Goal: Task Accomplishment & Management: Manage account settings

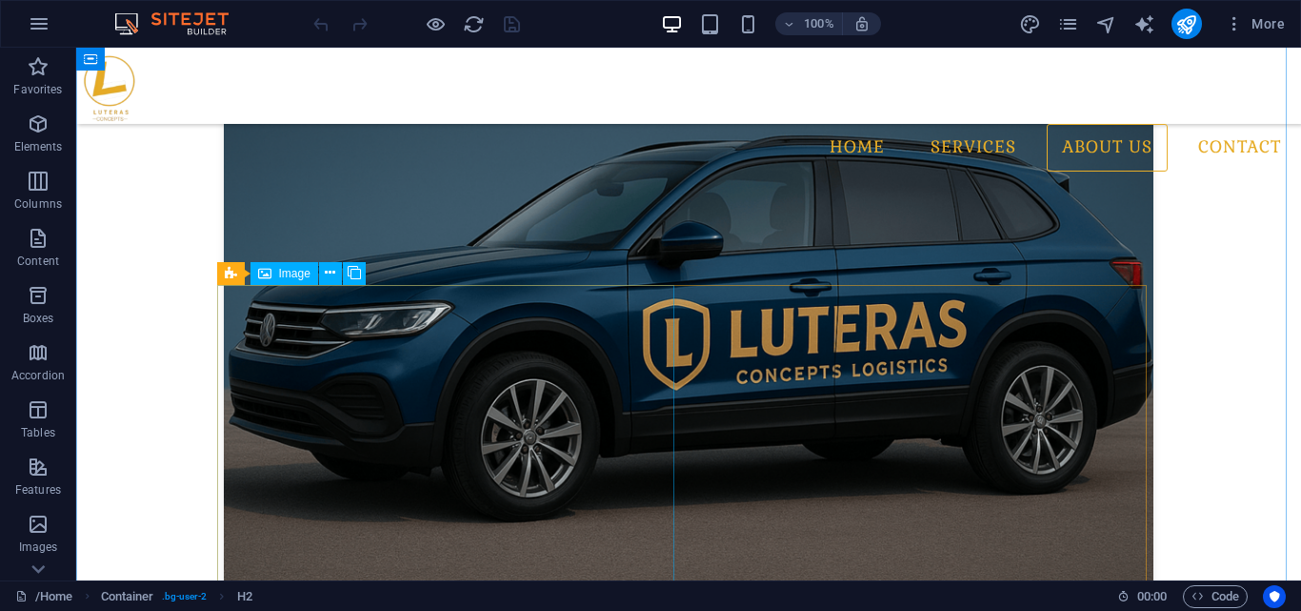
scroll to position [1935, 0]
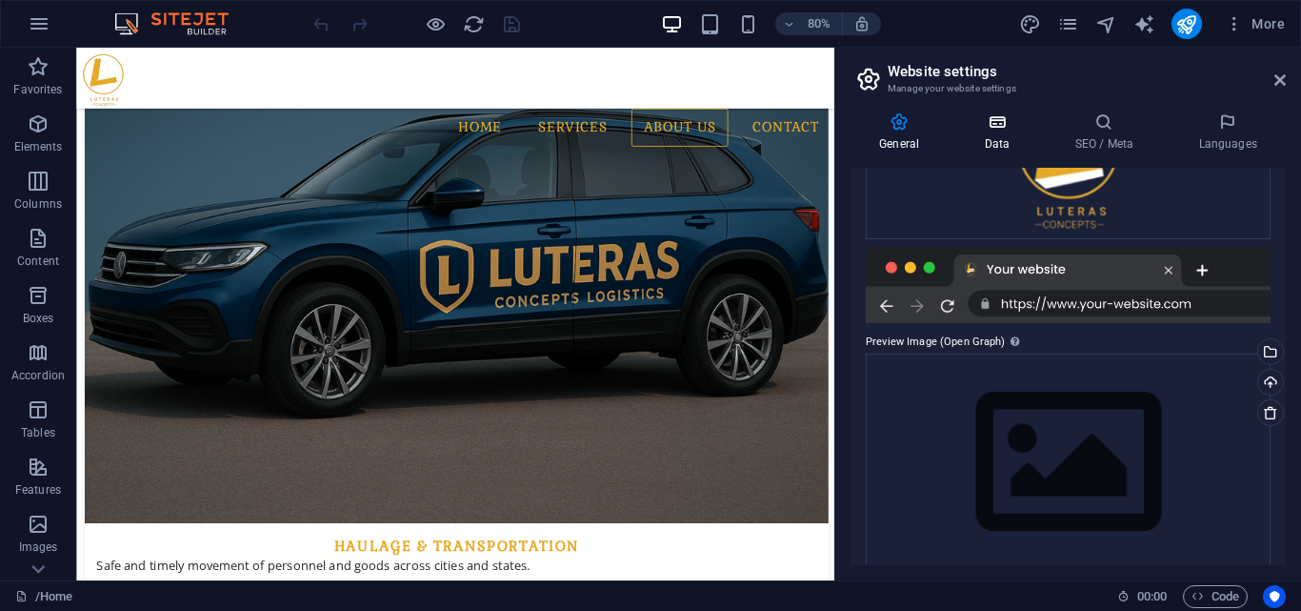
scroll to position [399, 0]
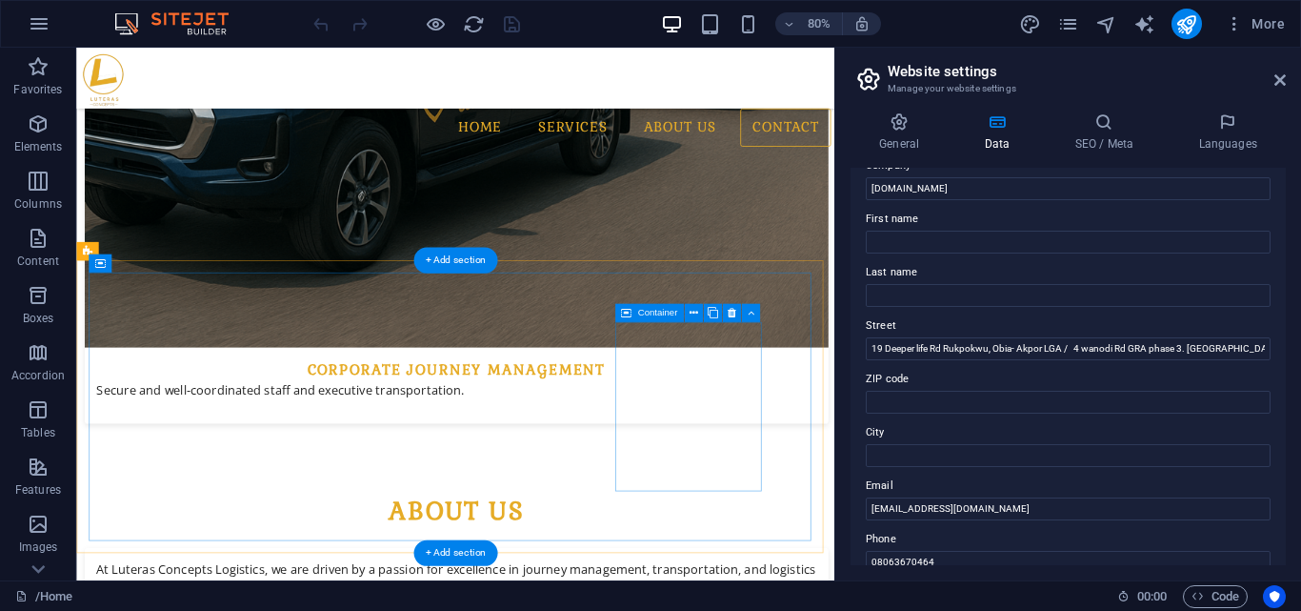
scroll to position [3920, 0]
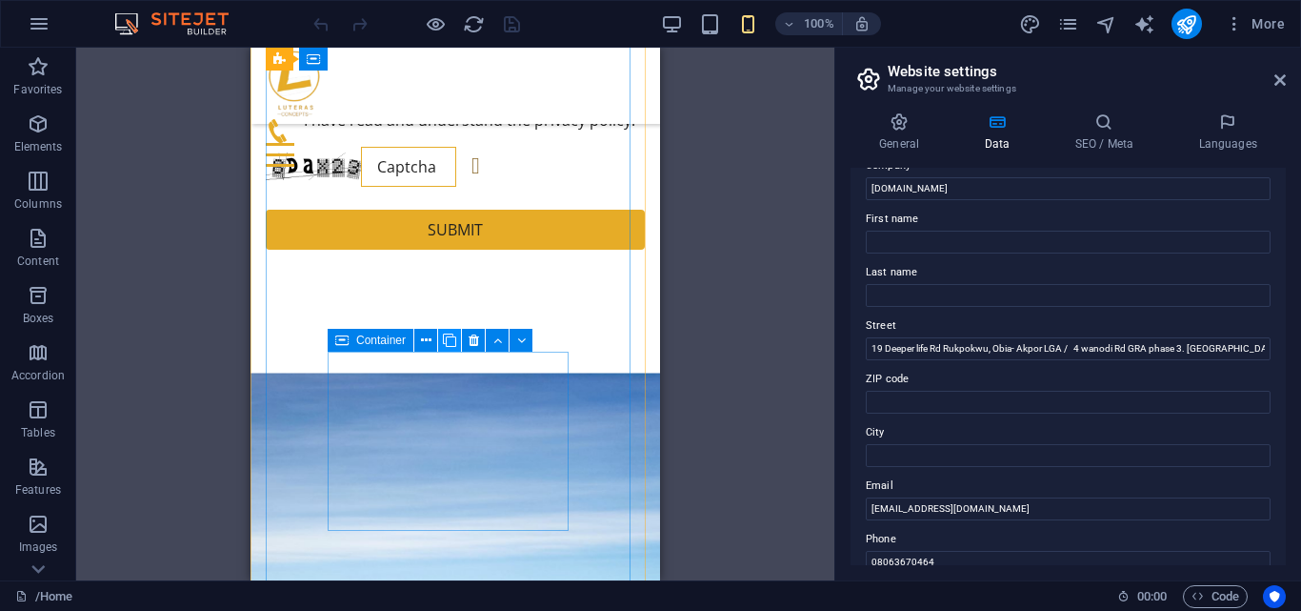
scroll to position [6556, 0]
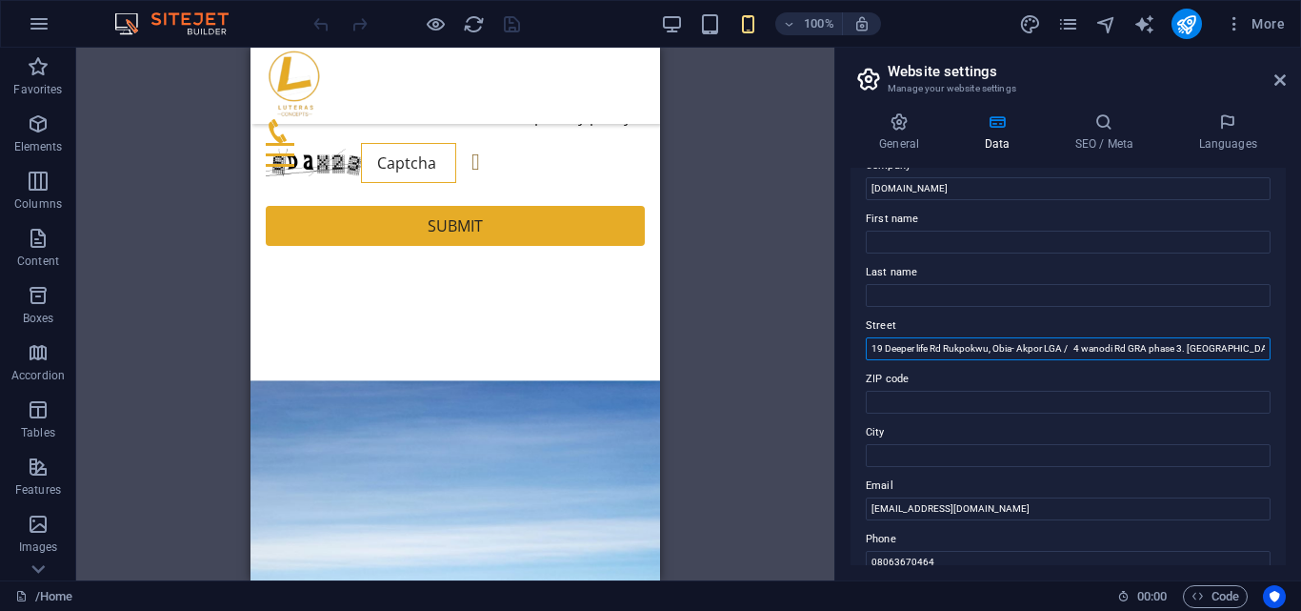
drag, startPoint x: 1063, startPoint y: 351, endPoint x: 845, endPoint y: 331, distance: 219.1
click at [845, 331] on div "General Data SEO / Meta Languages Website name [DOMAIN_NAME] Logo Drag files he…" at bounding box center [1068, 338] width 466 height 483
paste input "19 Deeper life [PERSON_NAME], Obia- Akpor LGA. [GEOGRAPHIC_DATA]."
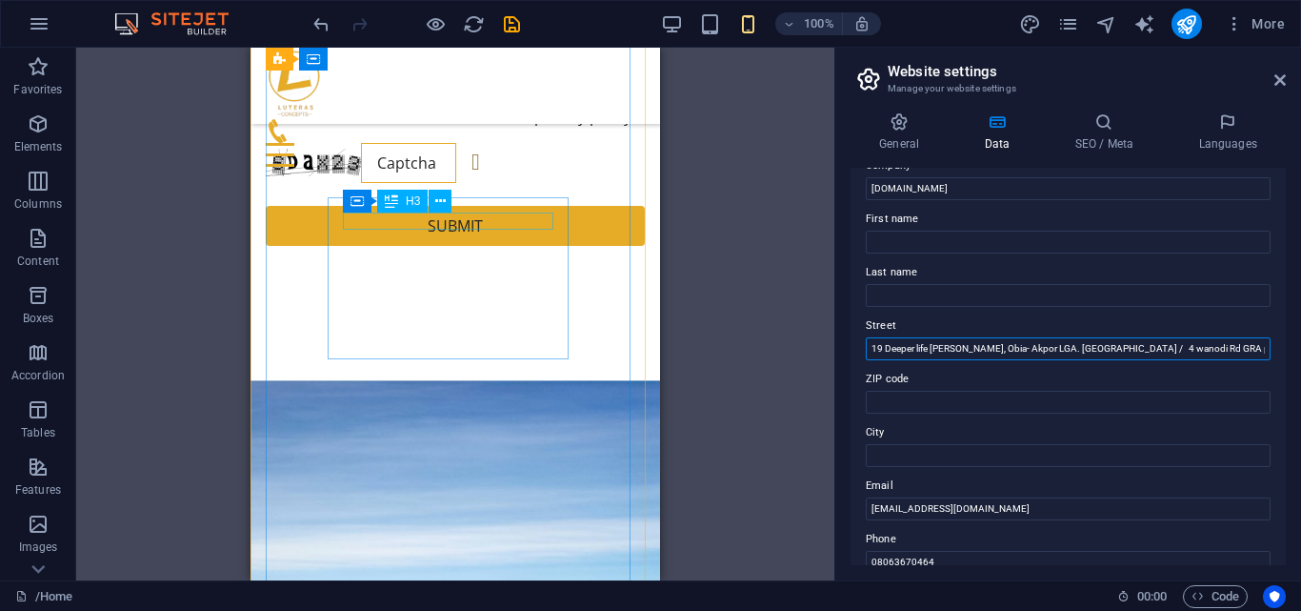
type input "19 Deeper life [PERSON_NAME], Obia- Akpor LGA. [GEOGRAPHIC_DATA] / 4 wanodi Rd …"
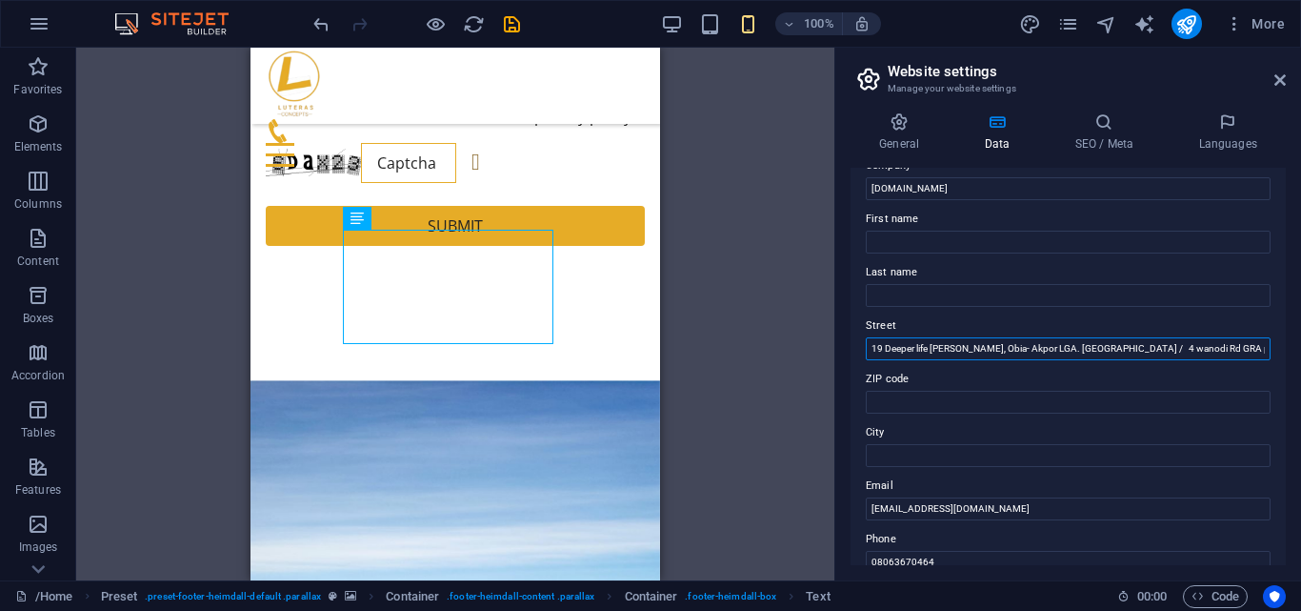
type input "19 Deeper life [PERSON_NAME], Obia- Akpor LGA. [GEOGRAPHIC_DATA] & 4 wanodi Rd …"
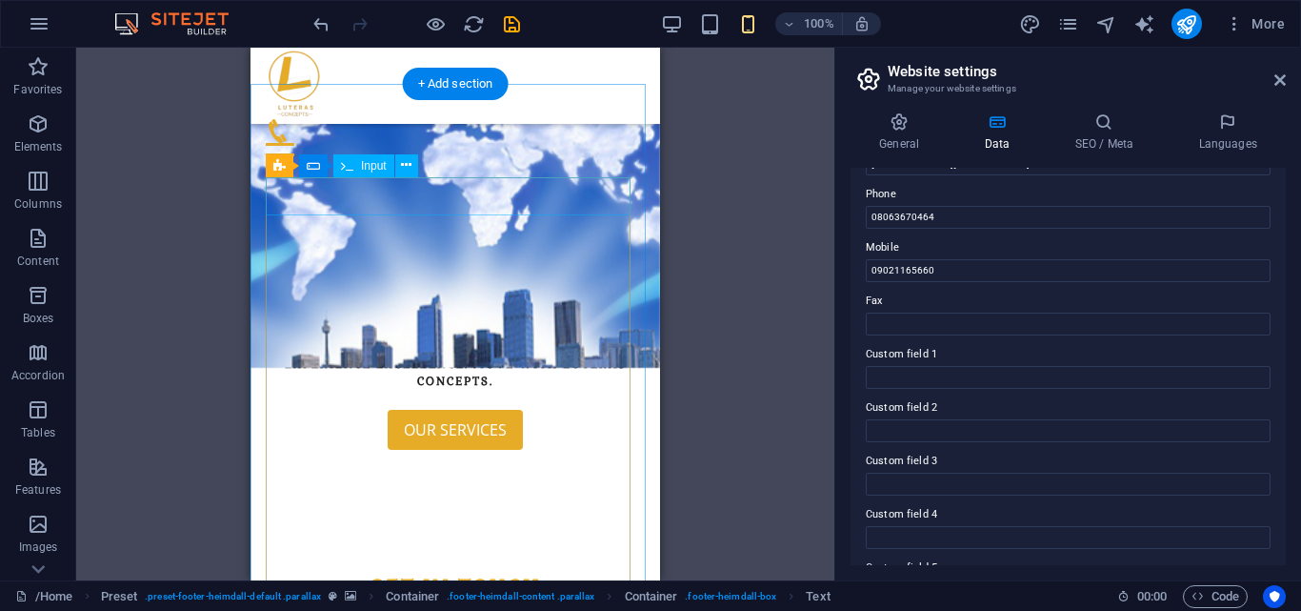
scroll to position [5574, 0]
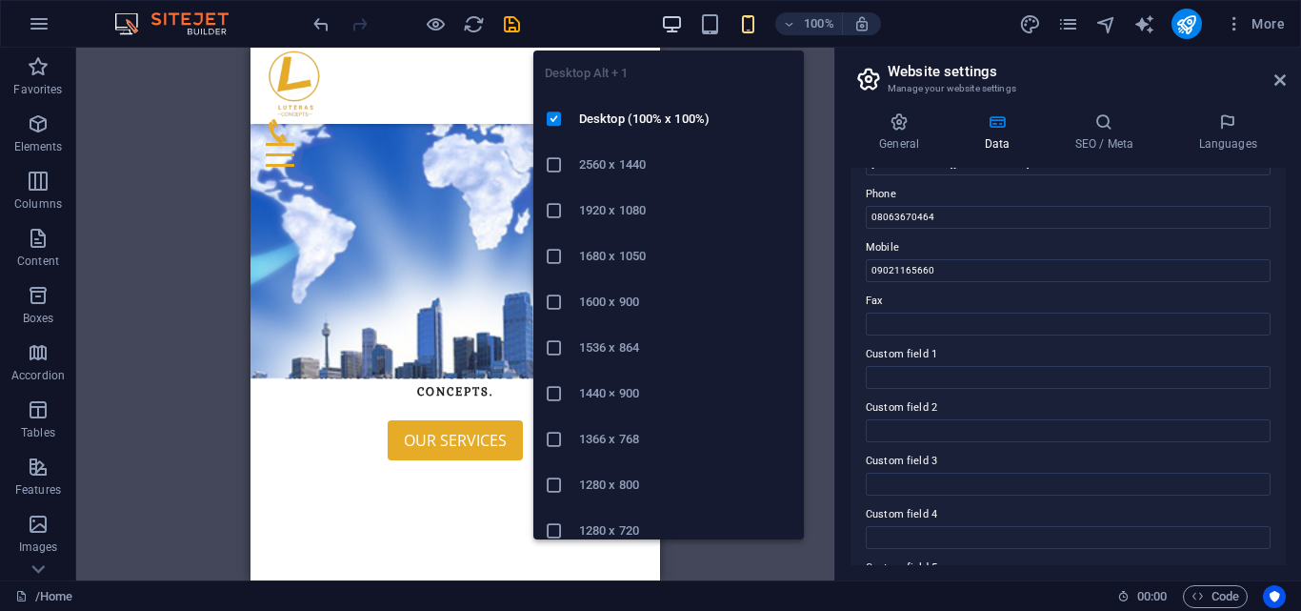
click at [0, 0] on icon "button" at bounding box center [0, 0] width 0 height 0
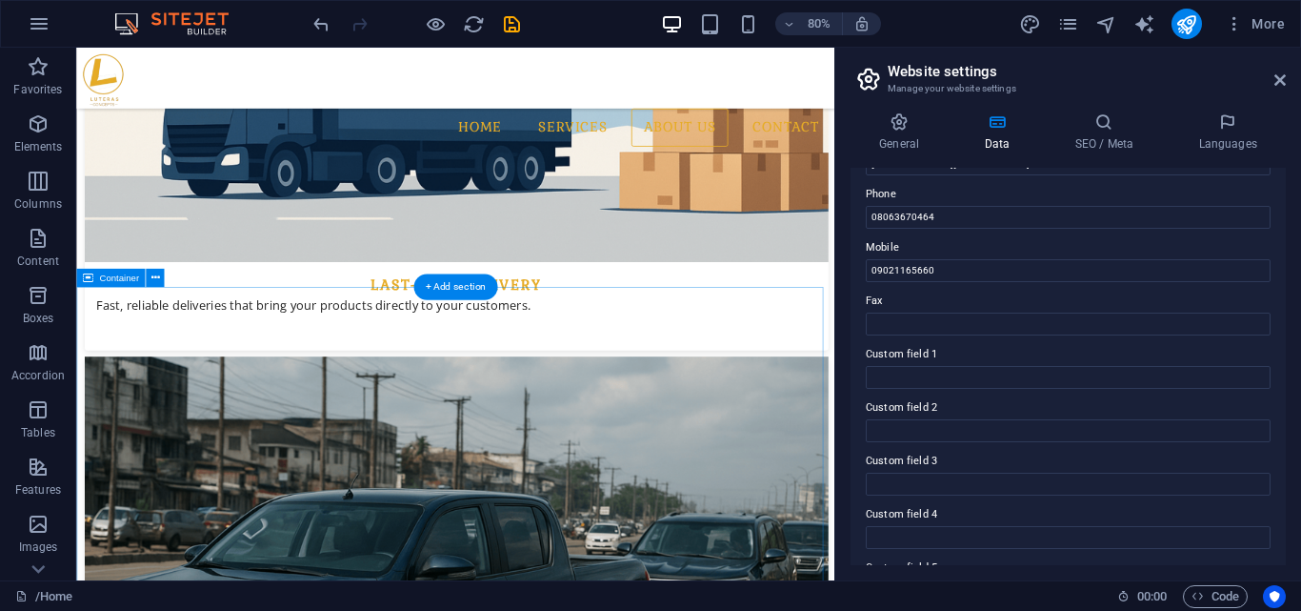
scroll to position [3206, 0]
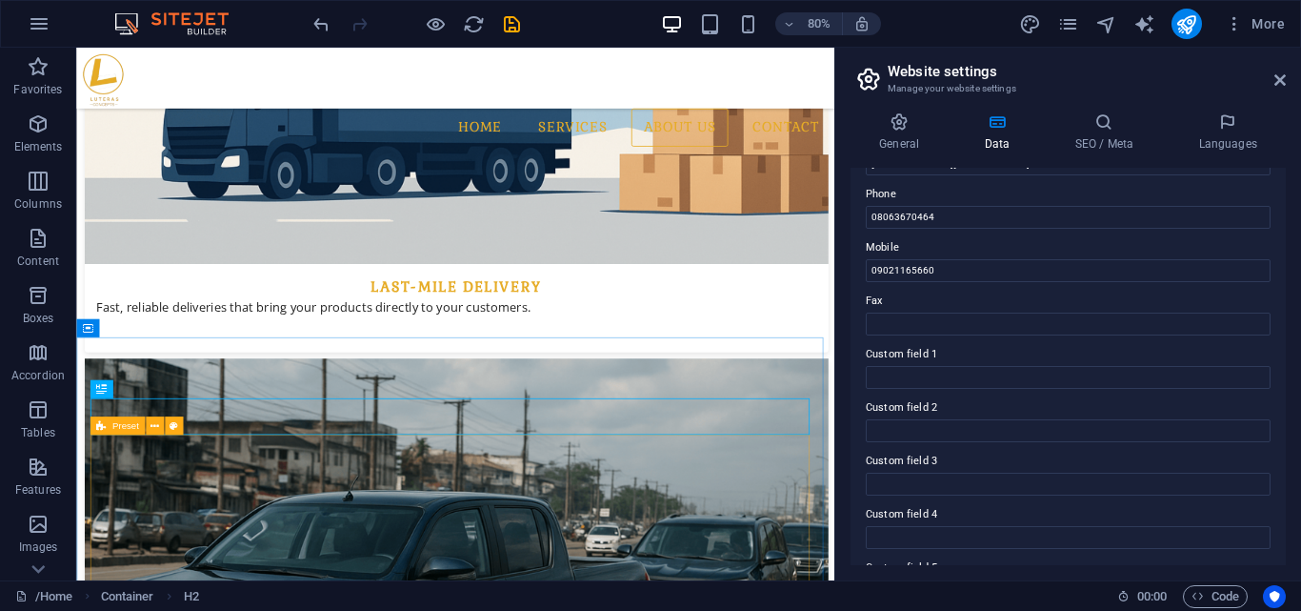
click at [104, 430] on icon at bounding box center [101, 425] width 10 height 18
click at [153, 427] on icon at bounding box center [155, 425] width 9 height 16
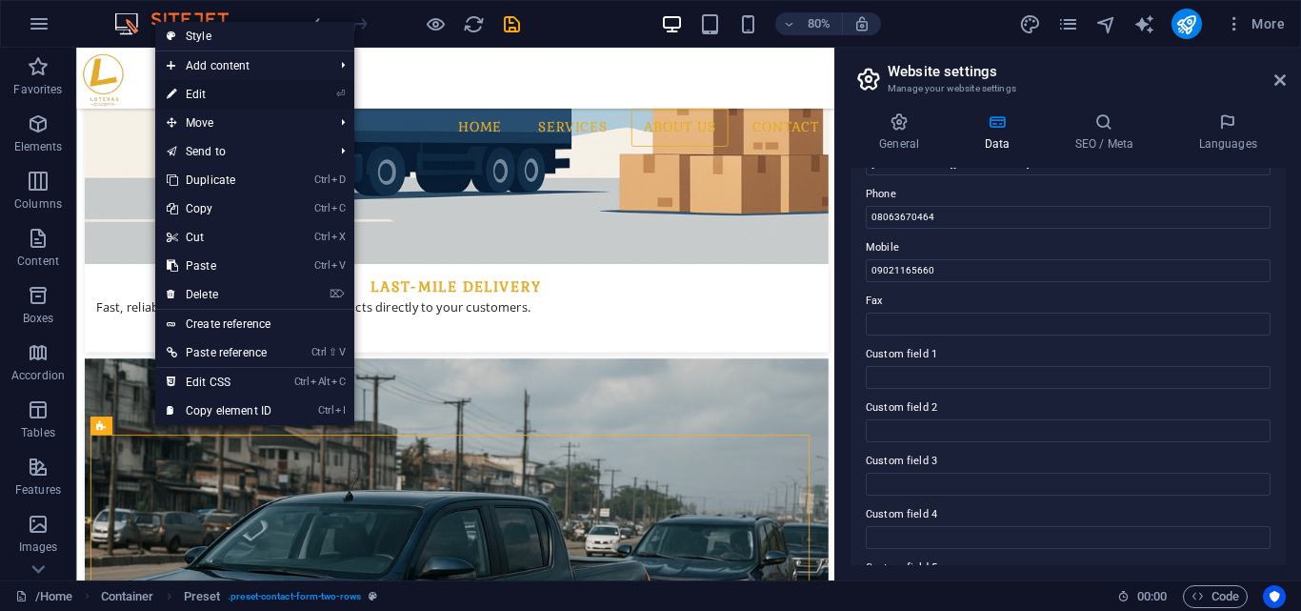
click at [188, 84] on link "⏎ Edit" at bounding box center [219, 94] width 128 height 29
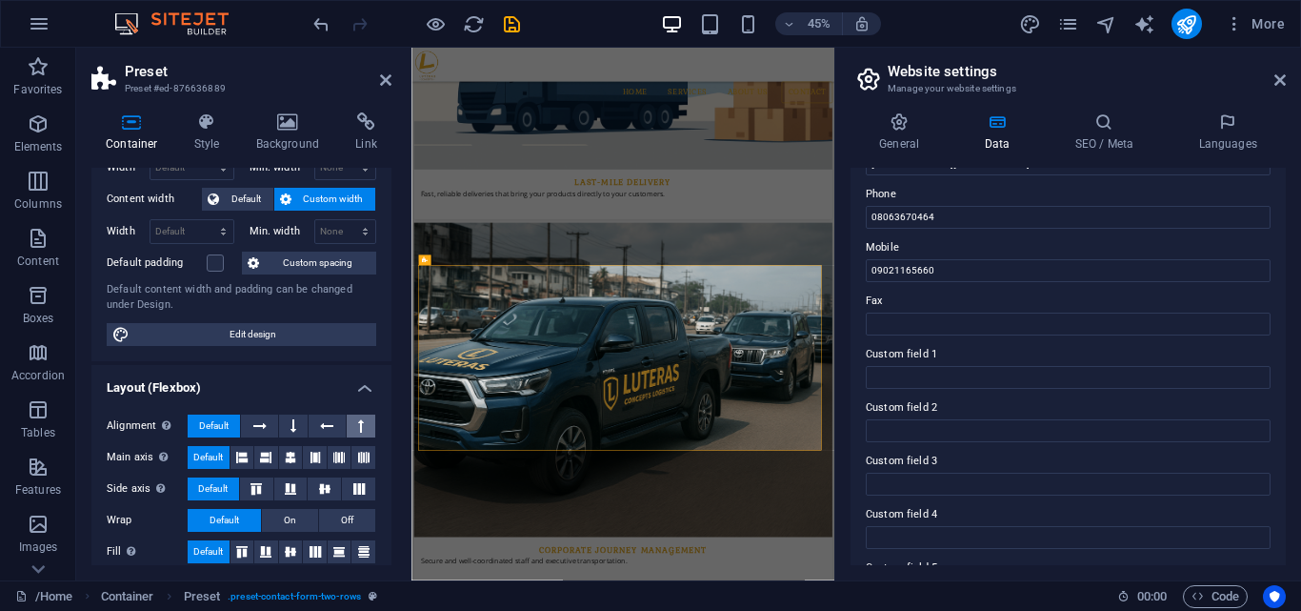
scroll to position [54, 0]
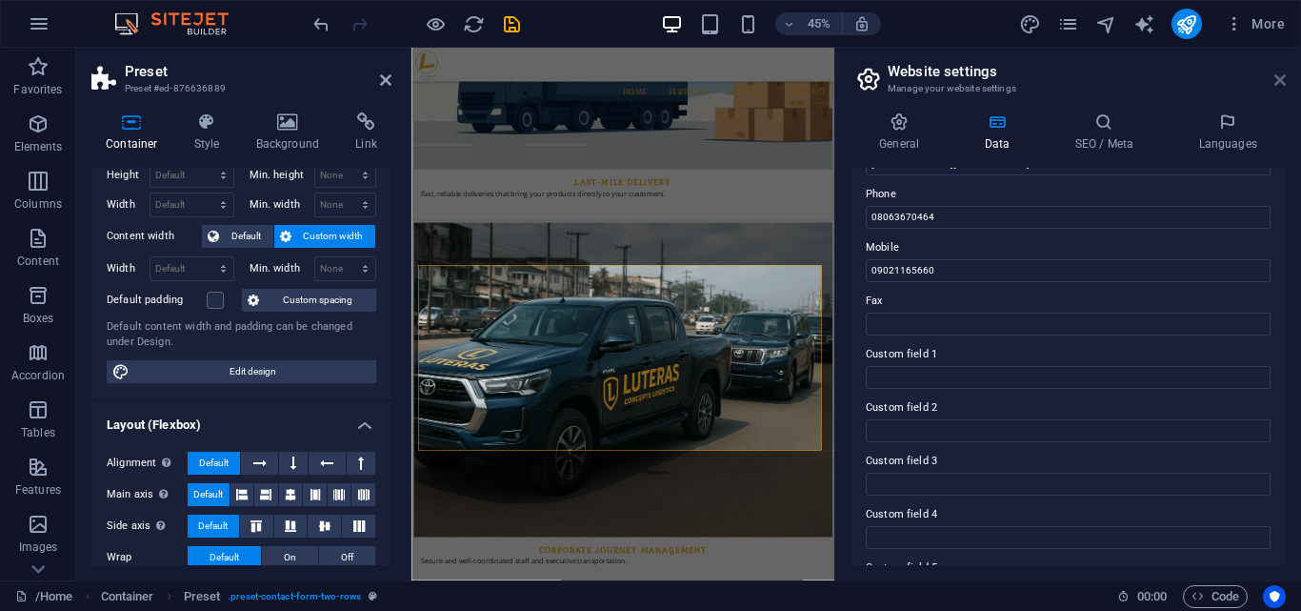
click at [1280, 79] on icon at bounding box center [1280, 79] width 11 height 15
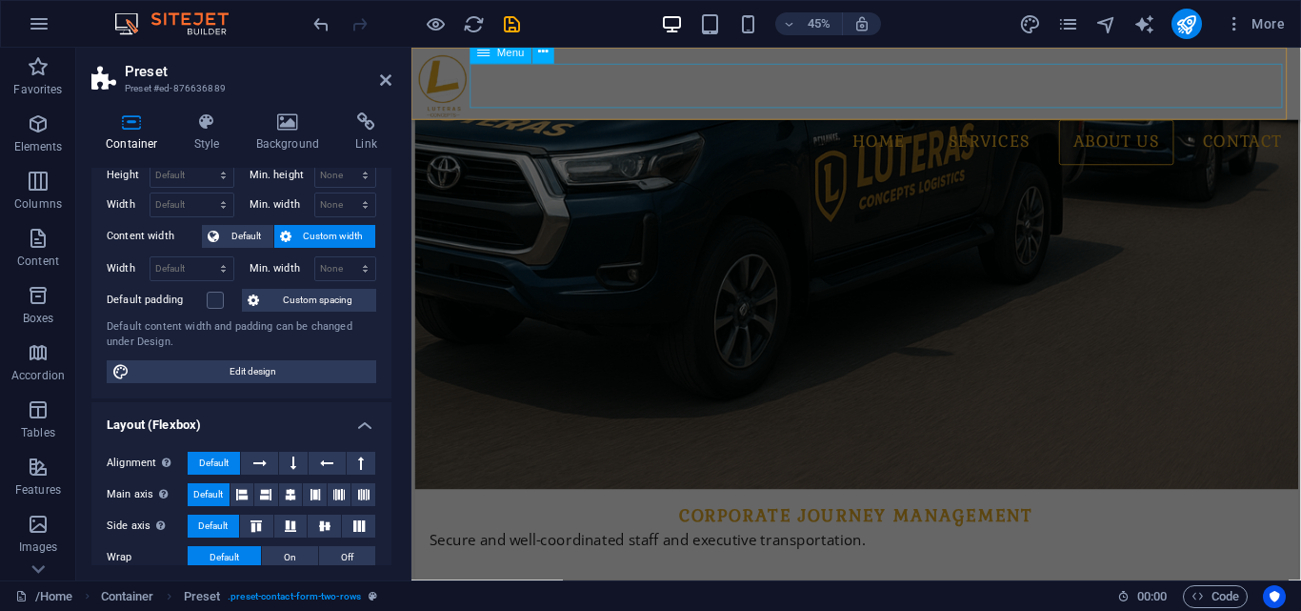
scroll to position [3099, 0]
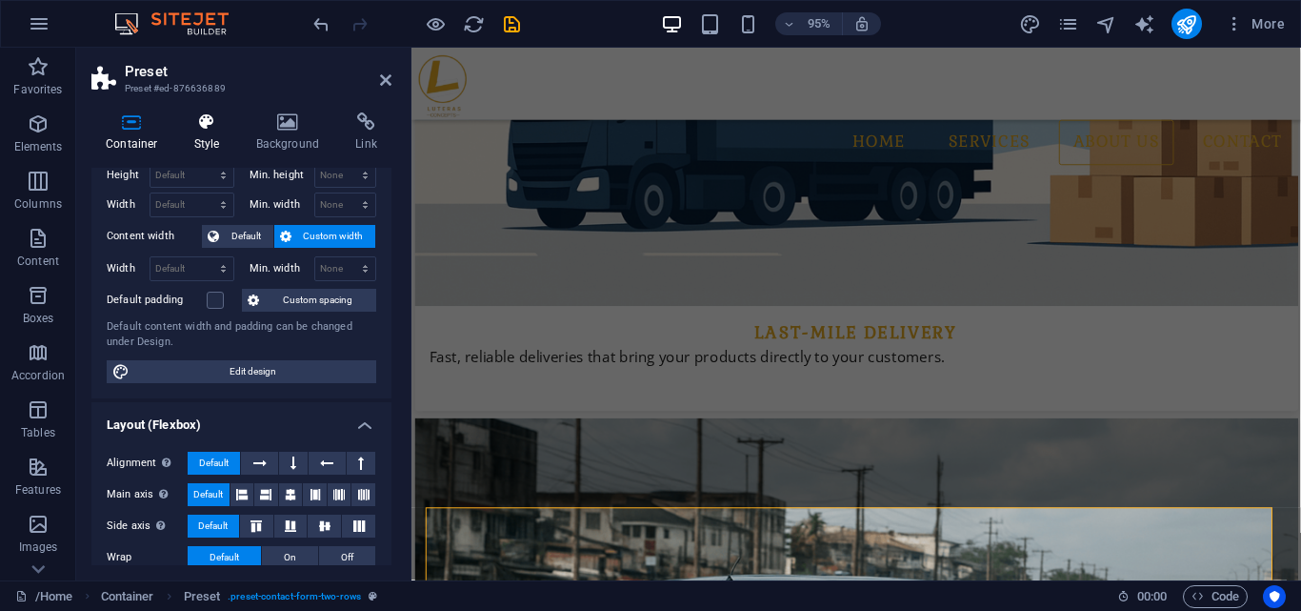
click at [217, 127] on icon at bounding box center [207, 121] width 54 height 19
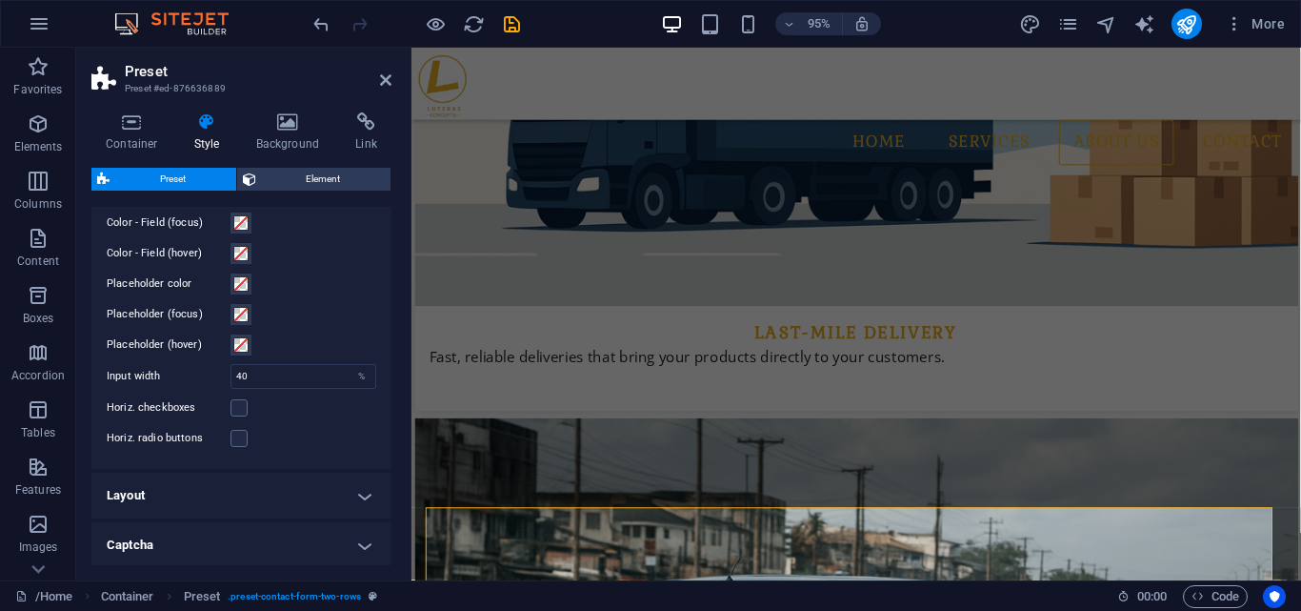
scroll to position [791, 0]
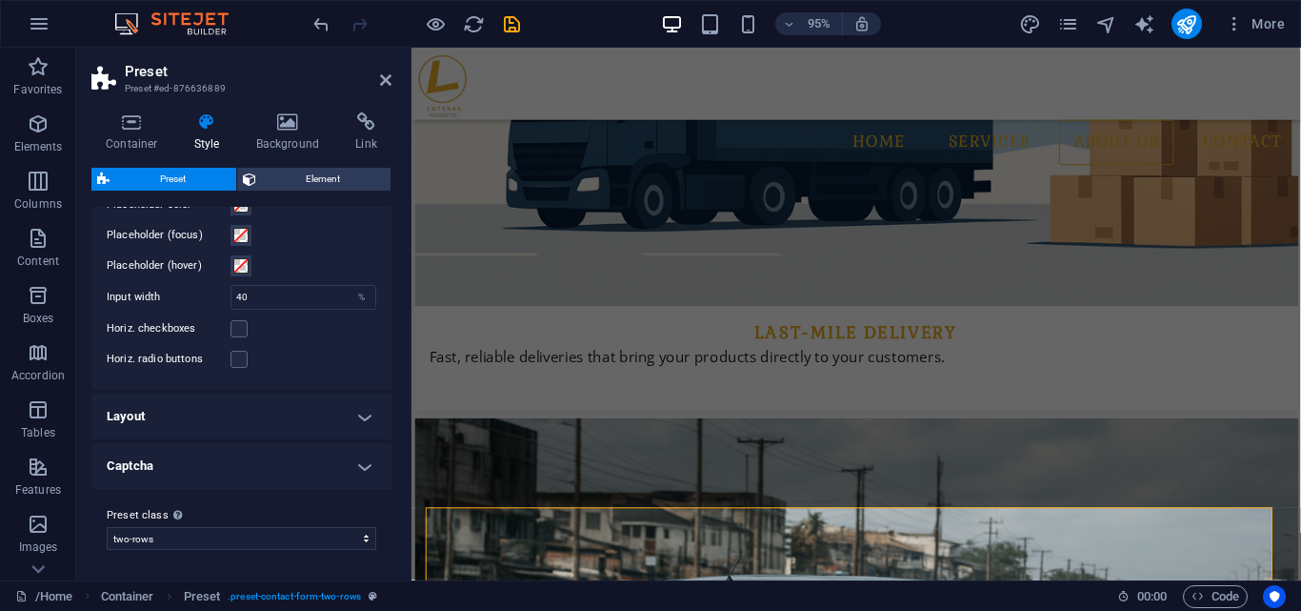
click at [204, 471] on h4 "Captcha" at bounding box center [241, 466] width 300 height 46
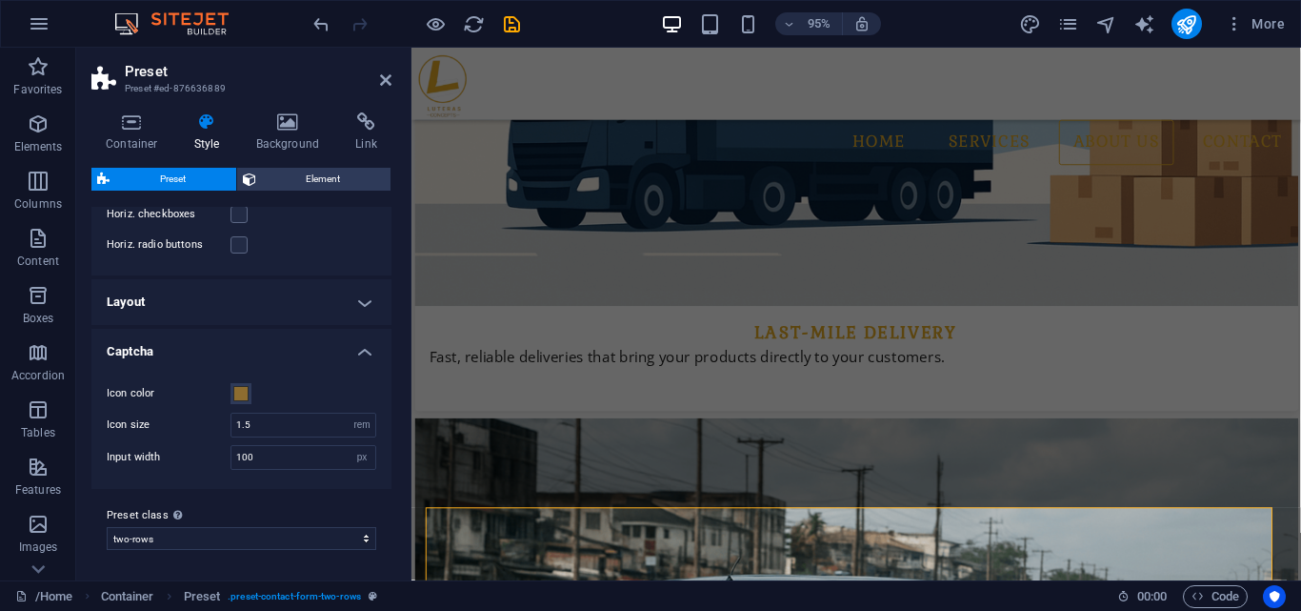
click at [175, 303] on h4 "Layout" at bounding box center [241, 302] width 300 height 46
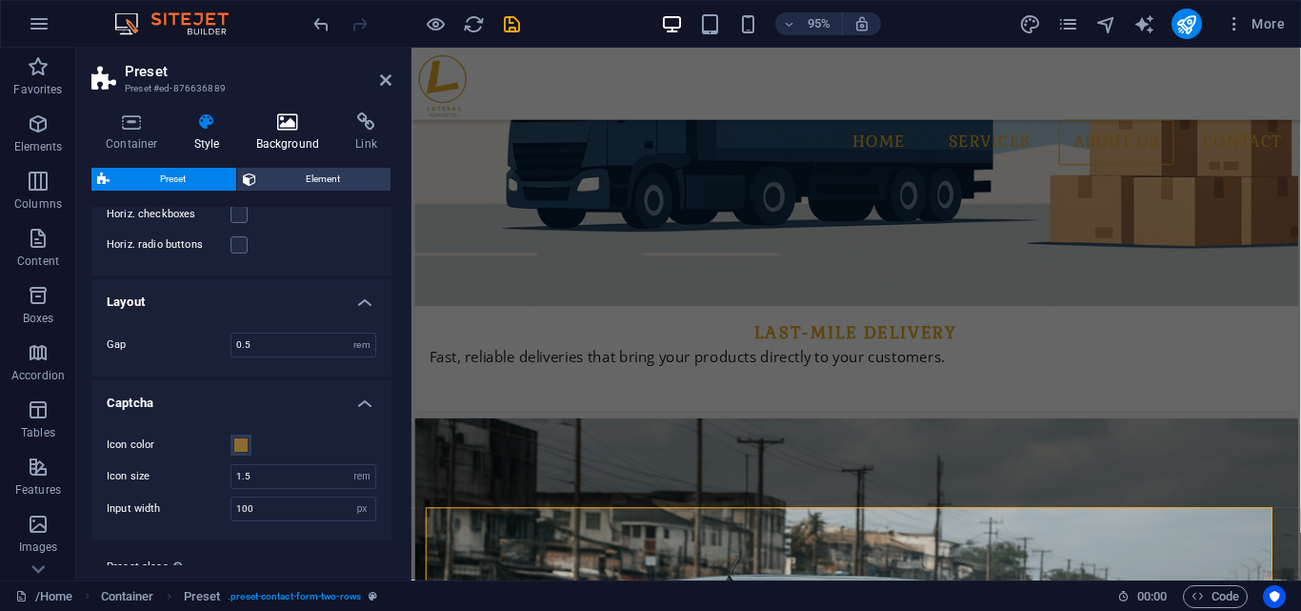
click at [286, 125] on icon at bounding box center [288, 121] width 92 height 19
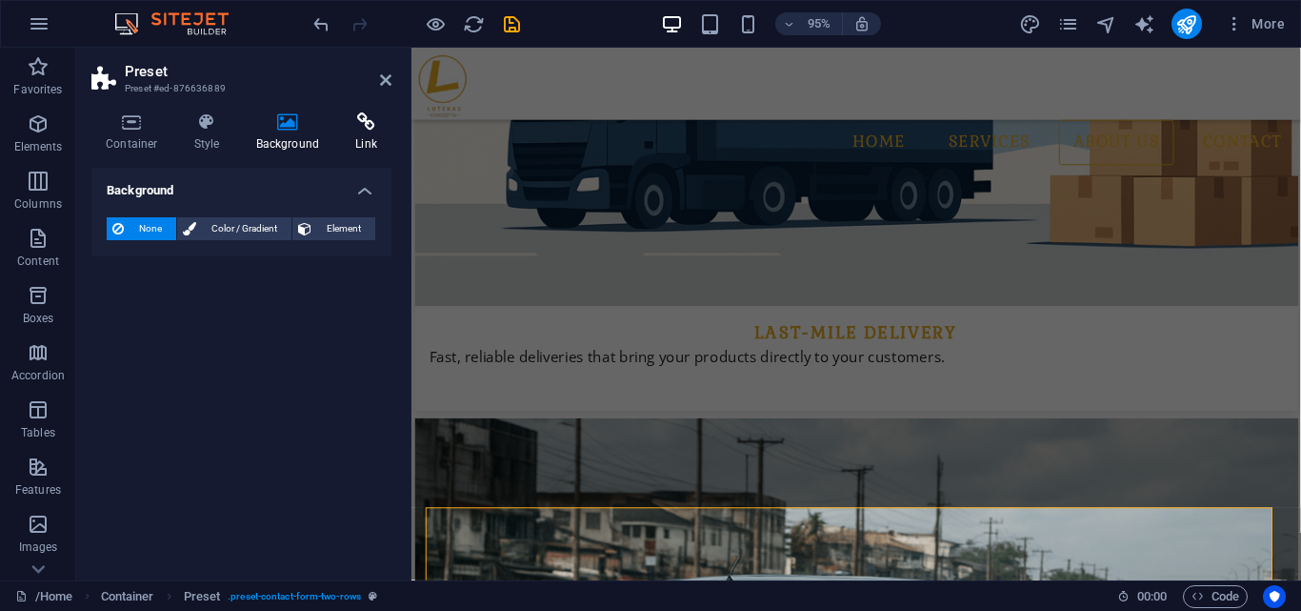
click at [361, 120] on icon at bounding box center [366, 121] width 50 height 19
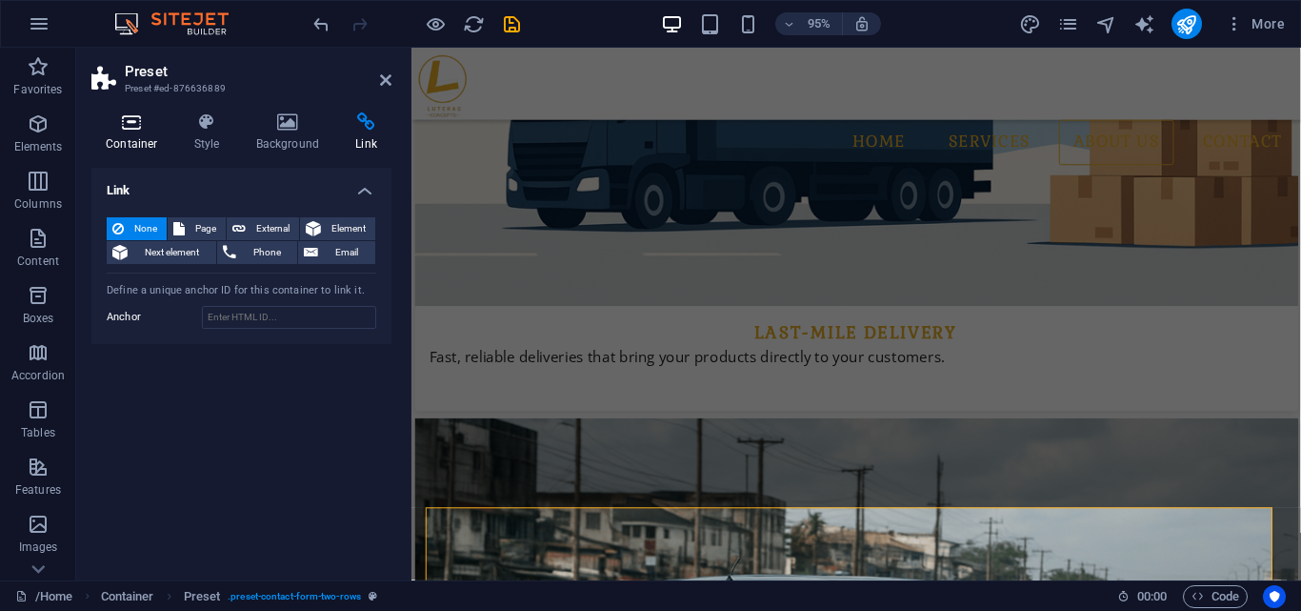
click at [130, 120] on icon at bounding box center [131, 121] width 81 height 19
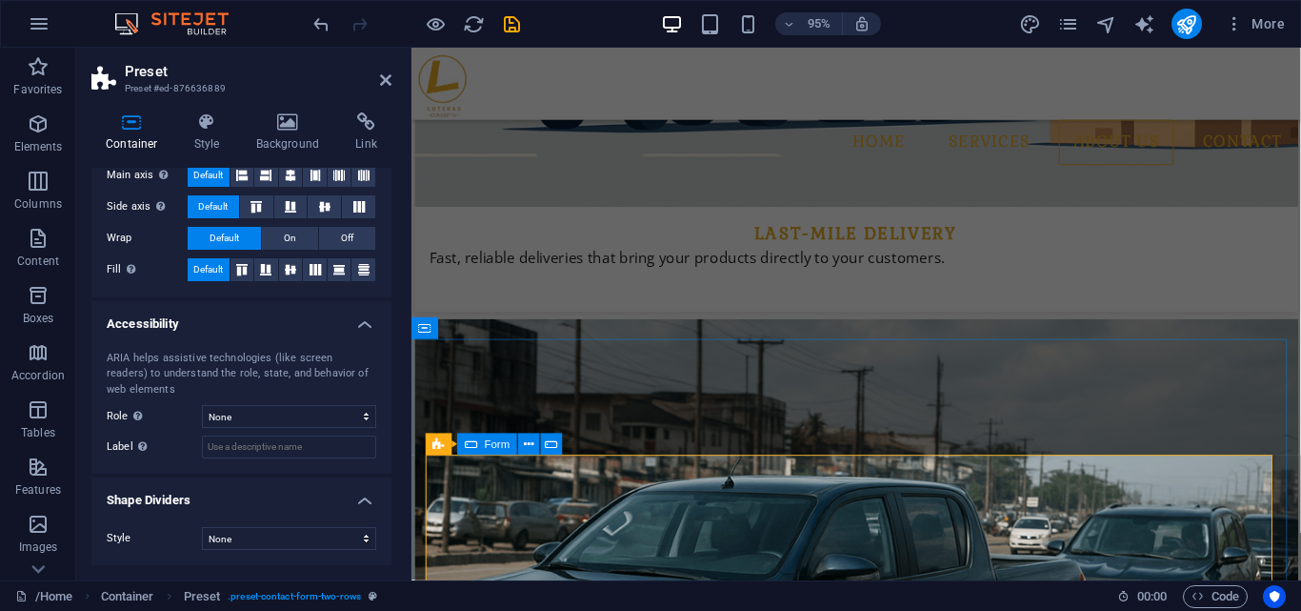
scroll to position [3210, 0]
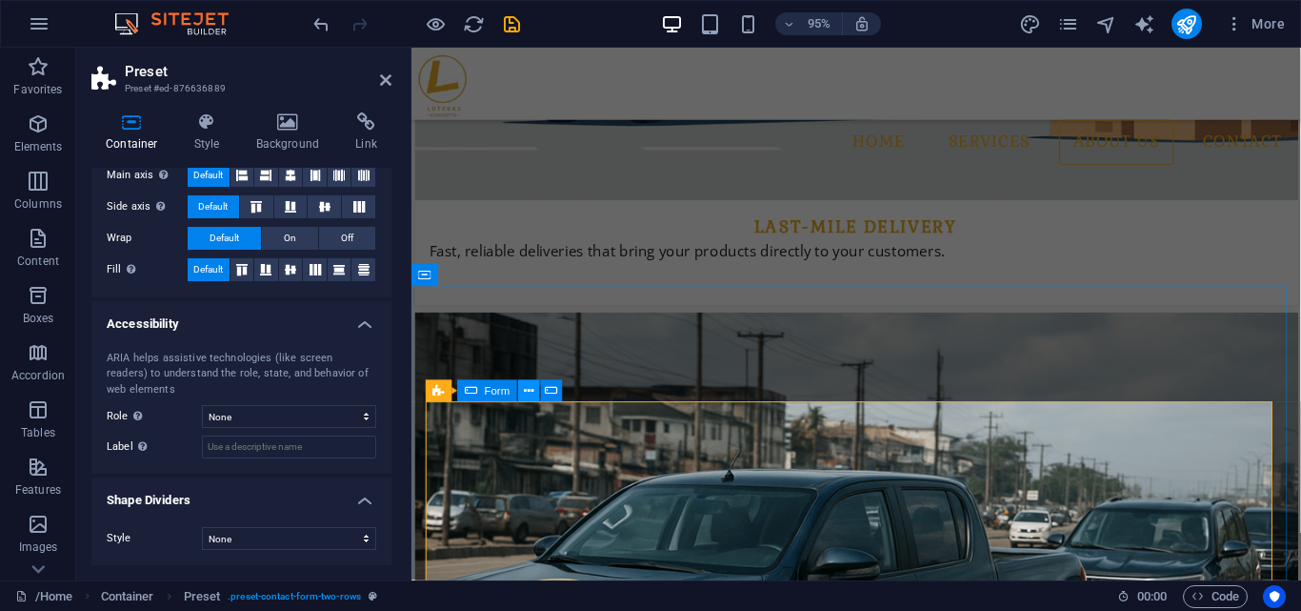
click at [531, 396] on icon at bounding box center [529, 390] width 10 height 19
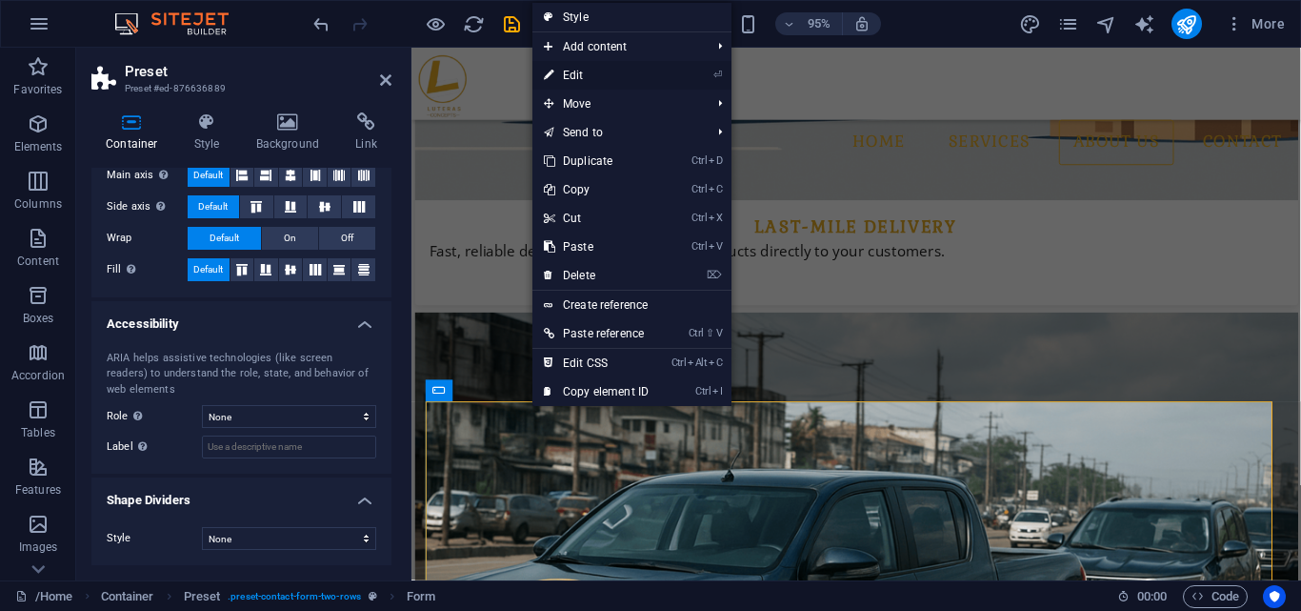
click at [560, 79] on link "⏎ Edit" at bounding box center [596, 75] width 128 height 29
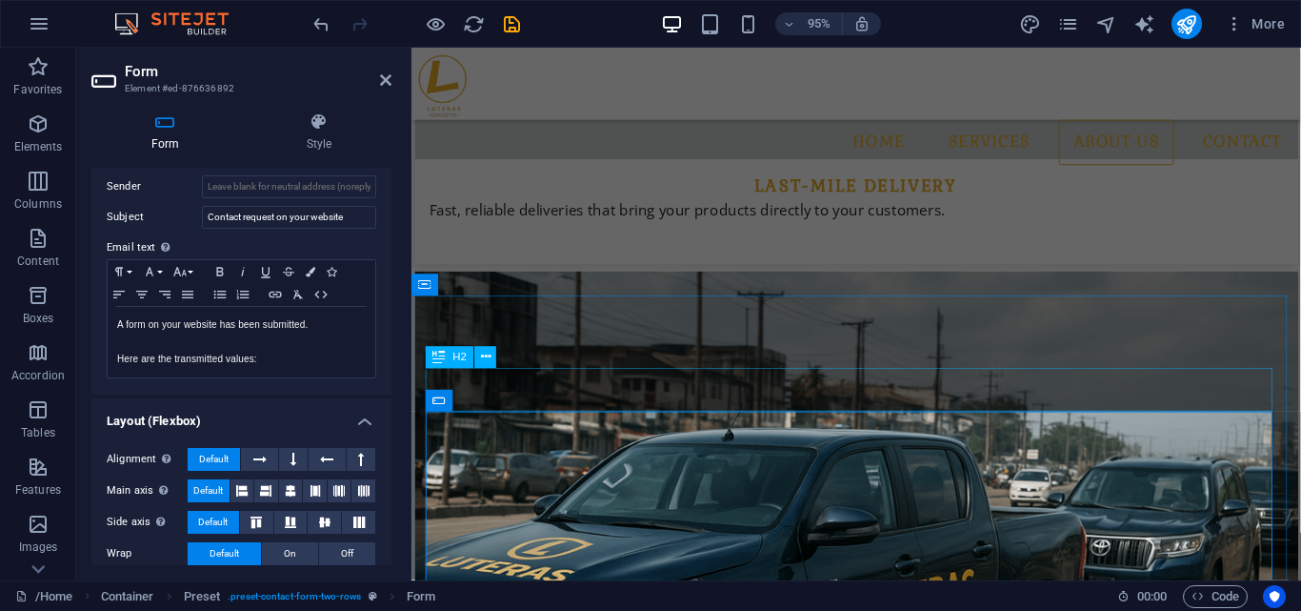
scroll to position [3122, 0]
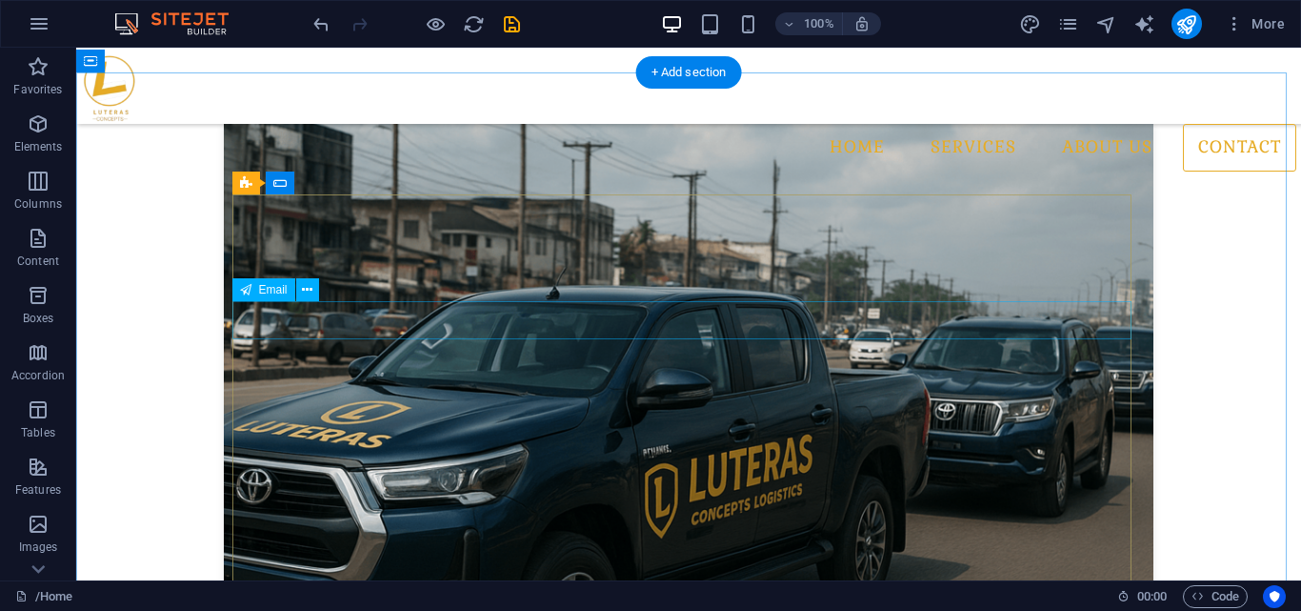
scroll to position [3460, 0]
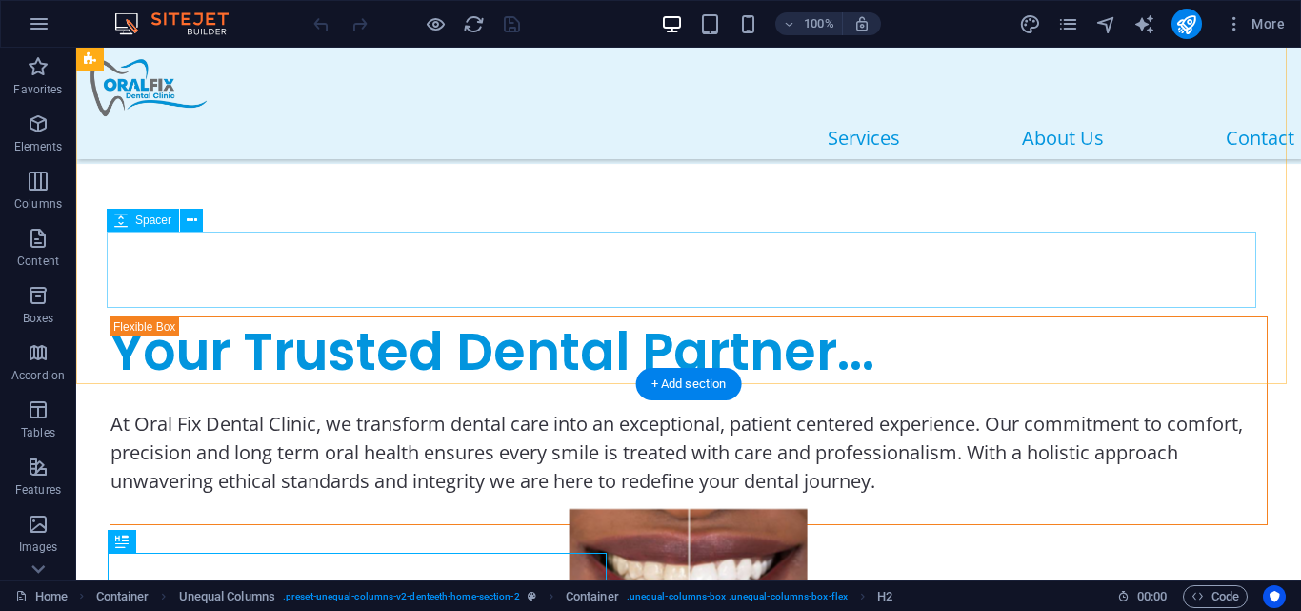
scroll to position [692, 0]
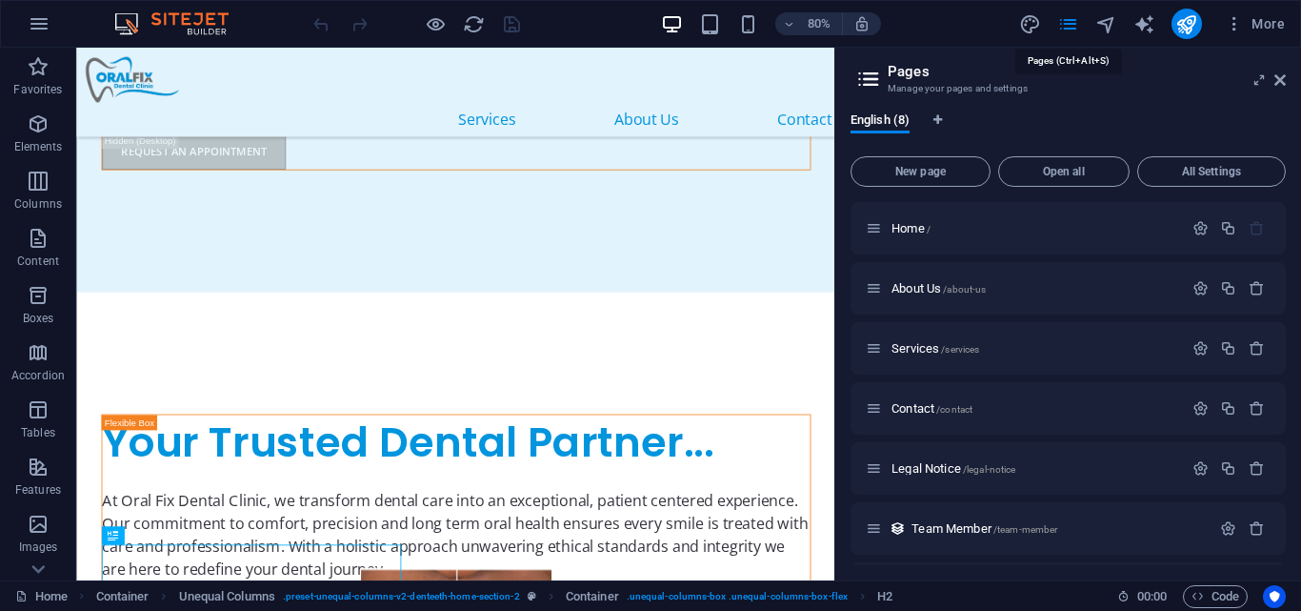
scroll to position [820, 0]
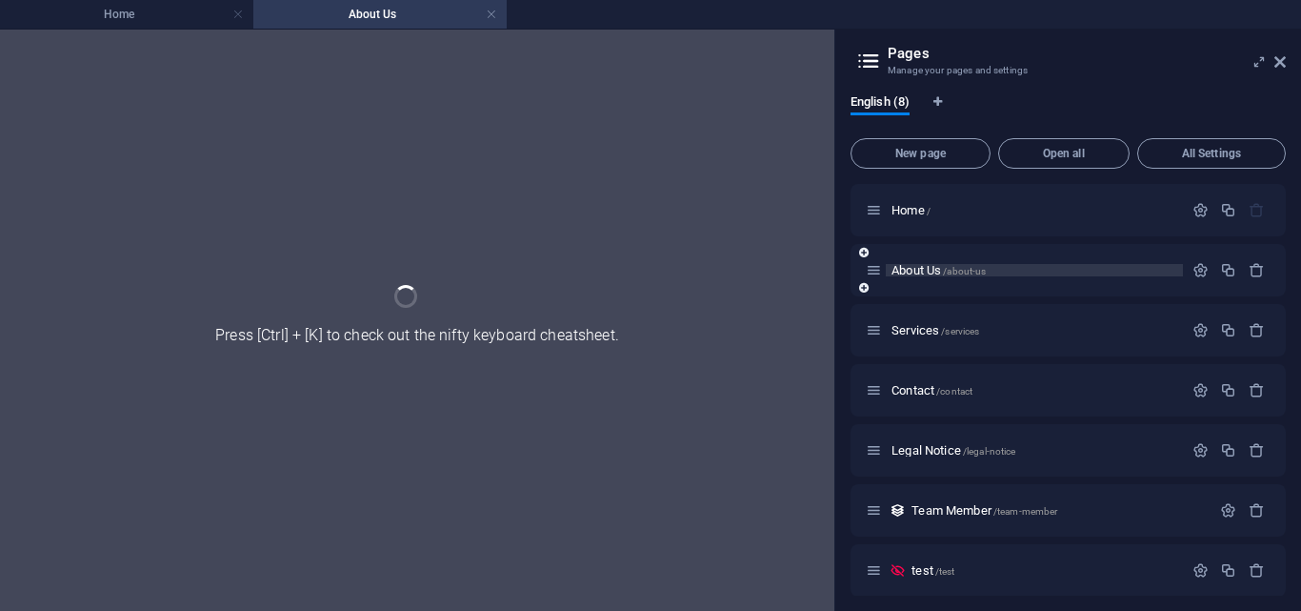
scroll to position [0, 0]
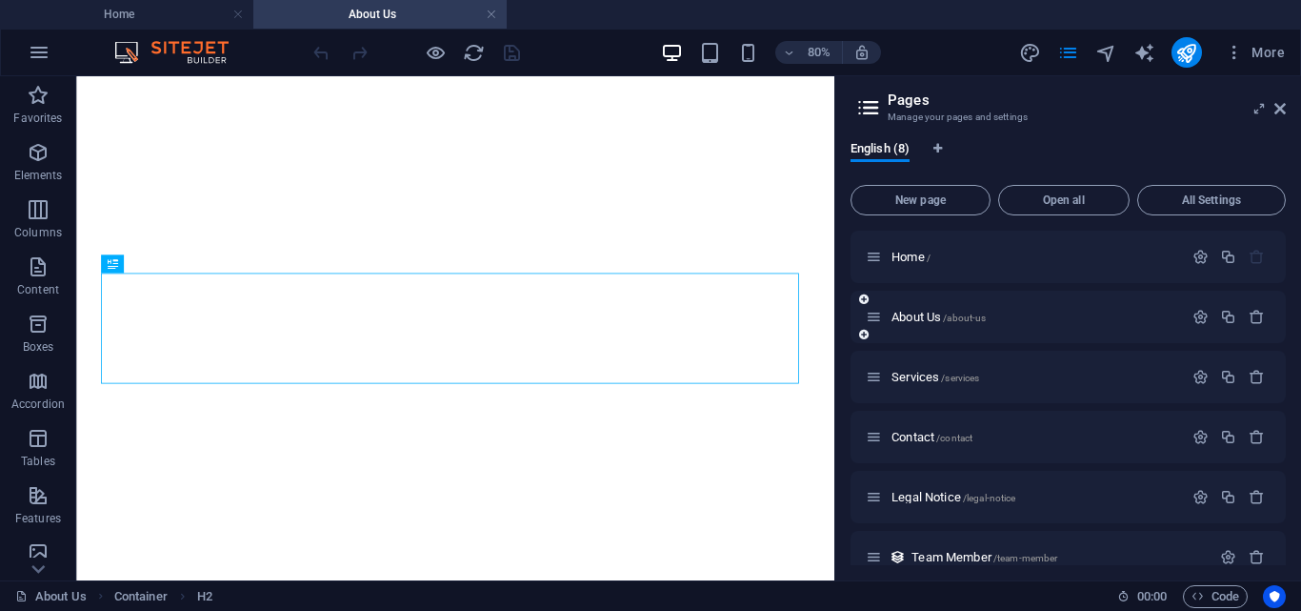
click at [0, 0] on div "About Us /about-us" at bounding box center [0, 0] width 0 height 0
click at [0, 0] on span "Services /services" at bounding box center [0, 0] width 0 height 0
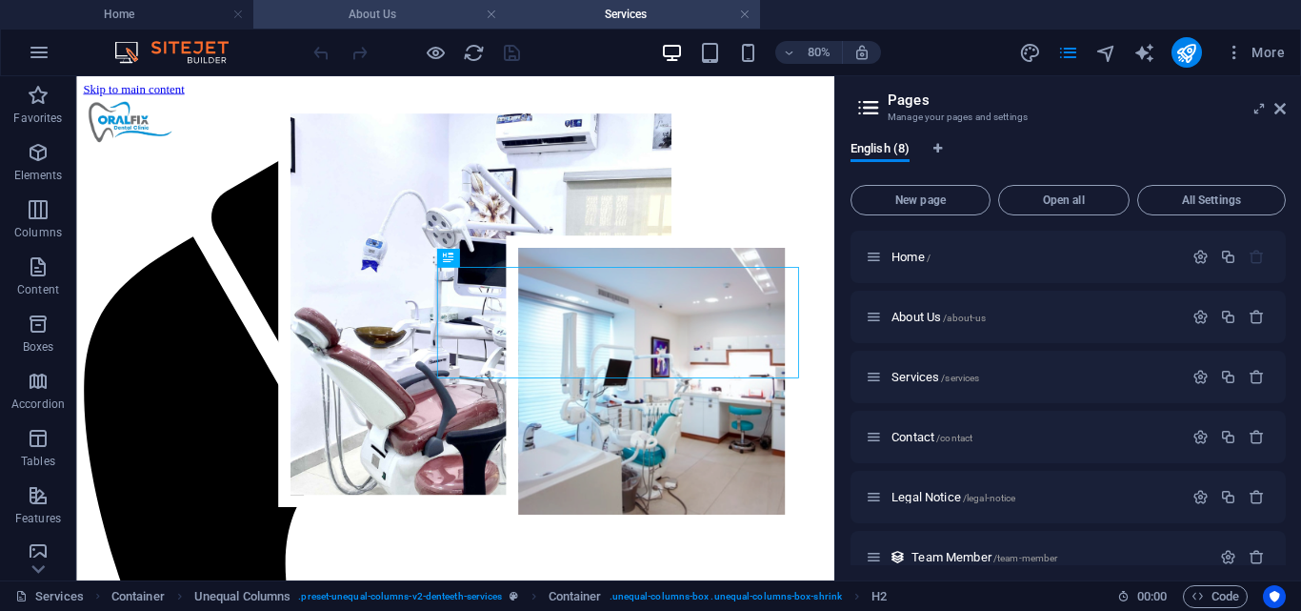
scroll to position [1755, 0]
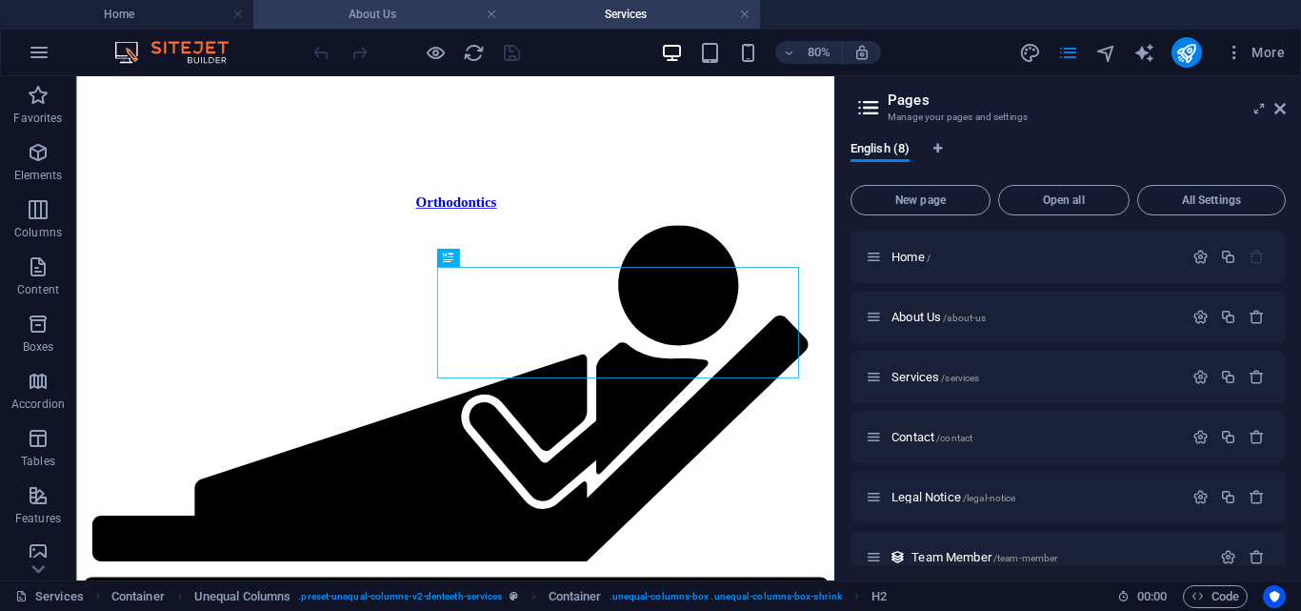
click at [343, 3] on li "About Us" at bounding box center [379, 14] width 253 height 29
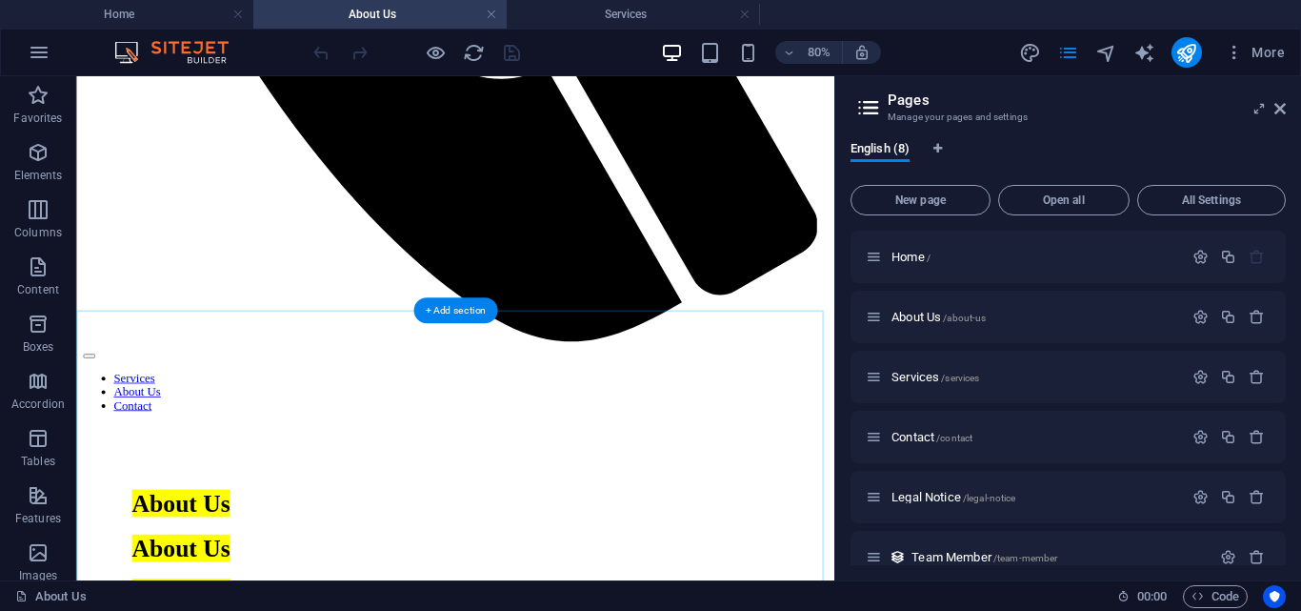
scroll to position [1225, 0]
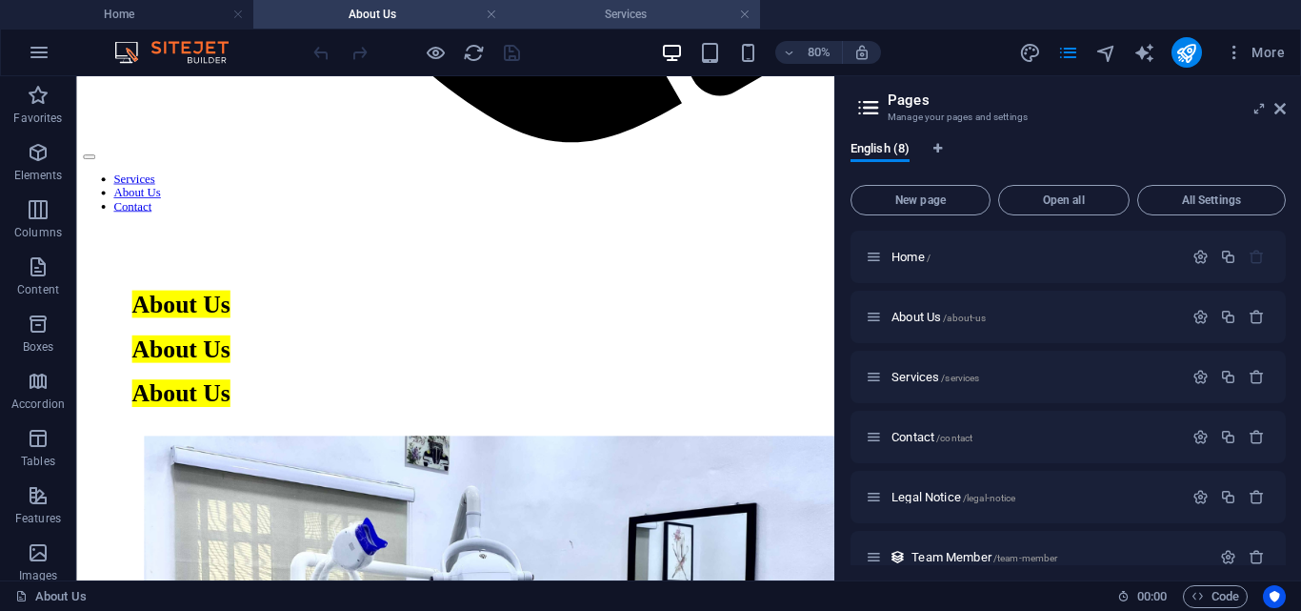
click at [568, 12] on h4 "Services" at bounding box center [633, 14] width 253 height 21
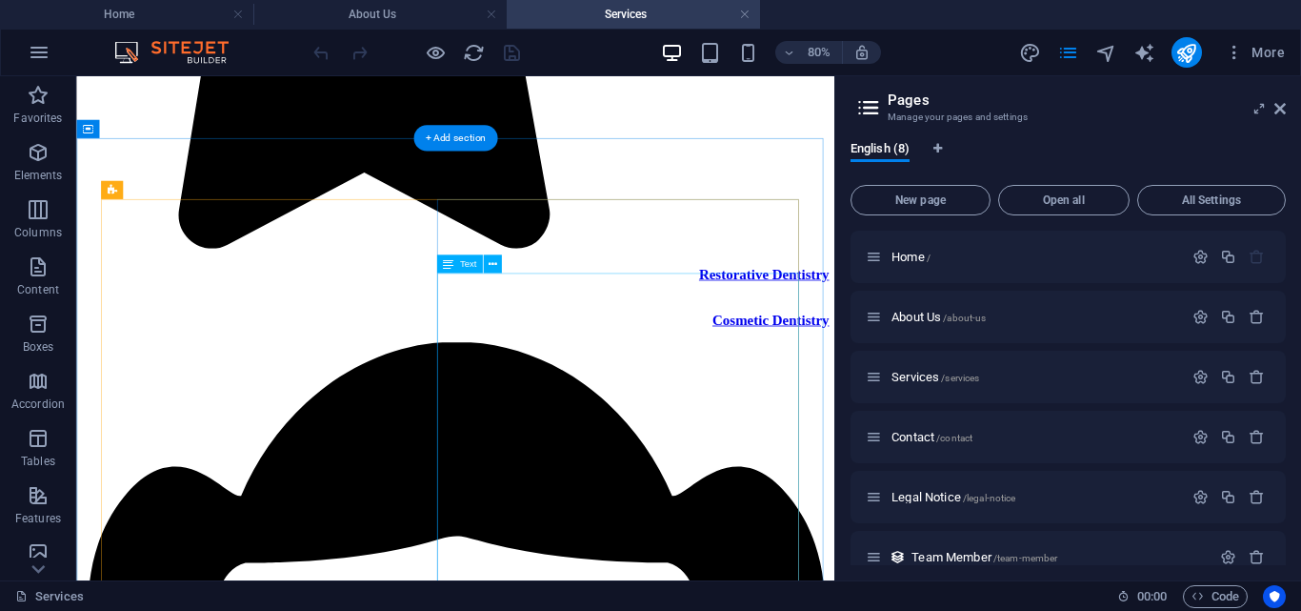
scroll to position [4636, 0]
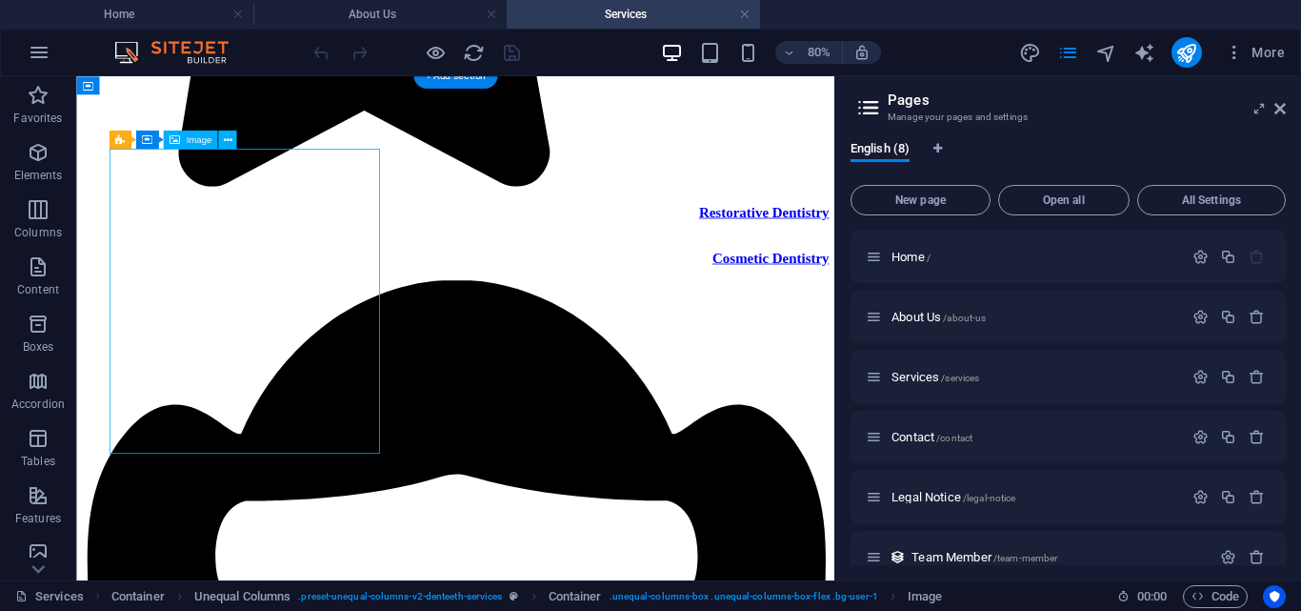
select select "px"
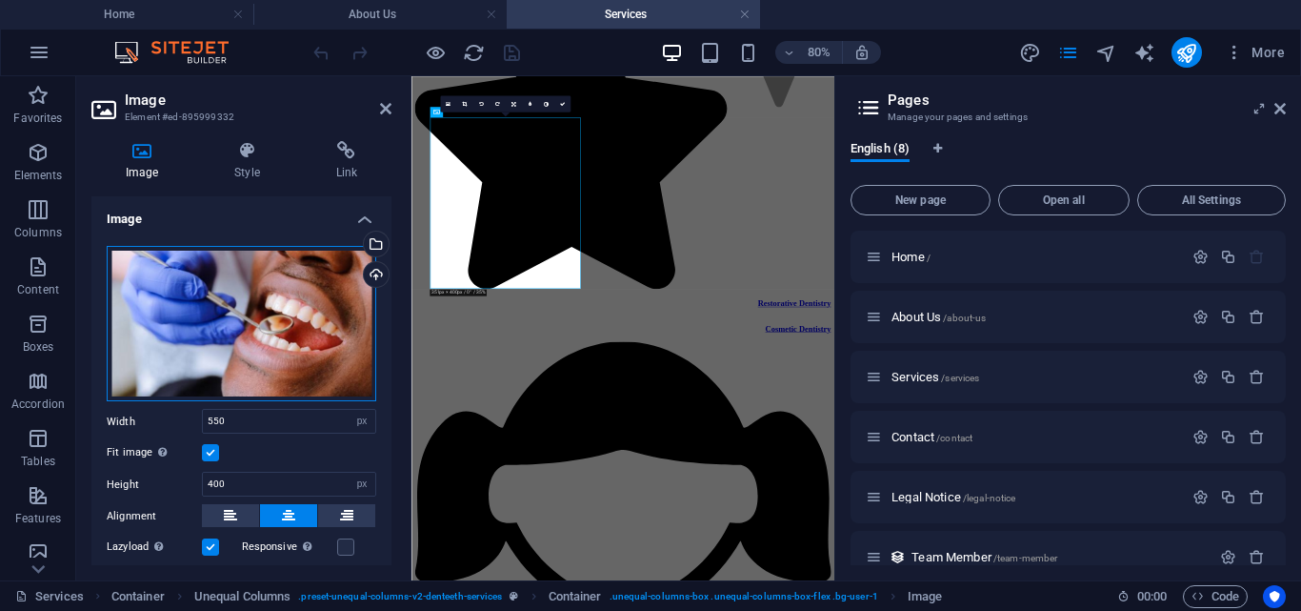
scroll to position [4904, 0]
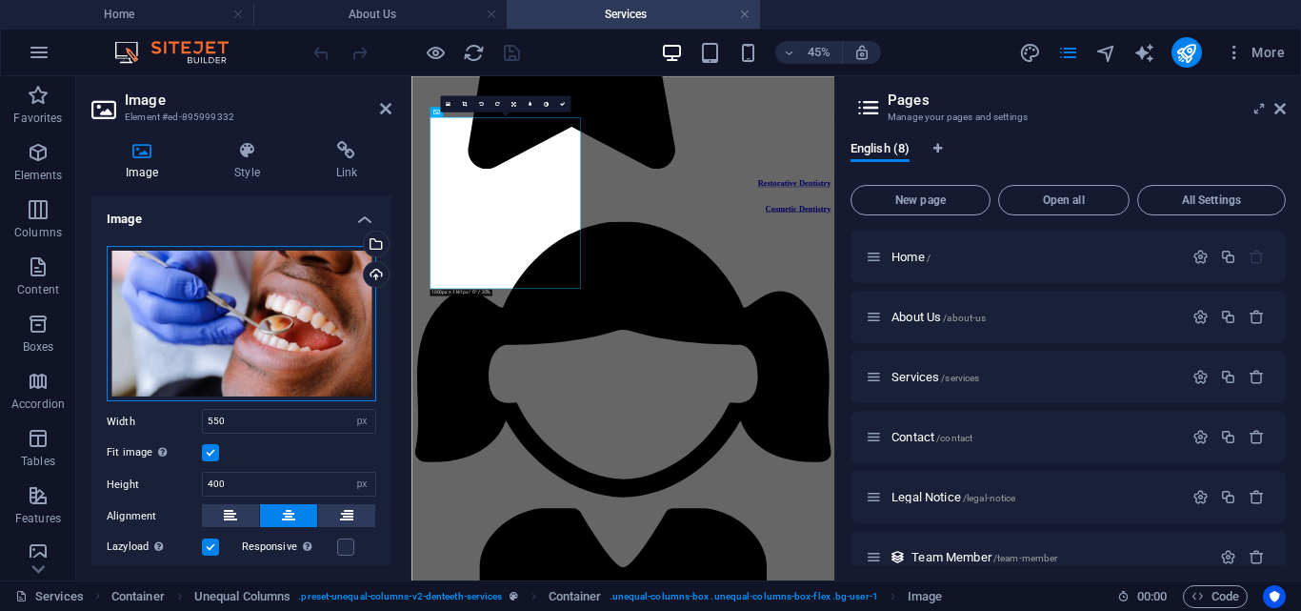
drag, startPoint x: 149, startPoint y: 284, endPoint x: 157, endPoint y: 271, distance: 15.1
click at [157, 271] on div "Drag files here, click to choose files or select files from Files or our free s…" at bounding box center [242, 324] width 270 height 156
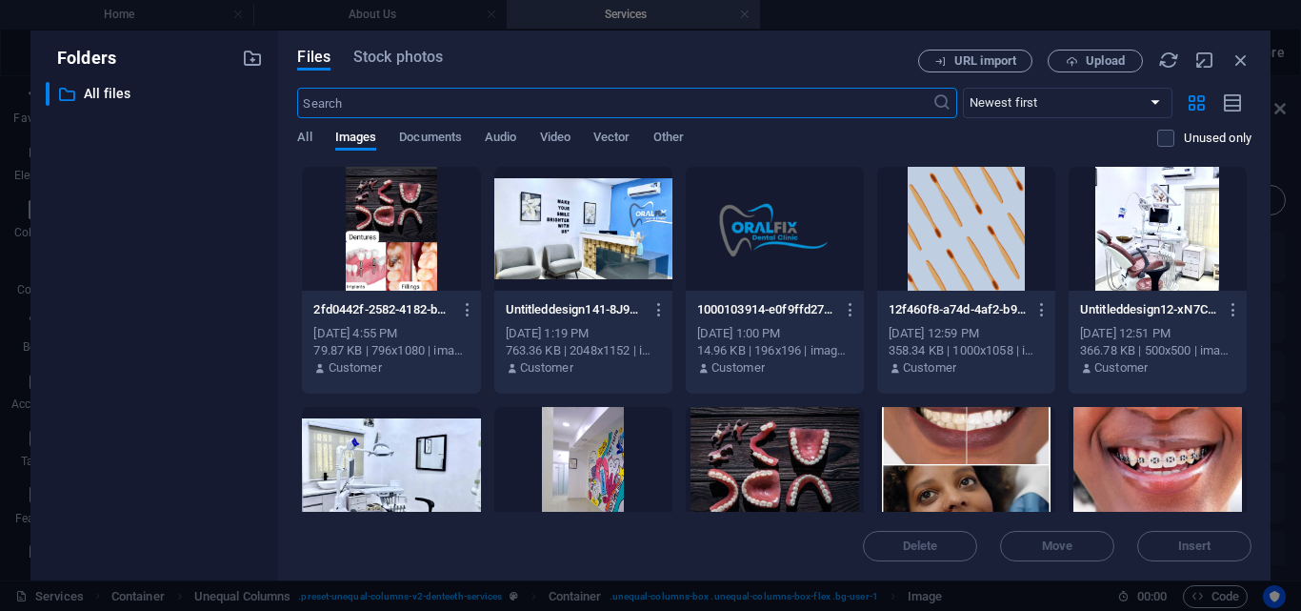
scroll to position [10772, 0]
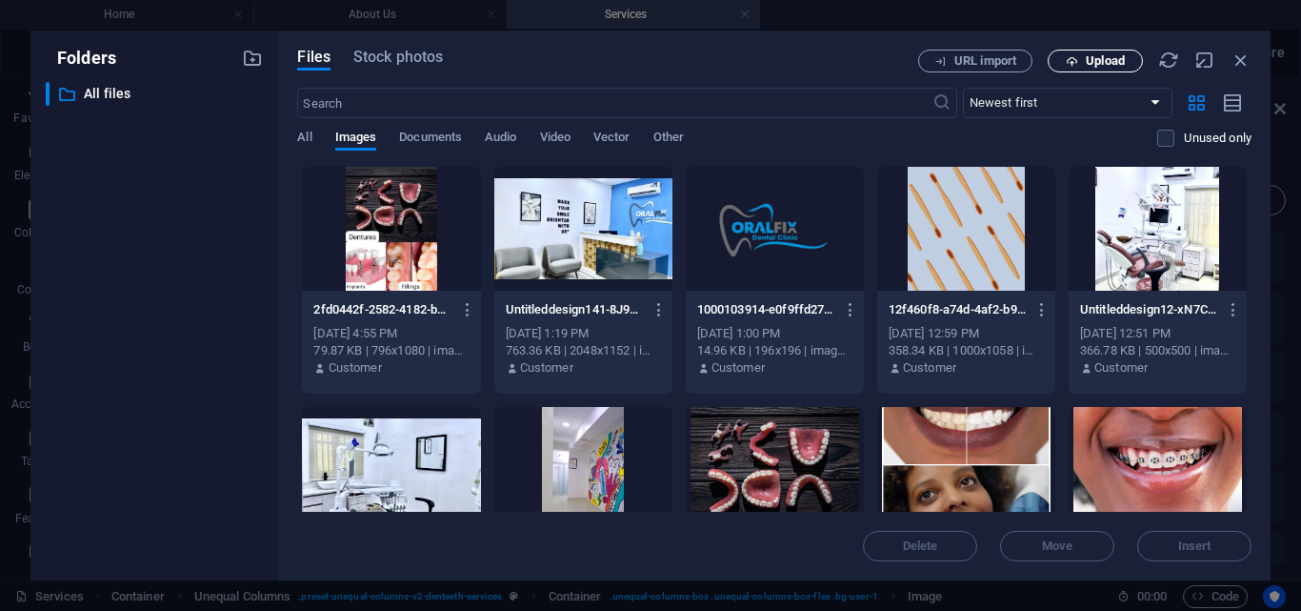
click at [1094, 55] on span "Upload" at bounding box center [1105, 60] width 39 height 11
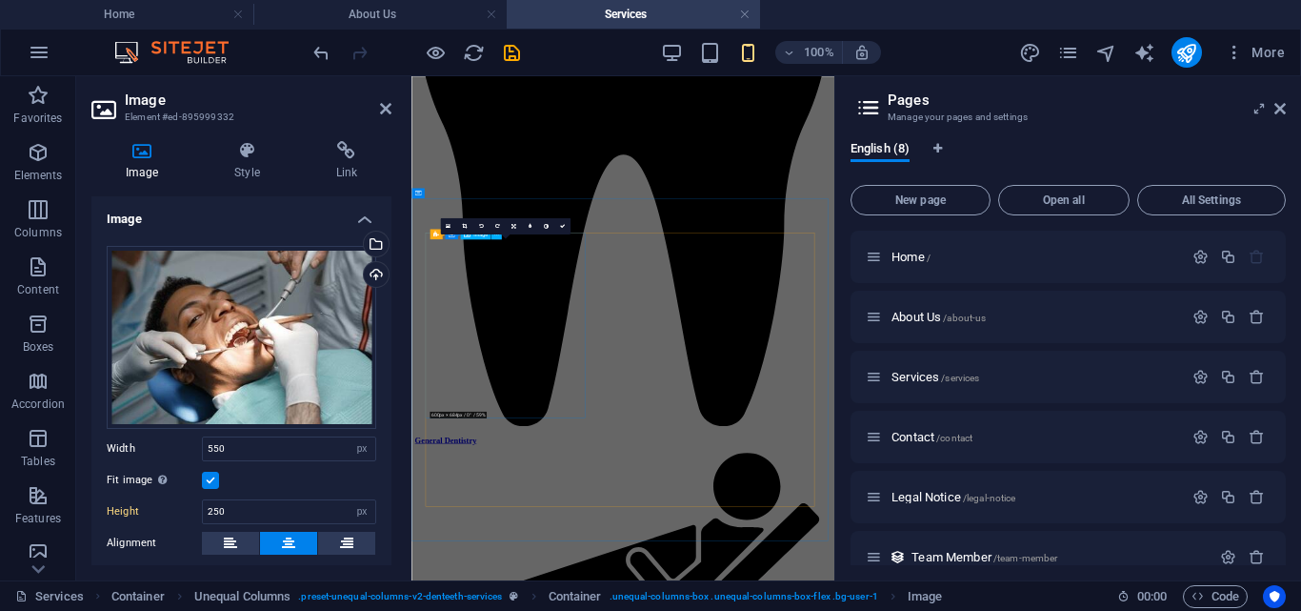
scroll to position [4632, 0]
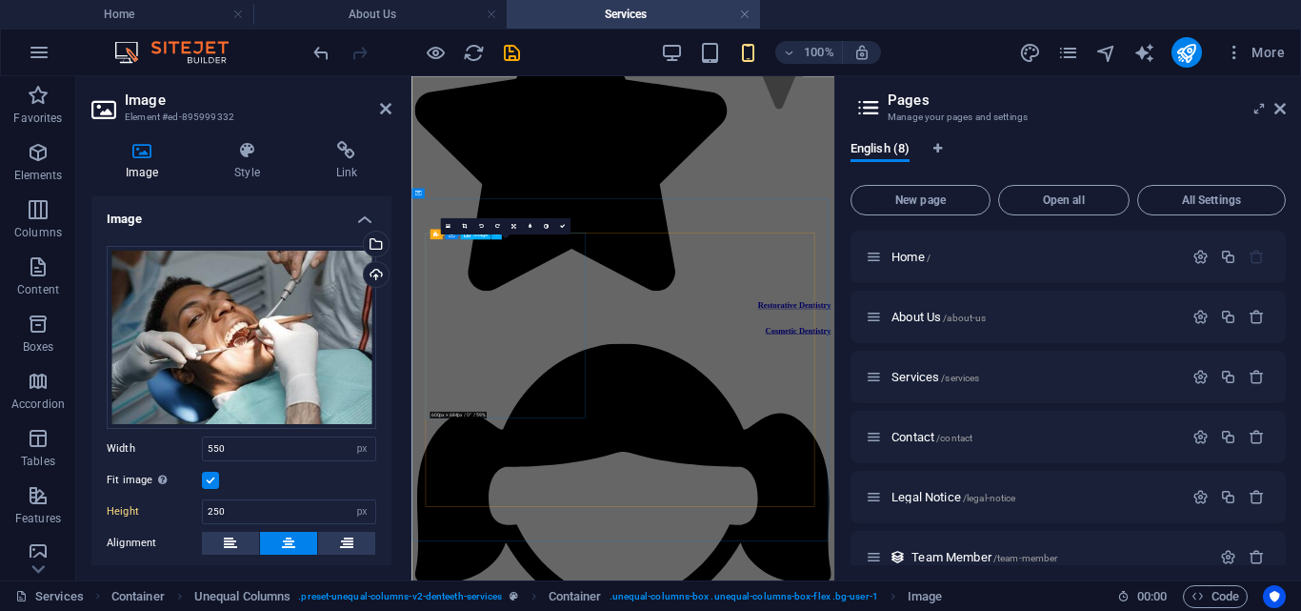
type input "400"
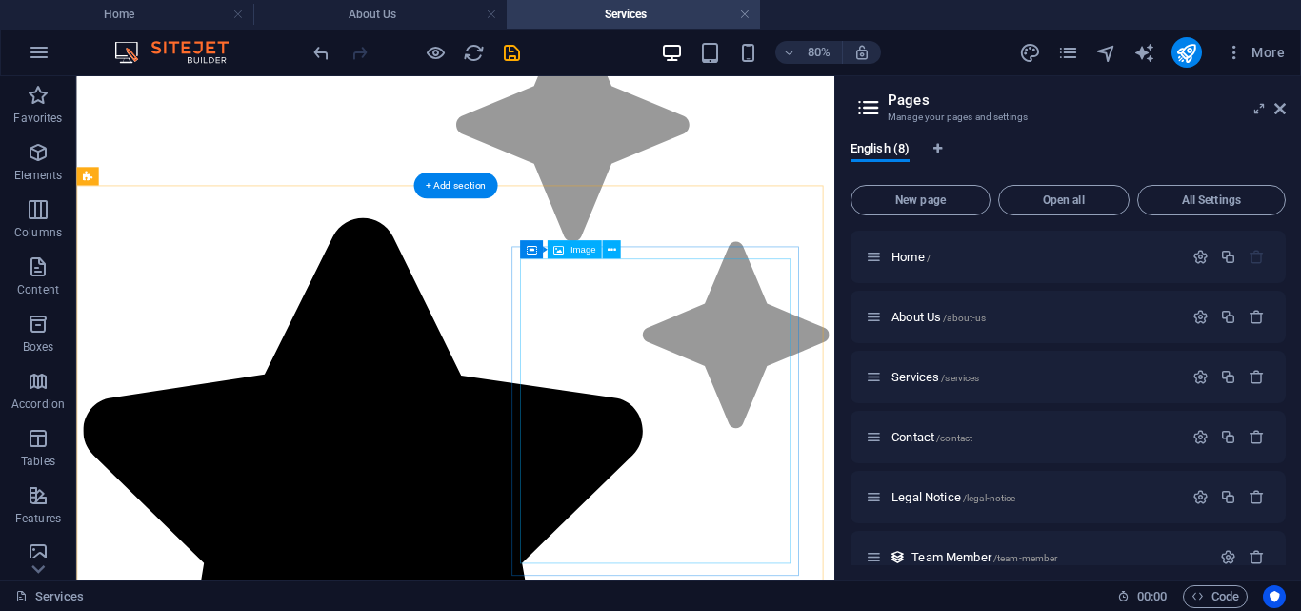
scroll to position [3935, 0]
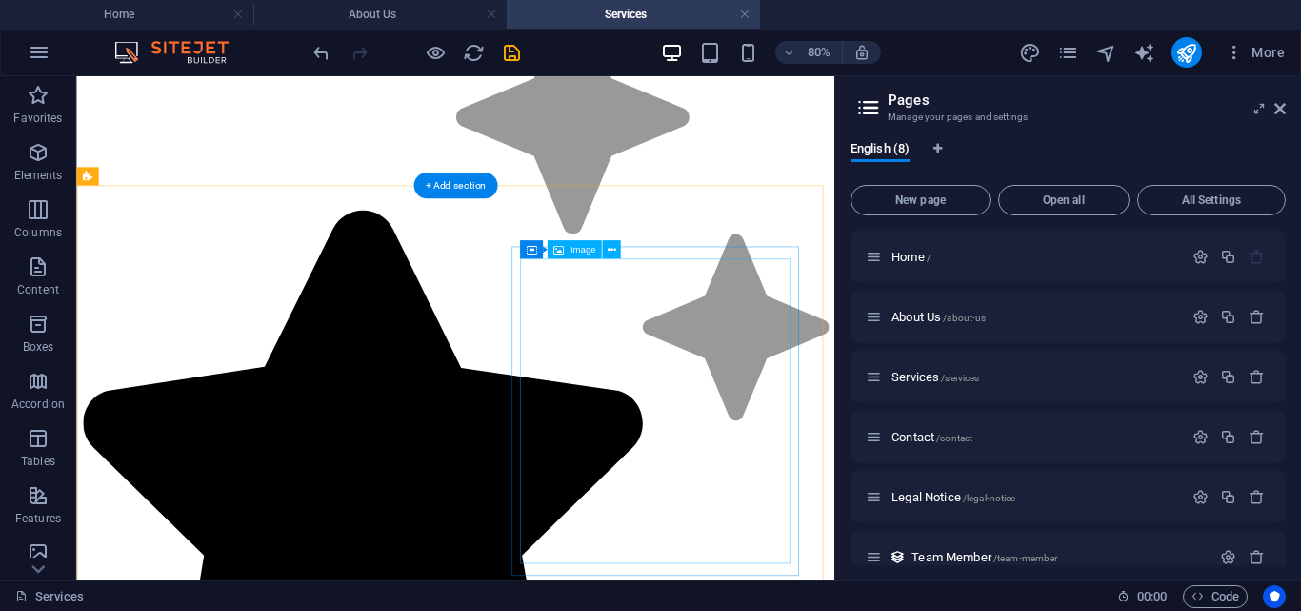
select select "px"
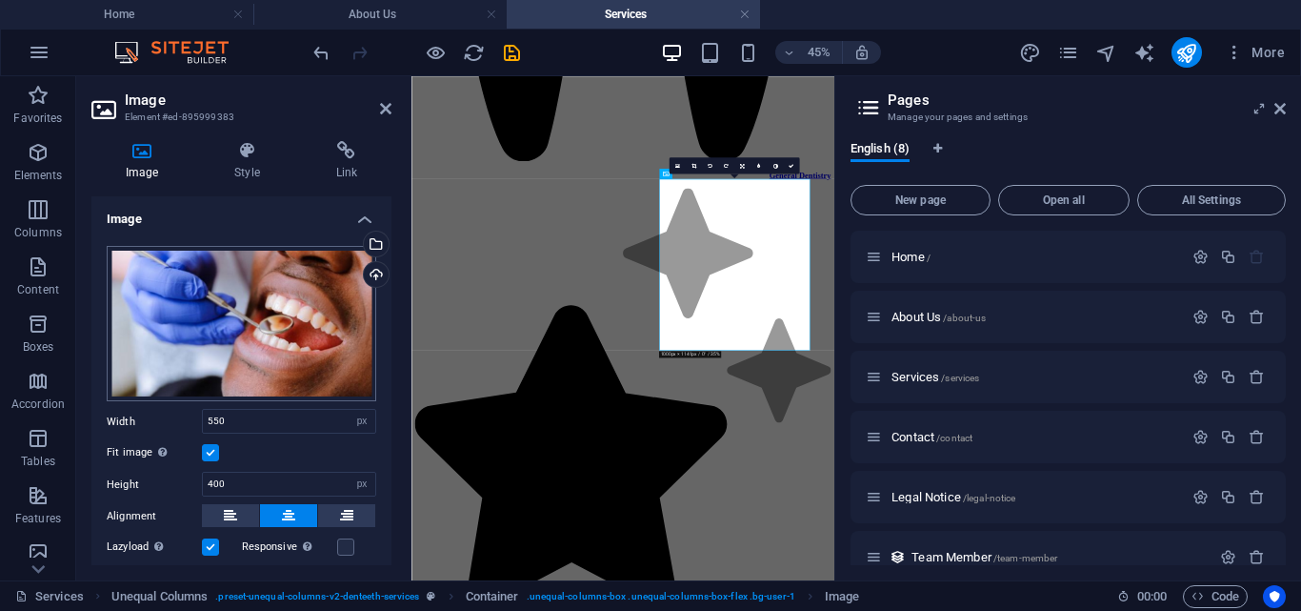
scroll to position [4203, 0]
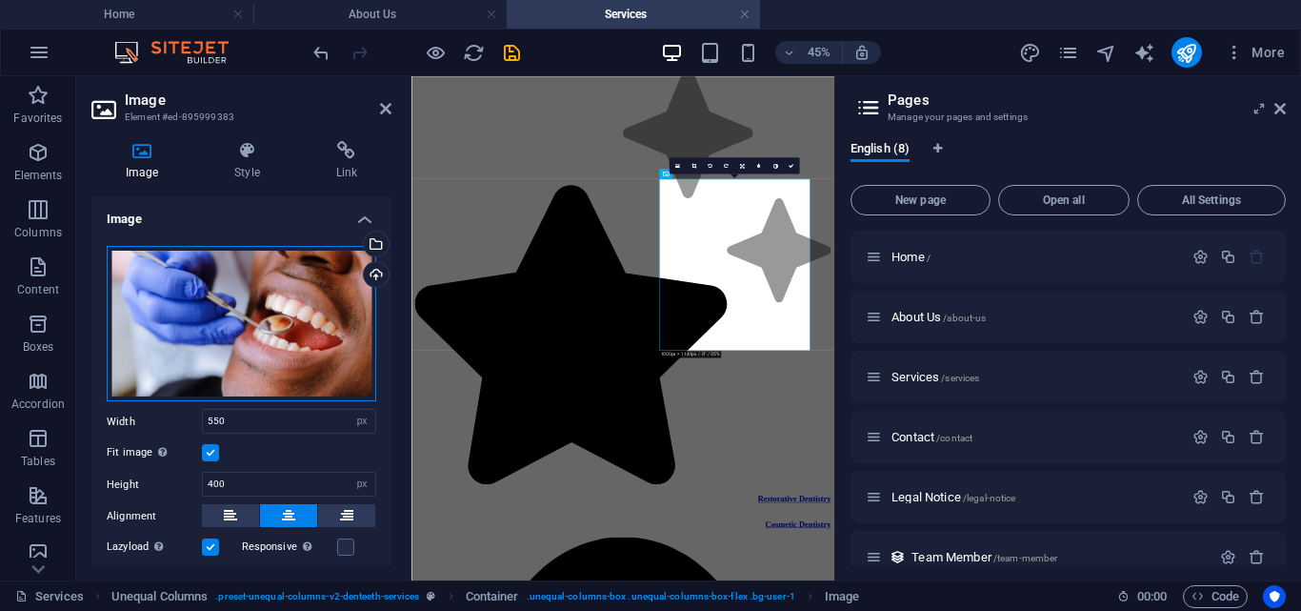
click at [224, 301] on div "Drag files here, click to choose files or select files from Files or our free s…" at bounding box center [242, 324] width 270 height 156
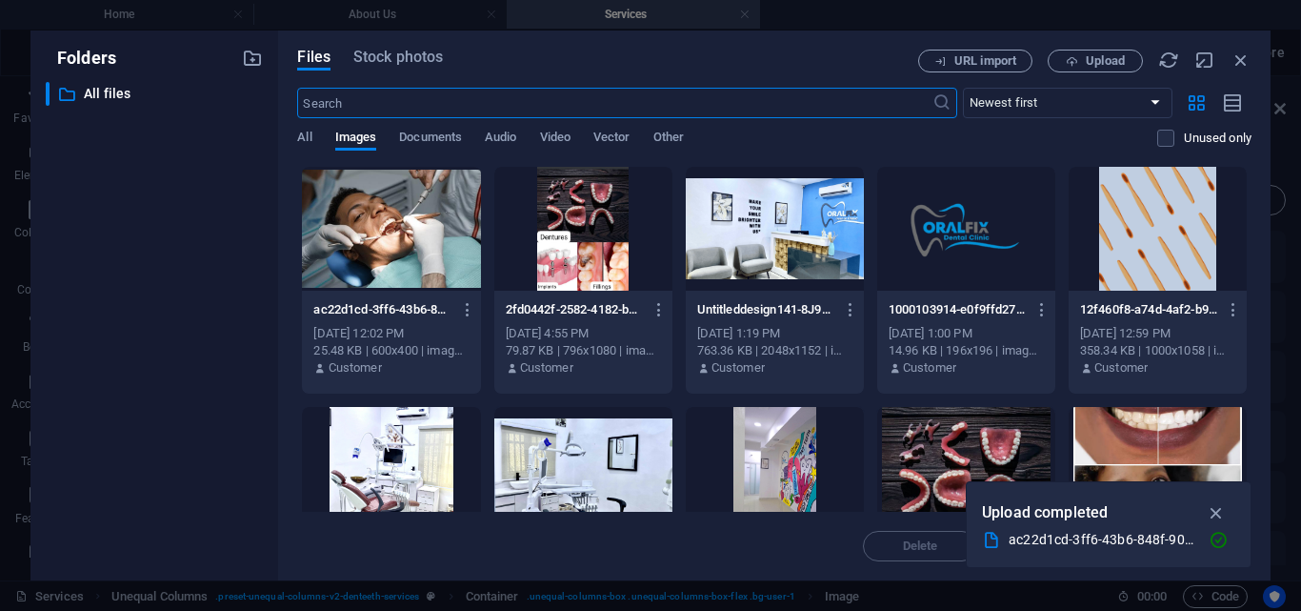
scroll to position [9361, 0]
click at [1094, 52] on button "Upload" at bounding box center [1095, 61] width 95 height 23
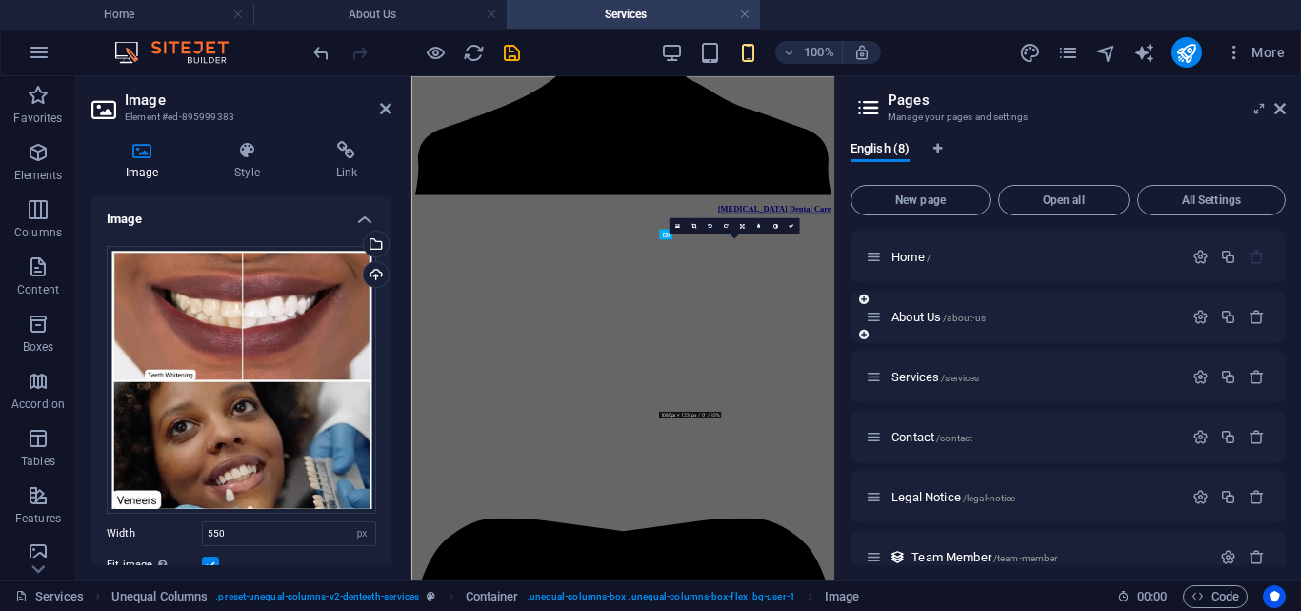
scroll to position [4068, 0]
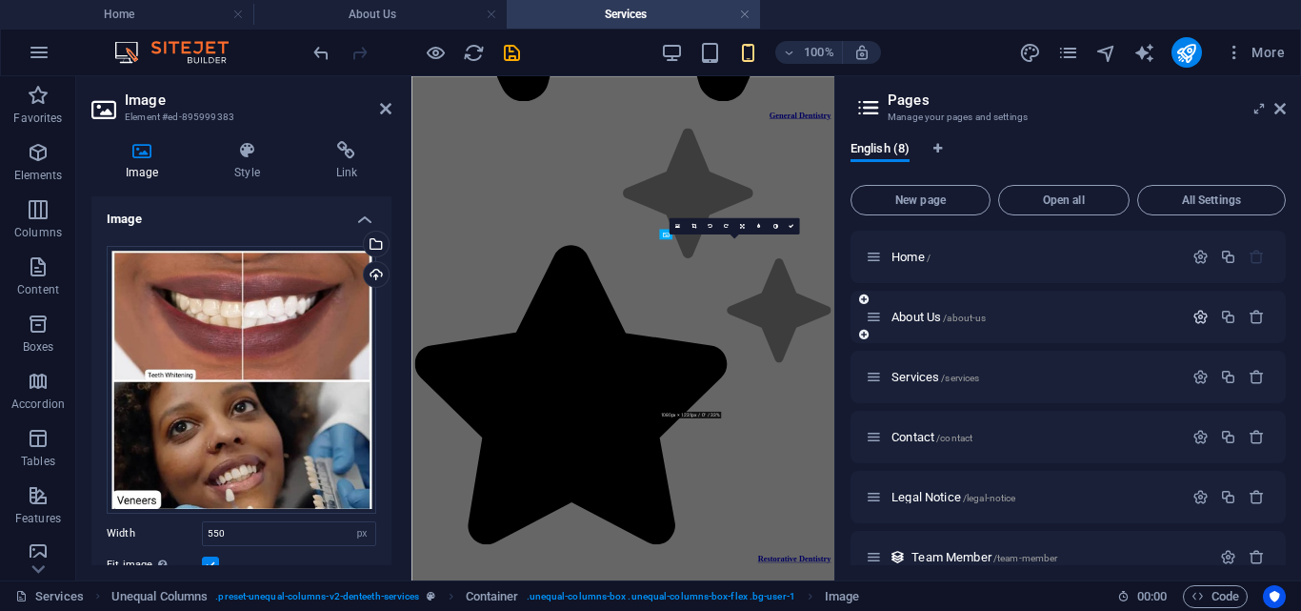
type input "400"
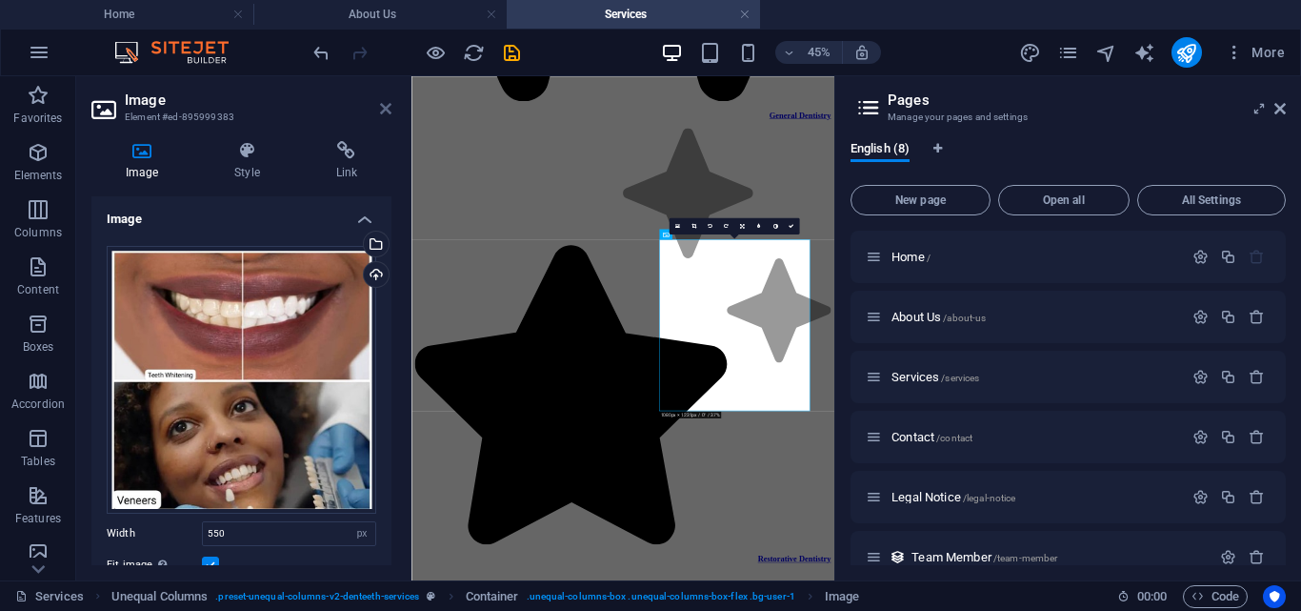
click at [387, 113] on icon at bounding box center [385, 108] width 11 height 15
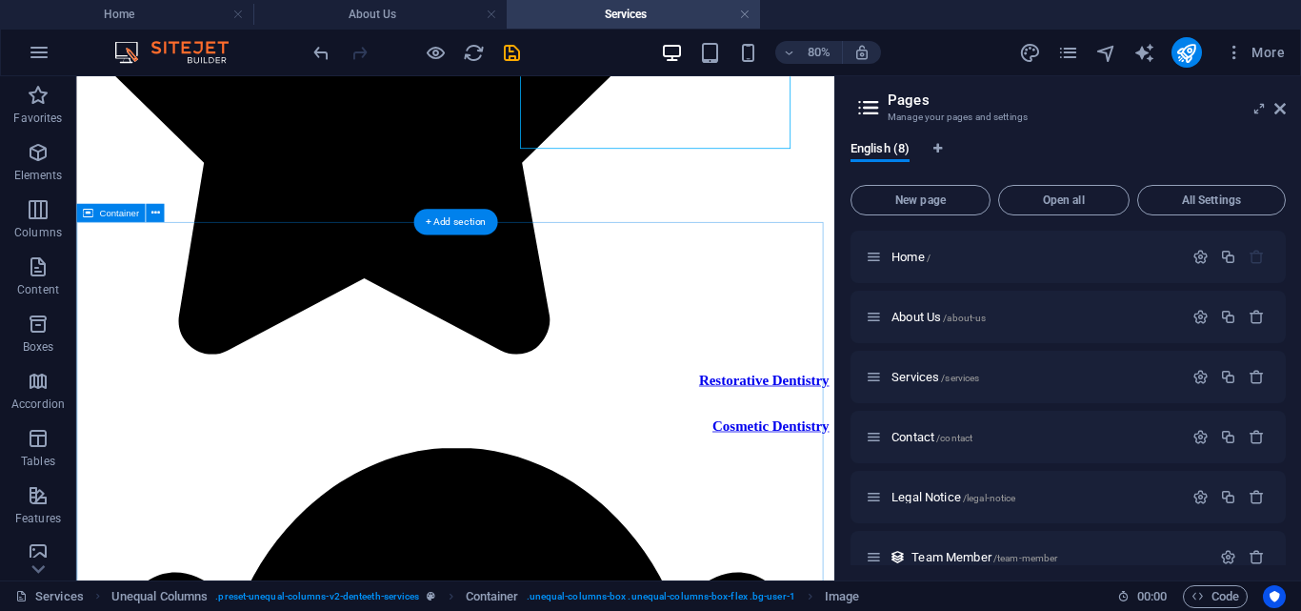
scroll to position [4419, 0]
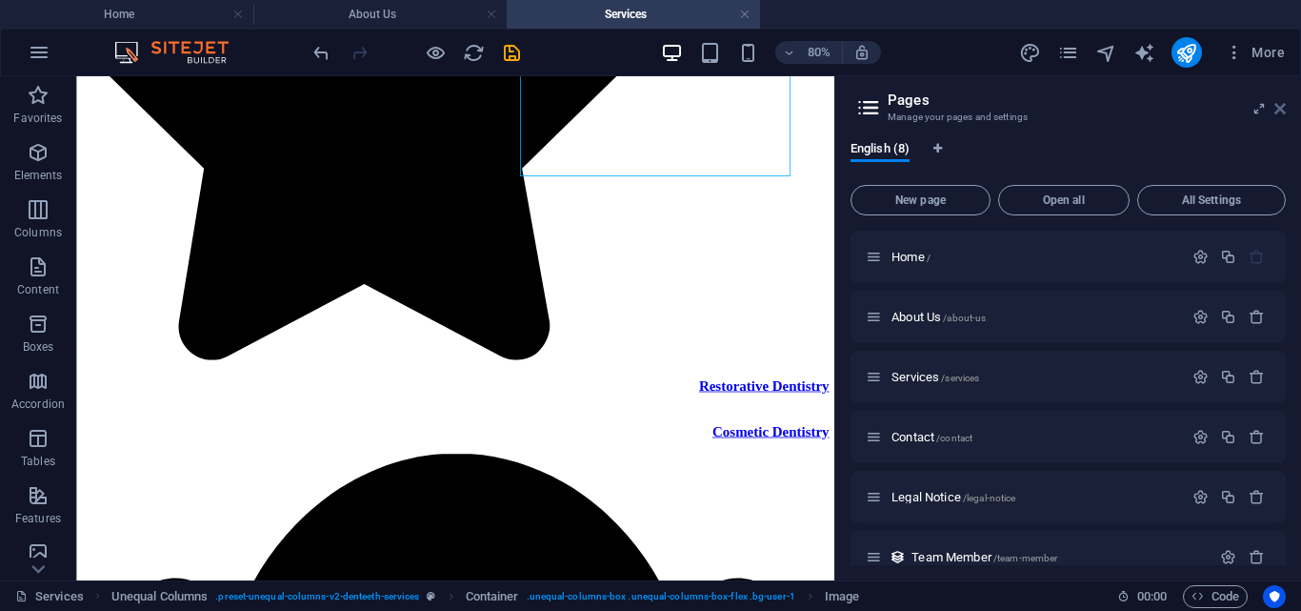
click at [0, 0] on icon at bounding box center [0, 0] width 0 height 0
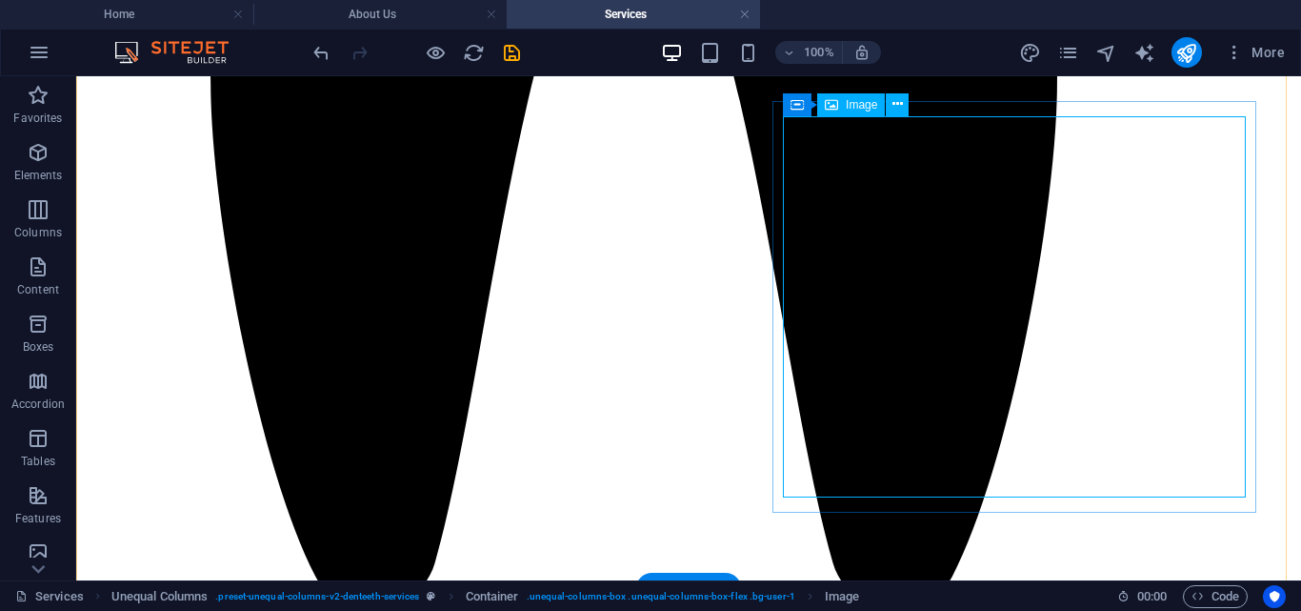
scroll to position [3873, 0]
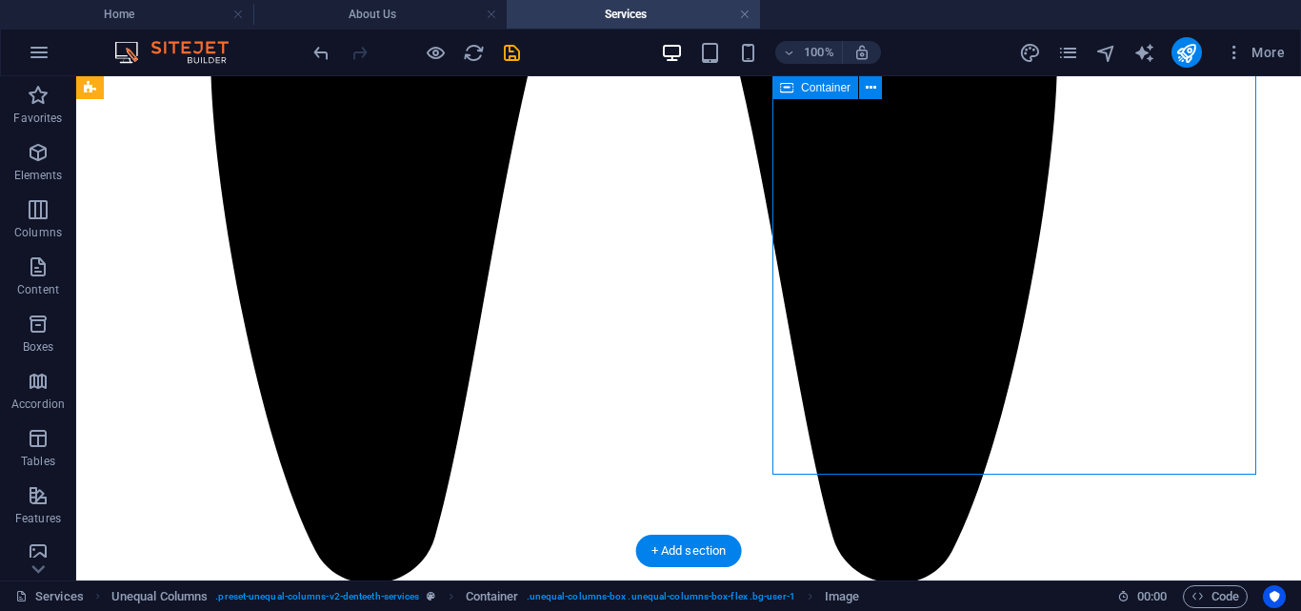
select select "rem"
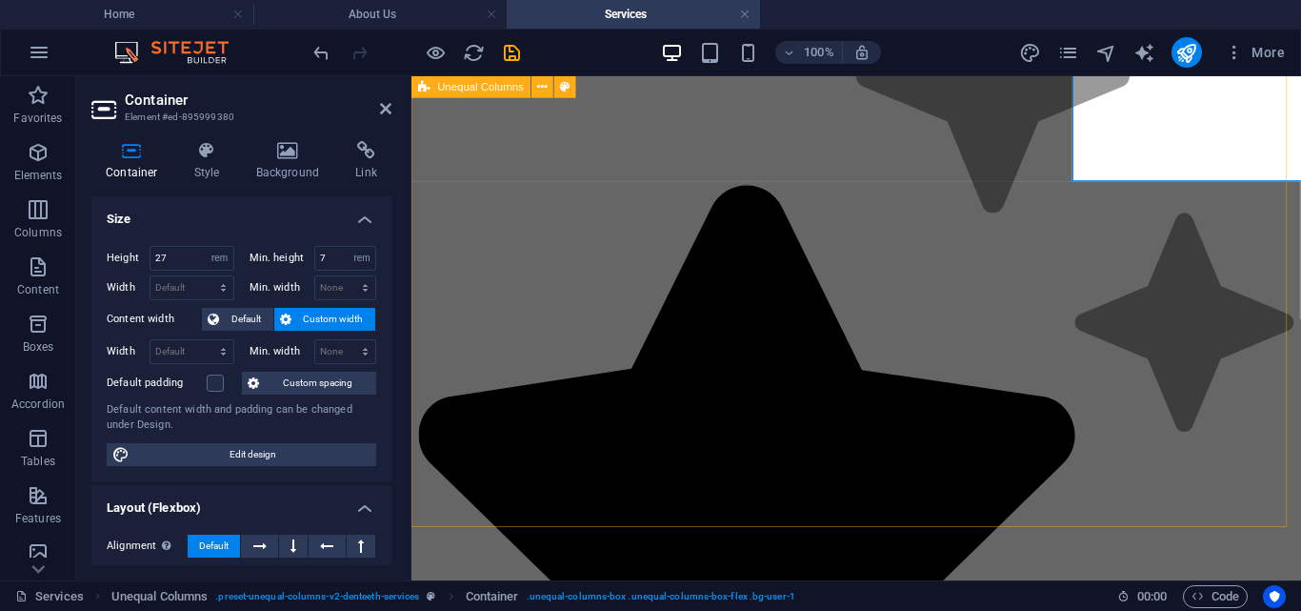
scroll to position [4161, 0]
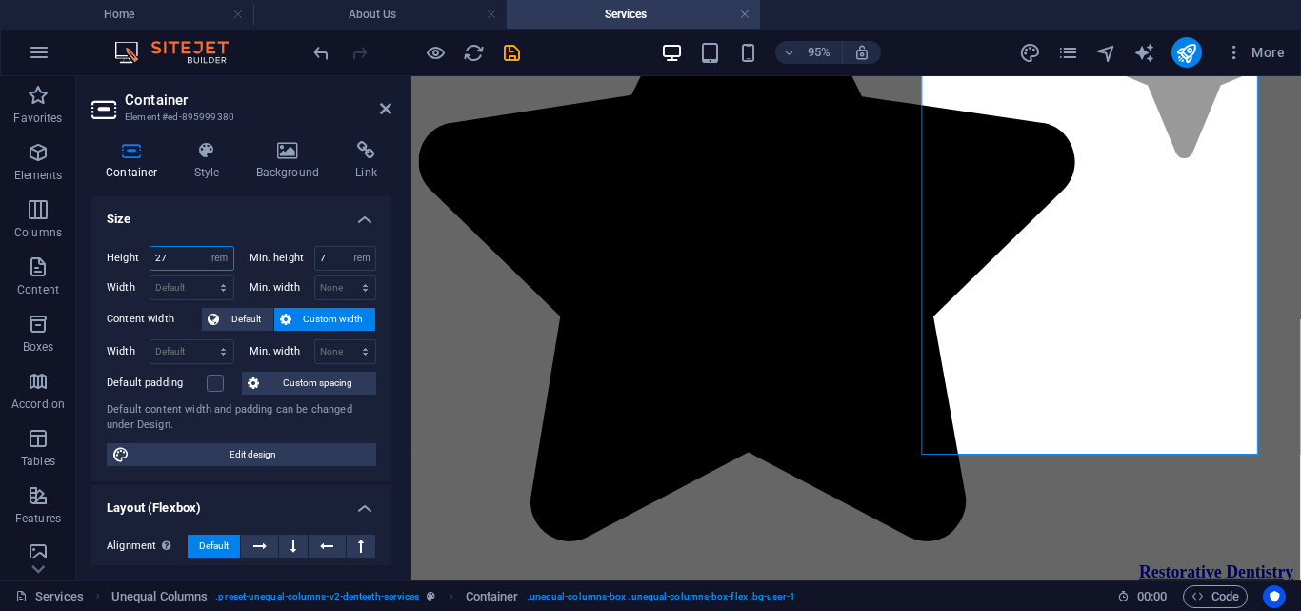
click at [175, 255] on input "27" at bounding box center [192, 258] width 83 height 23
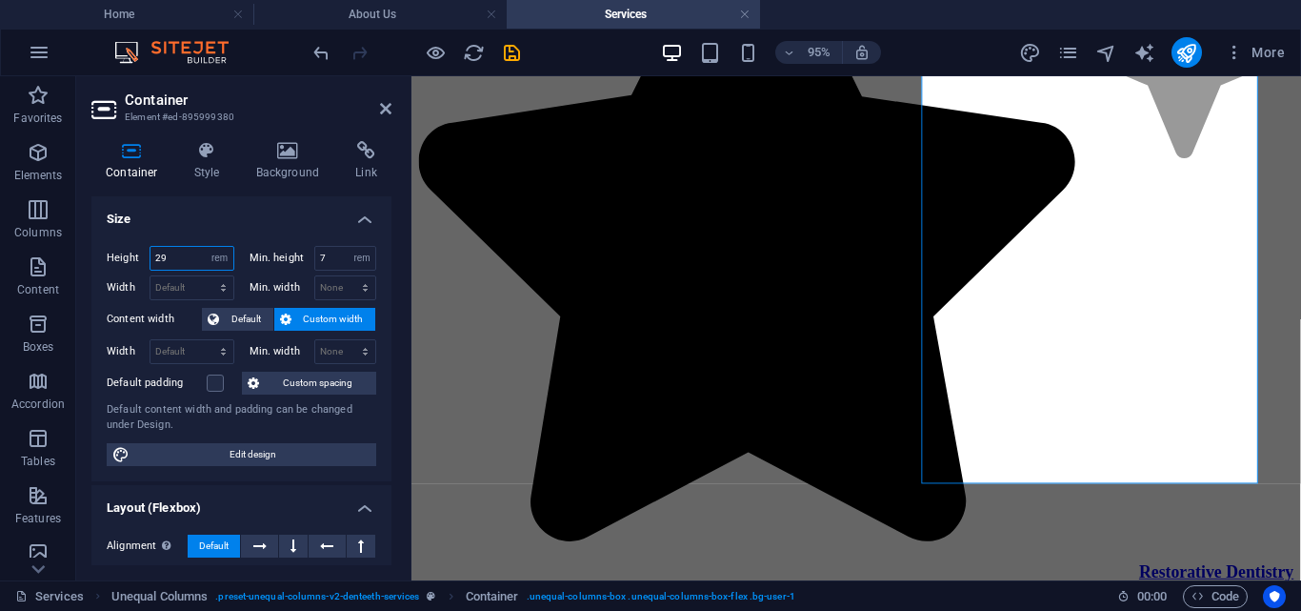
type input "2"
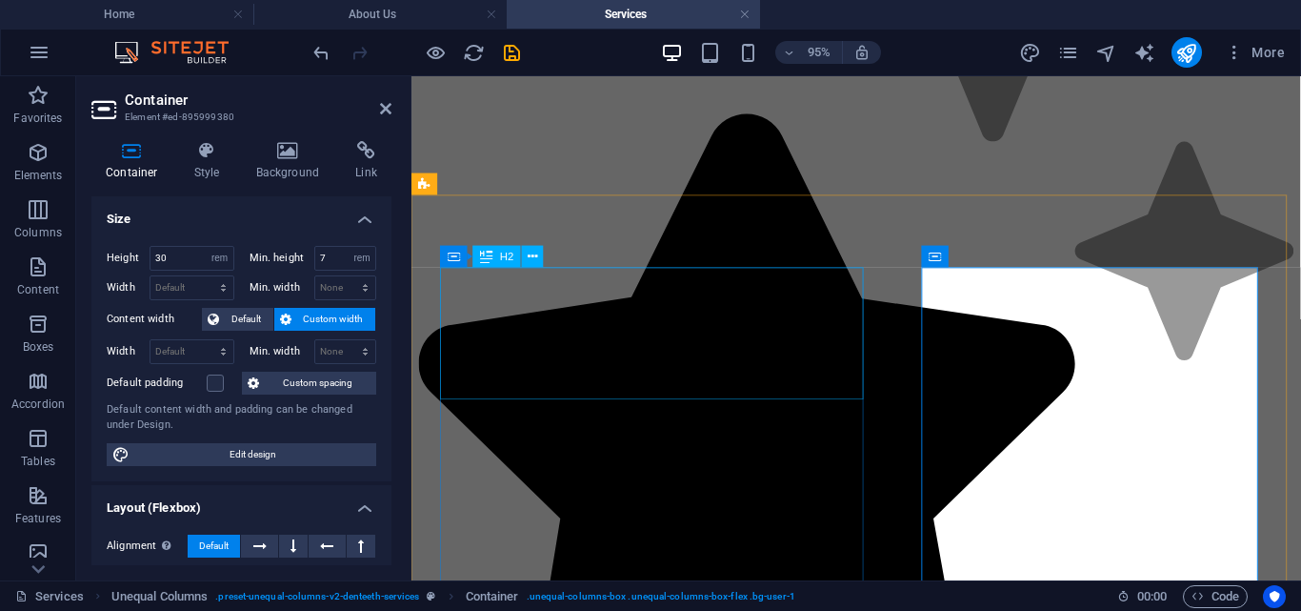
scroll to position [3949, 0]
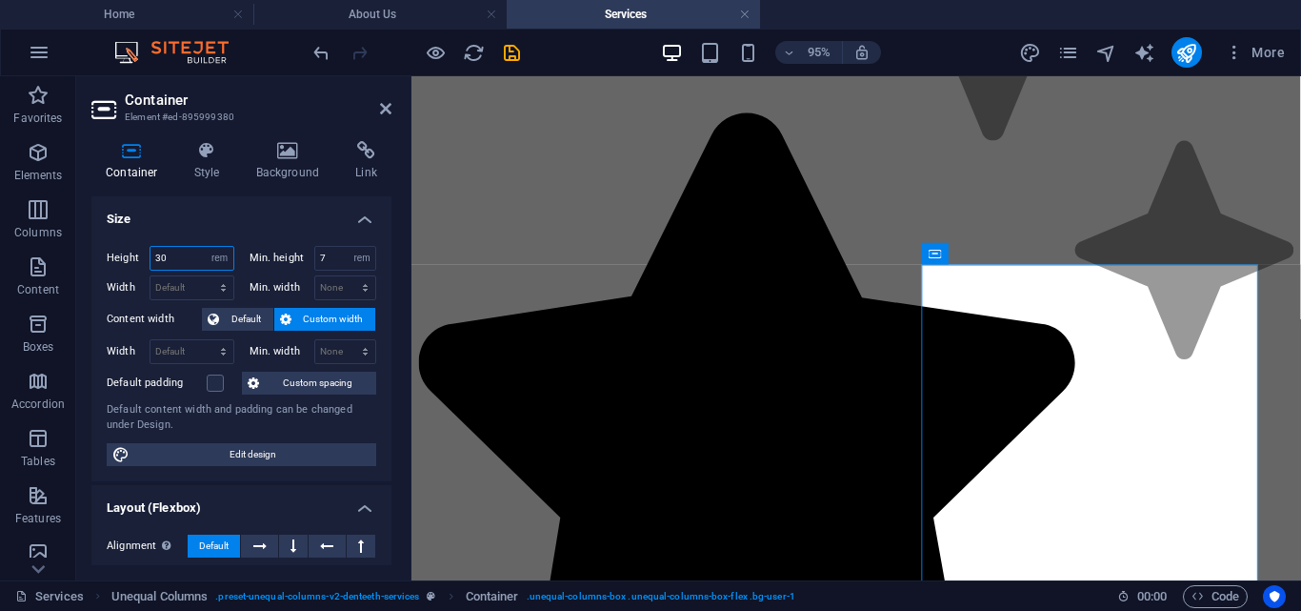
click at [178, 252] on input "30" at bounding box center [192, 258] width 83 height 23
type input "3"
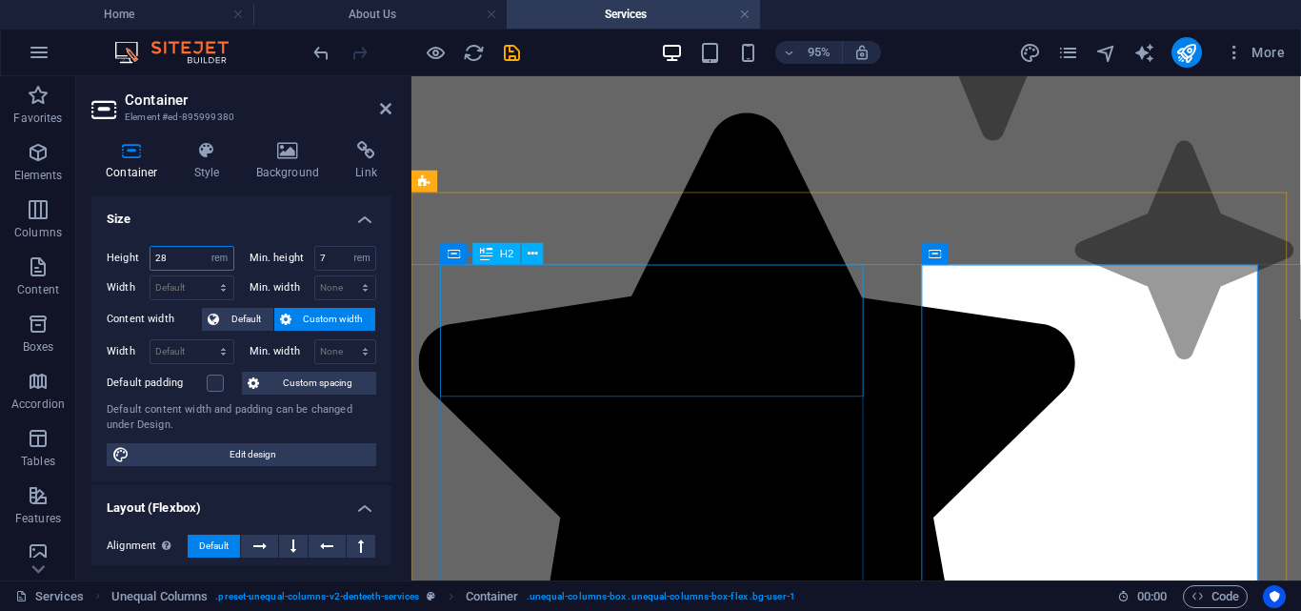
type input "28"
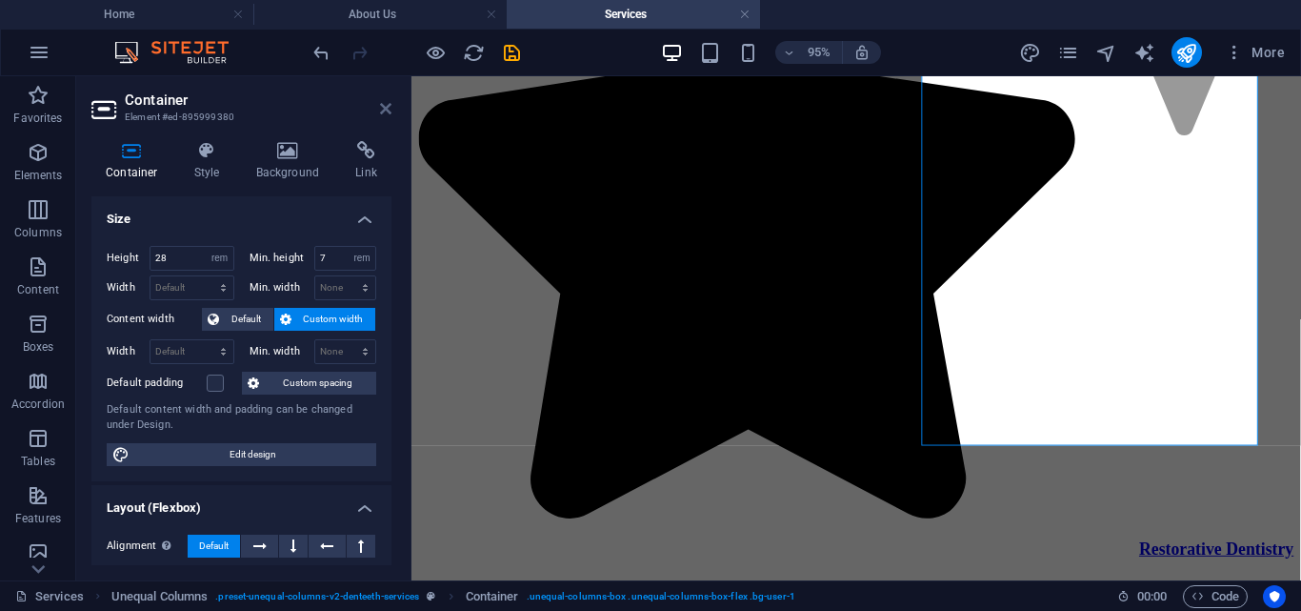
click at [387, 106] on icon at bounding box center [385, 108] width 11 height 15
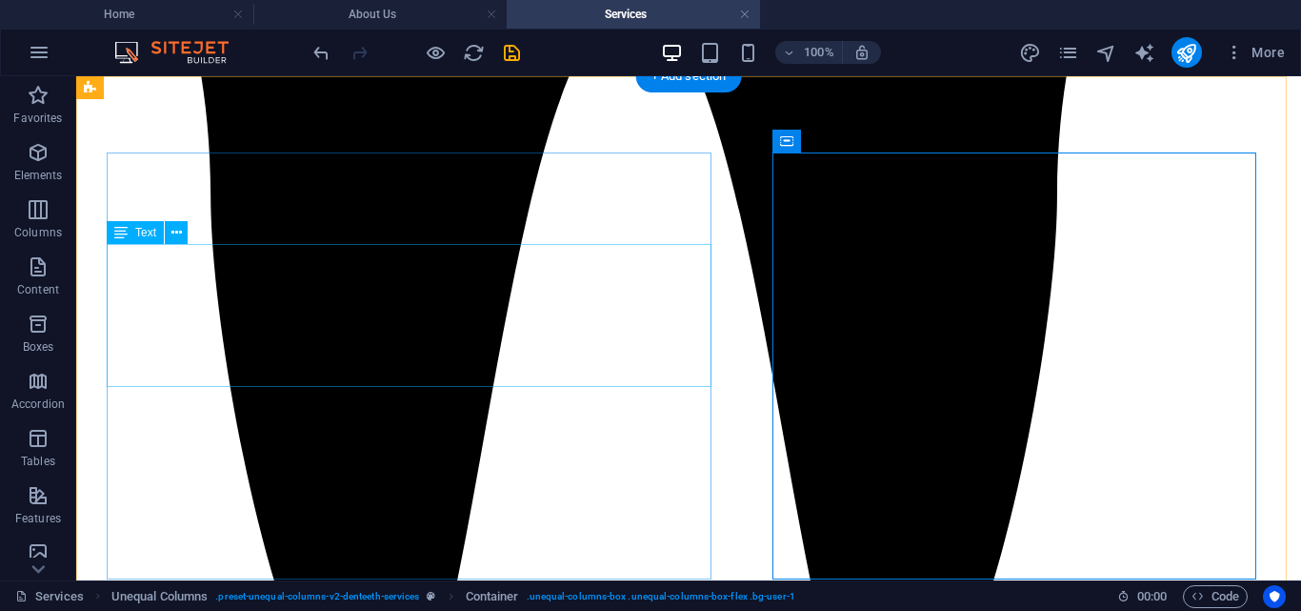
scroll to position [3732, 0]
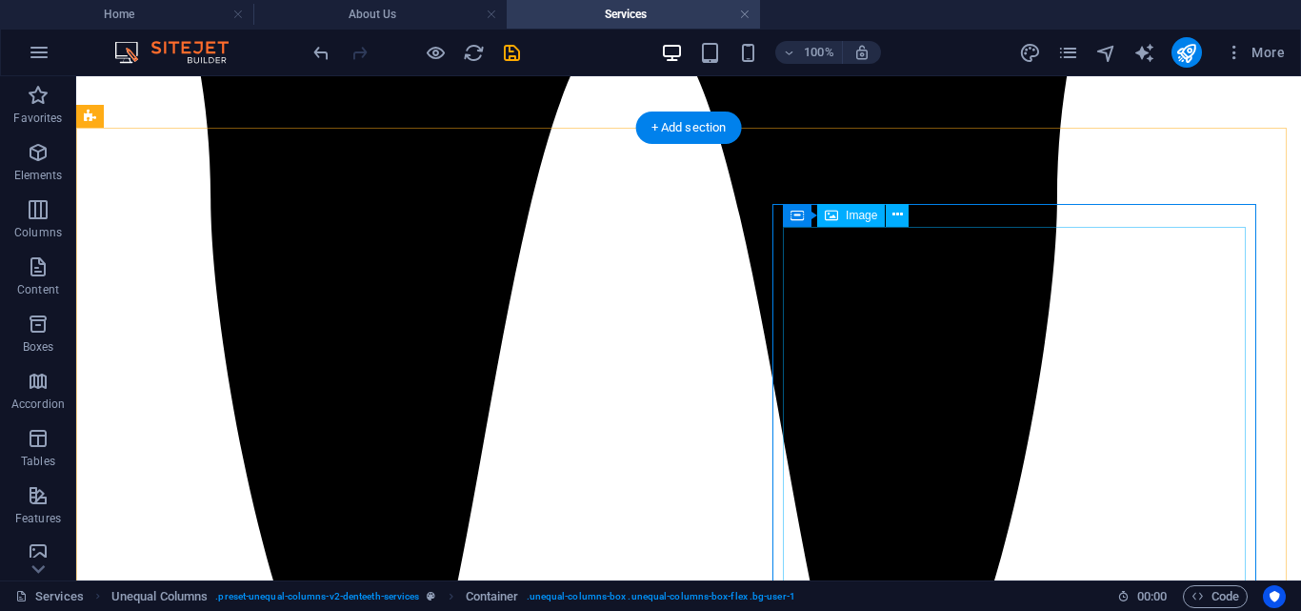
select select "px"
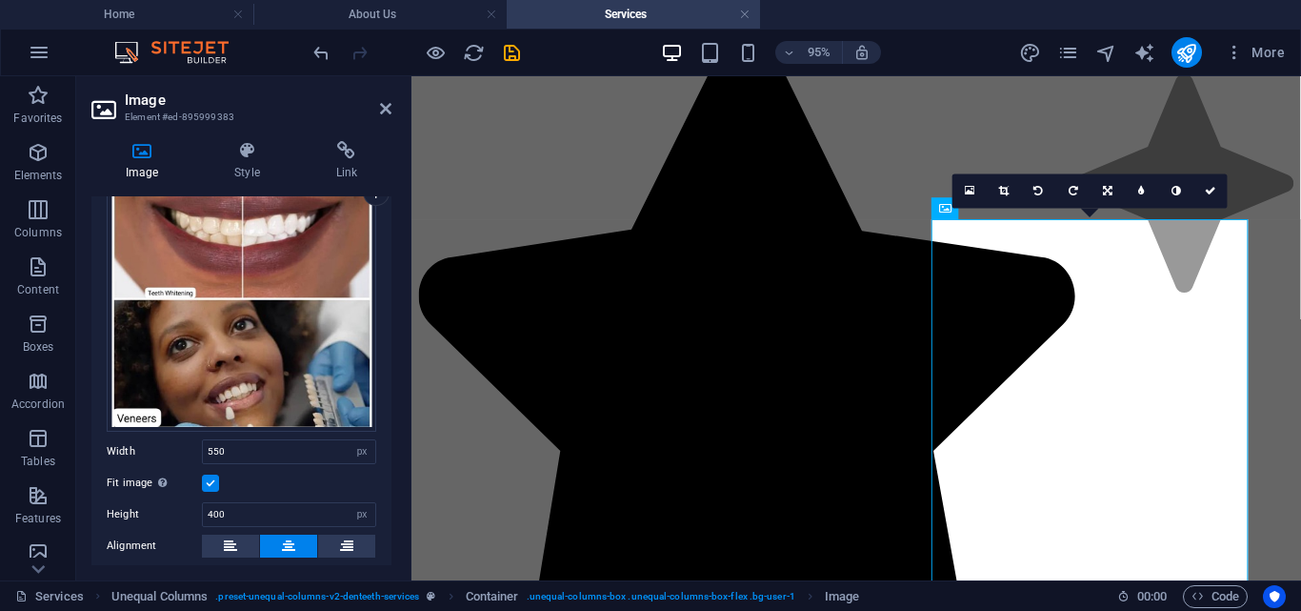
scroll to position [95, 0]
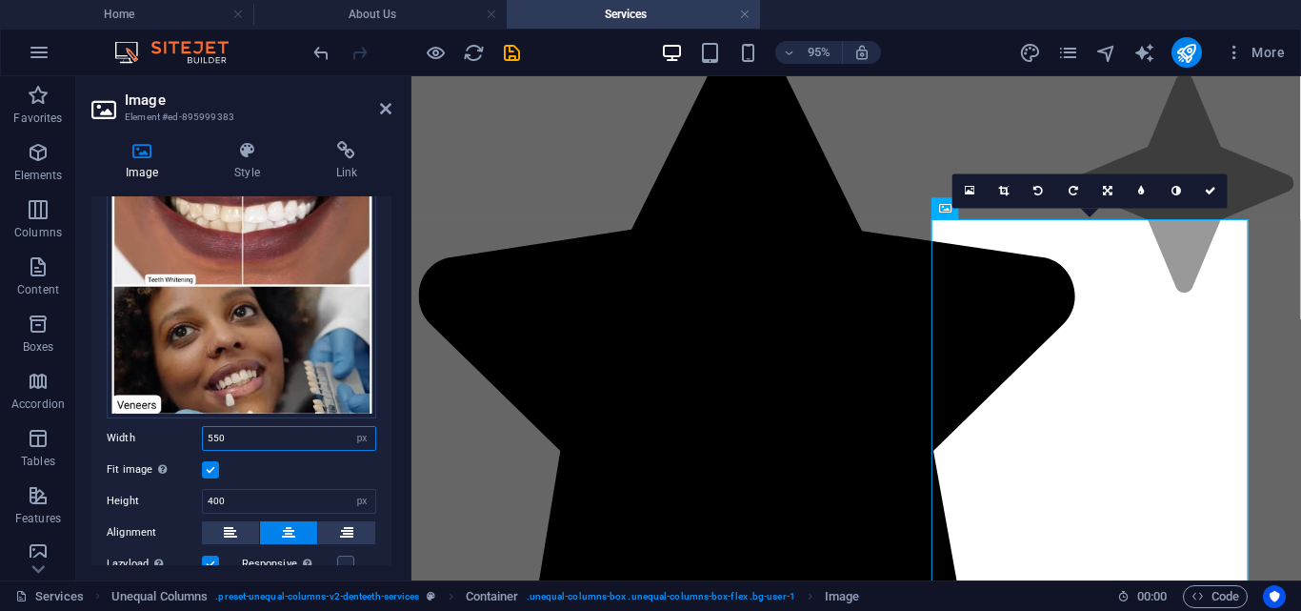
click at [255, 432] on input "550" at bounding box center [289, 438] width 172 height 23
click at [236, 504] on input "400" at bounding box center [289, 501] width 172 height 23
type input "4"
type input "5"
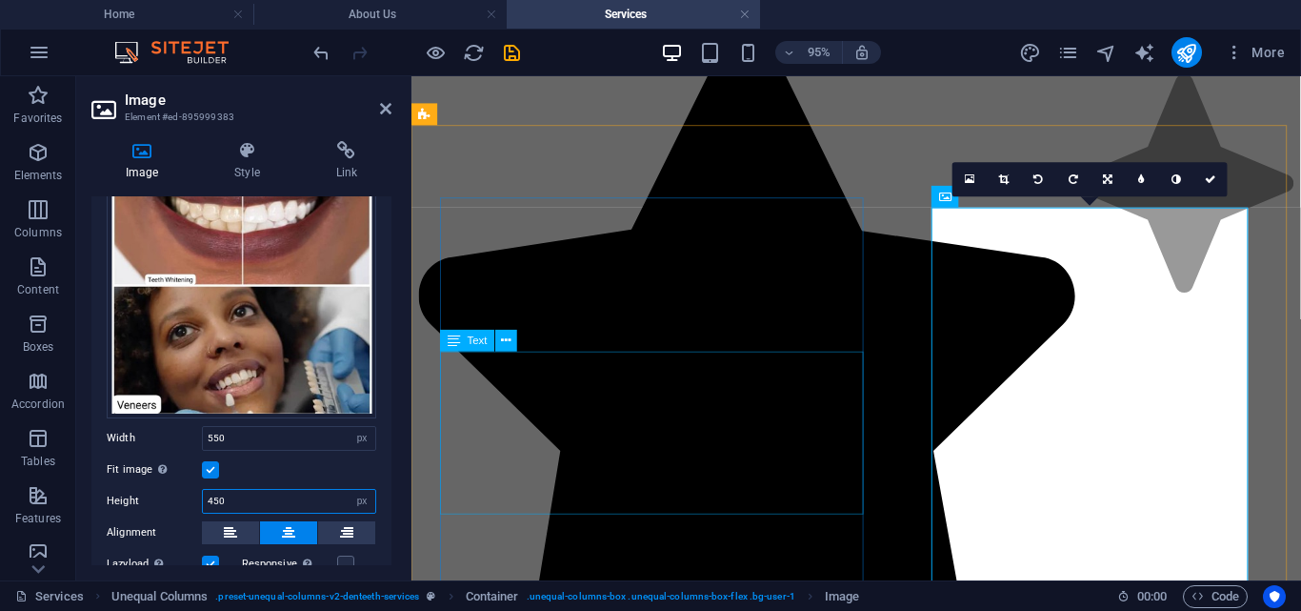
type input "450"
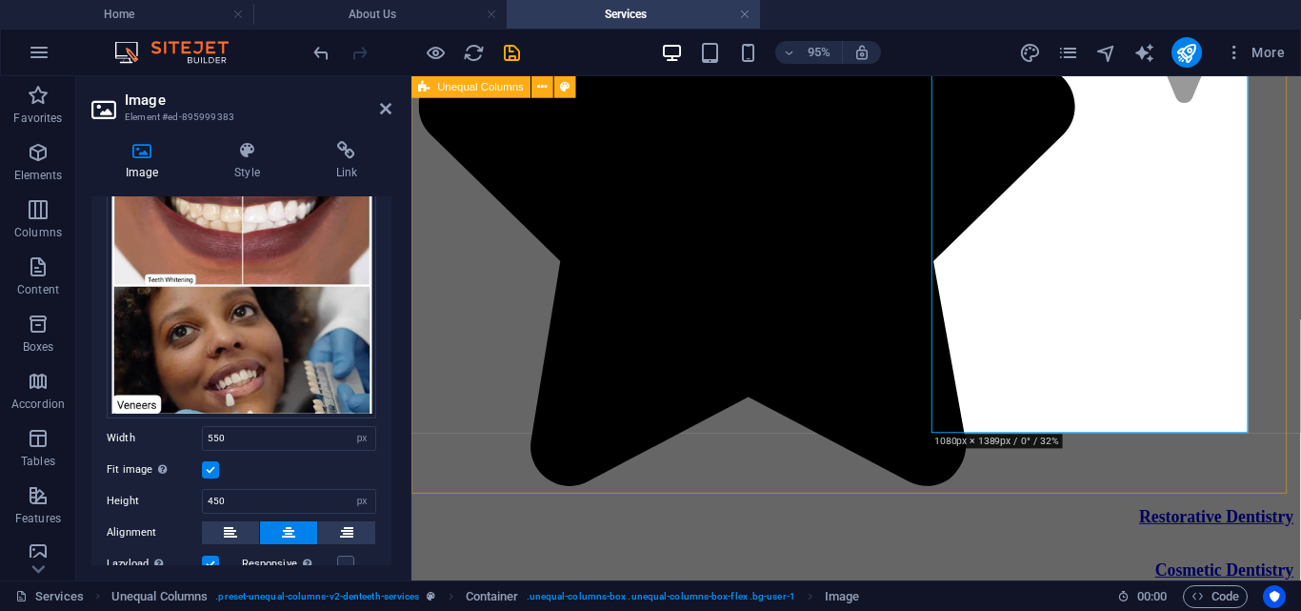
scroll to position [4220, 0]
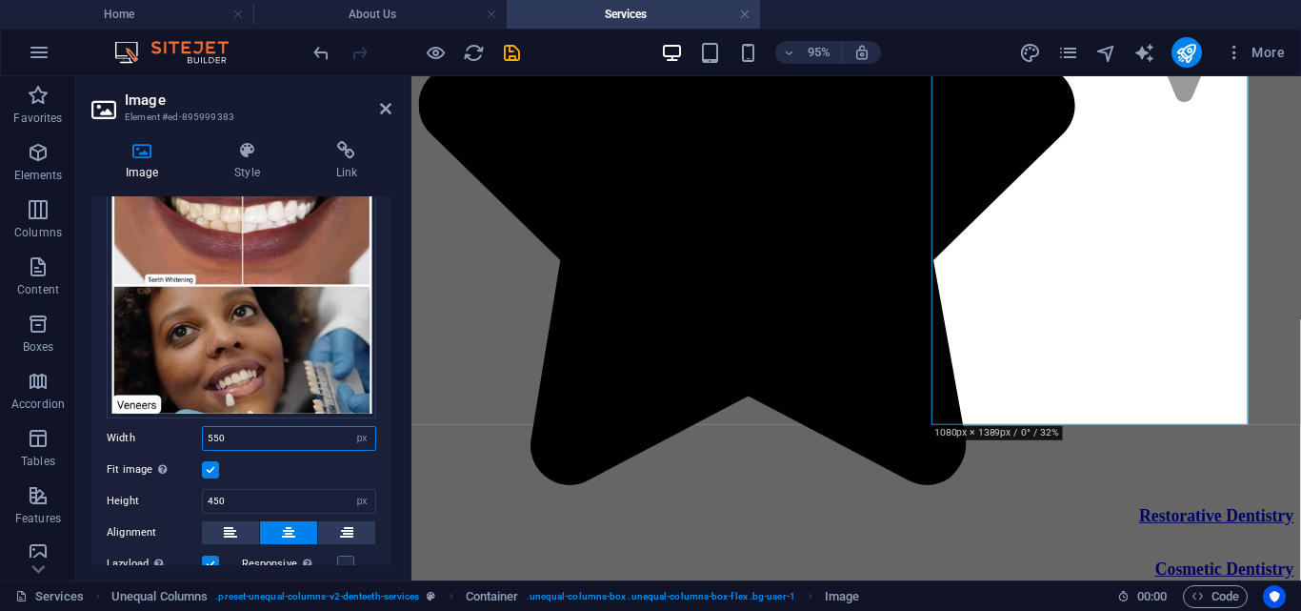
click at [245, 433] on input "550" at bounding box center [289, 438] width 172 height 23
type input "580"
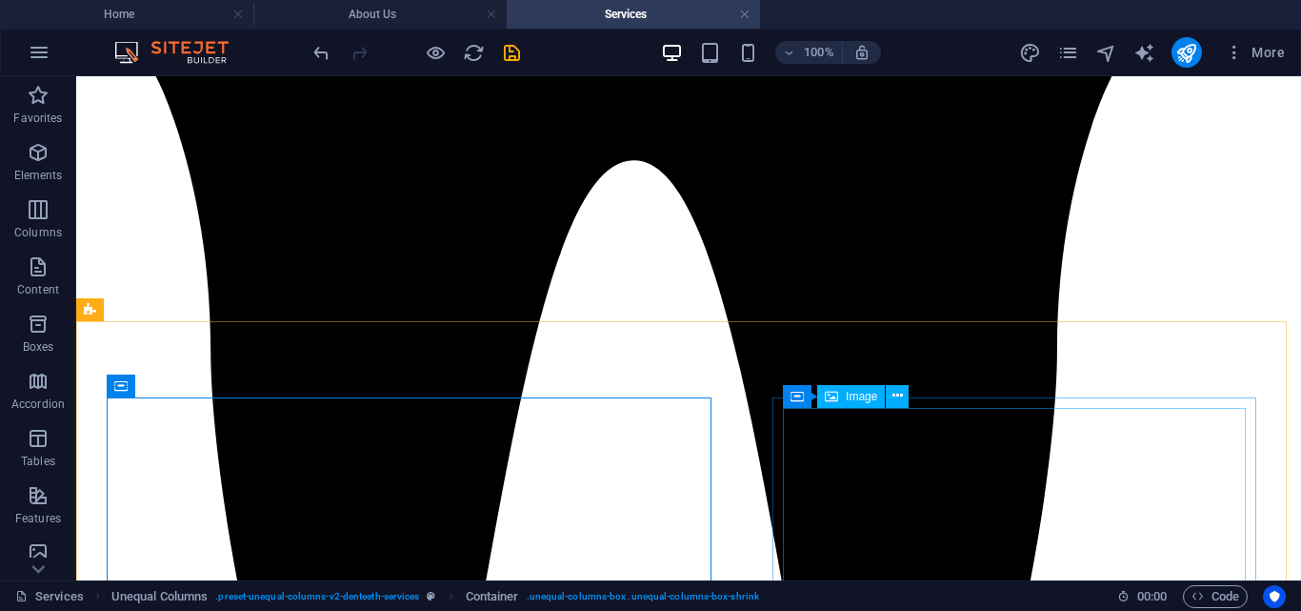
scroll to position [3538, 0]
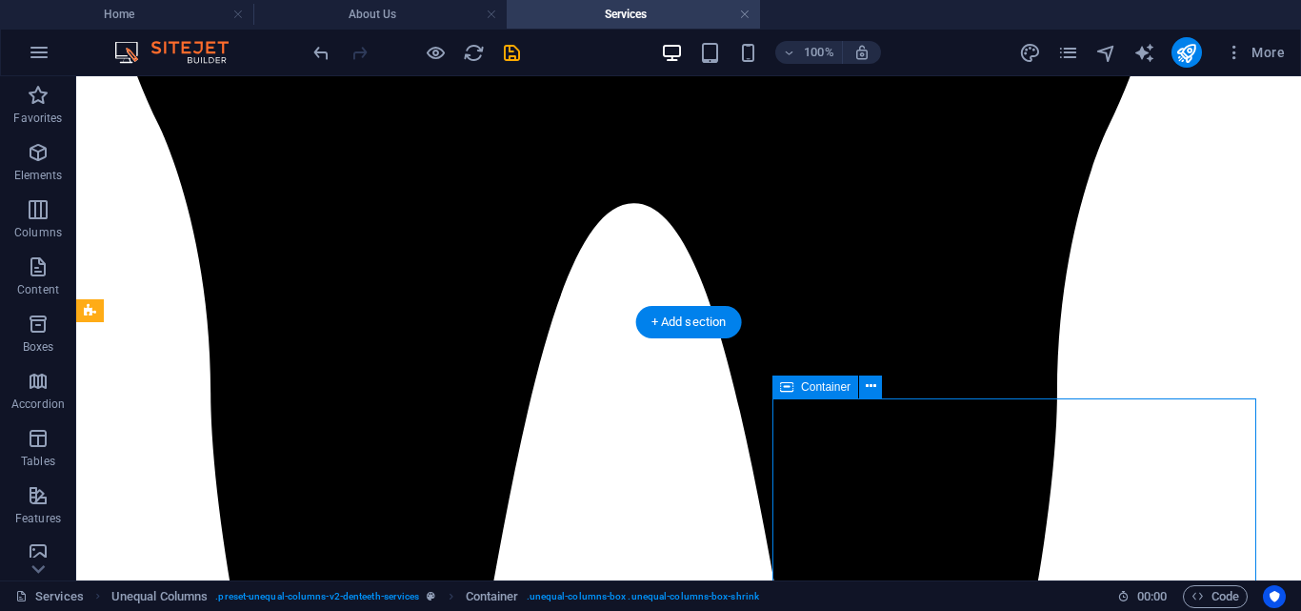
select select "rem"
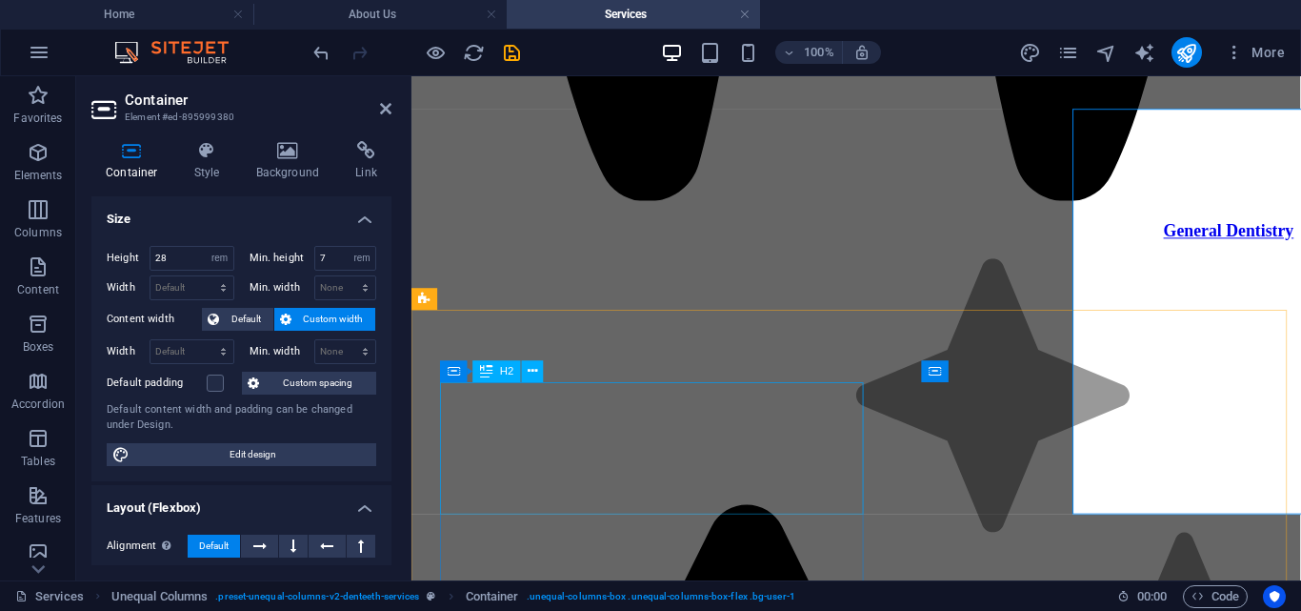
scroll to position [3826, 0]
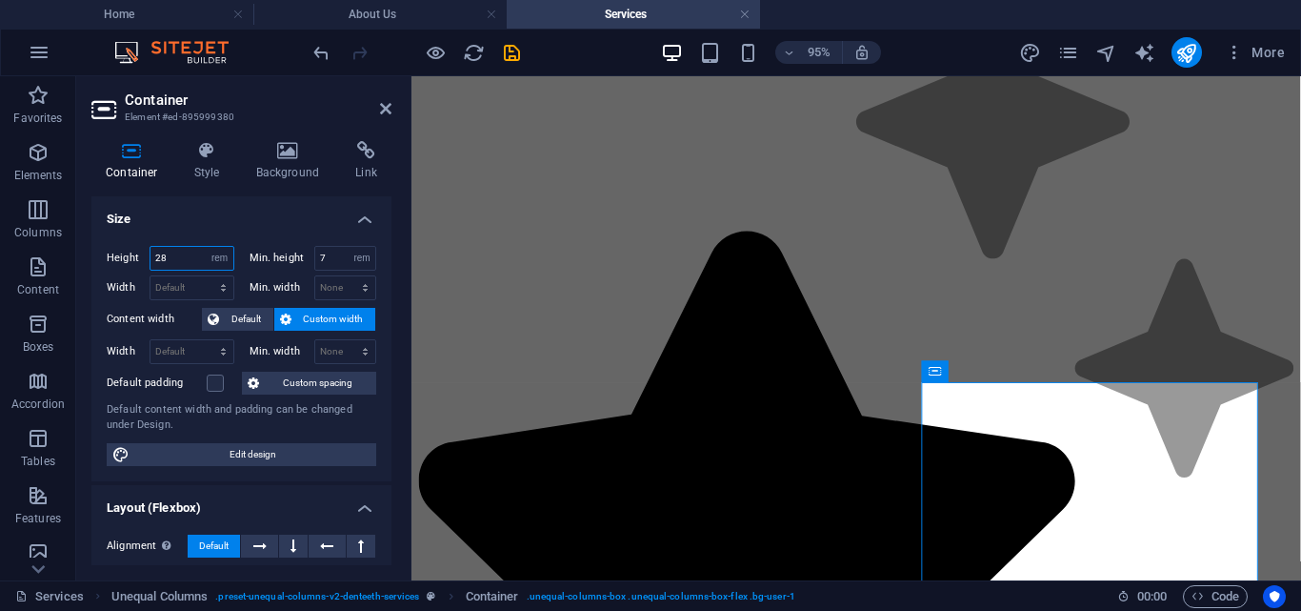
click at [184, 263] on input "28" at bounding box center [192, 258] width 83 height 23
type input "2"
type input "30"
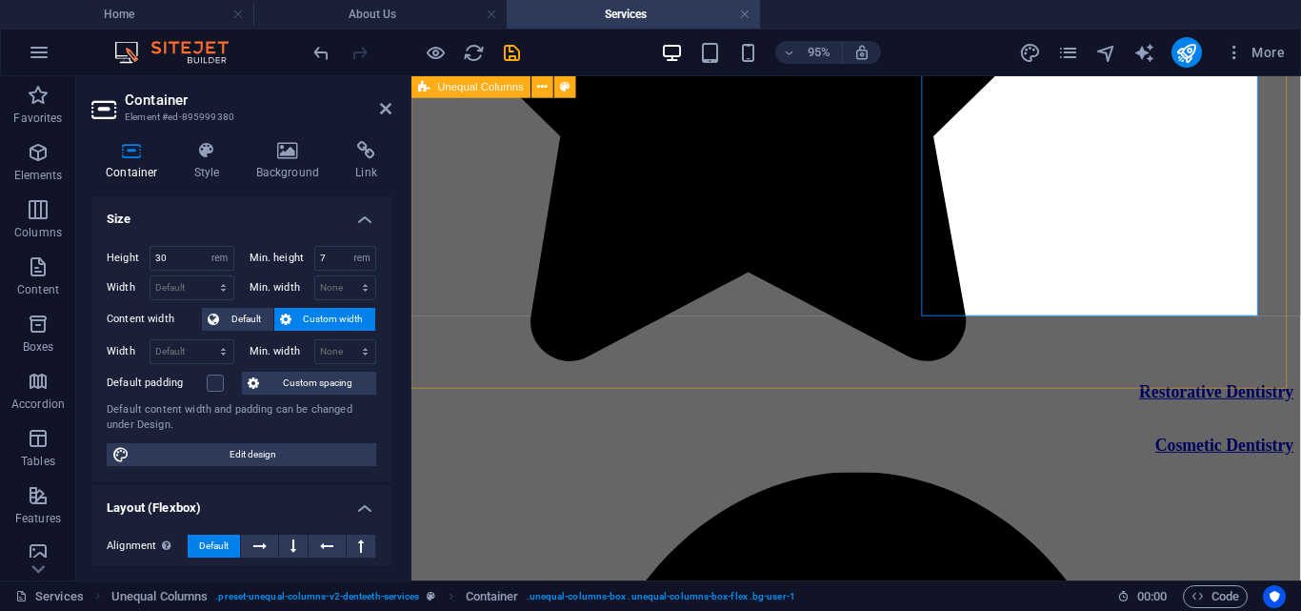
scroll to position [4348, 0]
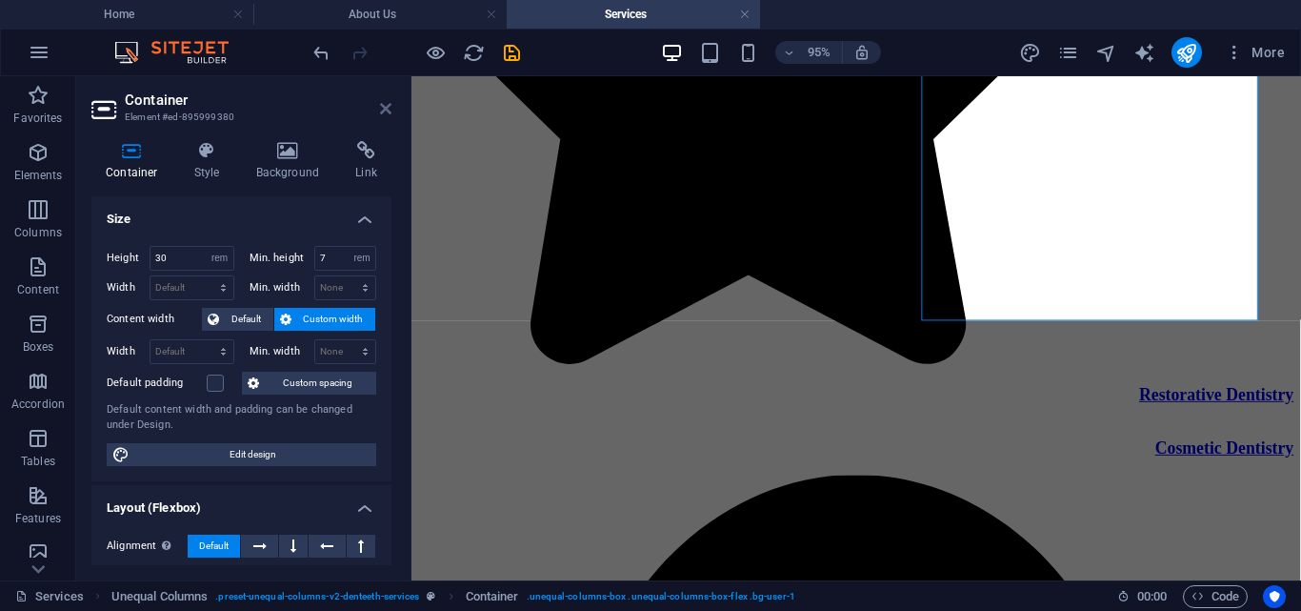
click at [380, 101] on icon at bounding box center [385, 108] width 11 height 15
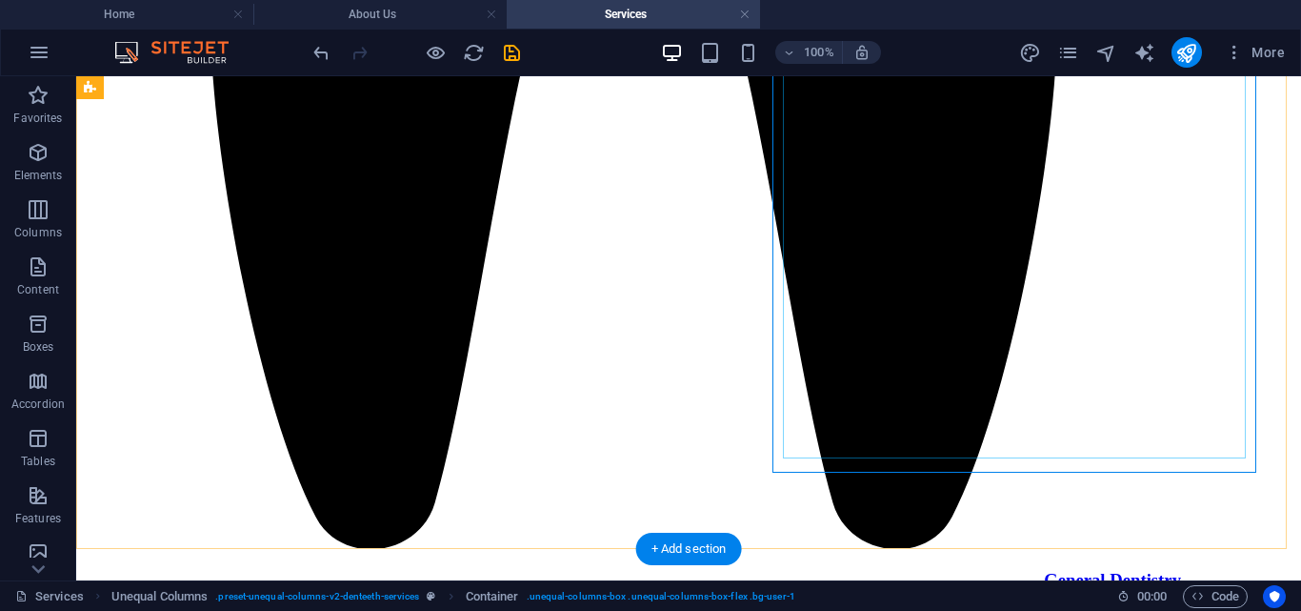
scroll to position [3922, 0]
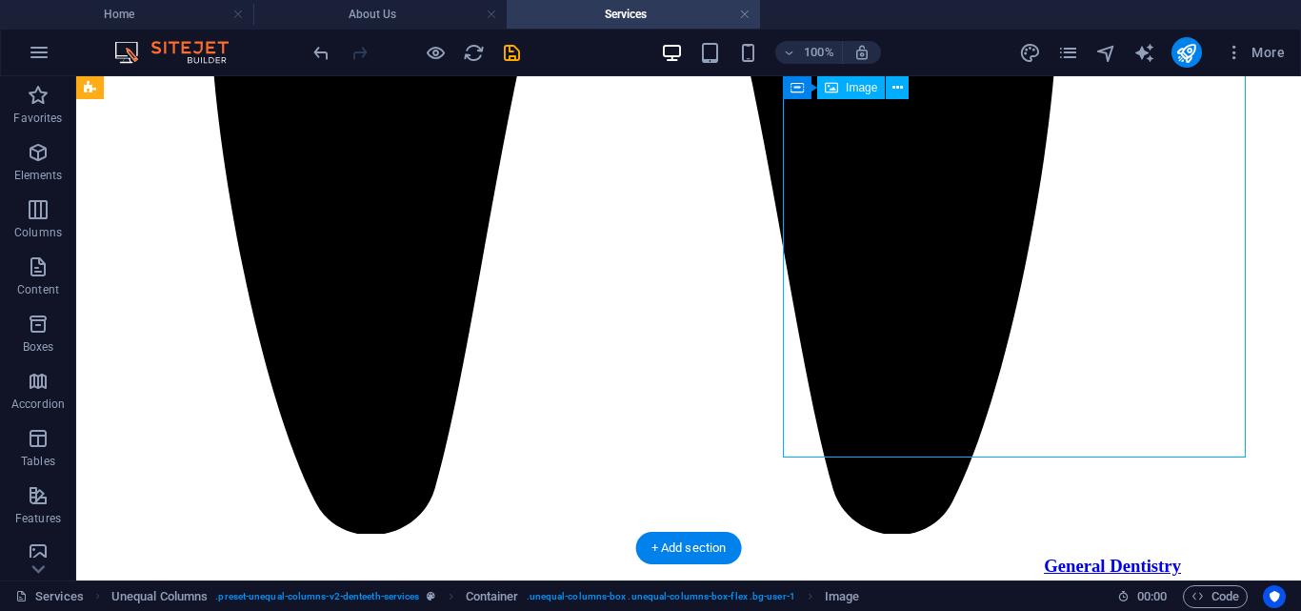
select select "px"
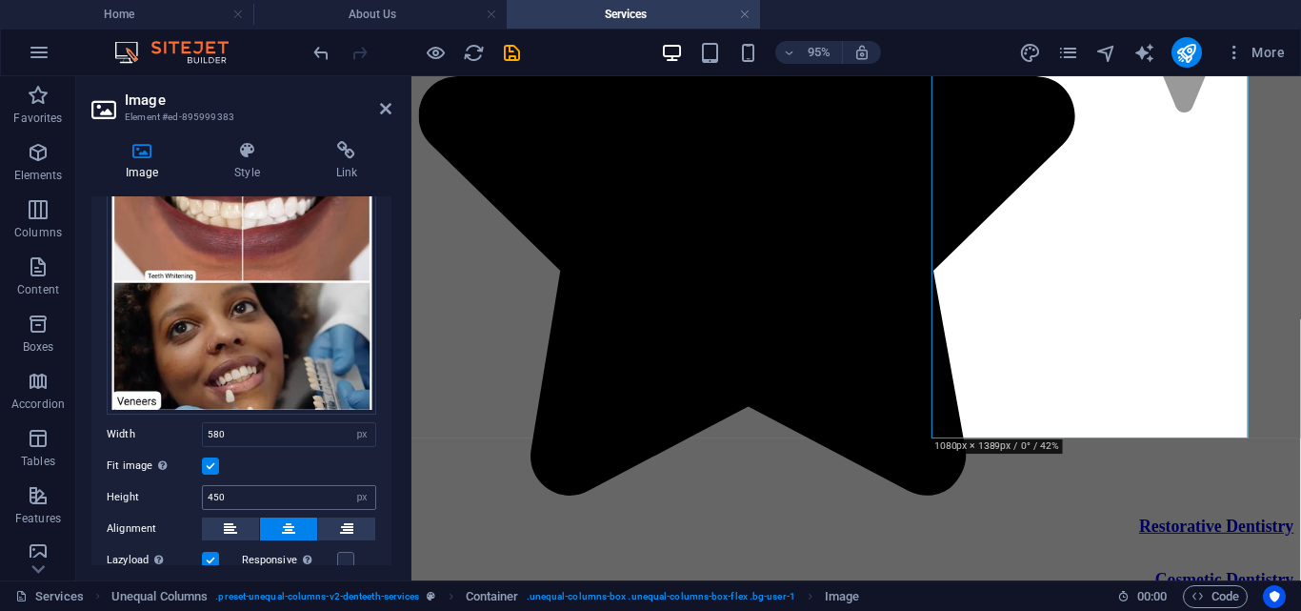
scroll to position [109, 0]
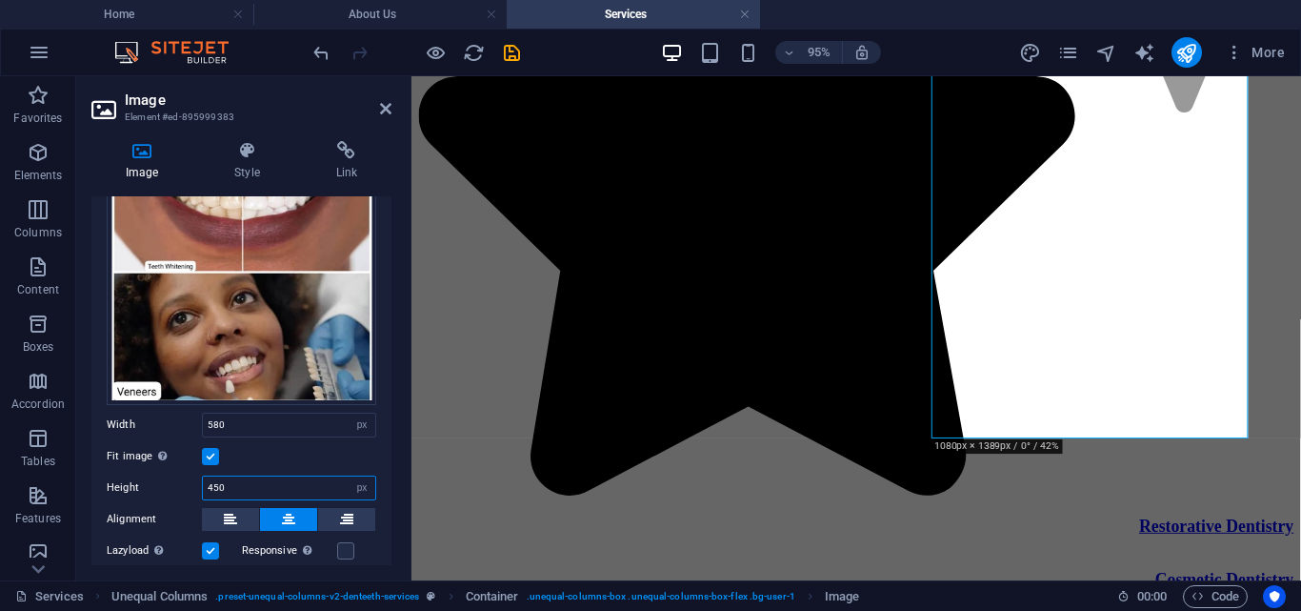
click at [239, 485] on input "450" at bounding box center [289, 487] width 172 height 23
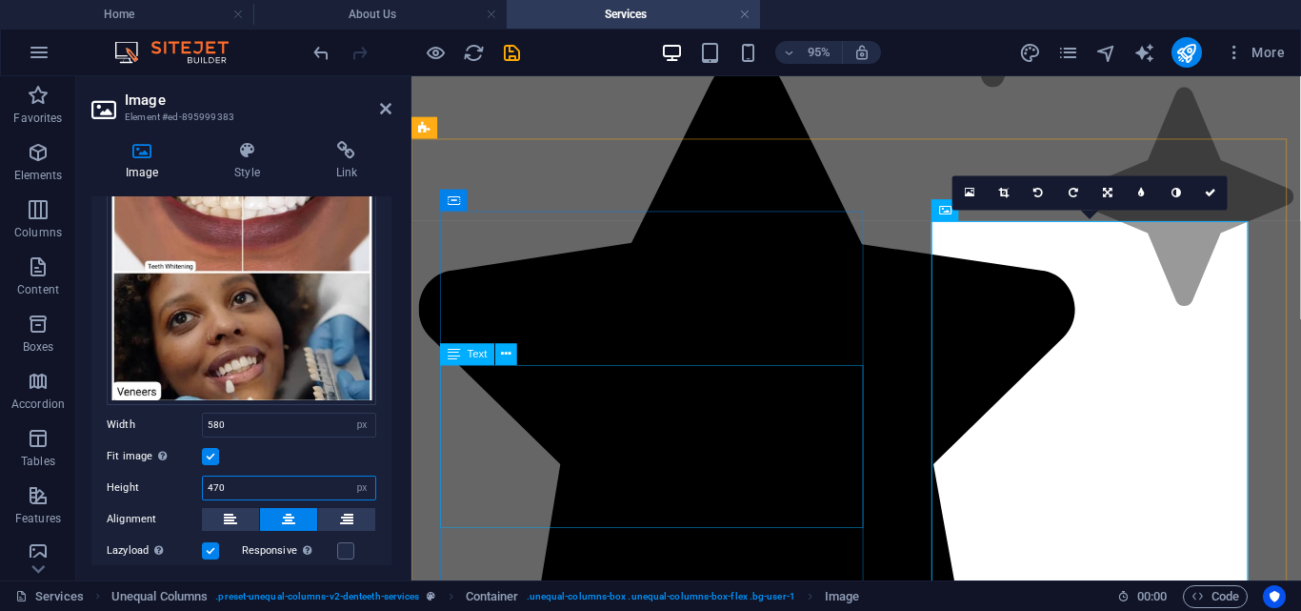
type input "470"
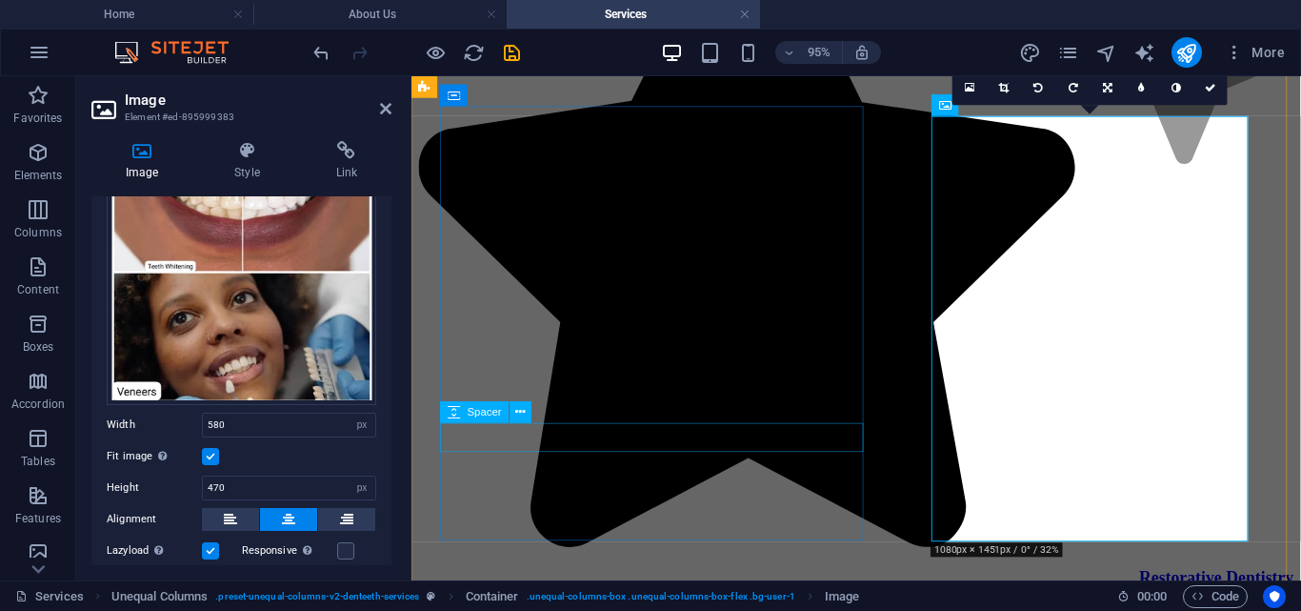
scroll to position [4158, 0]
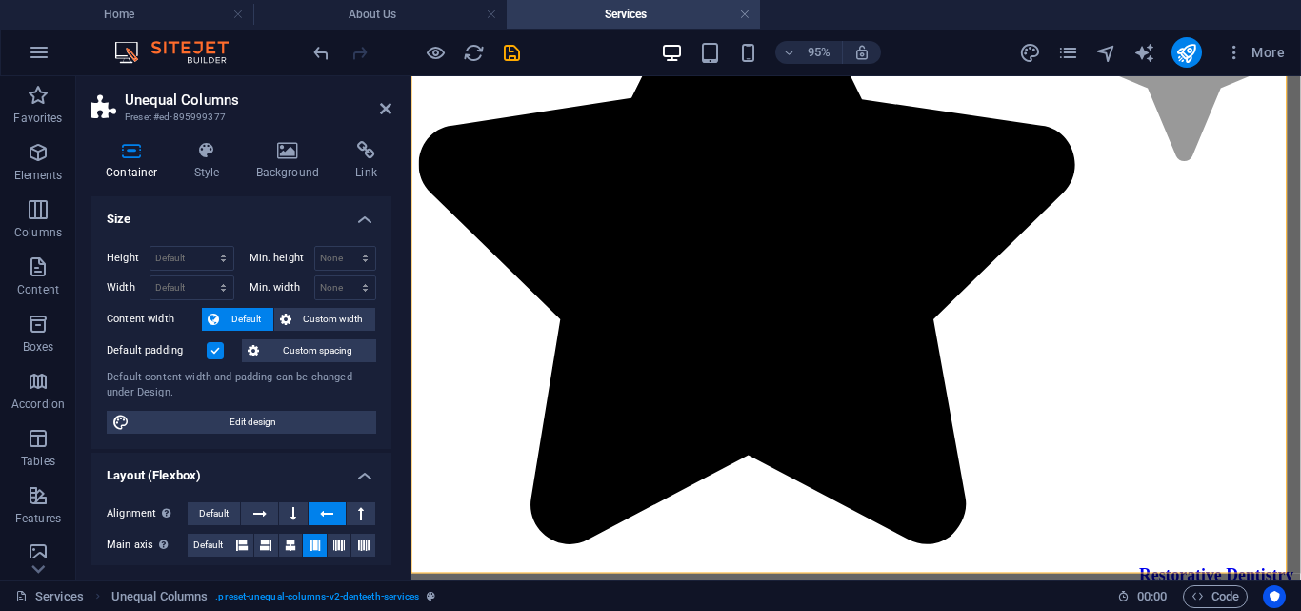
click at [382, 98] on h2 "Unequal Columns" at bounding box center [258, 99] width 267 height 17
click at [382, 108] on icon at bounding box center [385, 108] width 11 height 15
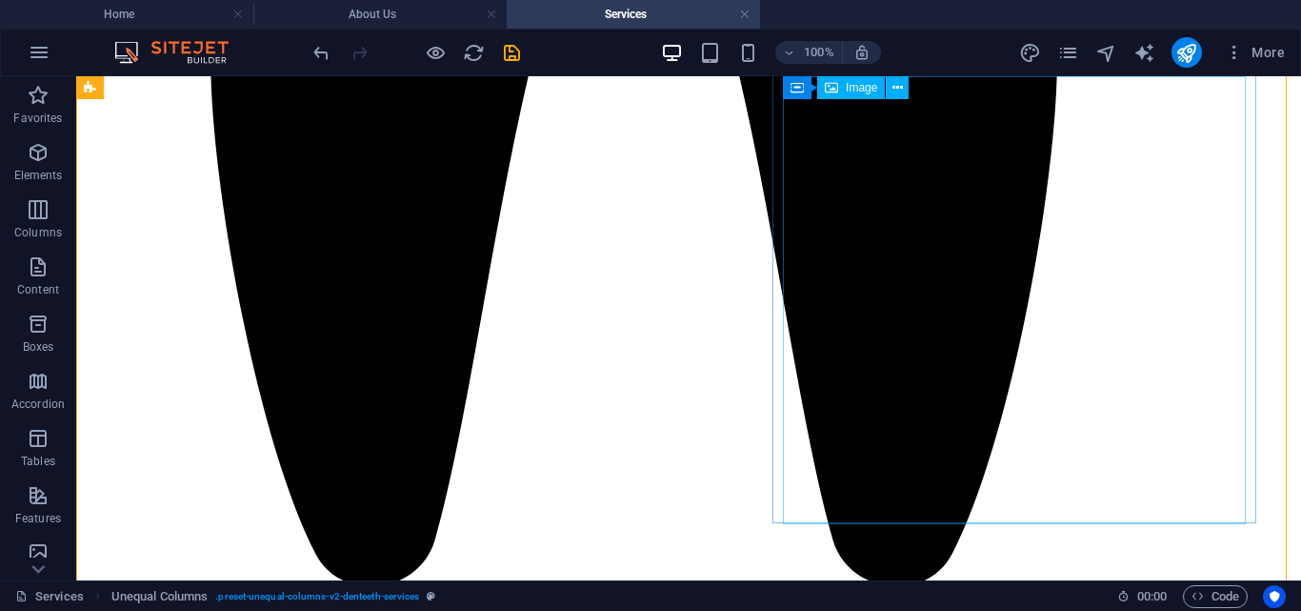
select select "px"
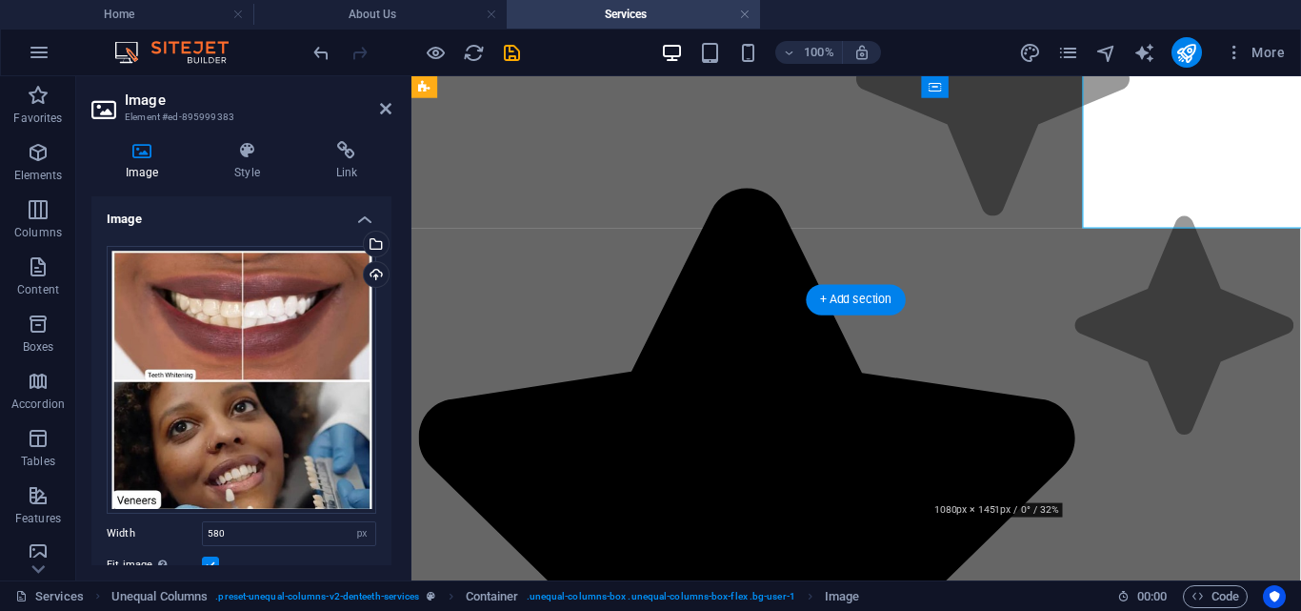
scroll to position [4158, 0]
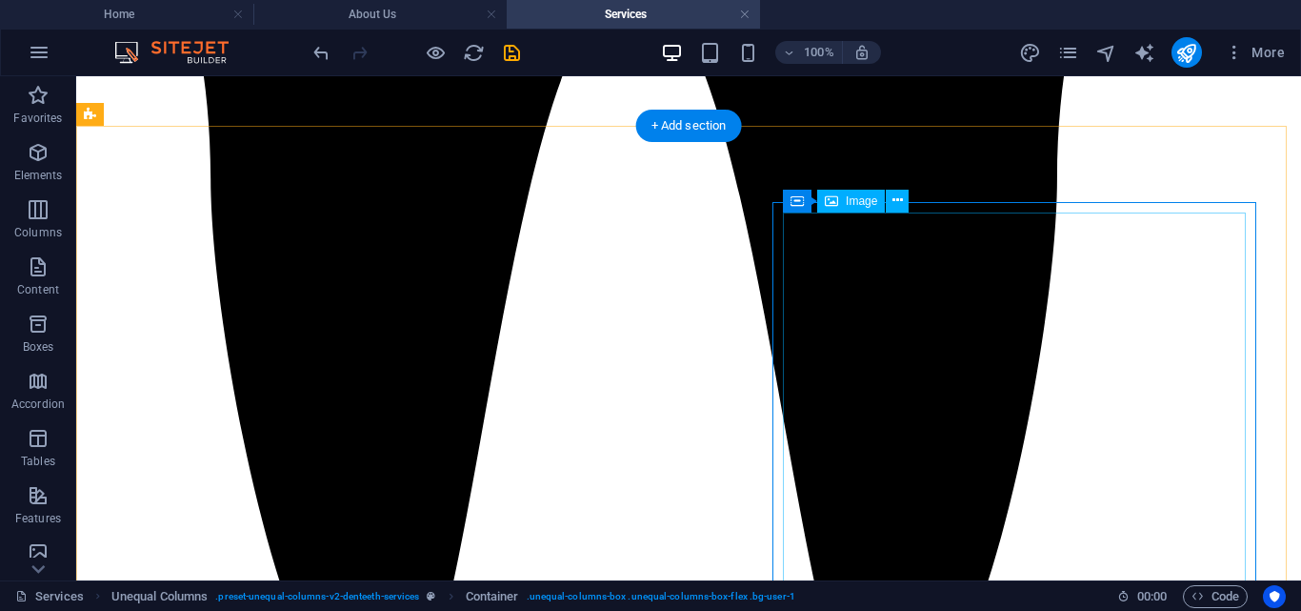
scroll to position [3894, 0]
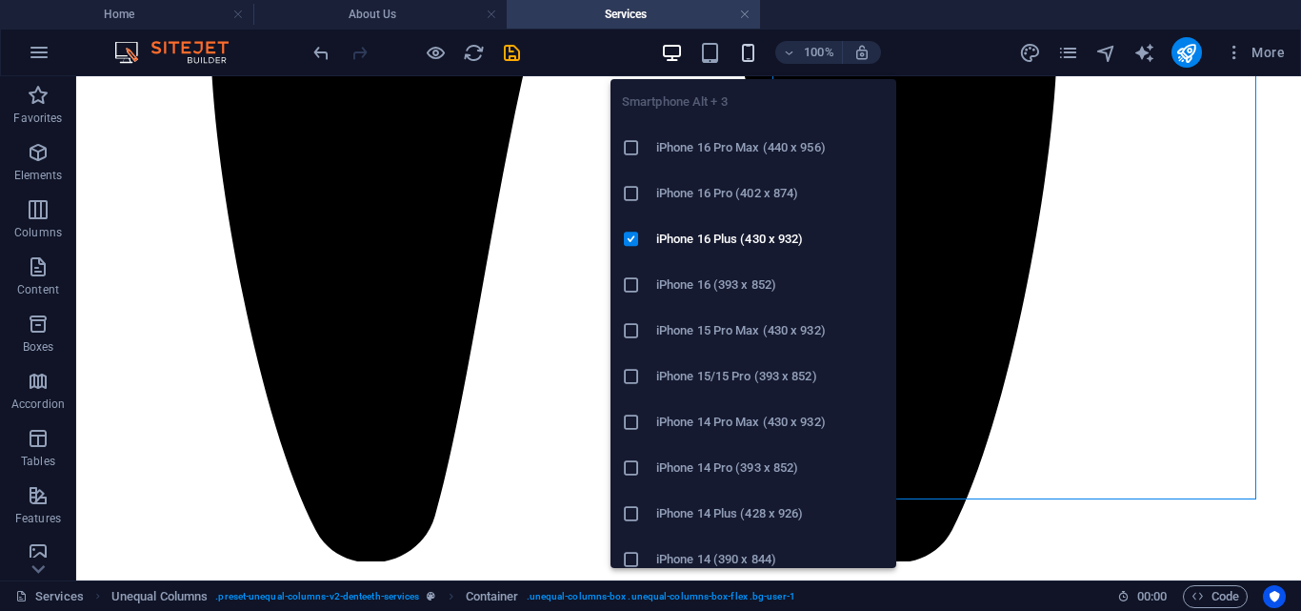
click at [0, 0] on icon "button" at bounding box center [0, 0] width 0 height 0
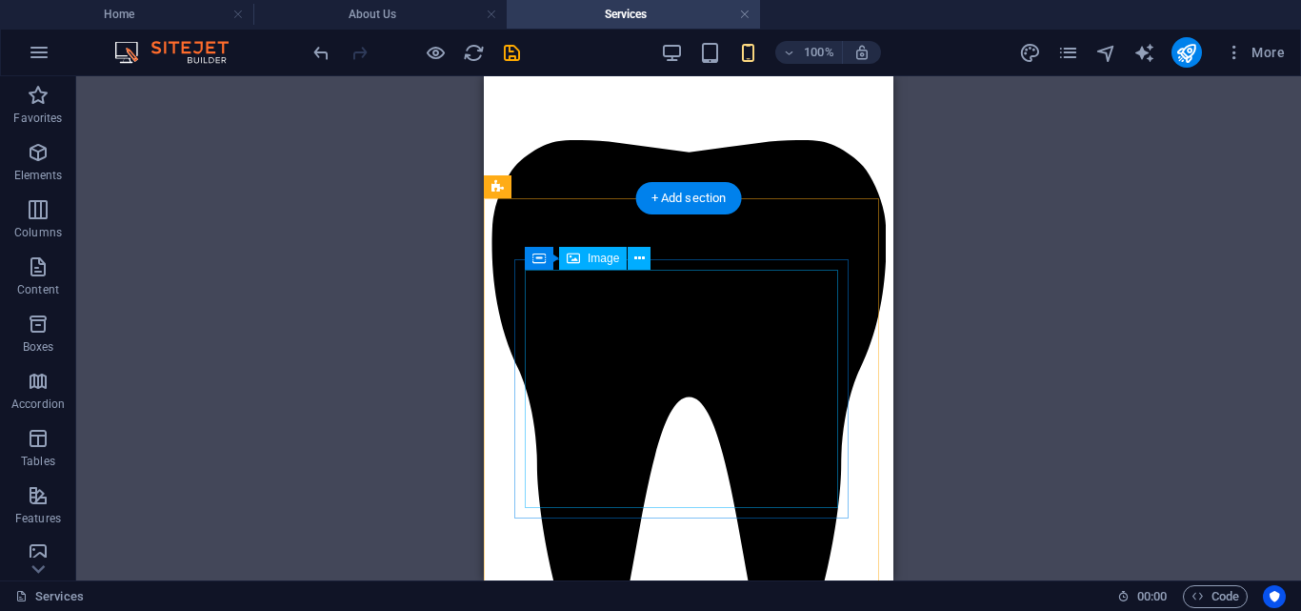
scroll to position [4699, 0]
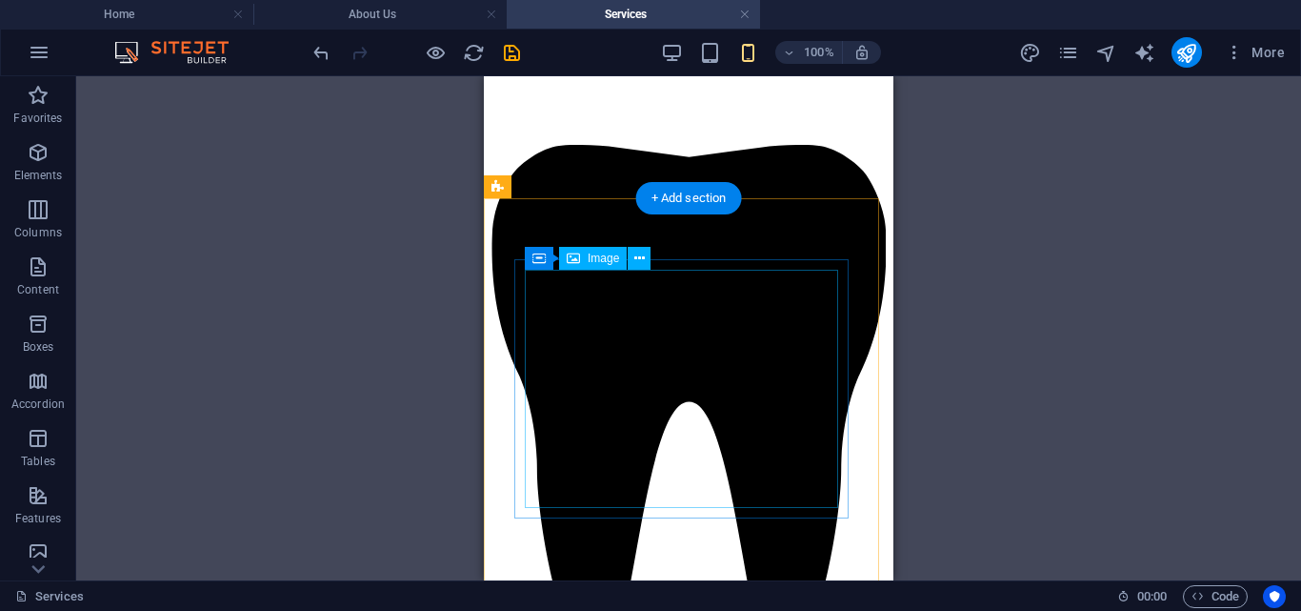
select select "px"
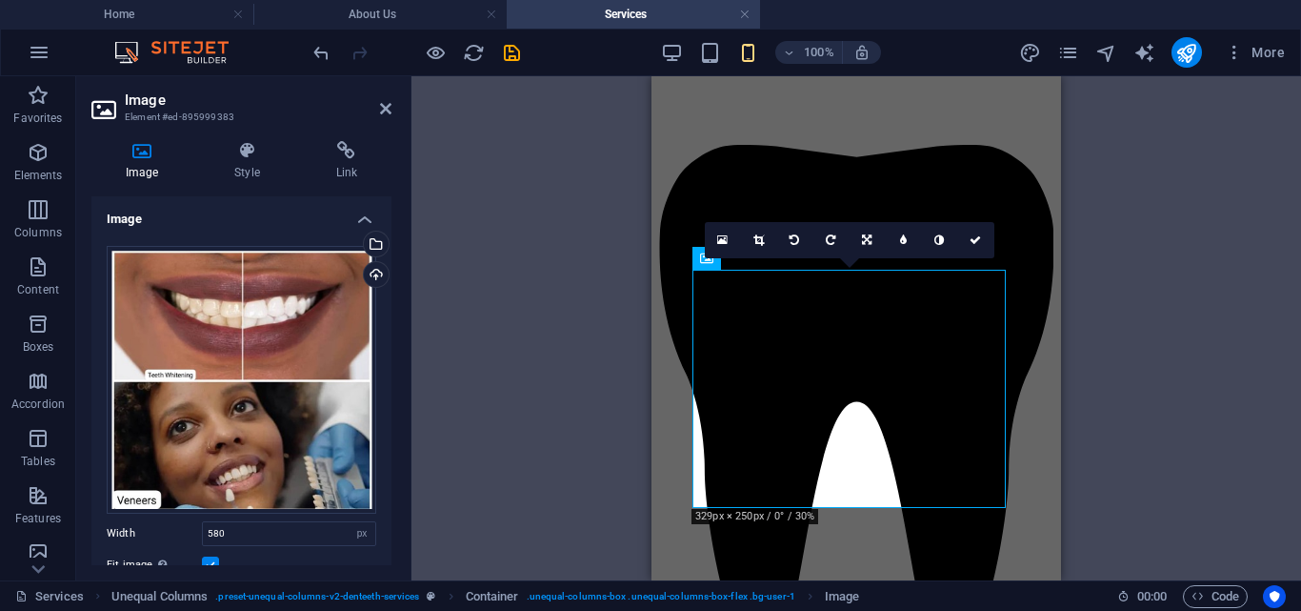
type input "550"
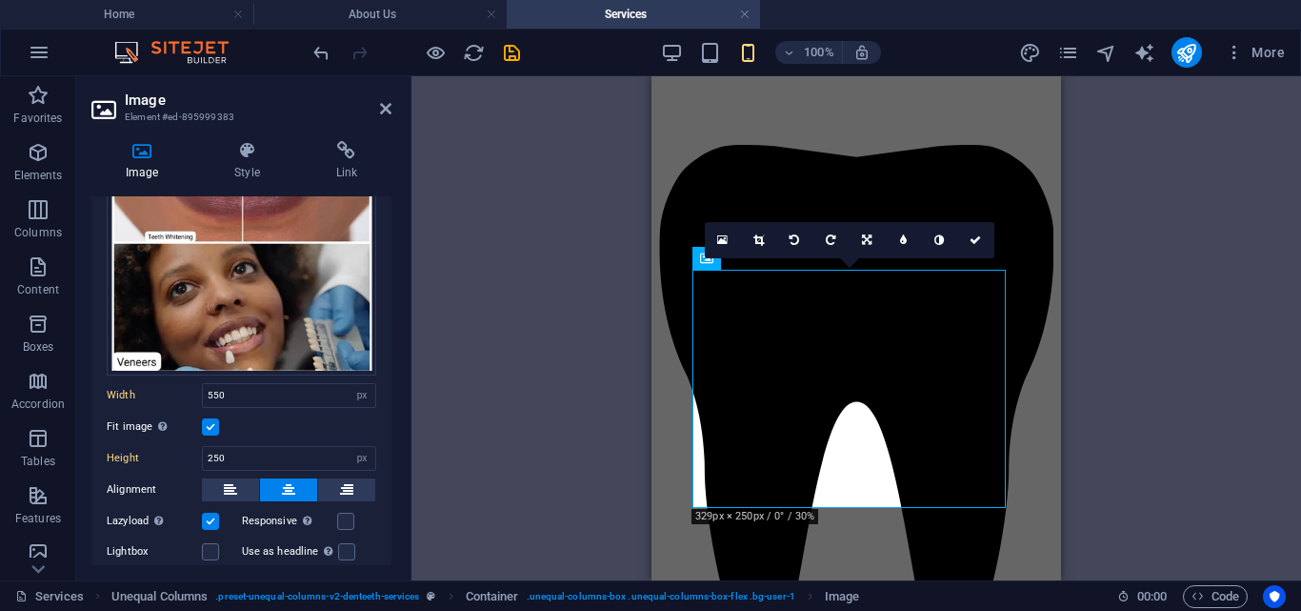
scroll to position [164, 0]
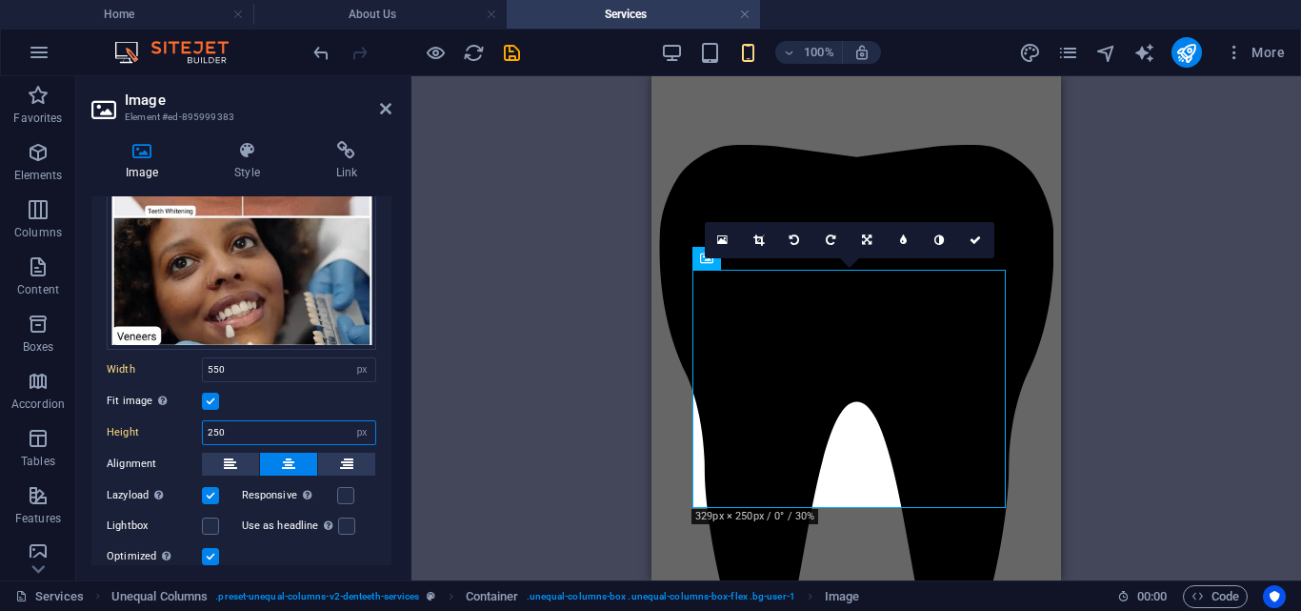
click at [250, 432] on input "250" at bounding box center [289, 432] width 172 height 23
type input "2"
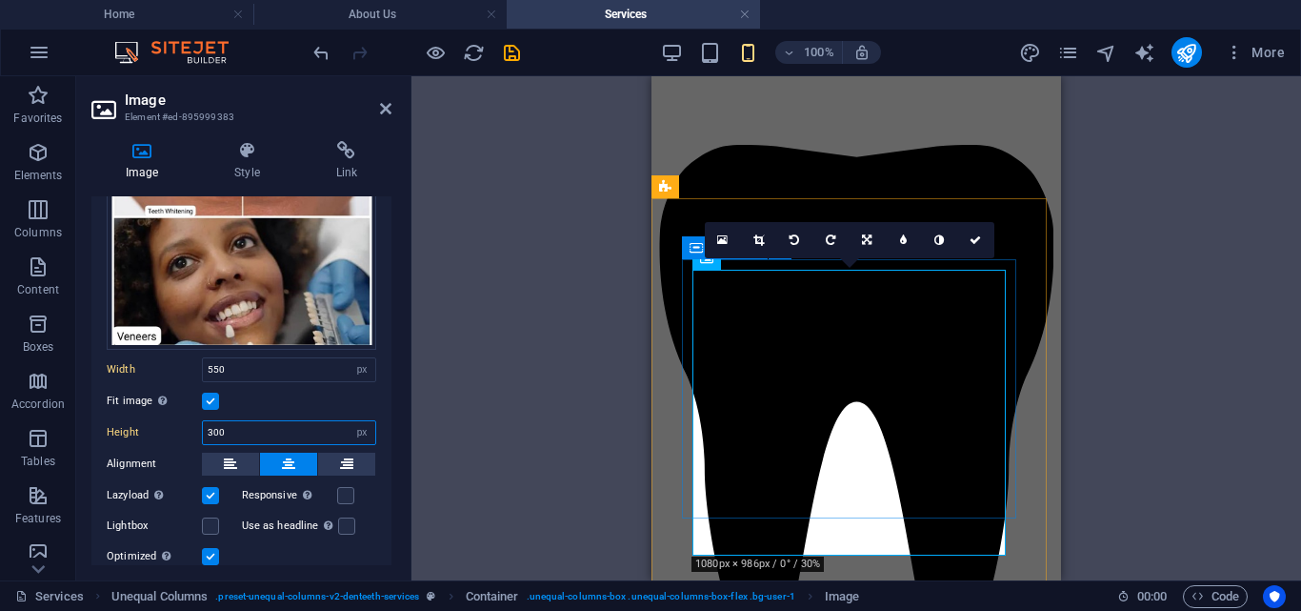
type input "300"
select select "rem"
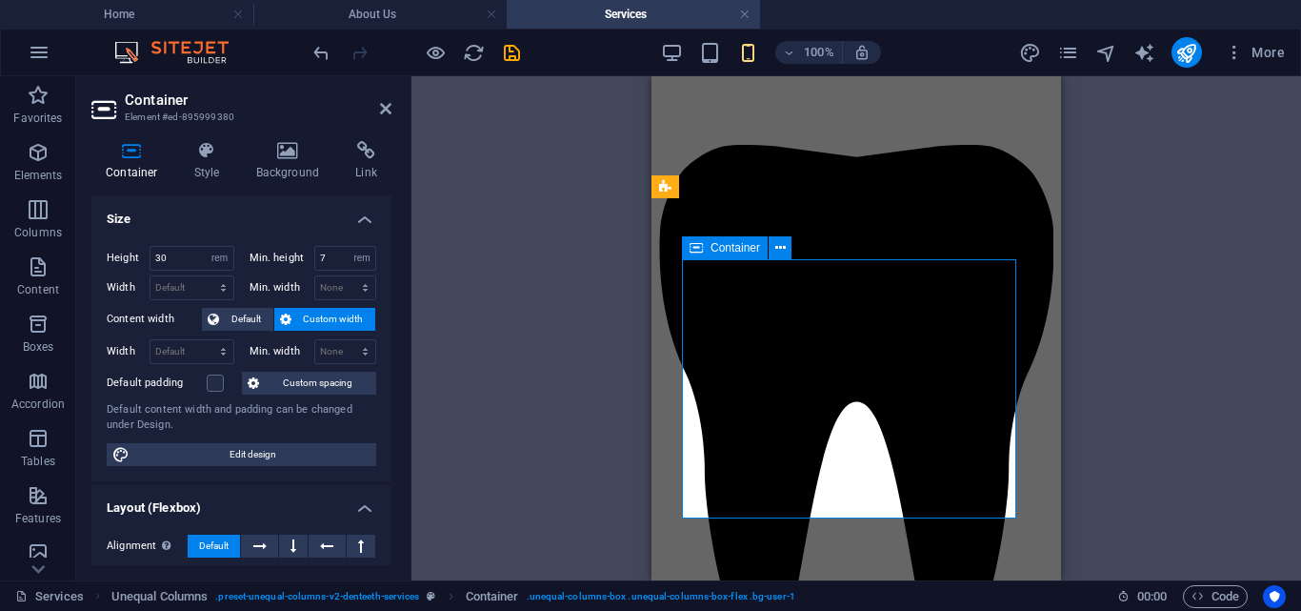
type input "17"
type input "10"
type input "0"
select select "rem"
click at [175, 253] on input "17" at bounding box center [192, 258] width 83 height 23
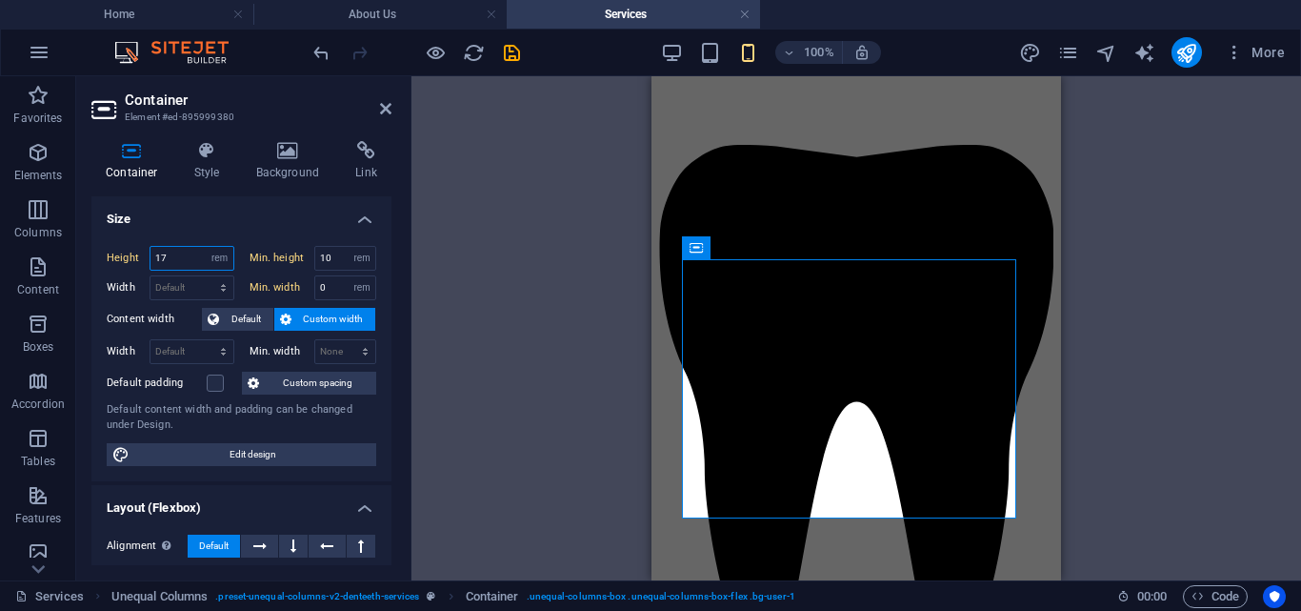
type input "1"
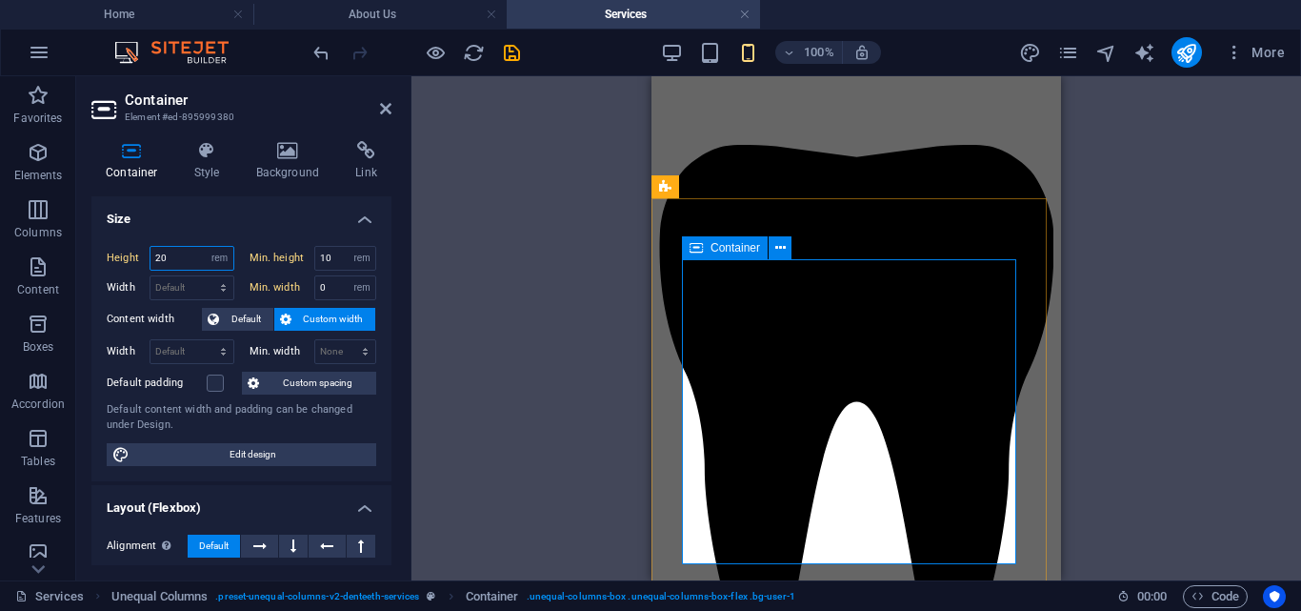
type input "20"
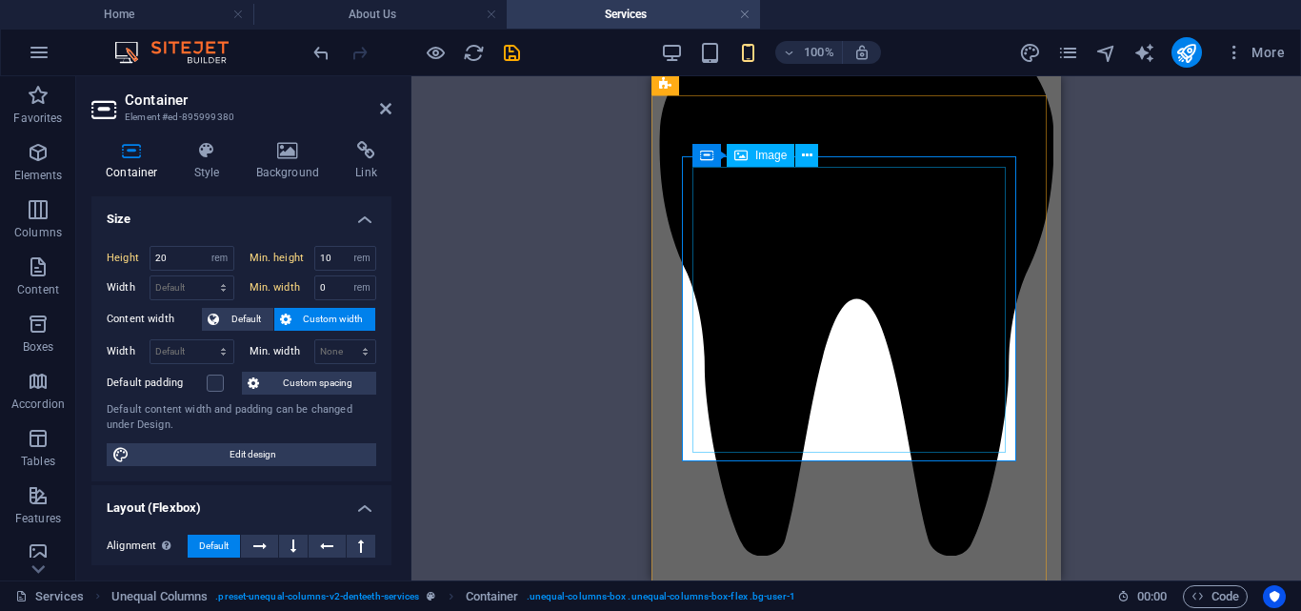
scroll to position [4806, 0]
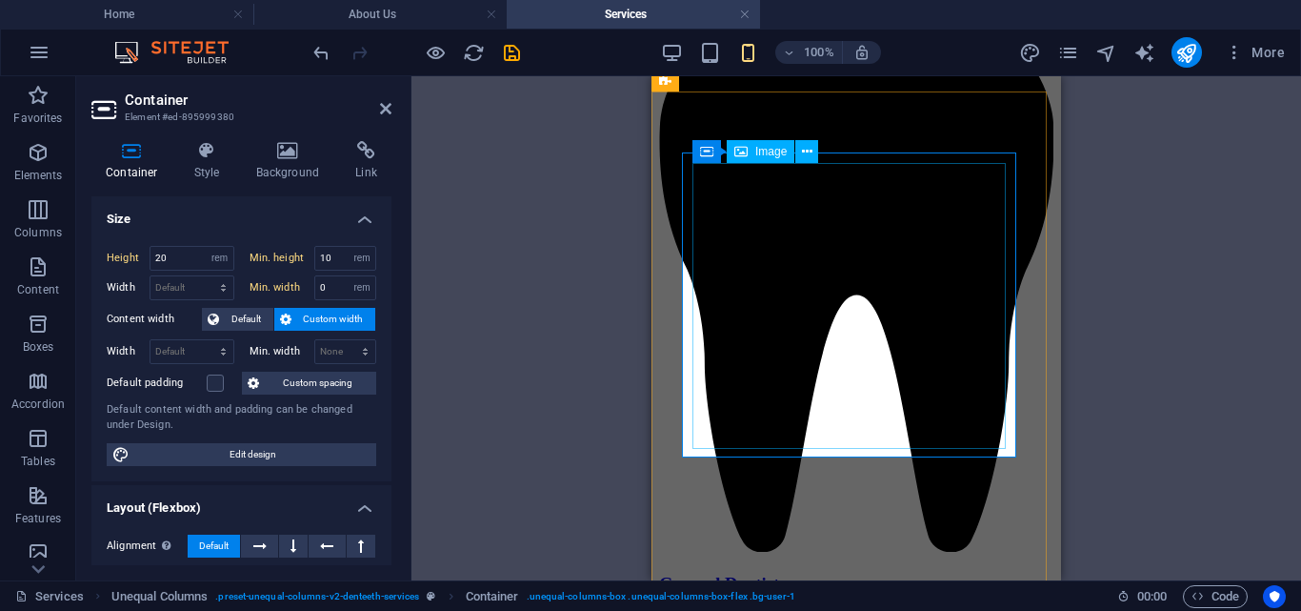
select select "px"
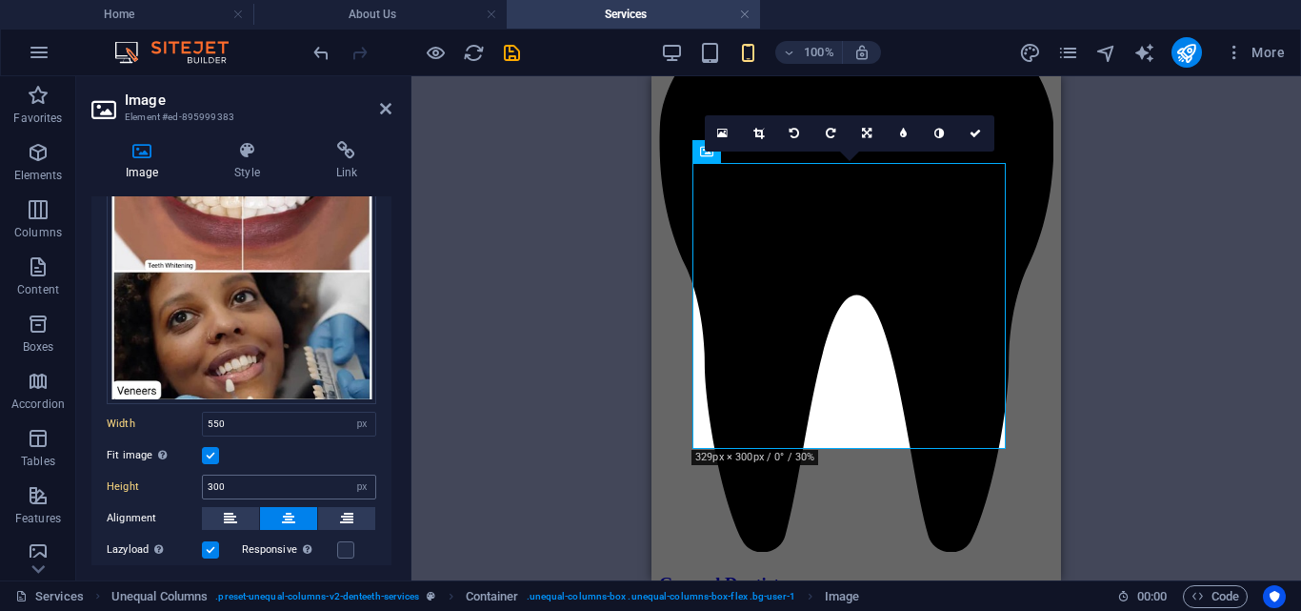
scroll to position [112, 0]
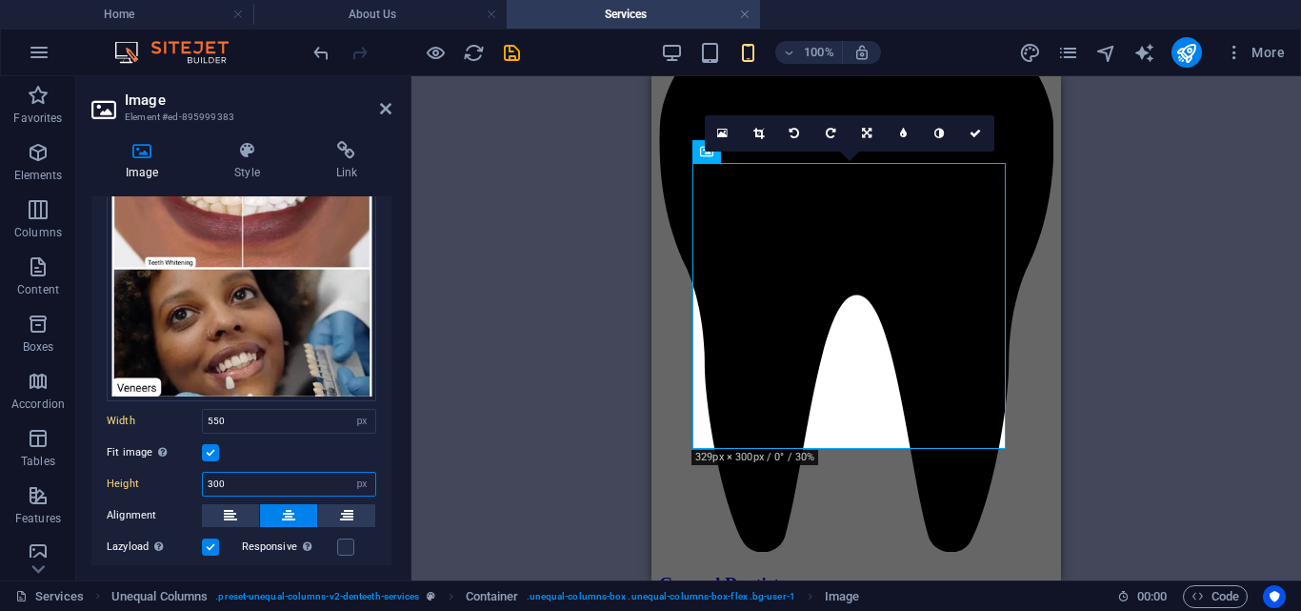
click at [233, 478] on input "300" at bounding box center [289, 483] width 172 height 23
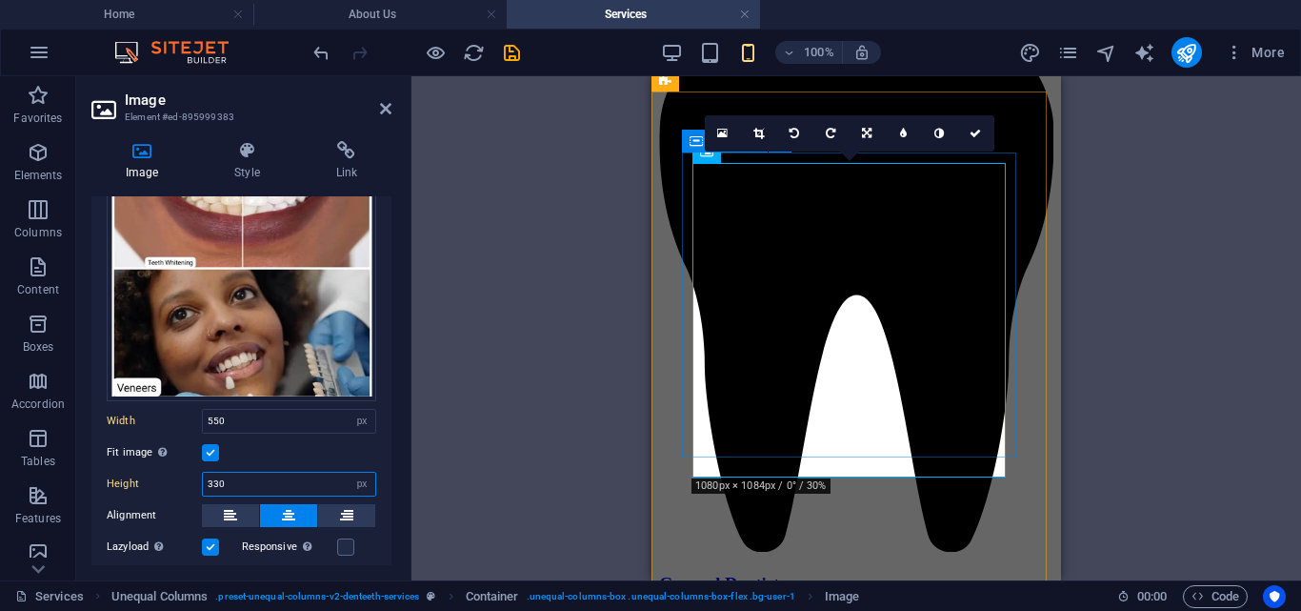
type input "330"
select select "rem"
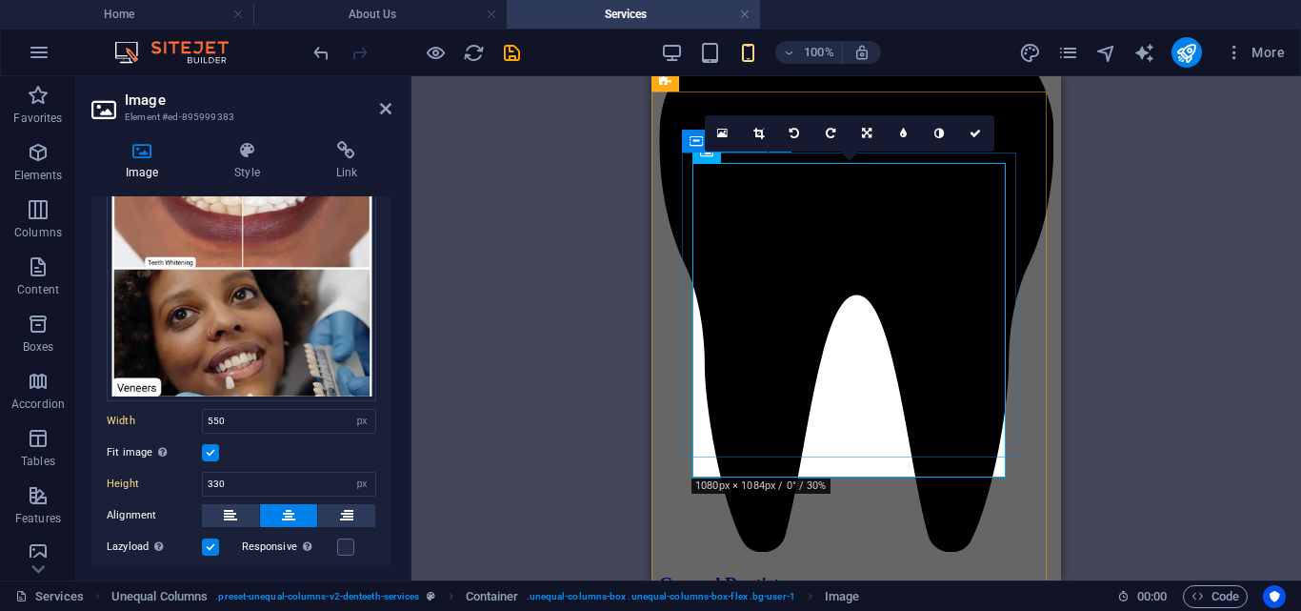
select select "rem"
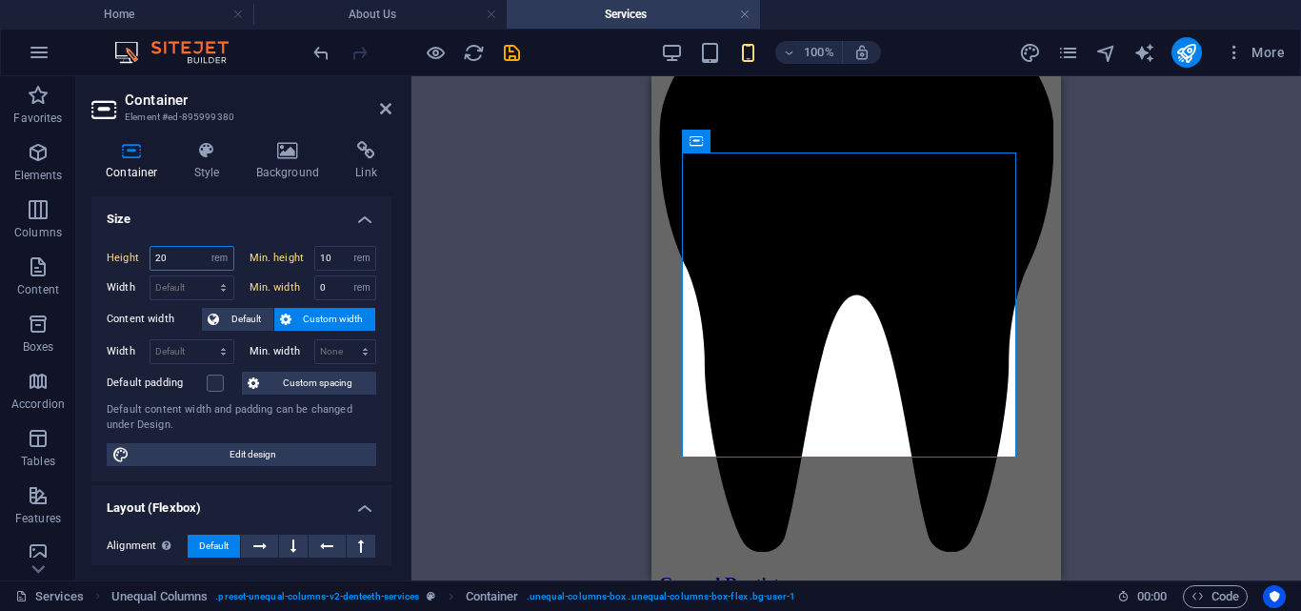
click at [171, 261] on input "20" at bounding box center [192, 258] width 83 height 23
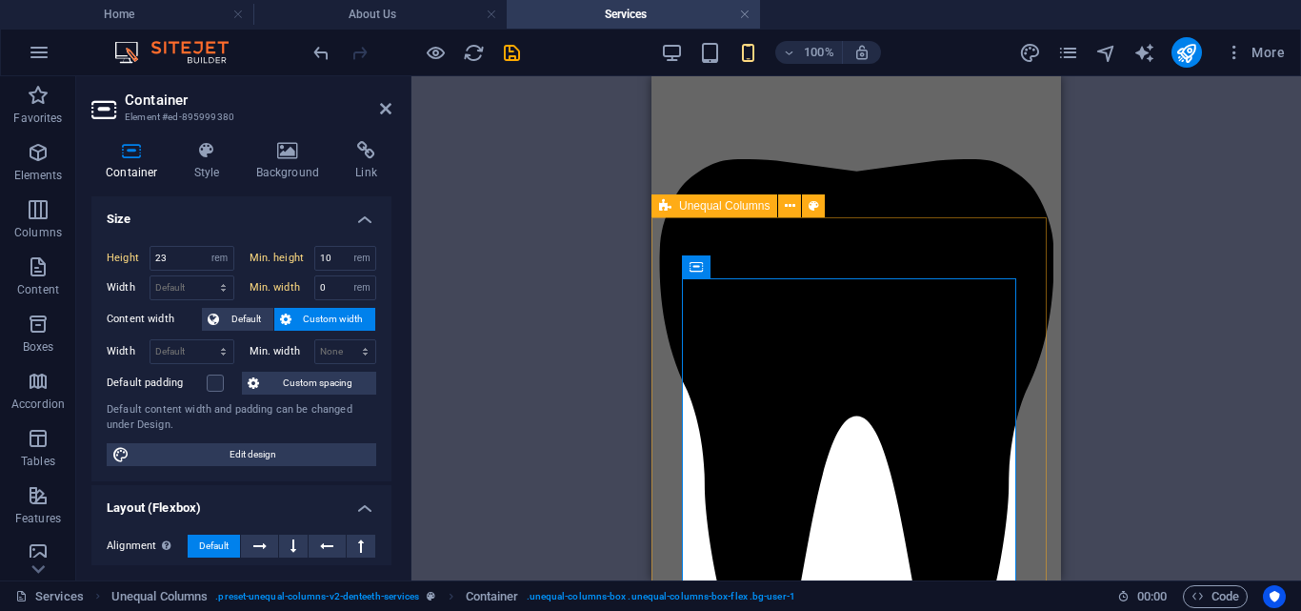
scroll to position [4686, 0]
click at [171, 259] on input "23" at bounding box center [192, 258] width 83 height 23
type input "22"
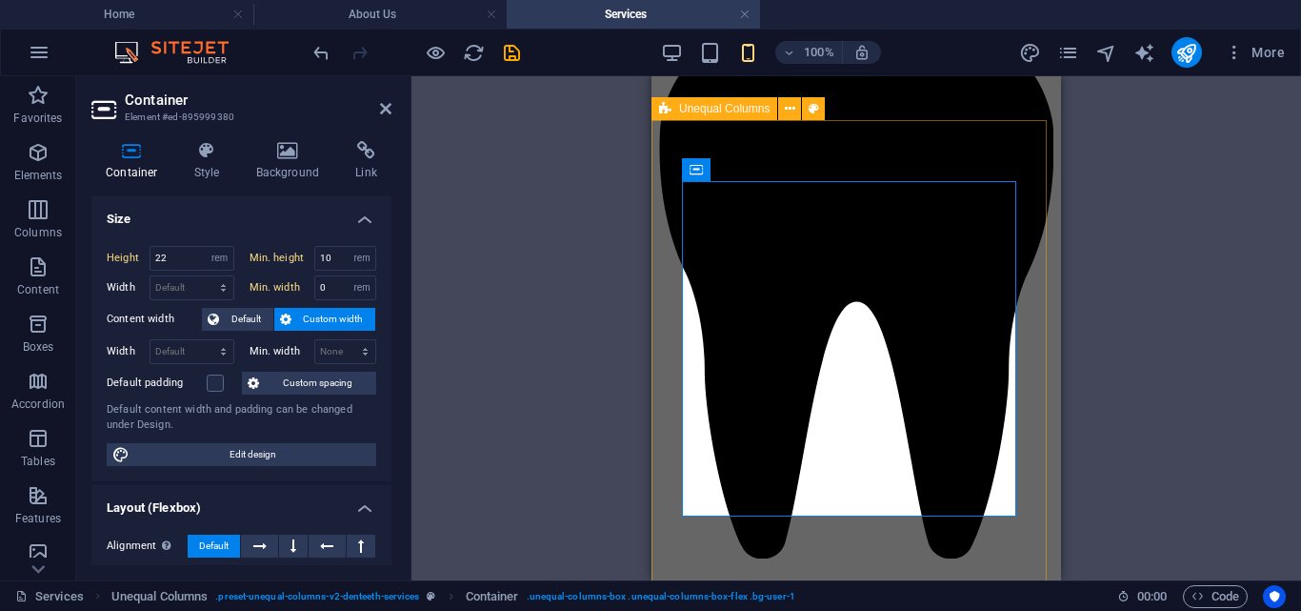
scroll to position [4886, 0]
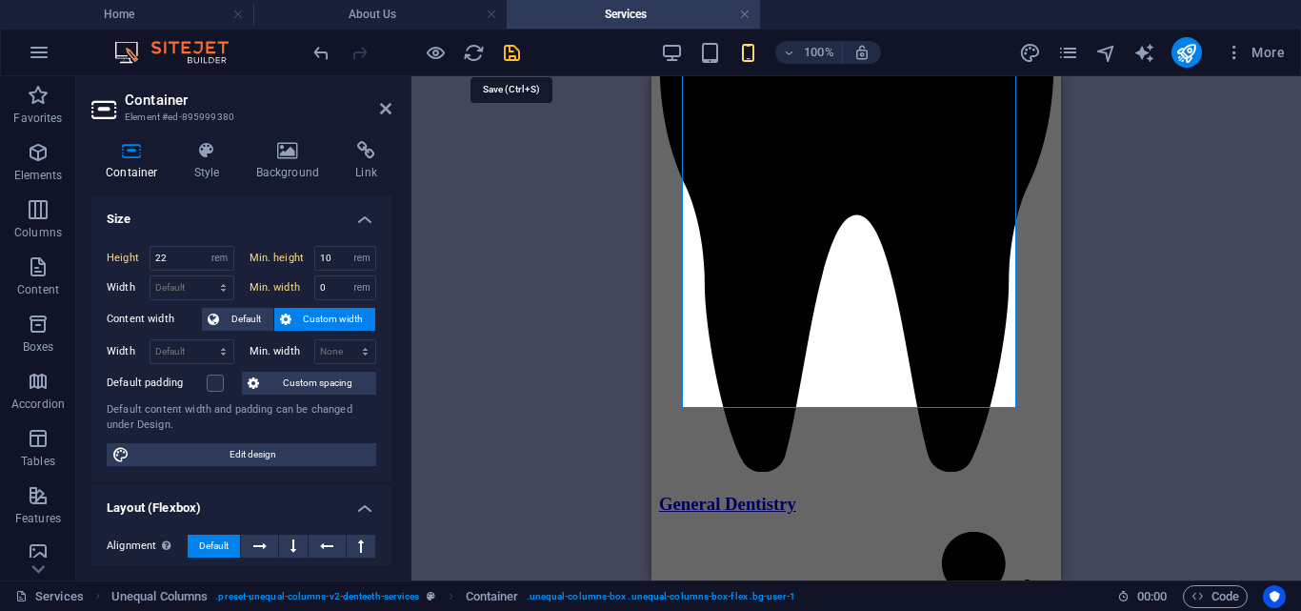
click at [0, 0] on icon "save" at bounding box center [0, 0] width 0 height 0
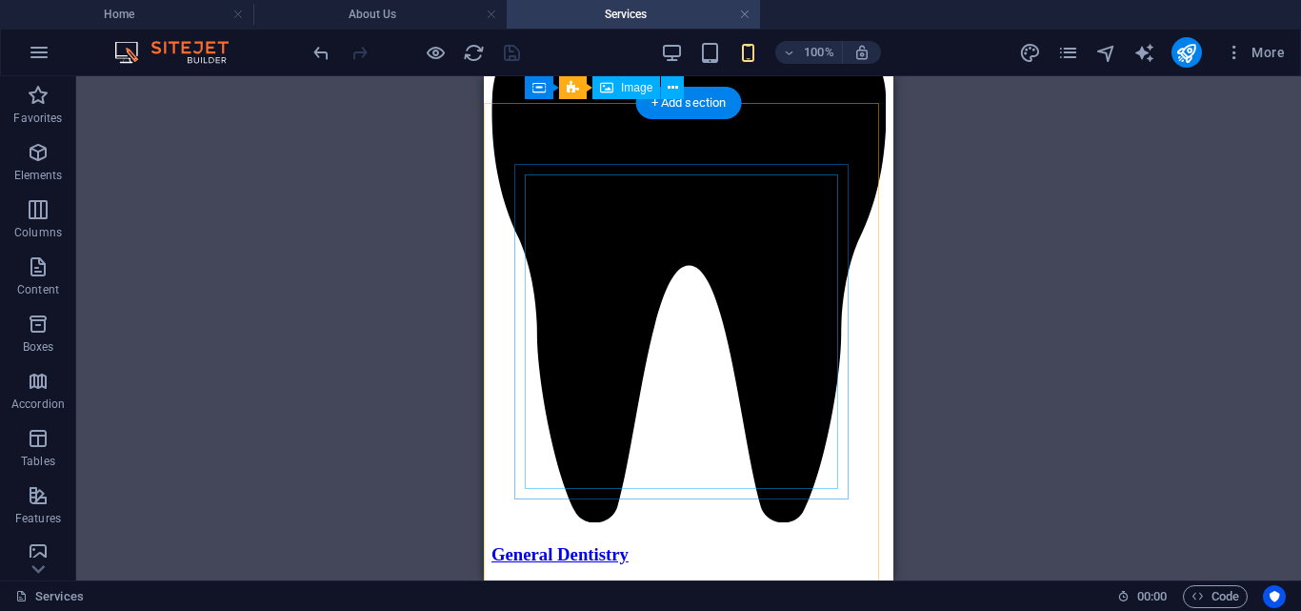
scroll to position [4791, 0]
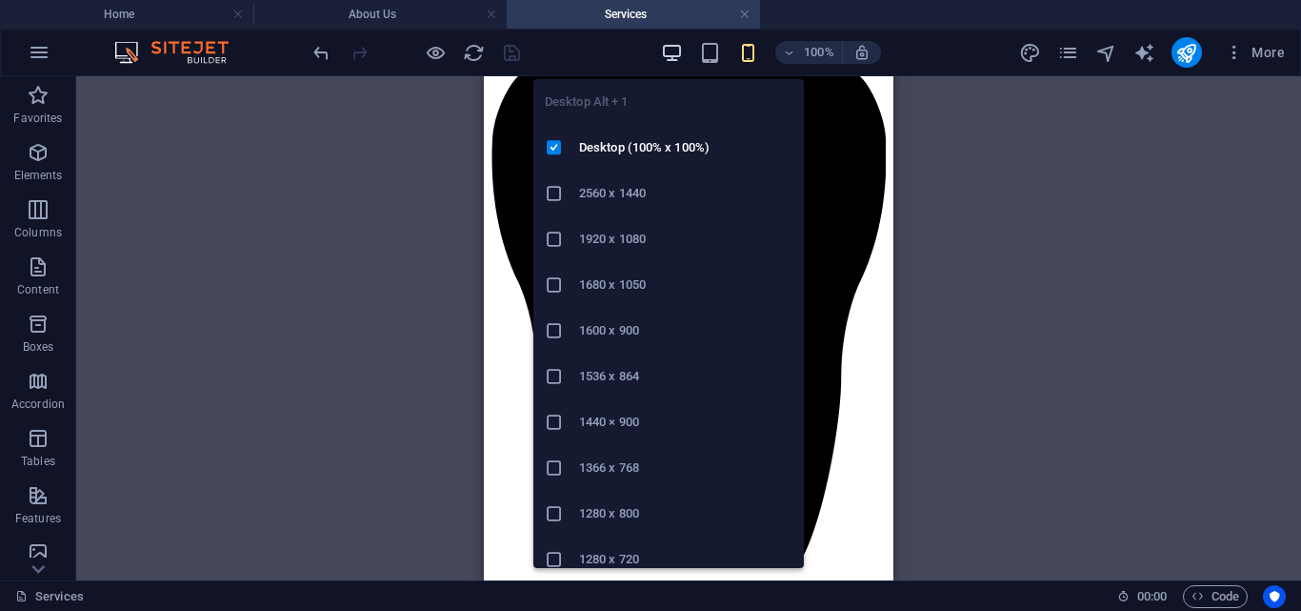
click at [0, 0] on icon "button" at bounding box center [0, 0] width 0 height 0
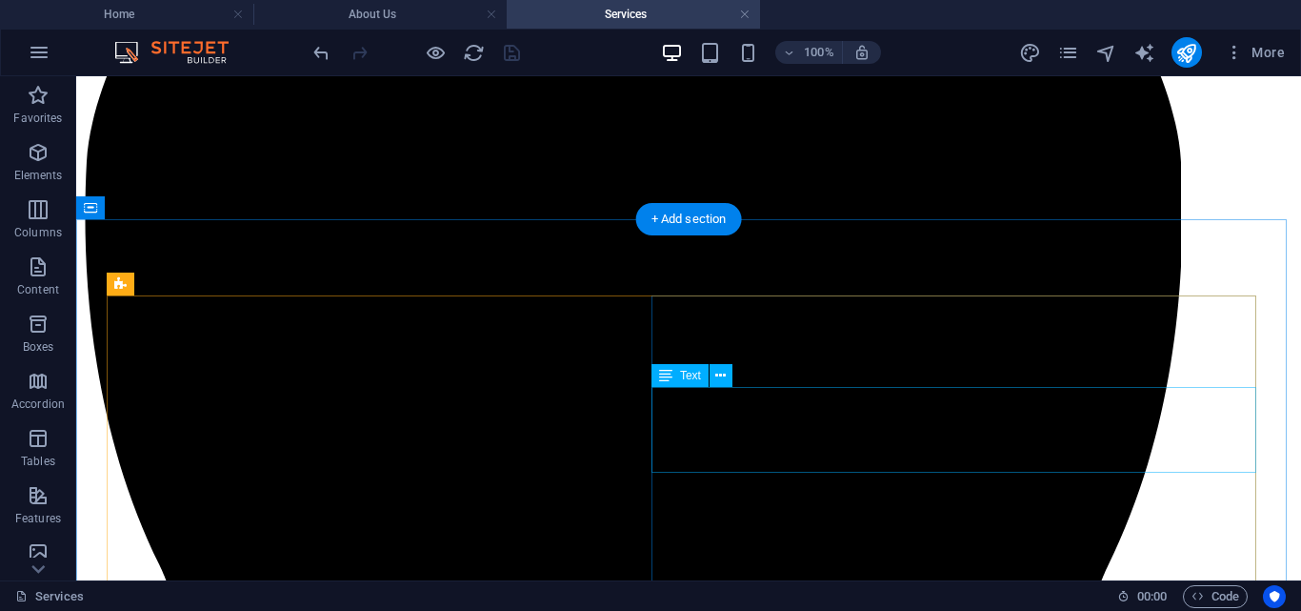
scroll to position [3180, 0]
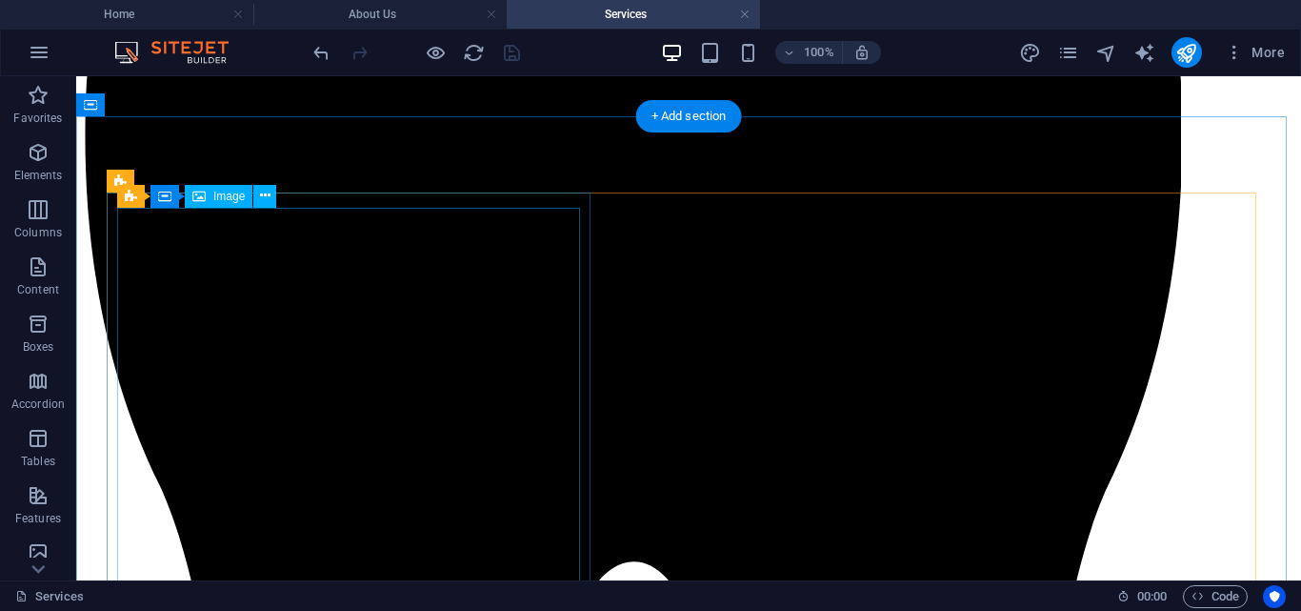
select select "px"
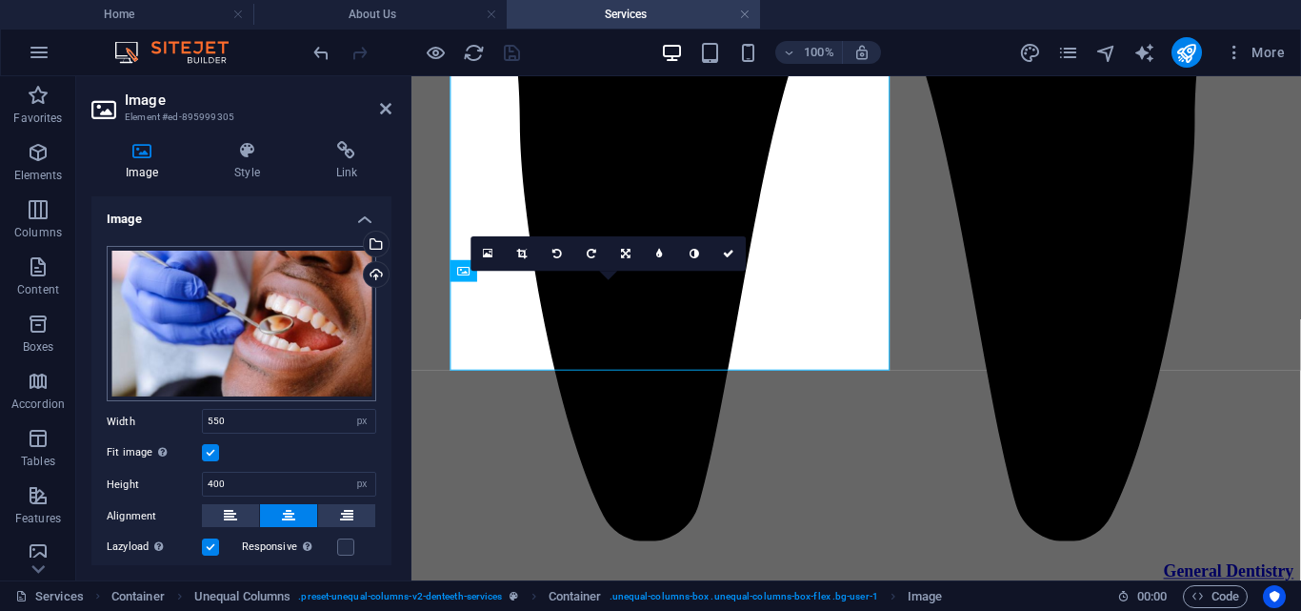
scroll to position [3383, 0]
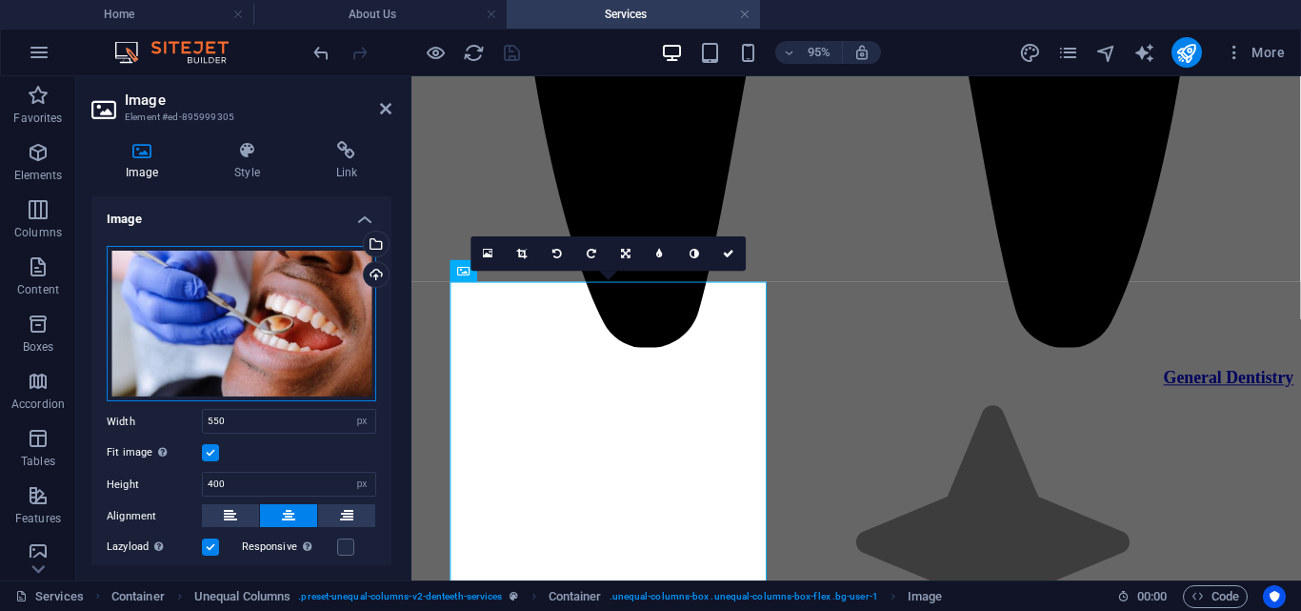
click at [242, 344] on div "Drag files here, click to choose files or select files from Files or our free s…" at bounding box center [242, 324] width 270 height 156
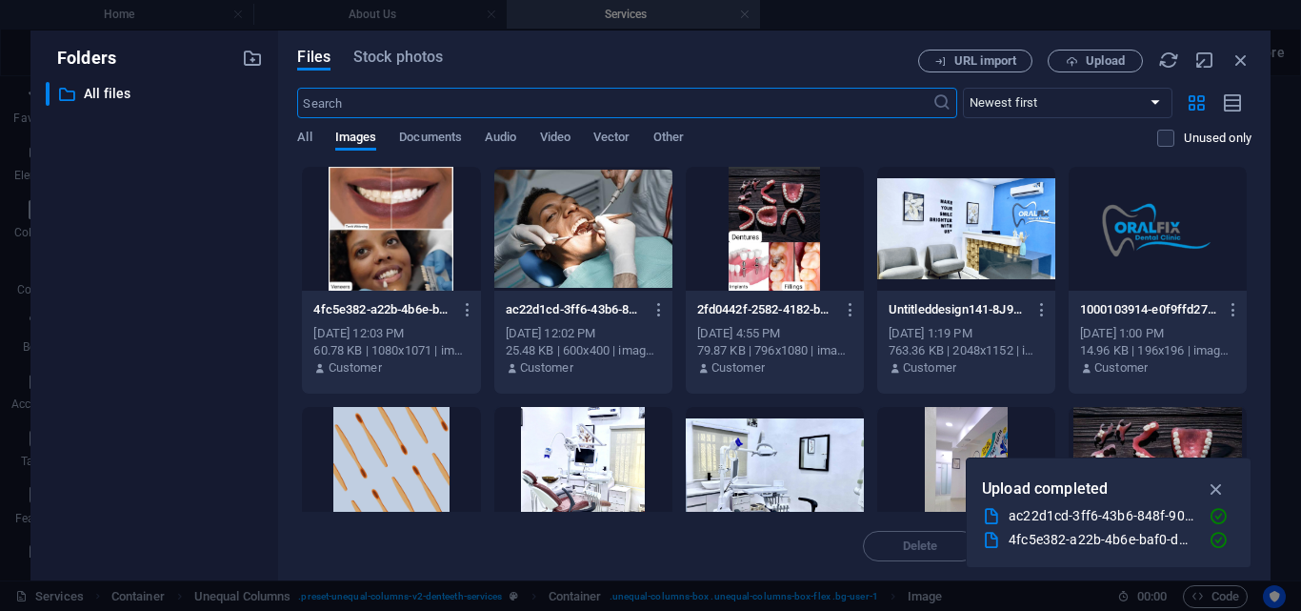
scroll to position [3650, 0]
click at [1099, 55] on span "Upload" at bounding box center [1105, 60] width 39 height 11
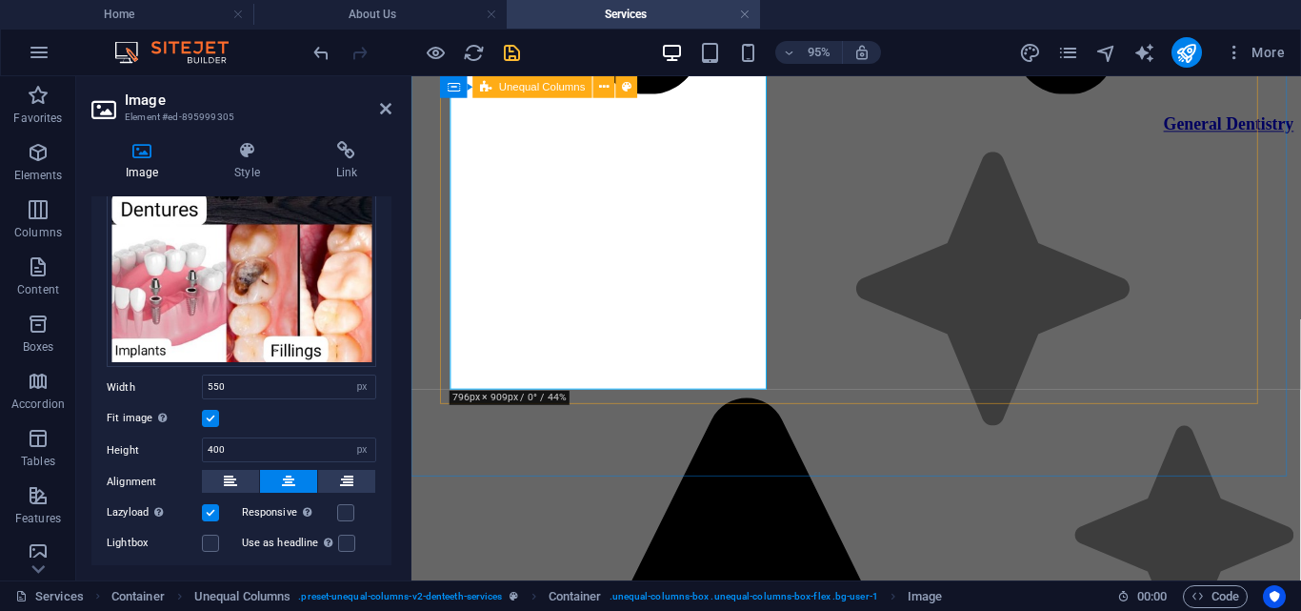
scroll to position [3675, 0]
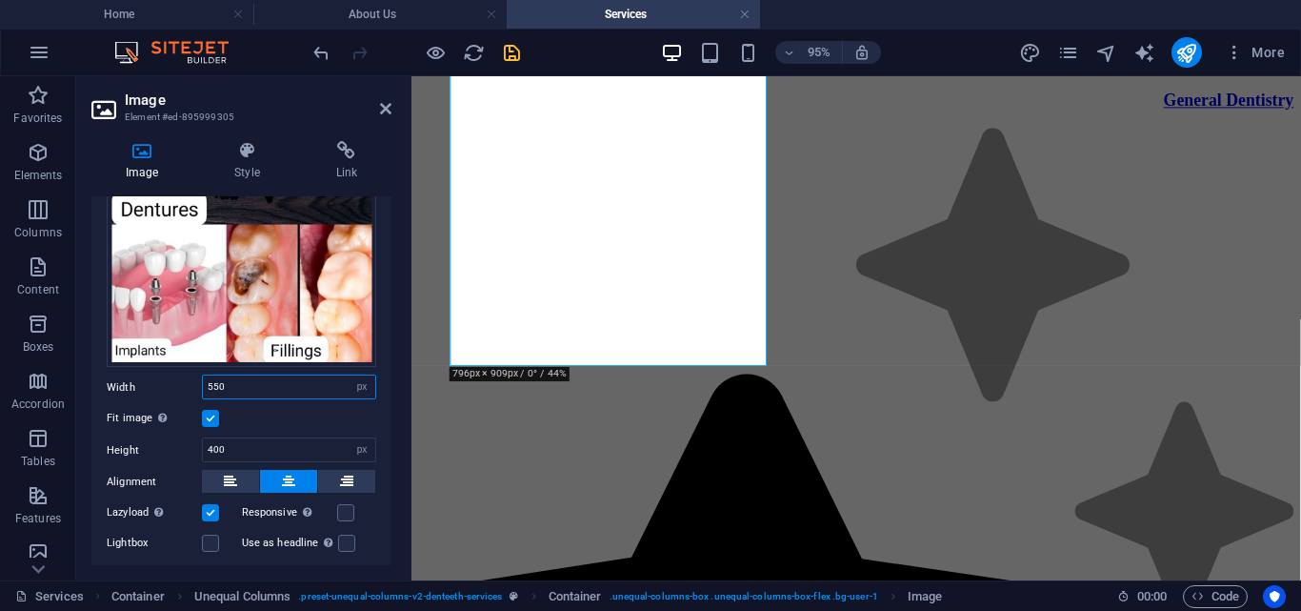
click at [235, 383] on input "550" at bounding box center [289, 386] width 172 height 23
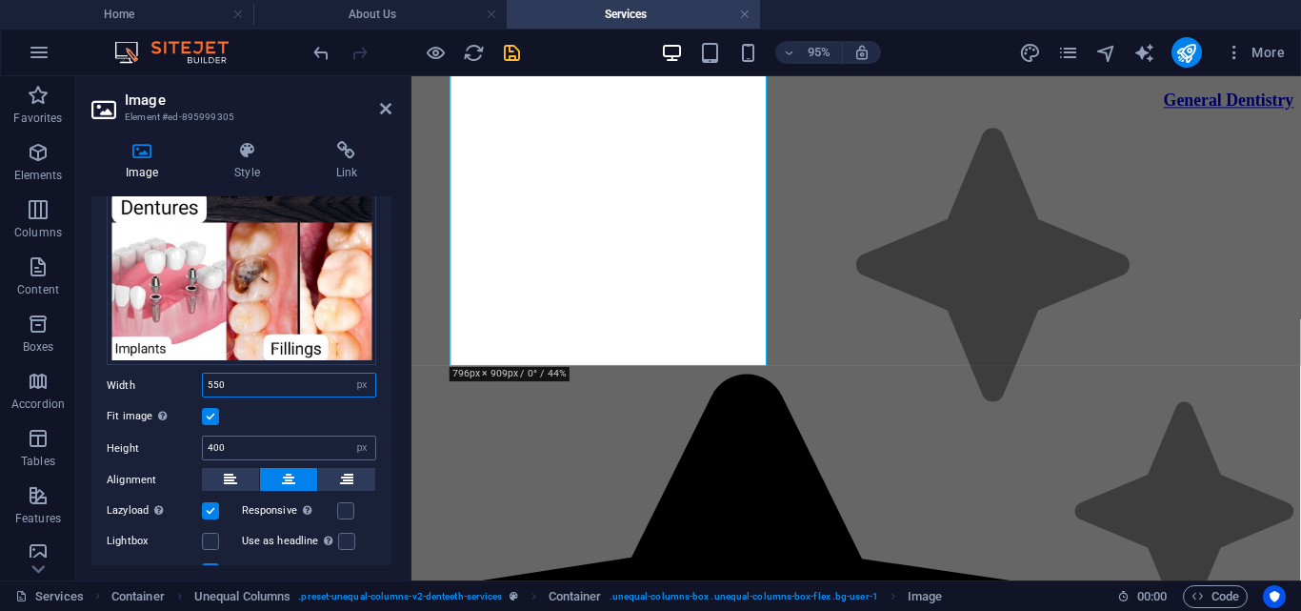
scroll to position [244, 0]
click at [241, 437] on input "400" at bounding box center [289, 446] width 172 height 23
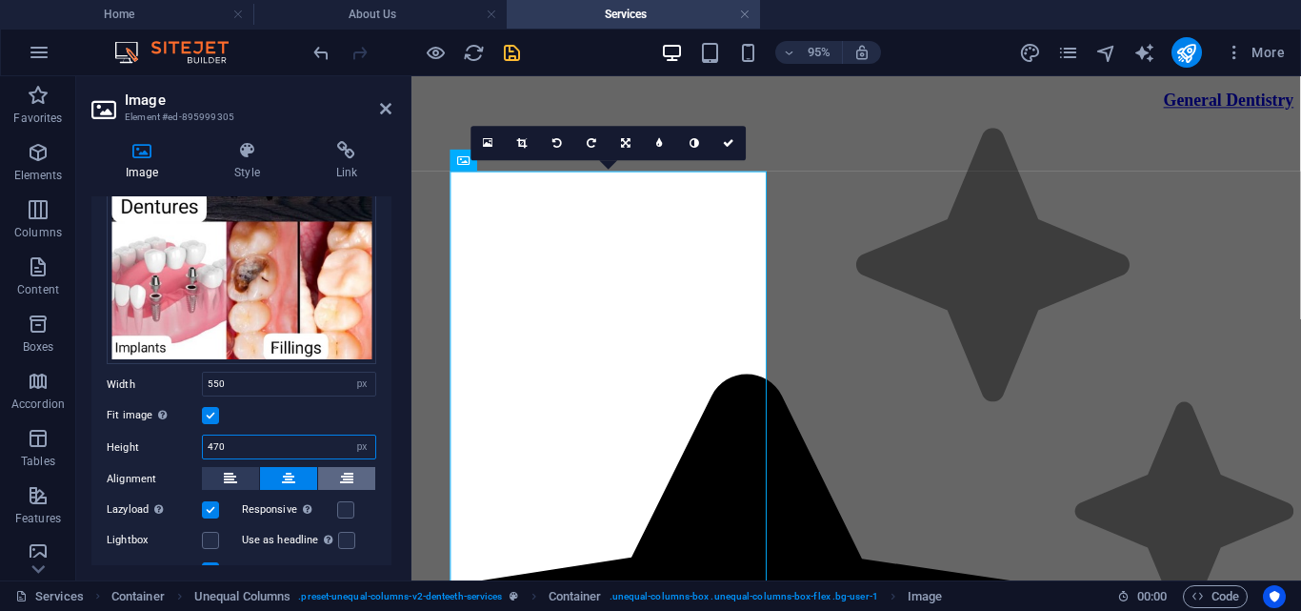
scroll to position [3494, 0]
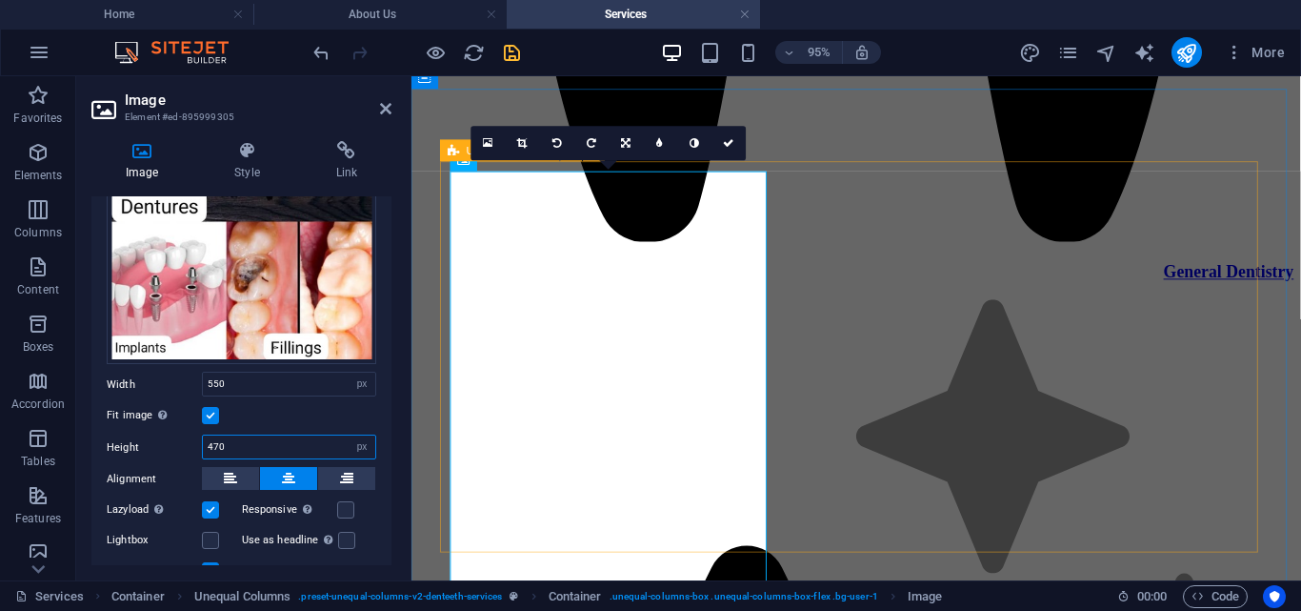
type input "470"
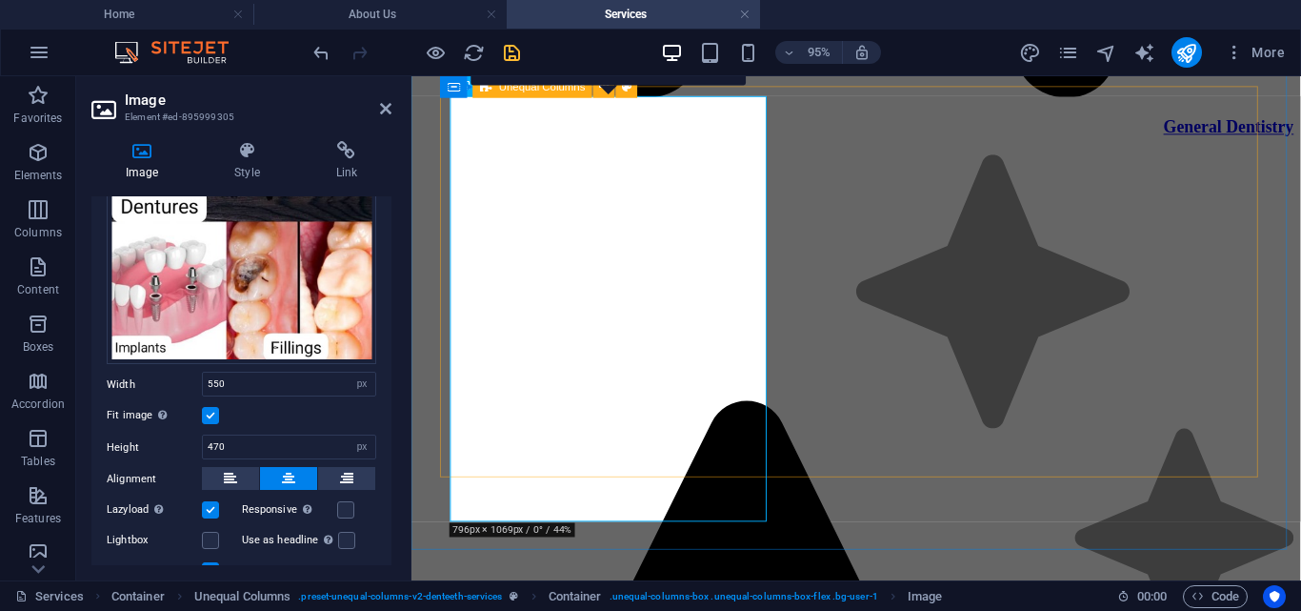
scroll to position [3573, 0]
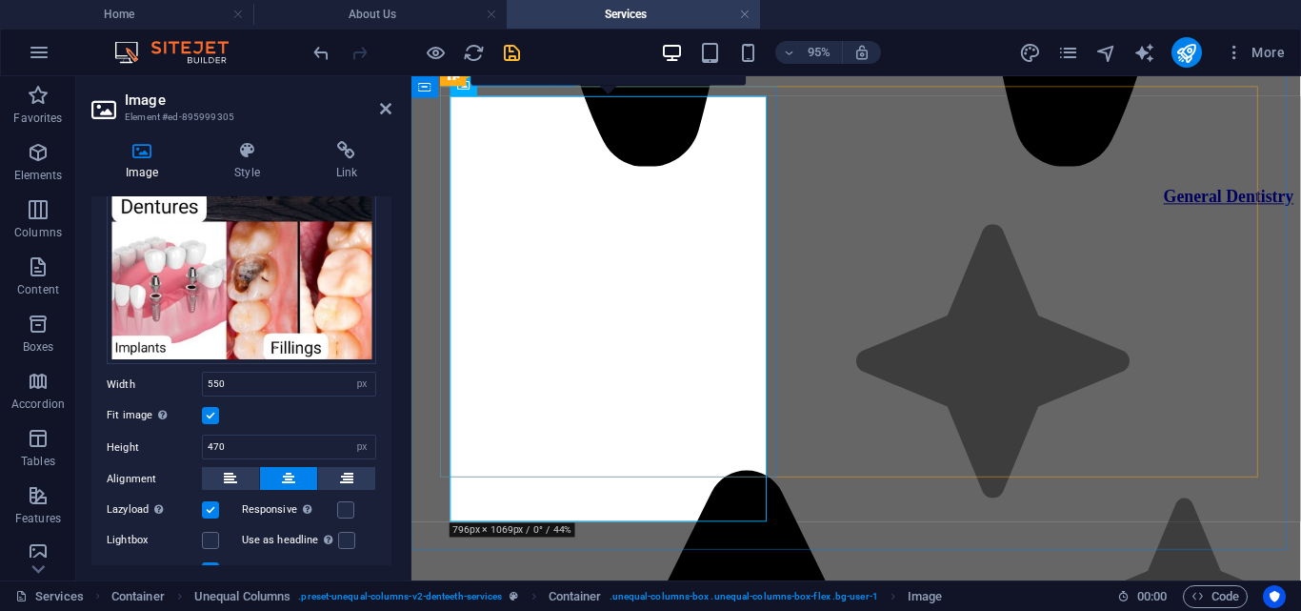
select select "rem"
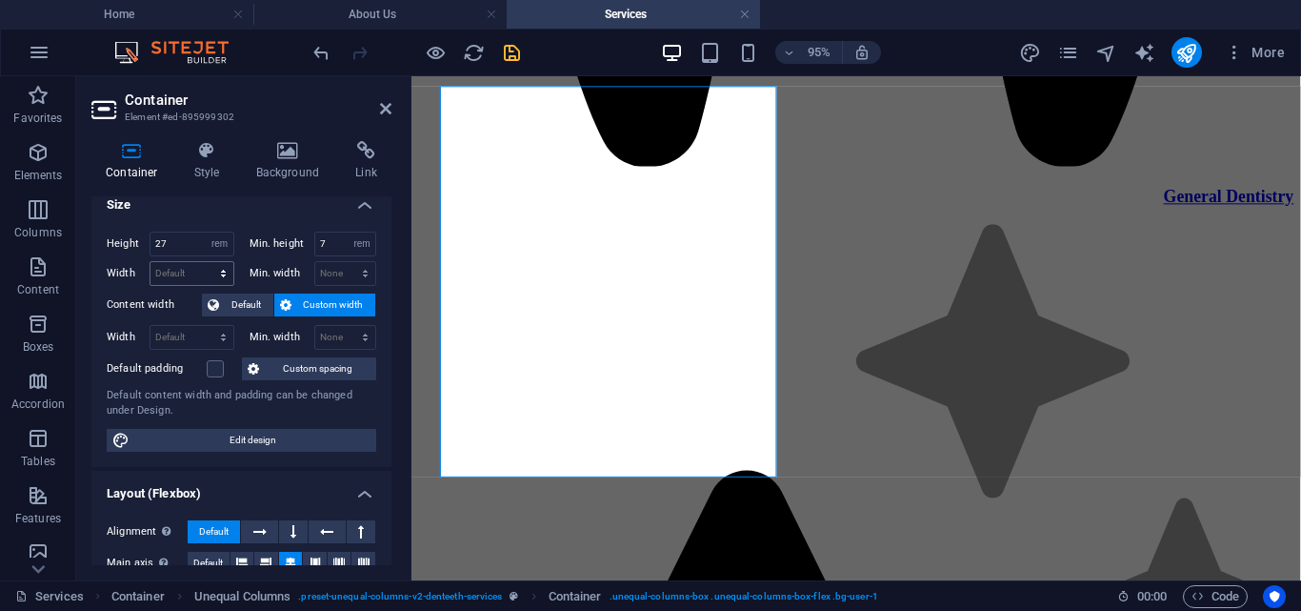
scroll to position [0, 0]
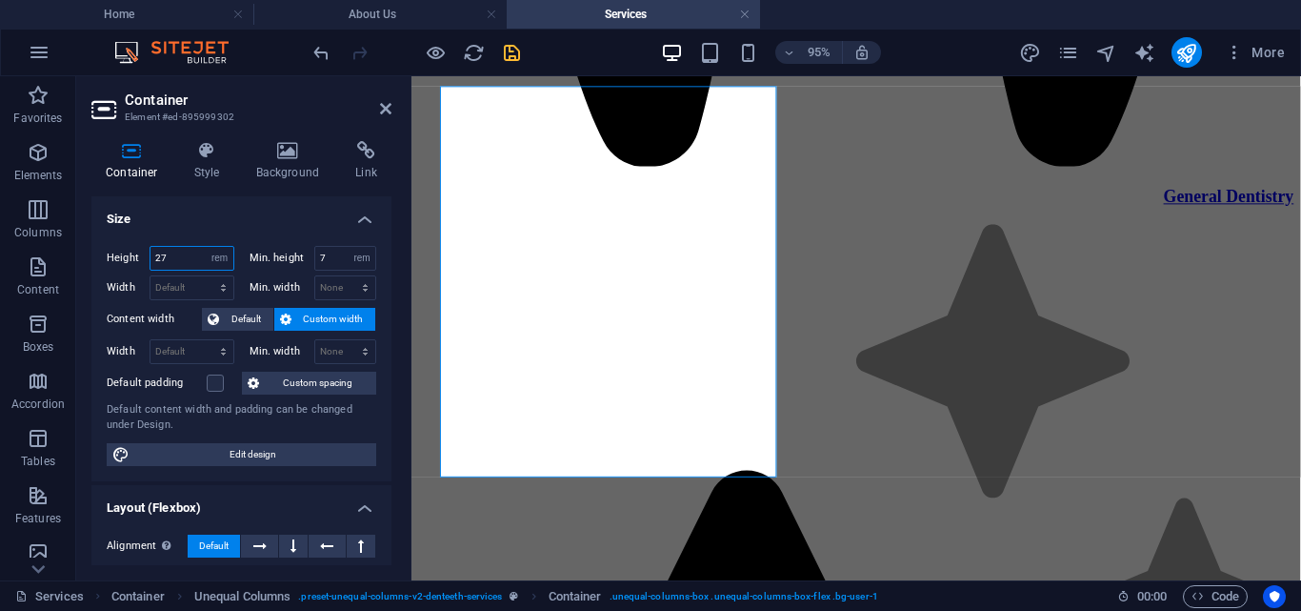
click at [189, 263] on input "27" at bounding box center [192, 258] width 83 height 23
type input "2"
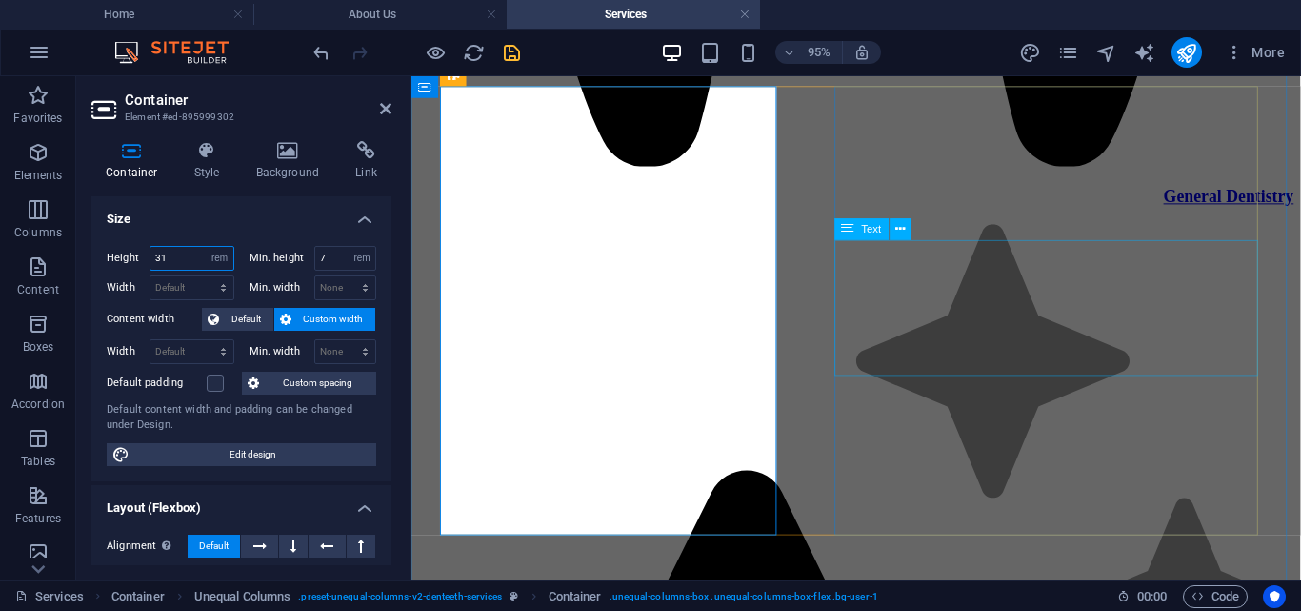
type input "31"
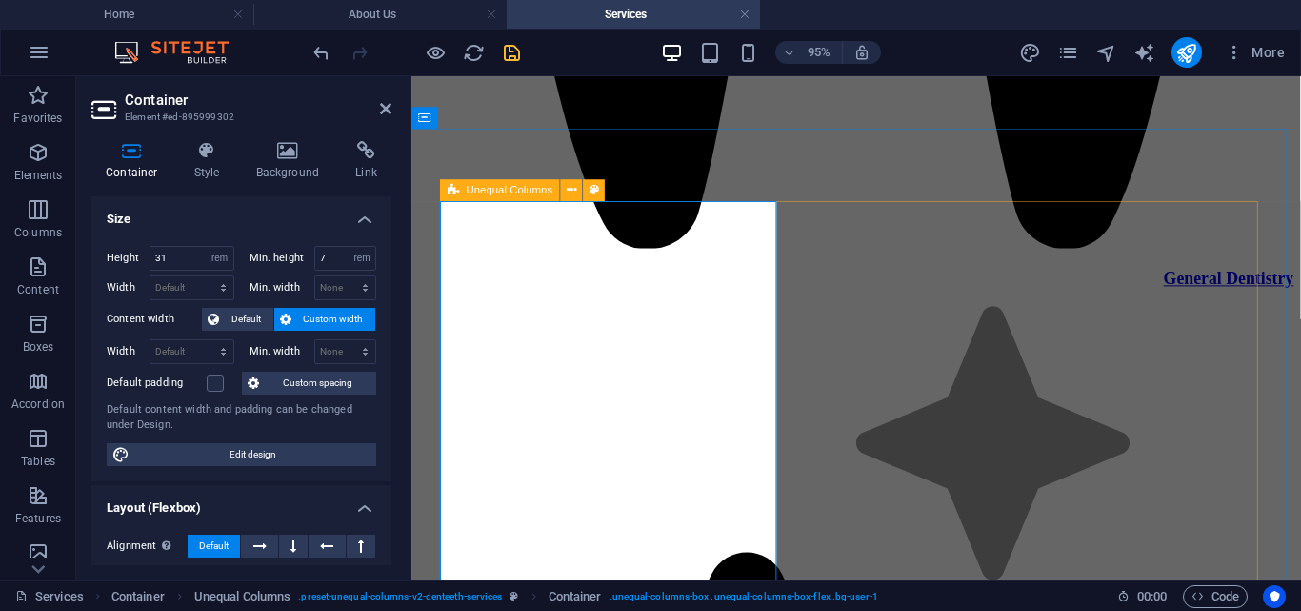
scroll to position [3736, 0]
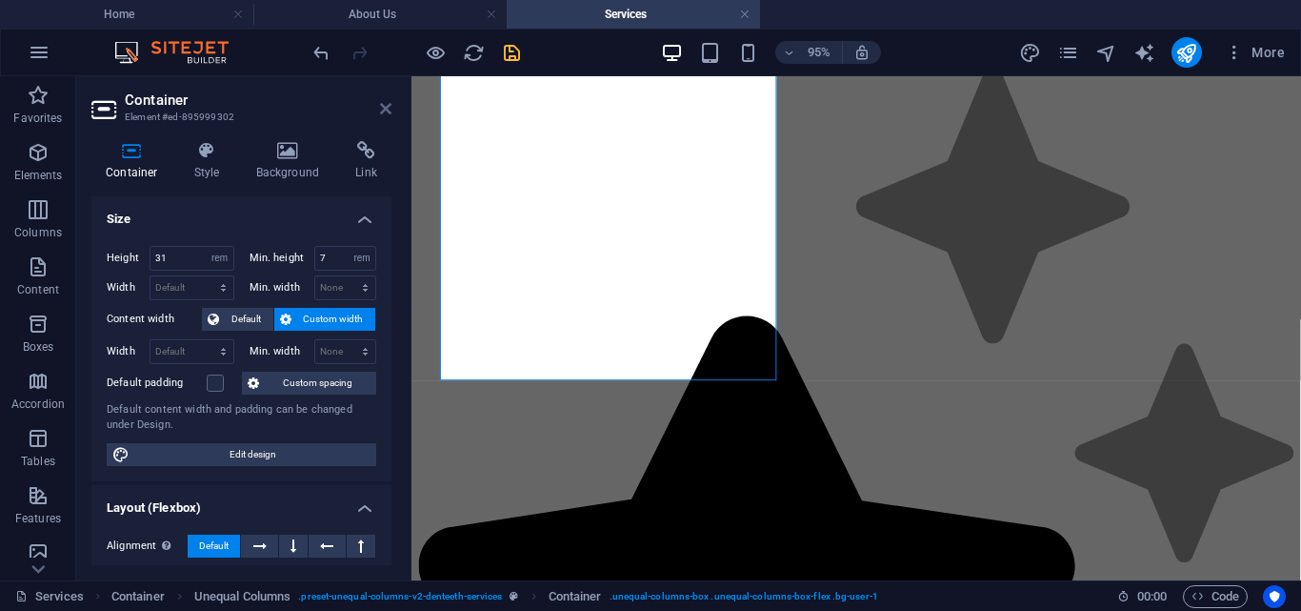
click at [381, 106] on icon at bounding box center [385, 108] width 11 height 15
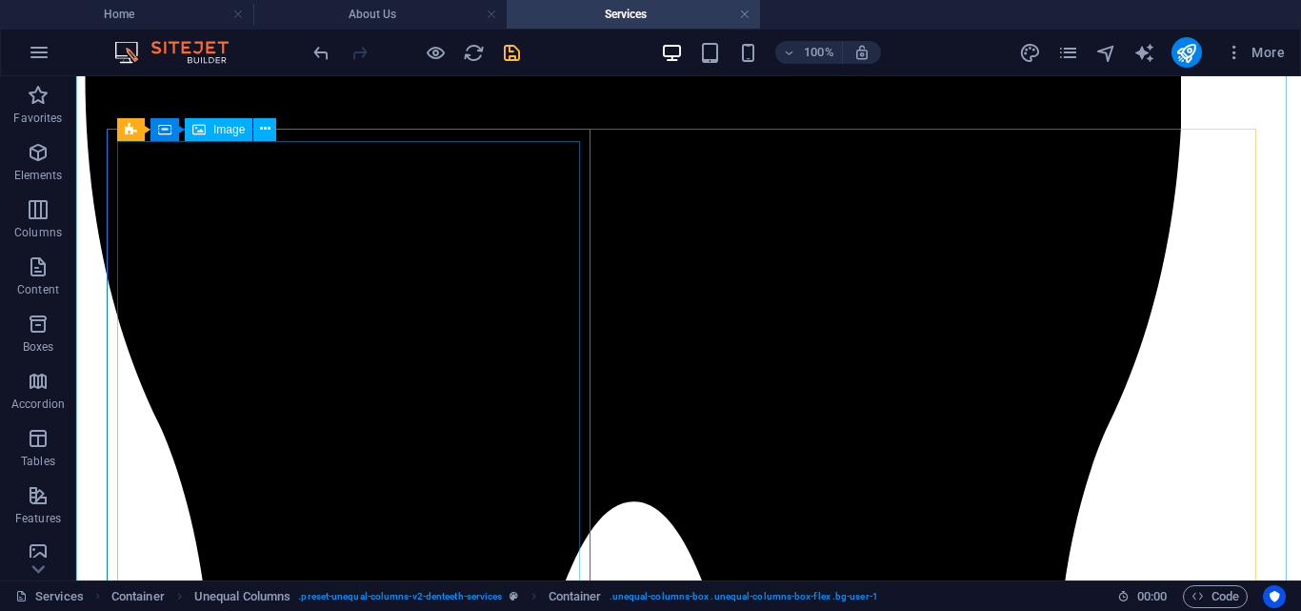
scroll to position [3244, 0]
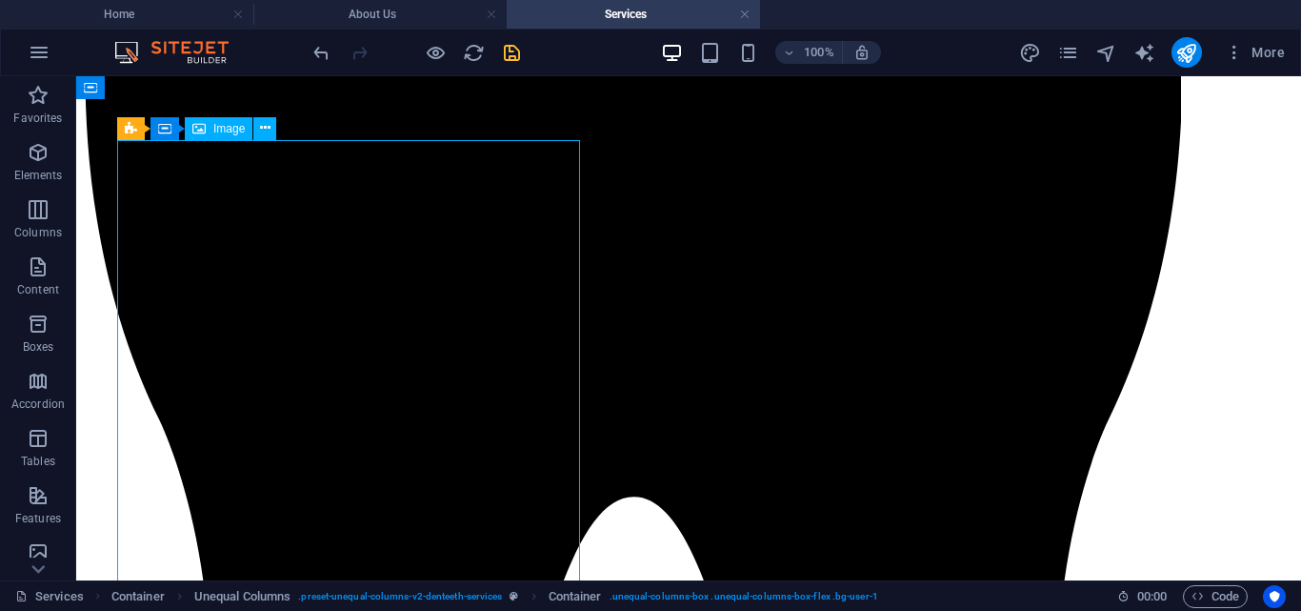
select select "px"
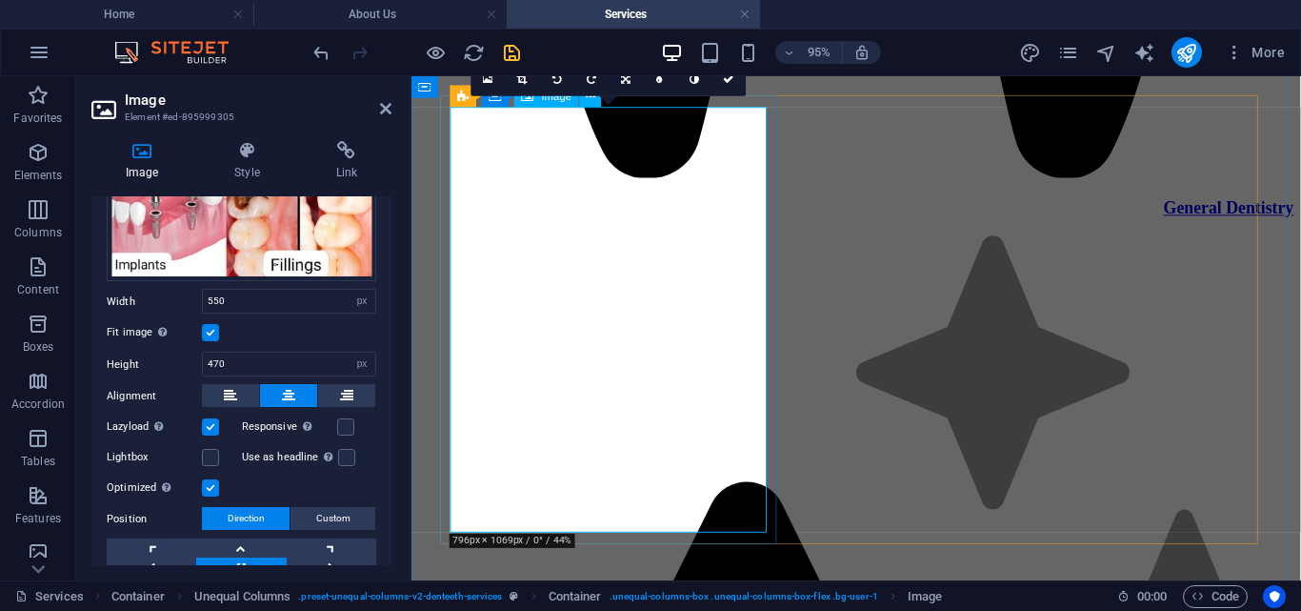
scroll to position [3558, 0]
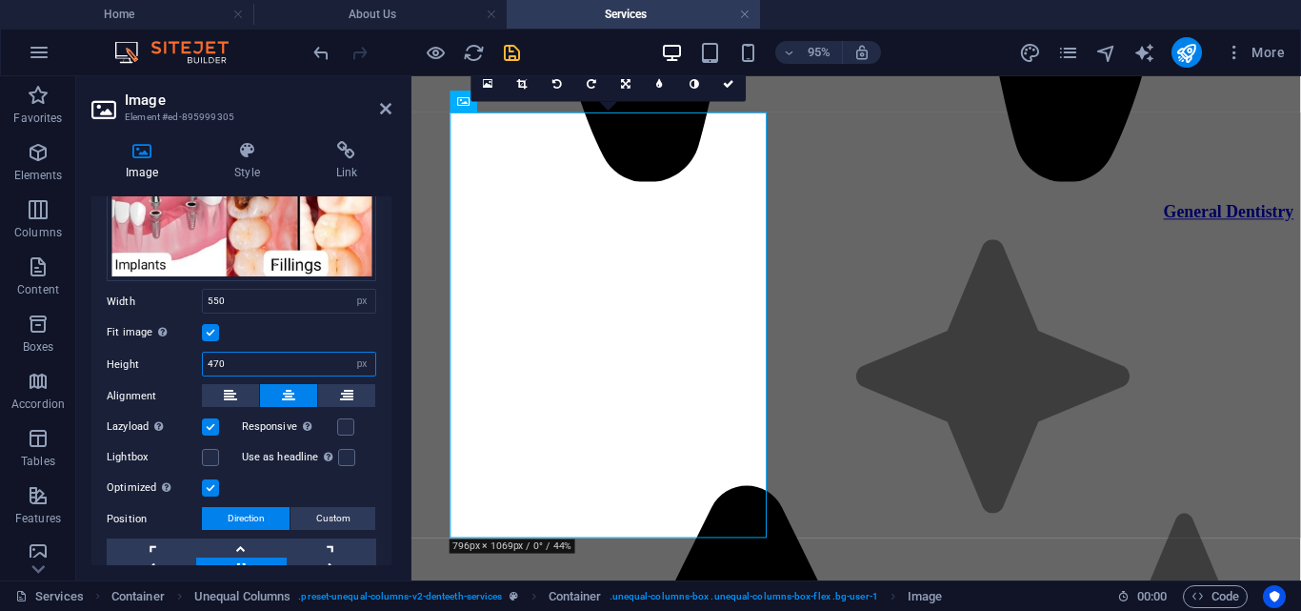
click at [224, 360] on input "470" at bounding box center [289, 363] width 172 height 23
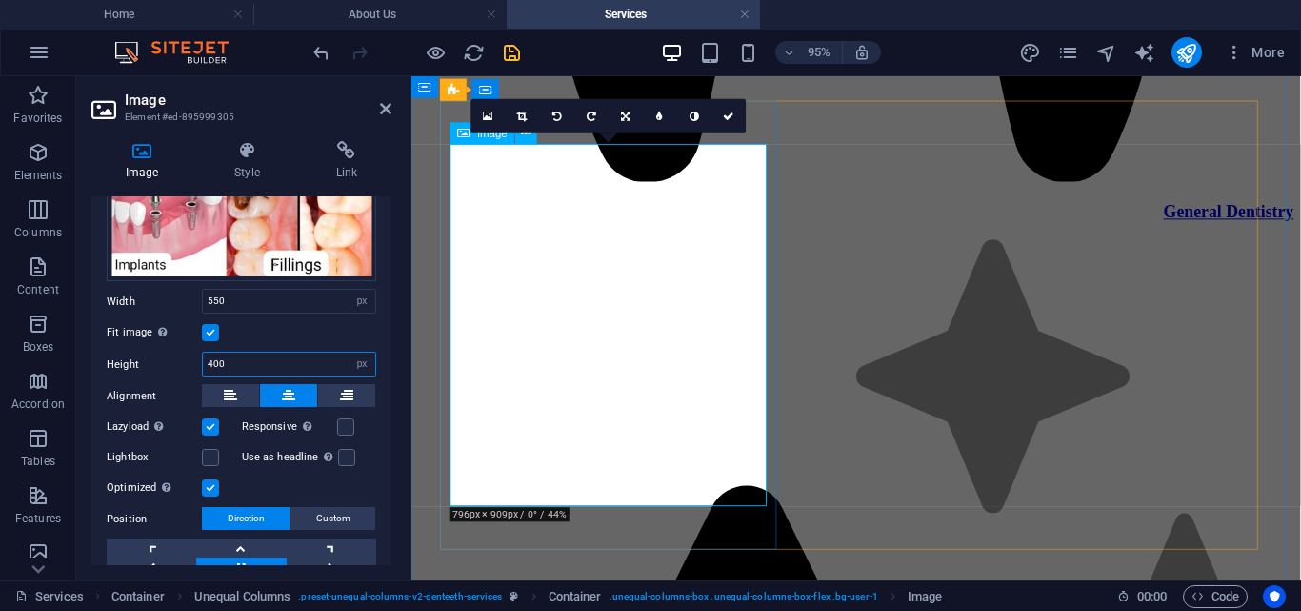
type input "400"
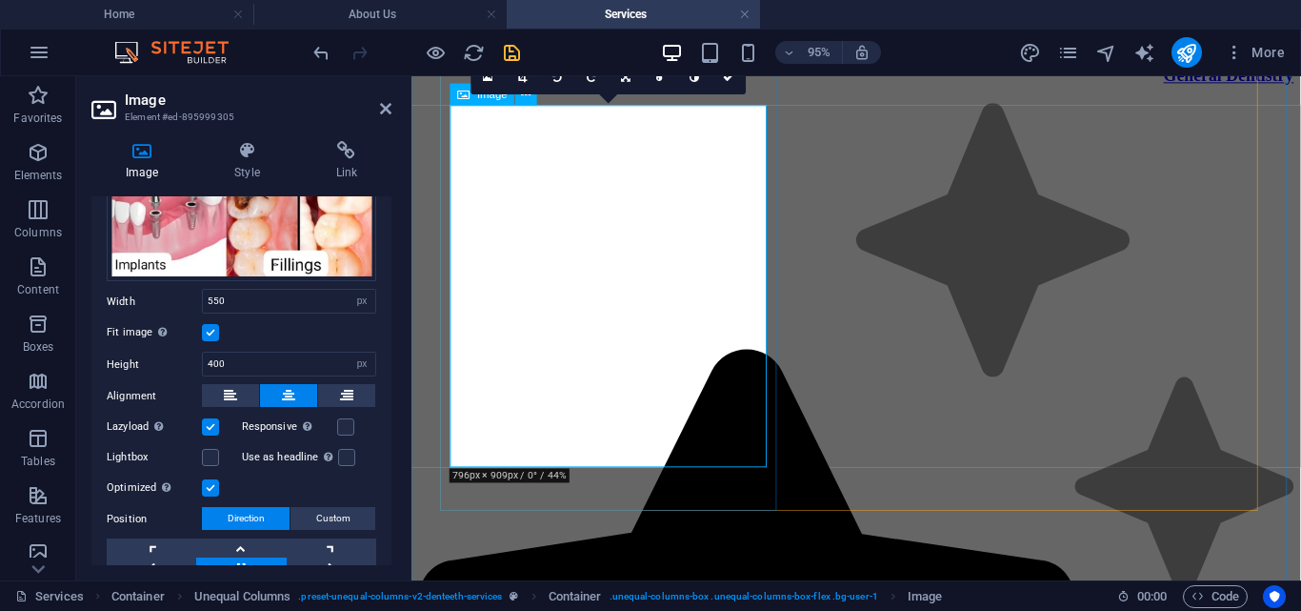
scroll to position [3705, 0]
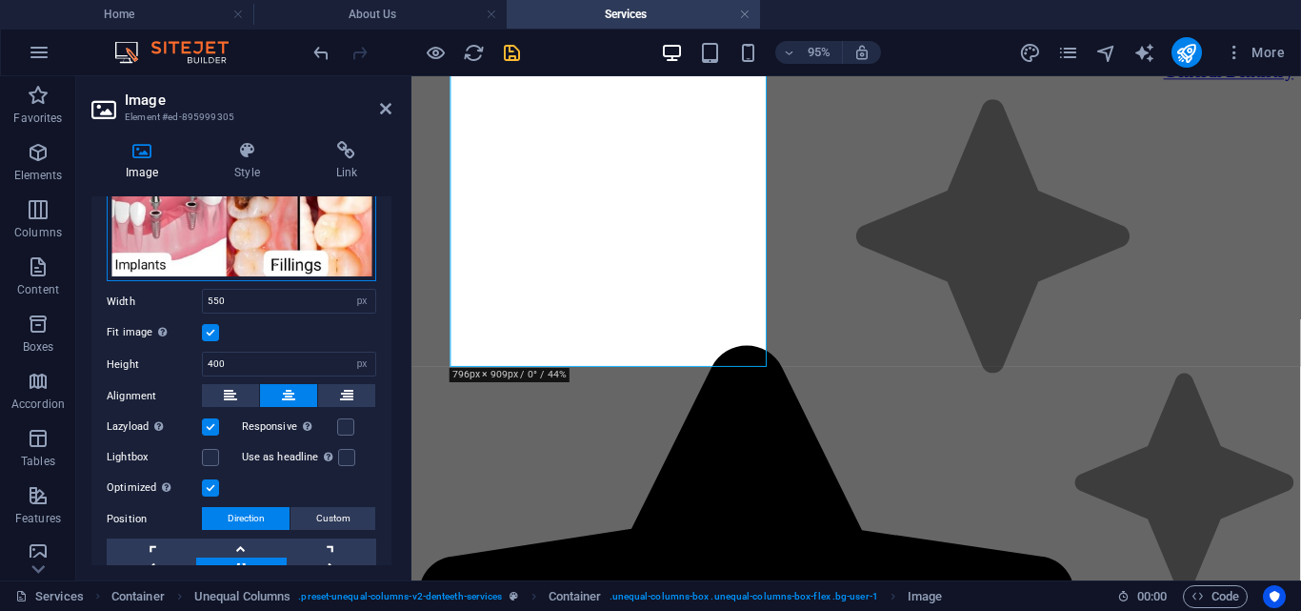
click at [173, 214] on div "Drag files here, click to choose files or select files from Files or our free s…" at bounding box center [242, 100] width 270 height 363
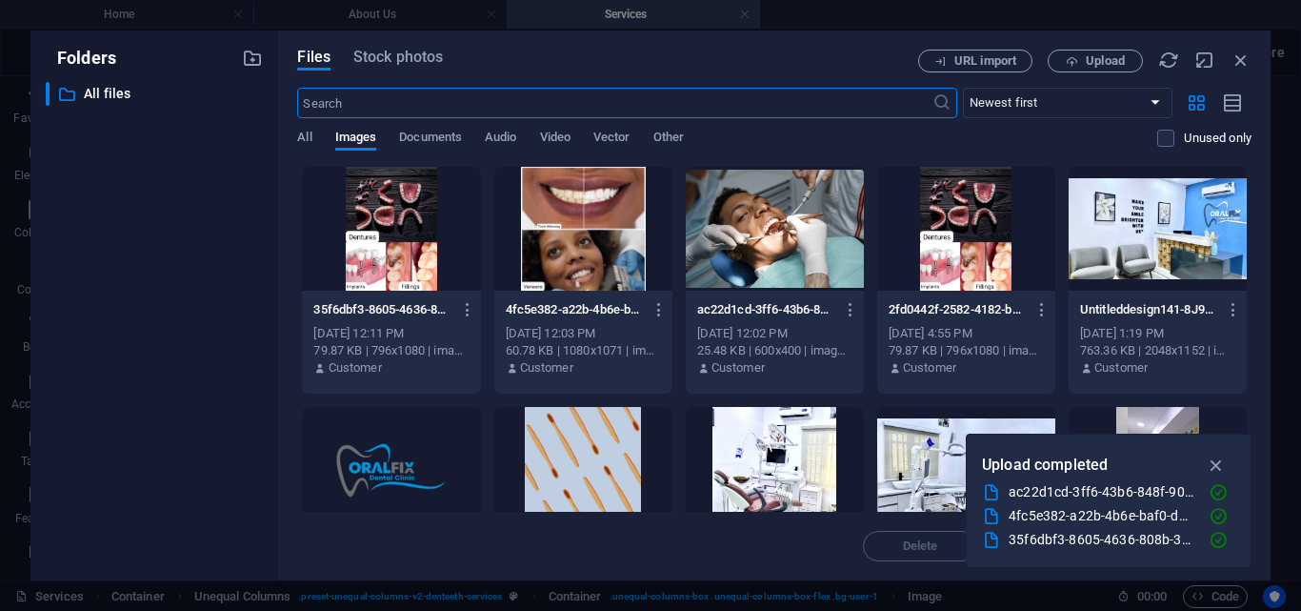
scroll to position [3972, 0]
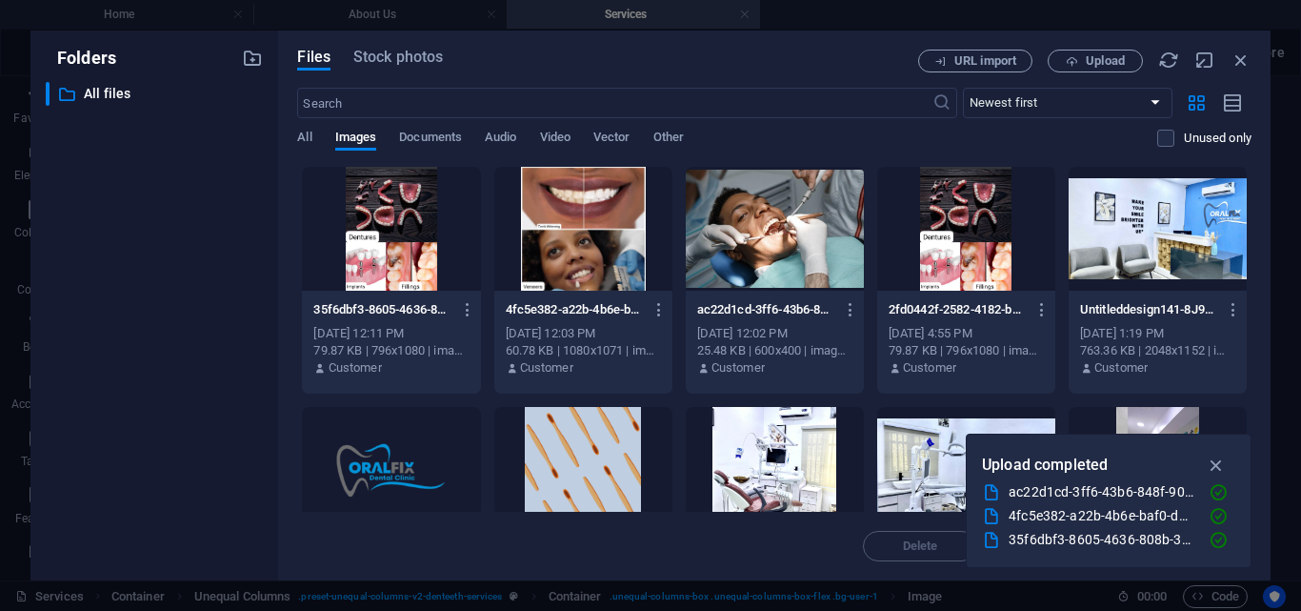
click at [70, 360] on div "​ All files All files" at bounding box center [154, 323] width 217 height 483
click at [1101, 56] on span "Upload" at bounding box center [1105, 60] width 39 height 11
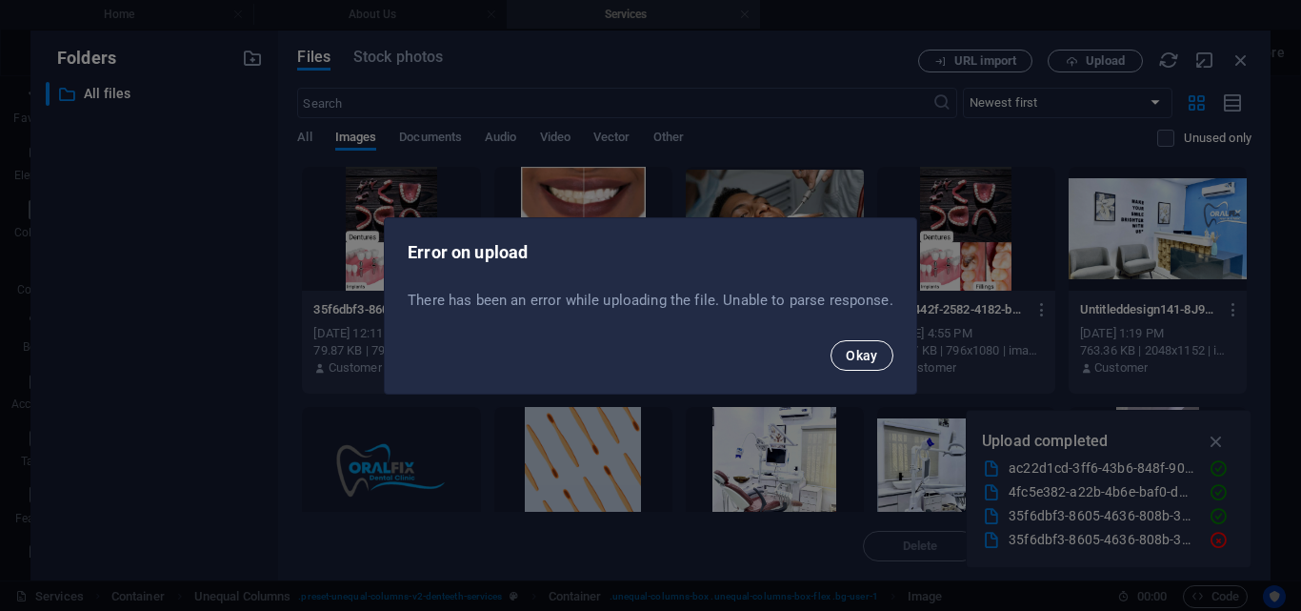
click at [872, 357] on span "Okay" at bounding box center [862, 355] width 32 height 15
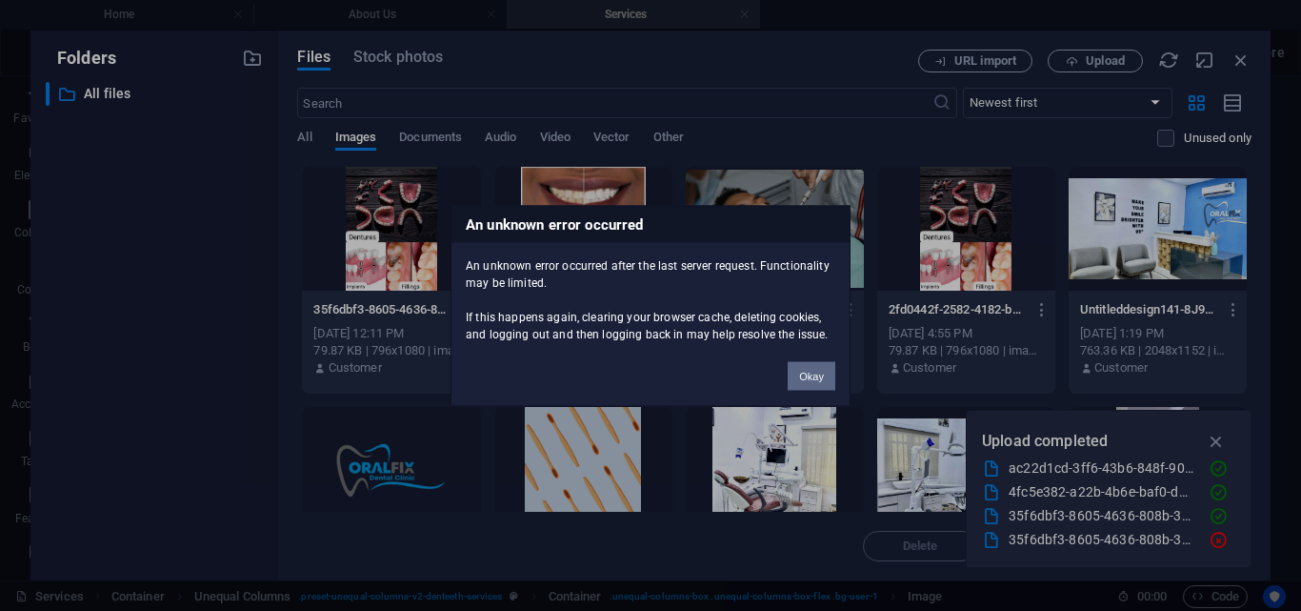
click at [830, 380] on button "Okay" at bounding box center [812, 375] width 48 height 29
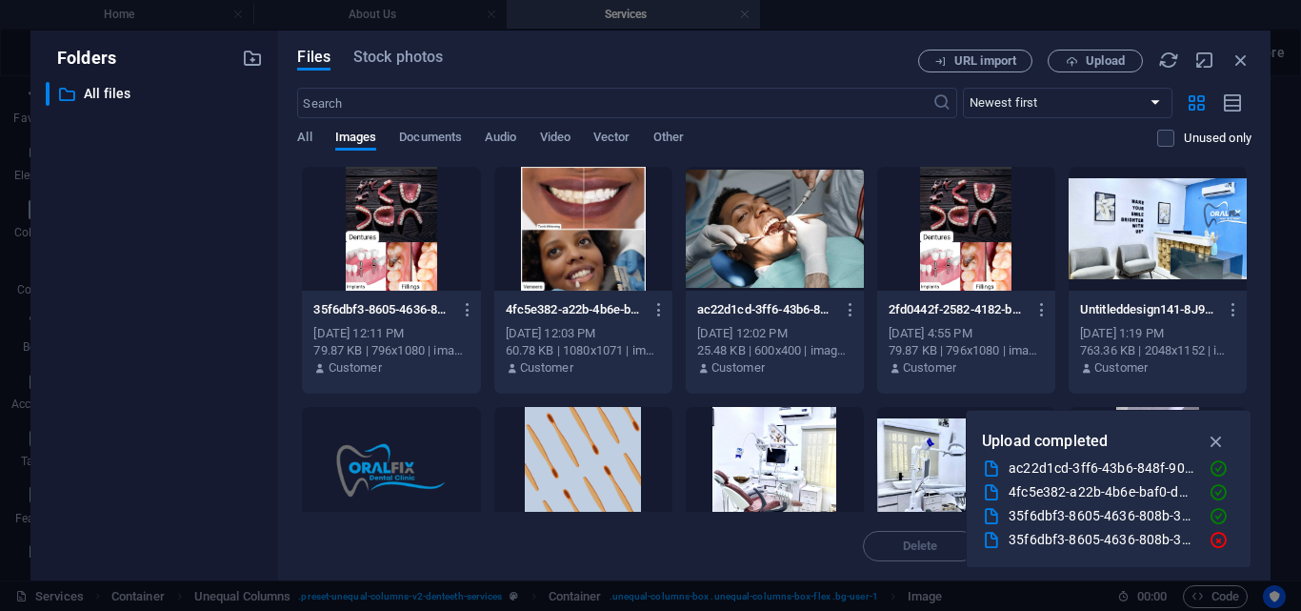
click at [39, 219] on div "Folders ​ All files All files" at bounding box center [154, 305] width 248 height 550
click at [1214, 433] on icon "button" at bounding box center [1217, 441] width 22 height 21
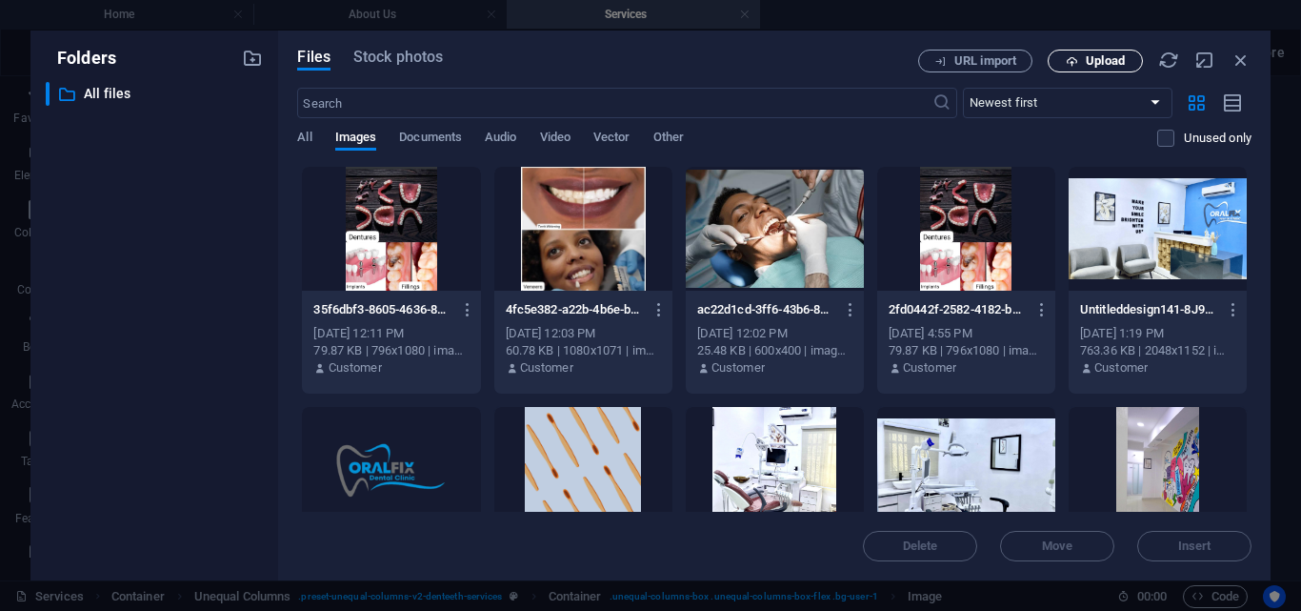
click at [1078, 65] on span "Upload" at bounding box center [1095, 61] width 78 height 12
click at [1061, 56] on span "Upload" at bounding box center [1095, 61] width 78 height 12
click at [1244, 65] on icon "button" at bounding box center [1241, 60] width 21 height 21
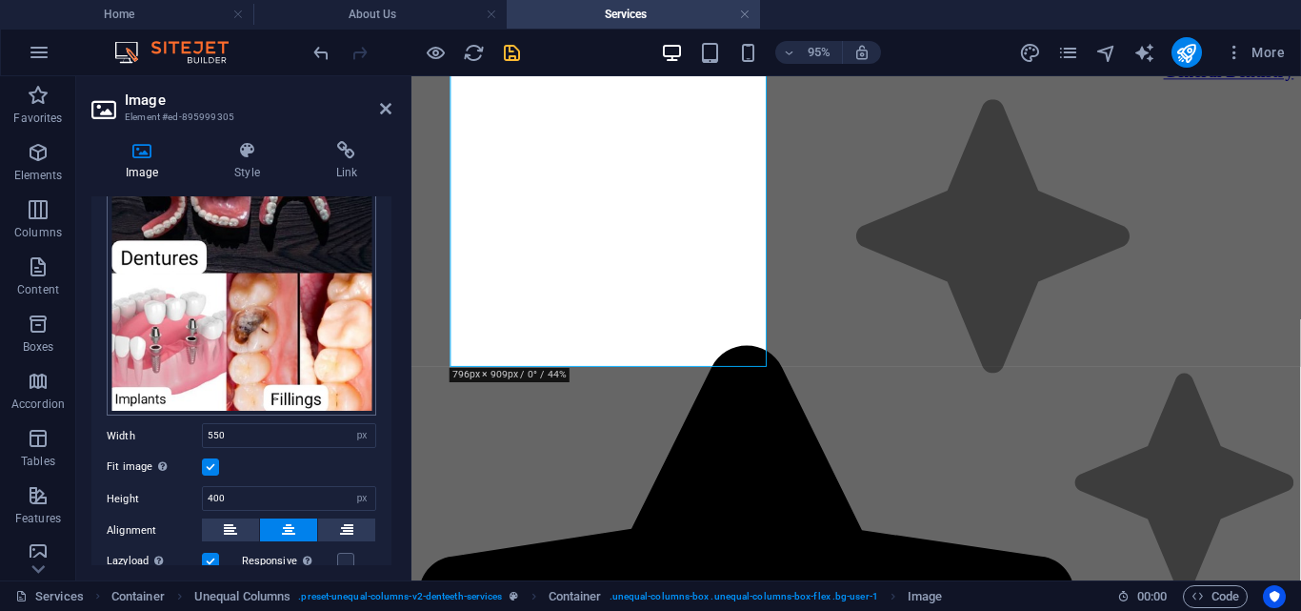
scroll to position [185, 0]
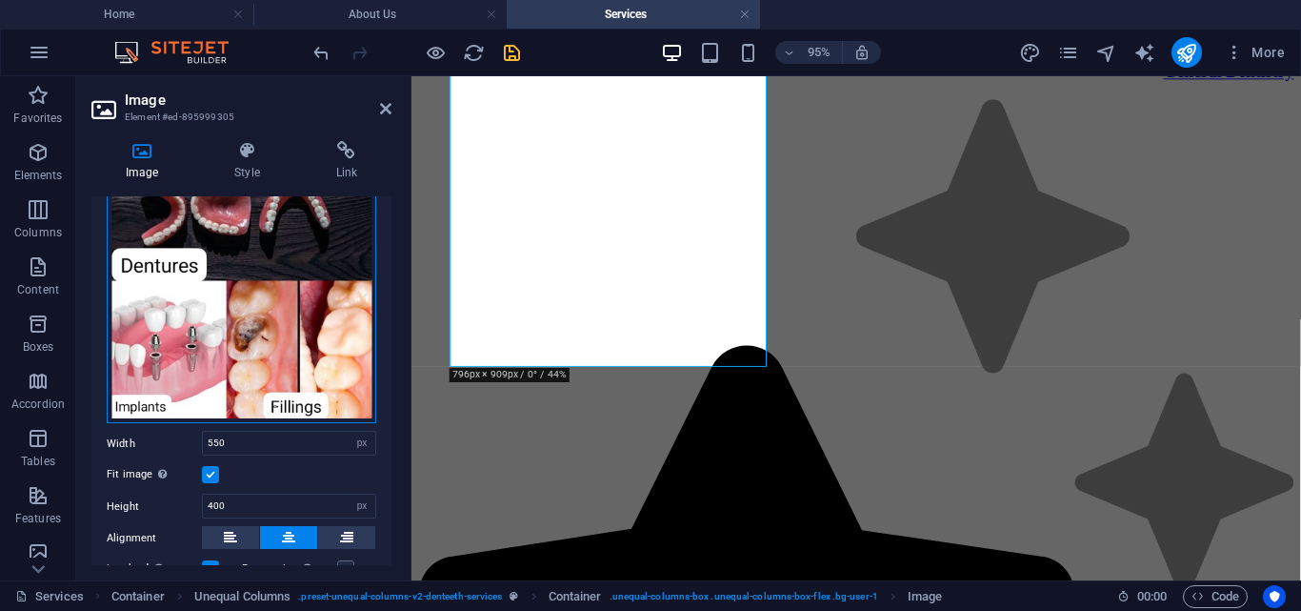
click at [204, 359] on div "Drag files here, click to choose files or select files from Files or our free s…" at bounding box center [242, 242] width 270 height 363
click at [204, 359] on body "oralfixdental.com.ng Home About Us Services Favorites Elements Columns Content …" at bounding box center [650, 305] width 1301 height 611
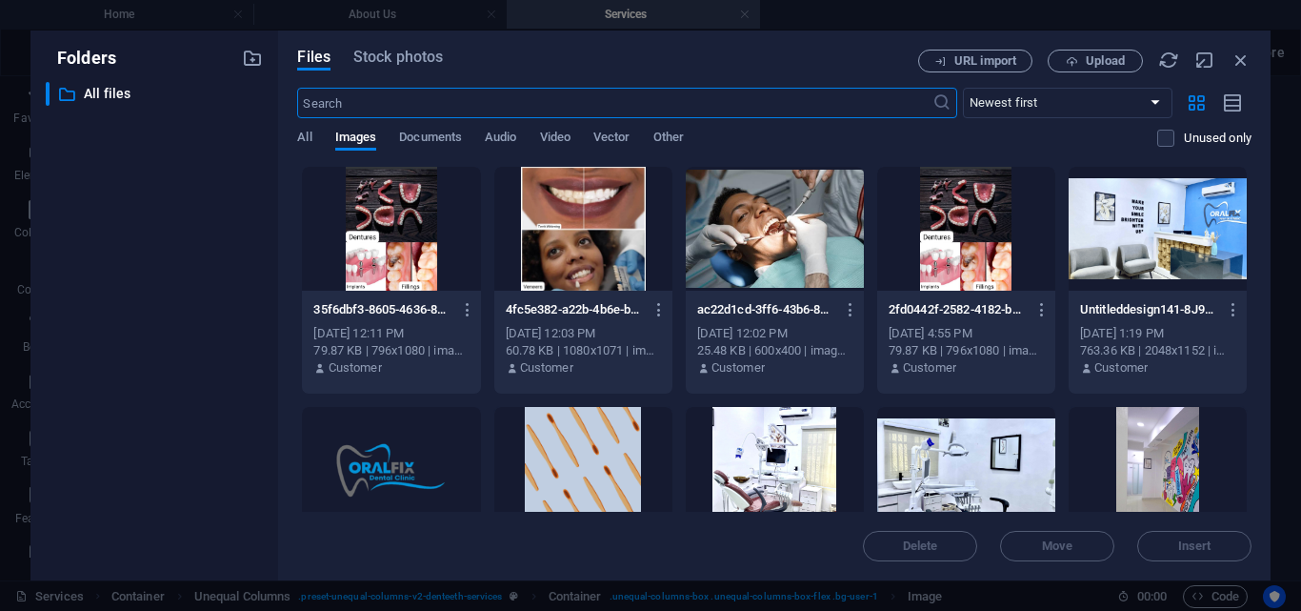
scroll to position [3972, 0]
click at [1092, 66] on span "Upload" at bounding box center [1105, 60] width 39 height 11
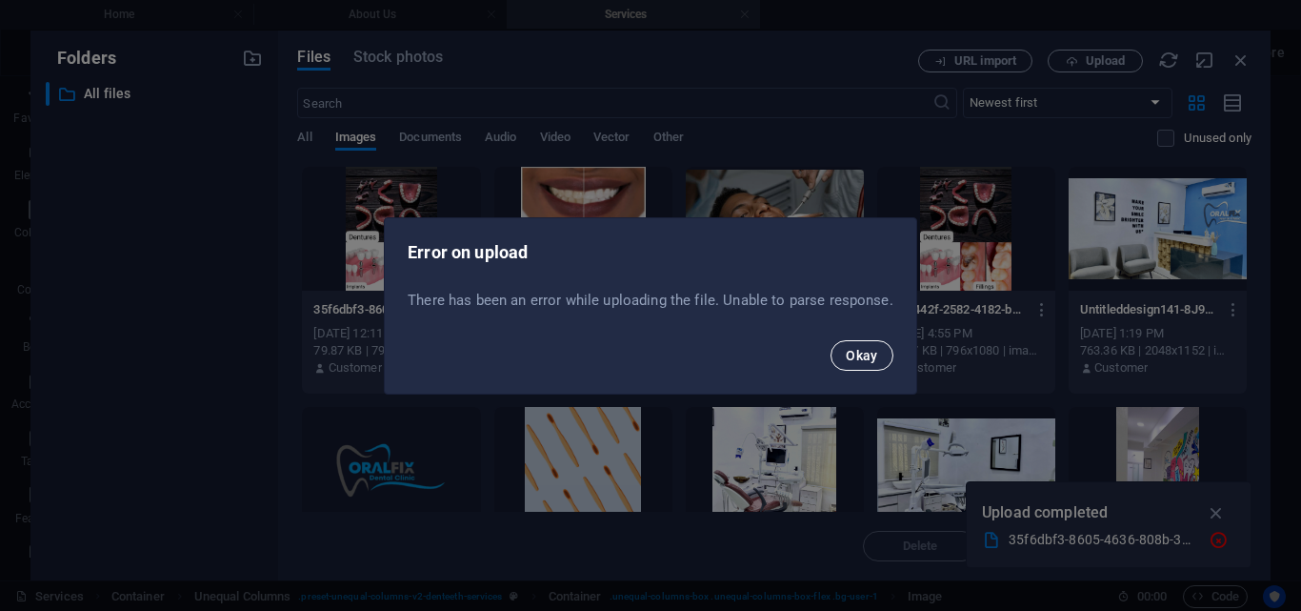
click at [859, 353] on span "Okay" at bounding box center [862, 355] width 32 height 15
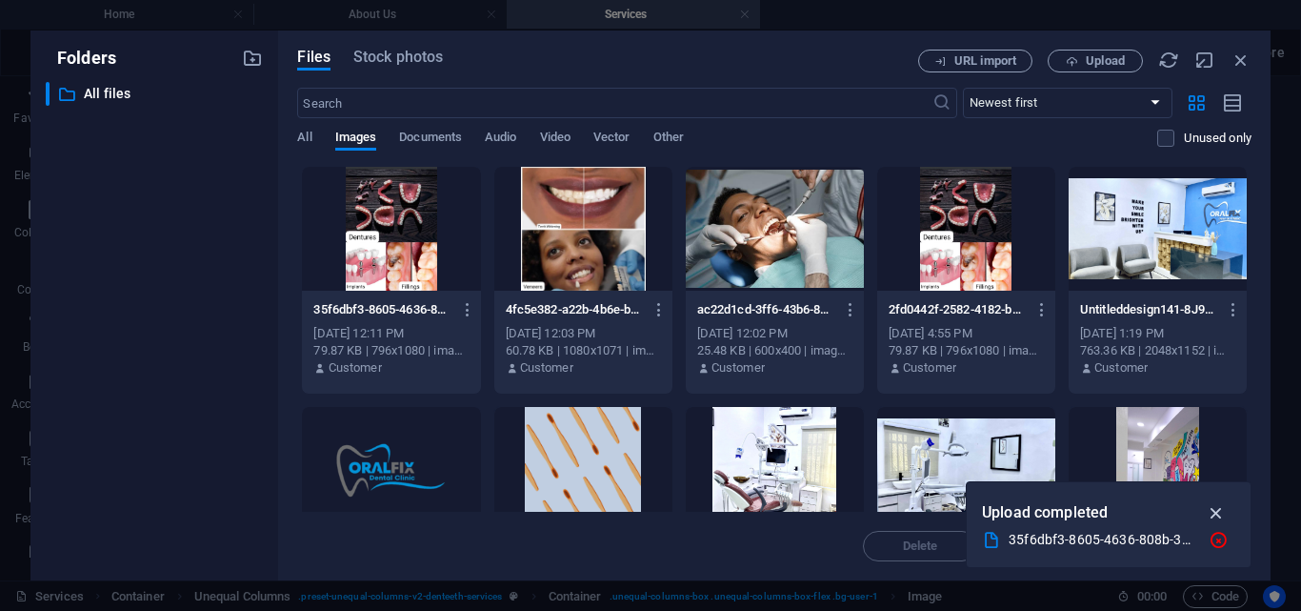
click at [1213, 512] on icon "button" at bounding box center [1217, 512] width 22 height 21
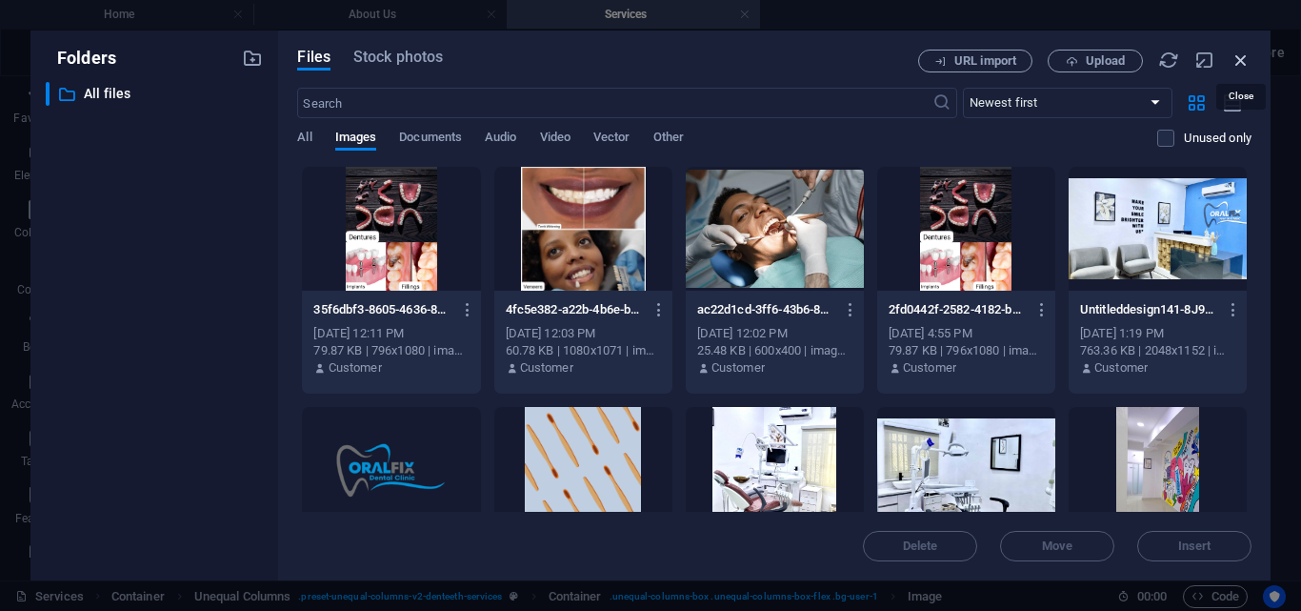
drag, startPoint x: 1236, startPoint y: 66, endPoint x: 868, endPoint y: 1, distance: 374.3
click at [1236, 66] on icon "button" at bounding box center [1241, 60] width 21 height 21
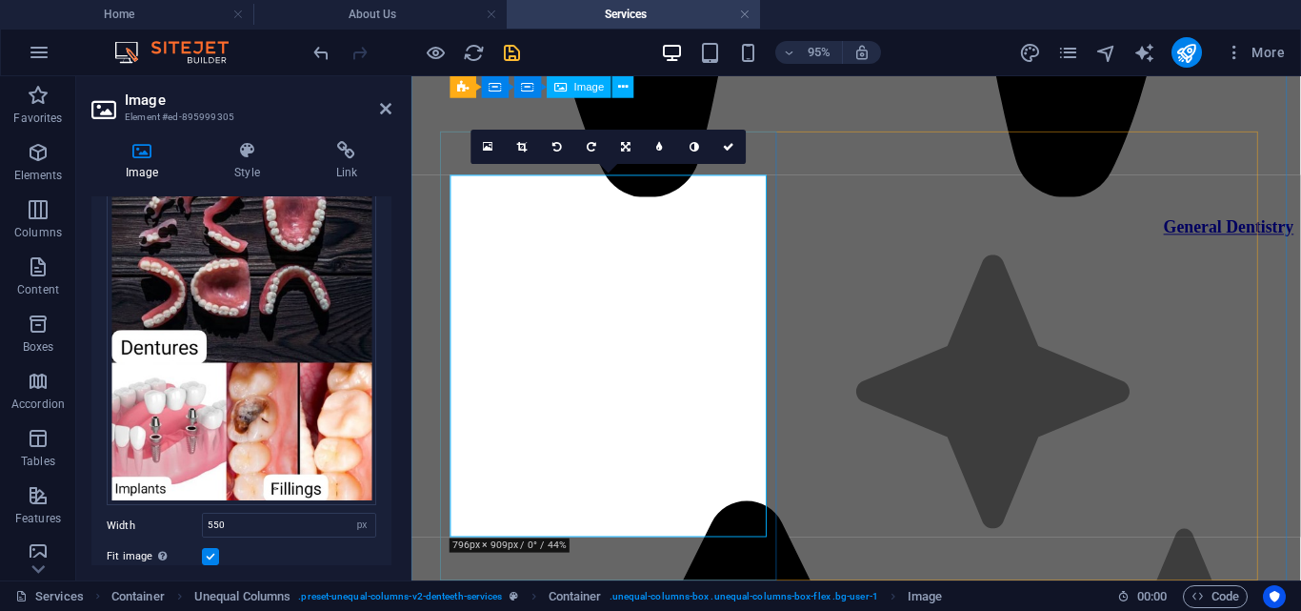
scroll to position [3475, 0]
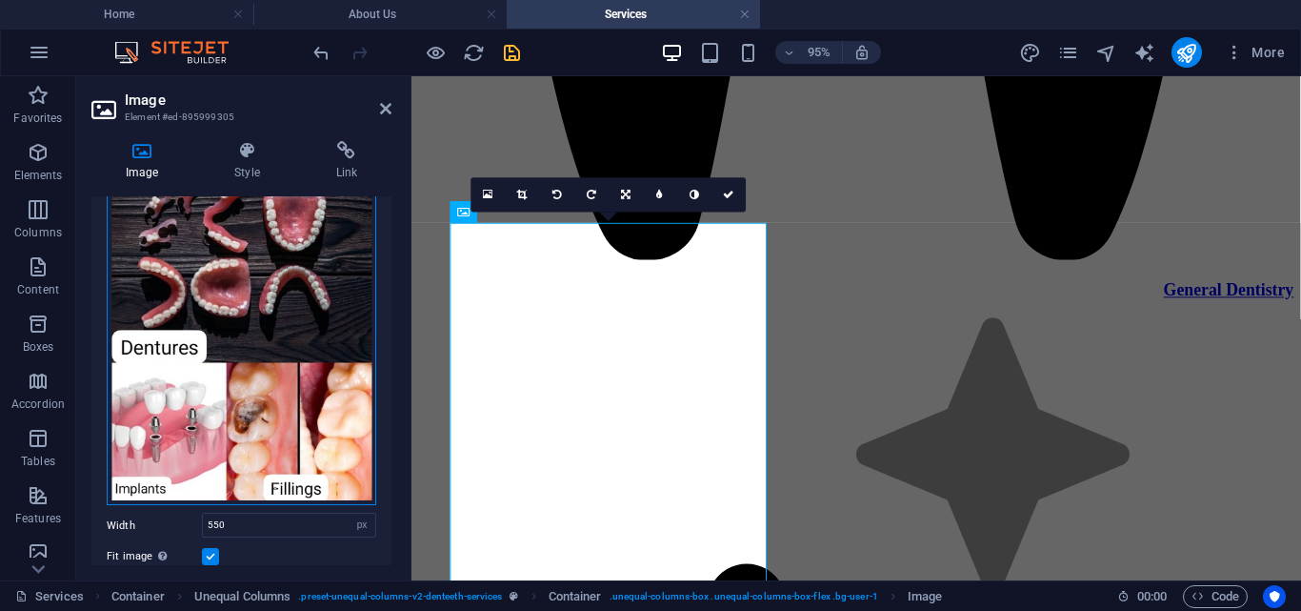
click at [266, 355] on div "Drag files here, click to choose files or select files from Files or our free s…" at bounding box center [242, 324] width 270 height 363
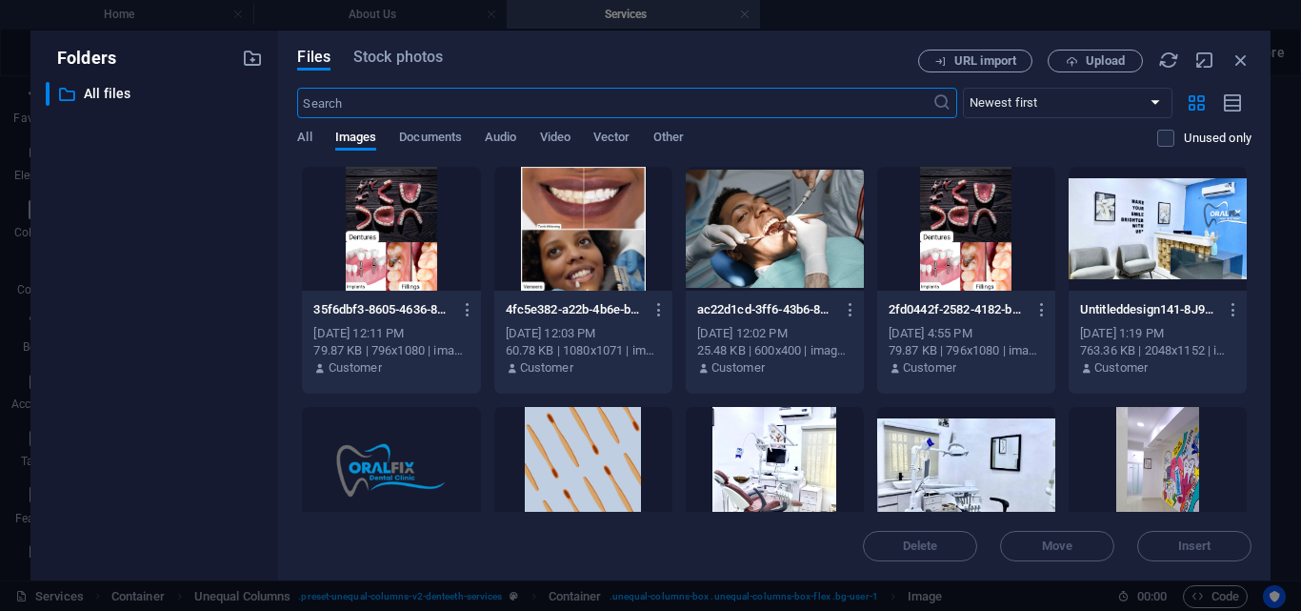
scroll to position [3743, 0]
click at [1112, 62] on span "Upload" at bounding box center [1105, 60] width 39 height 11
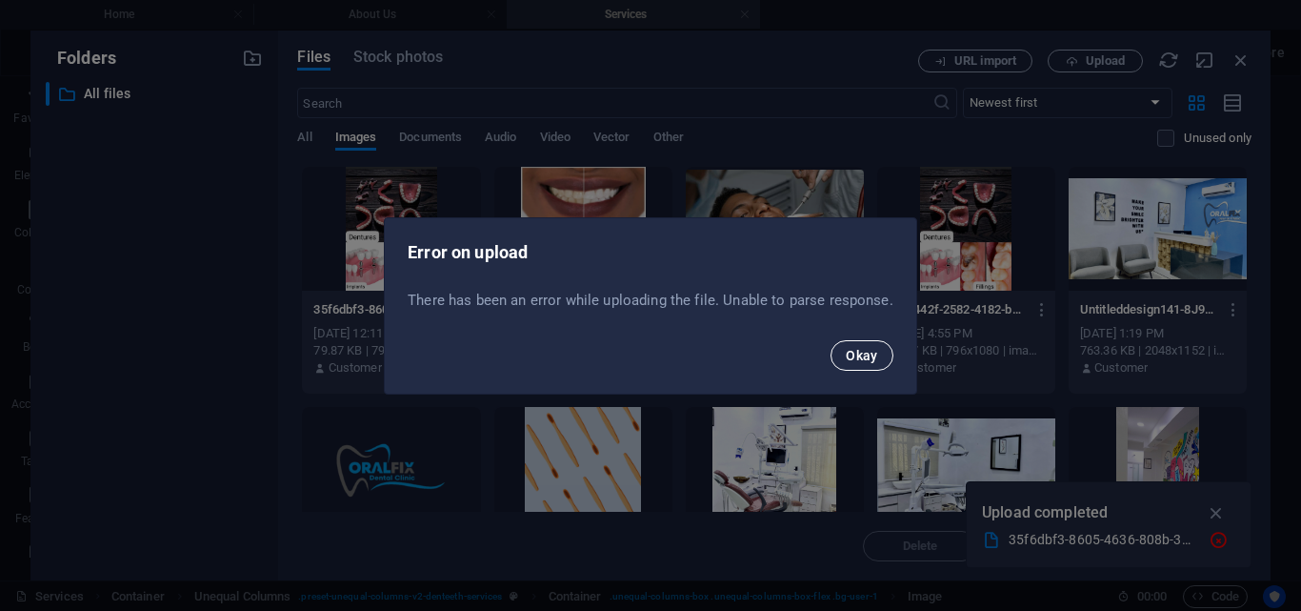
click at [861, 349] on span "Okay" at bounding box center [862, 355] width 32 height 15
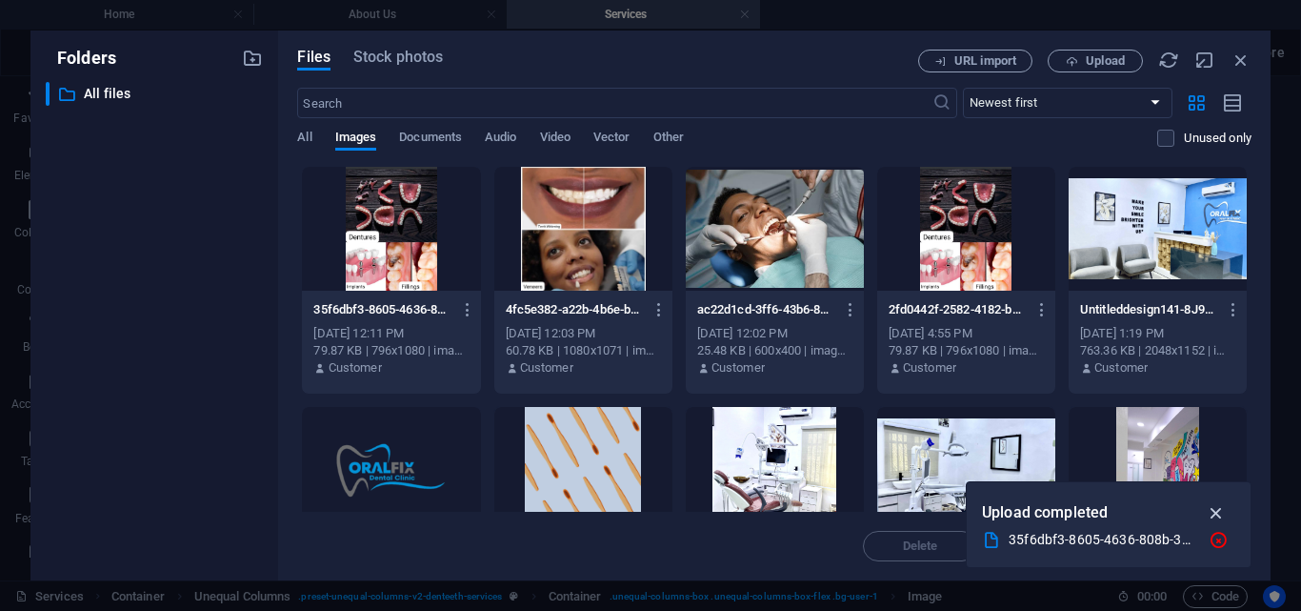
click at [1220, 507] on icon "button" at bounding box center [1217, 512] width 22 height 21
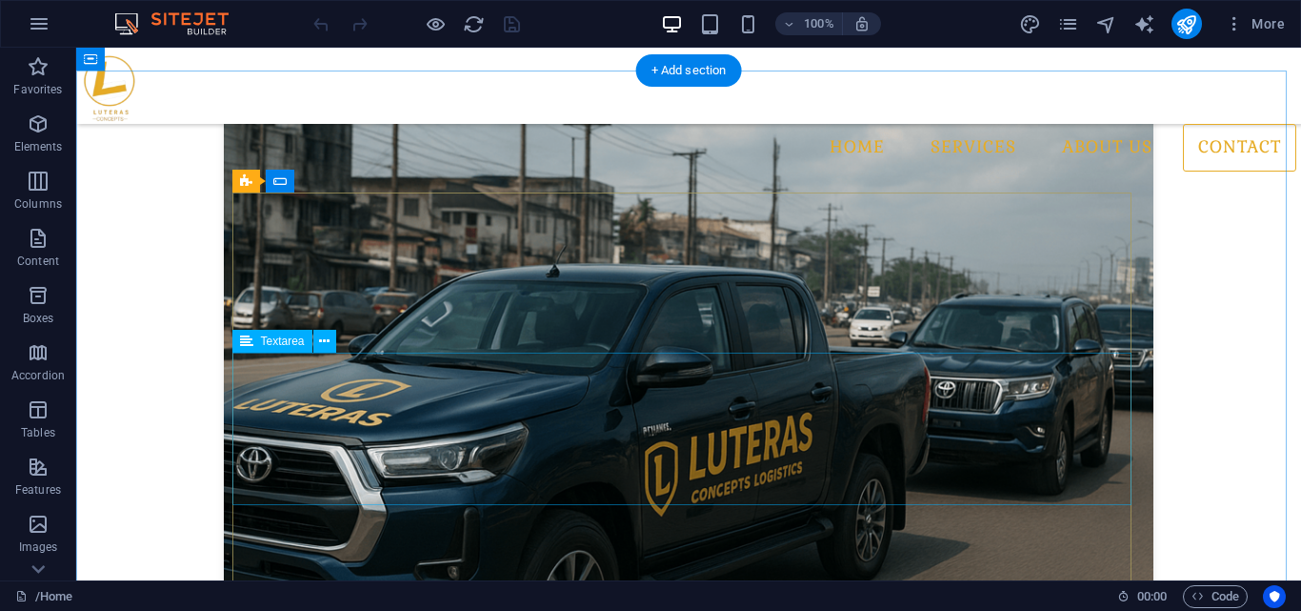
scroll to position [3412, 0]
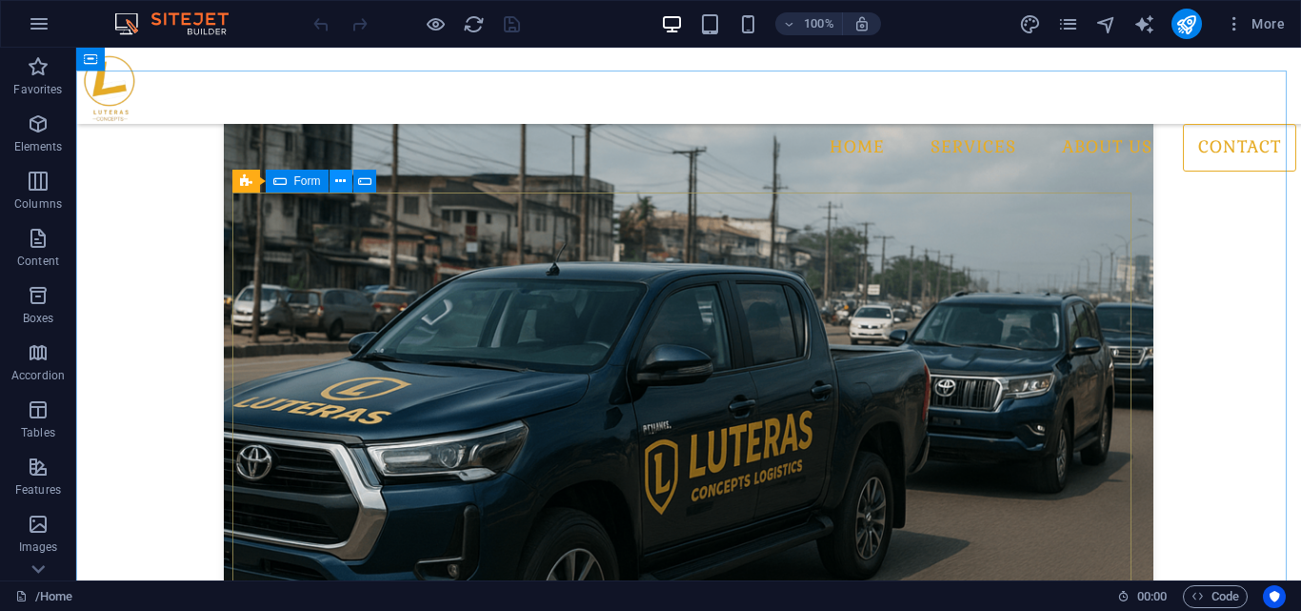
click at [337, 180] on icon at bounding box center [340, 181] width 10 height 20
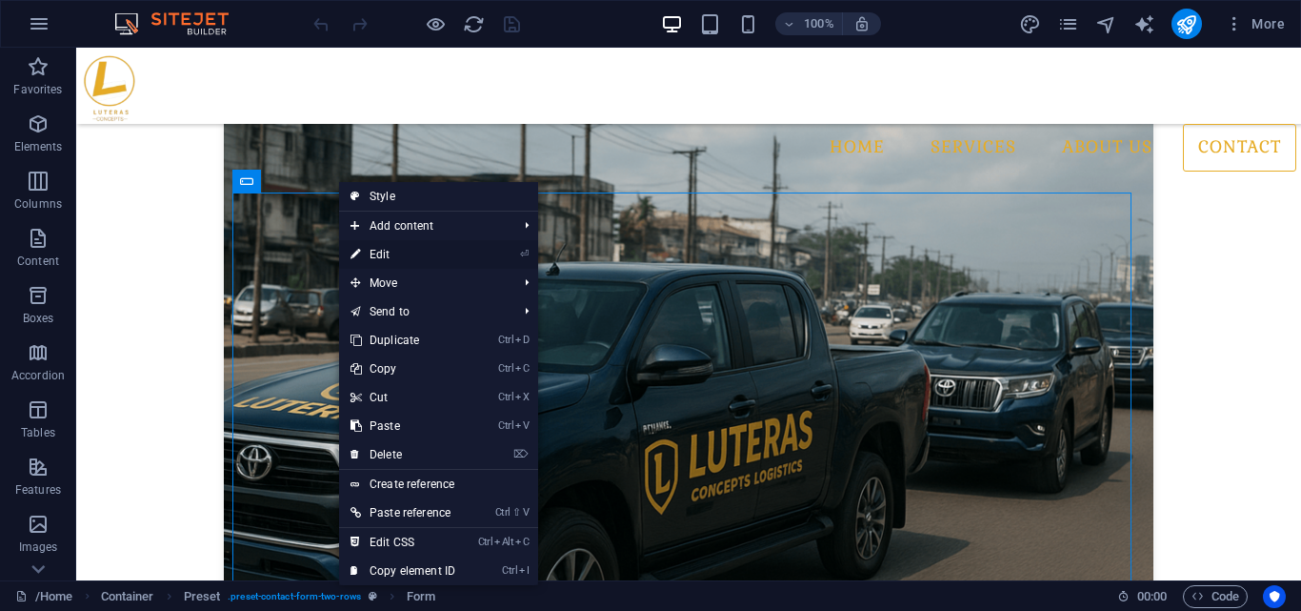
click at [390, 255] on link "⏎ Edit" at bounding box center [403, 254] width 128 height 29
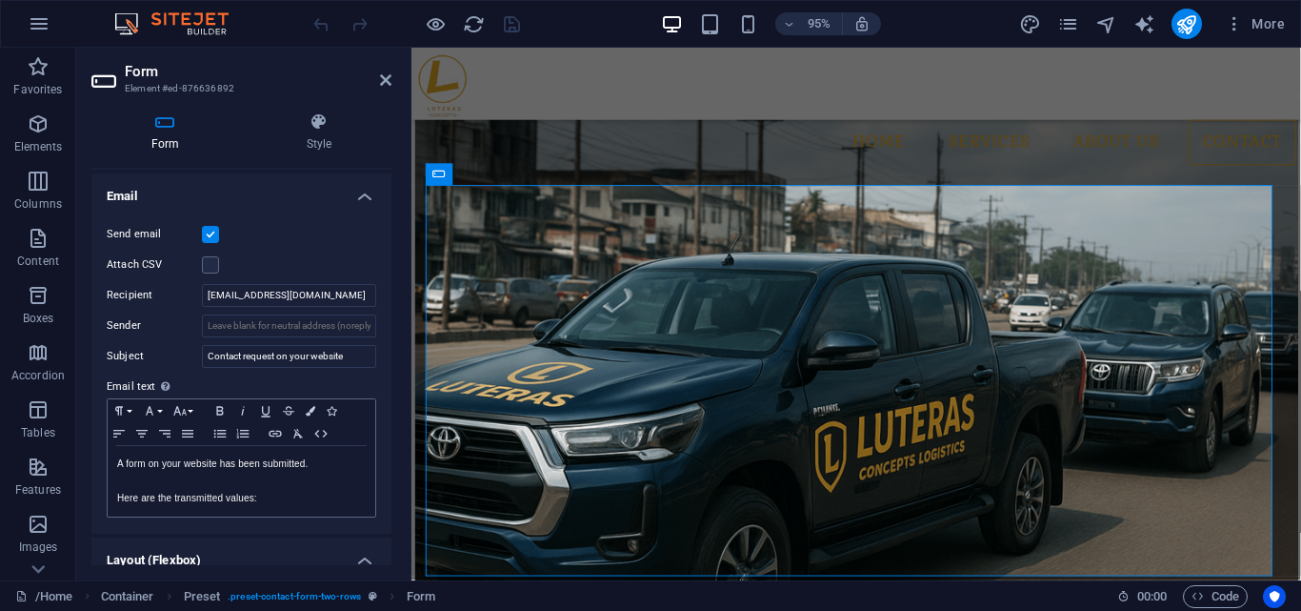
scroll to position [484, 0]
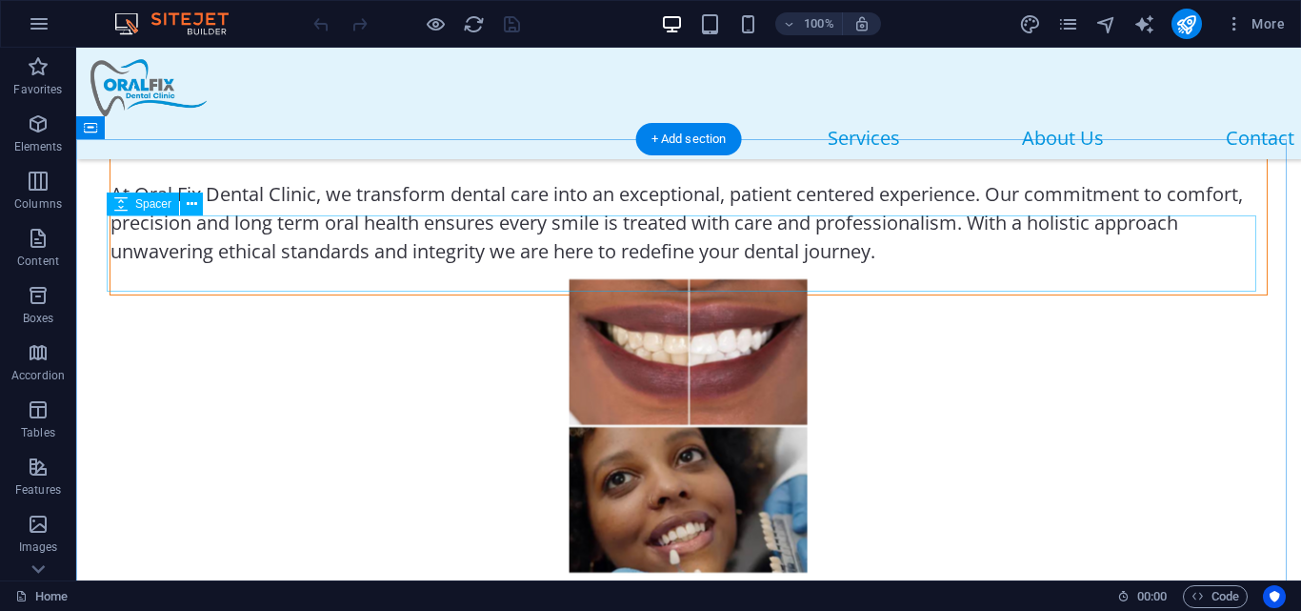
scroll to position [938, 0]
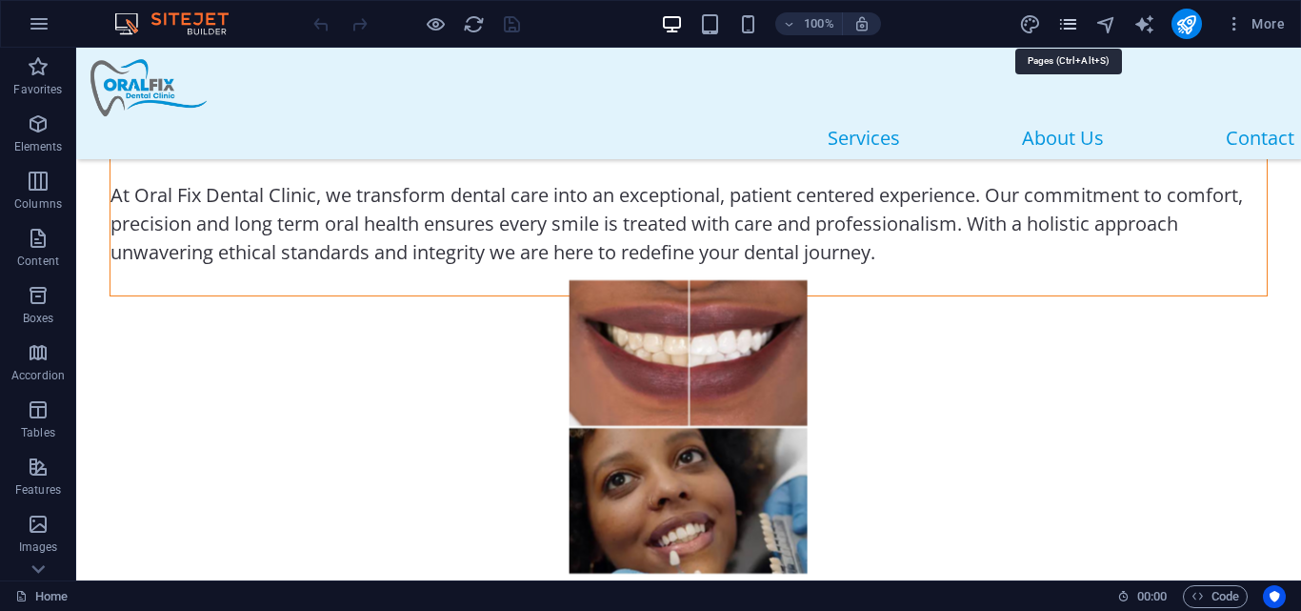
click at [1069, 24] on icon "pages" at bounding box center [1068, 24] width 22 height 22
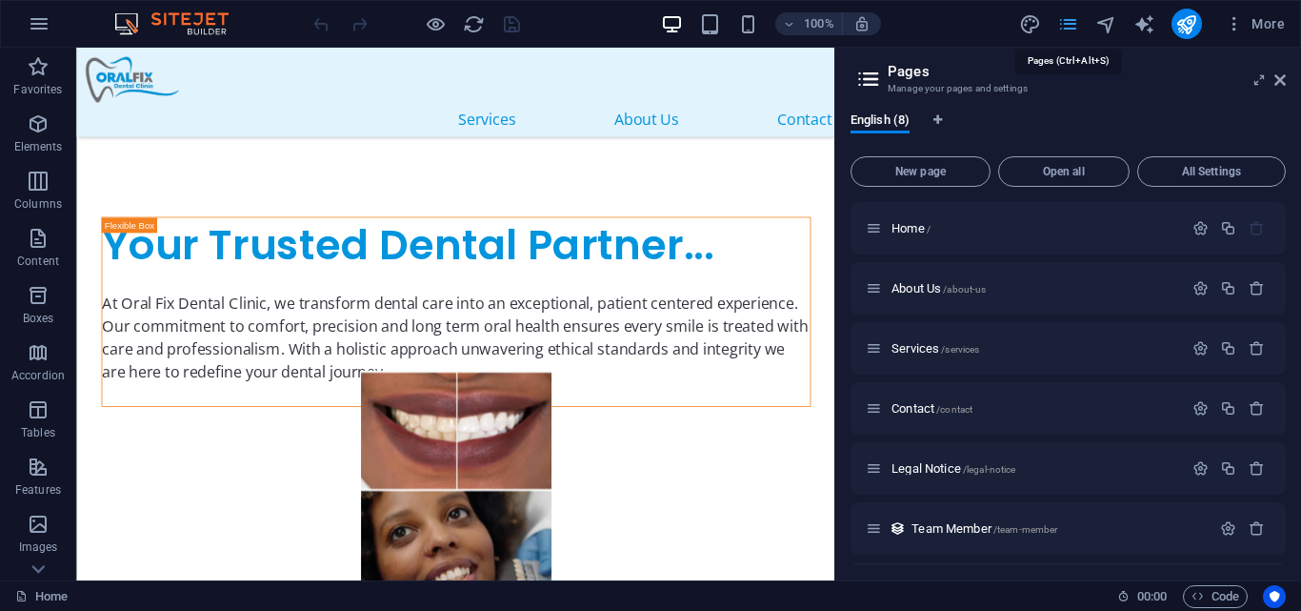
scroll to position [1195, 0]
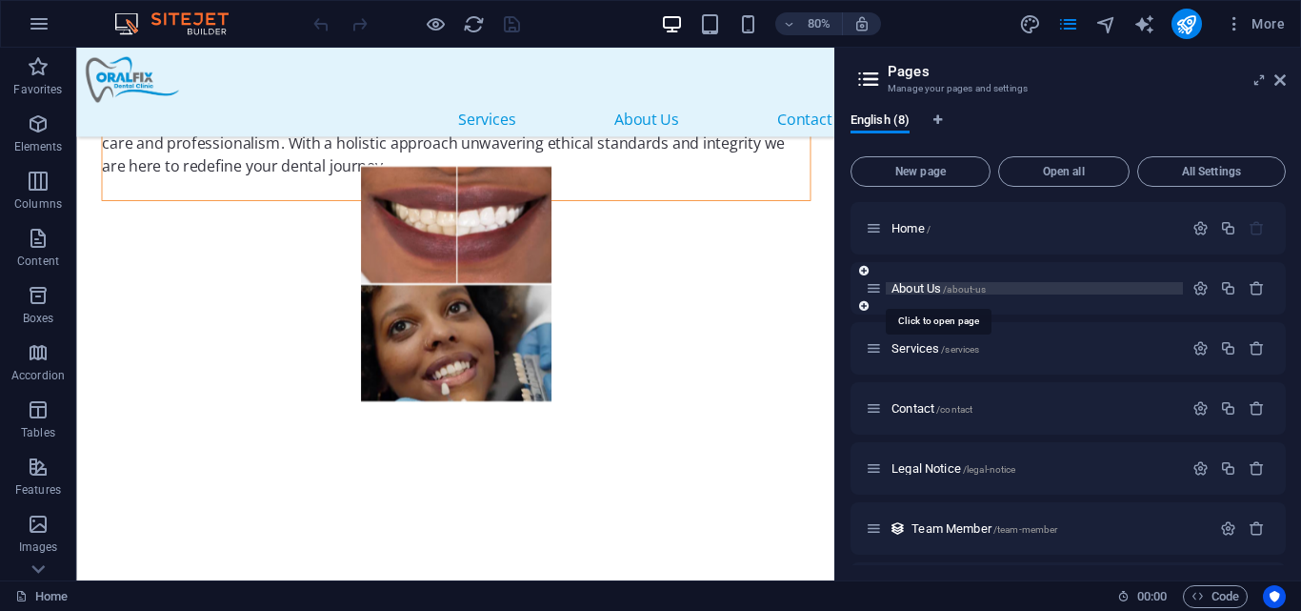
click at [903, 289] on span "About Us /about-us" at bounding box center [939, 288] width 94 height 14
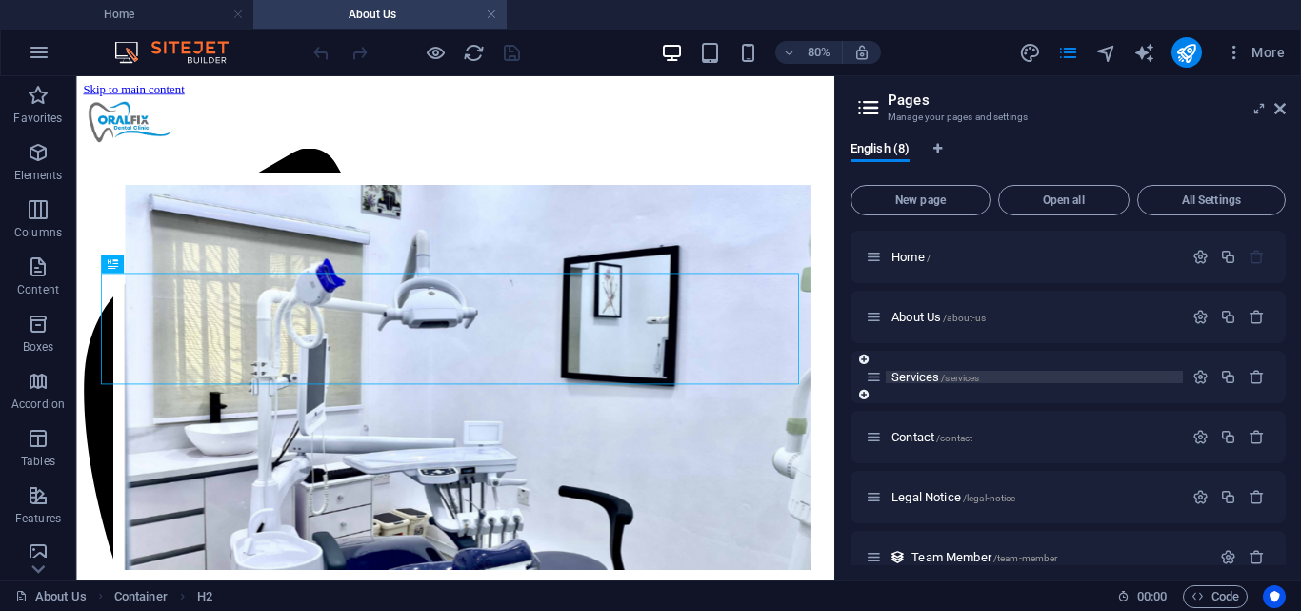
scroll to position [515, 0]
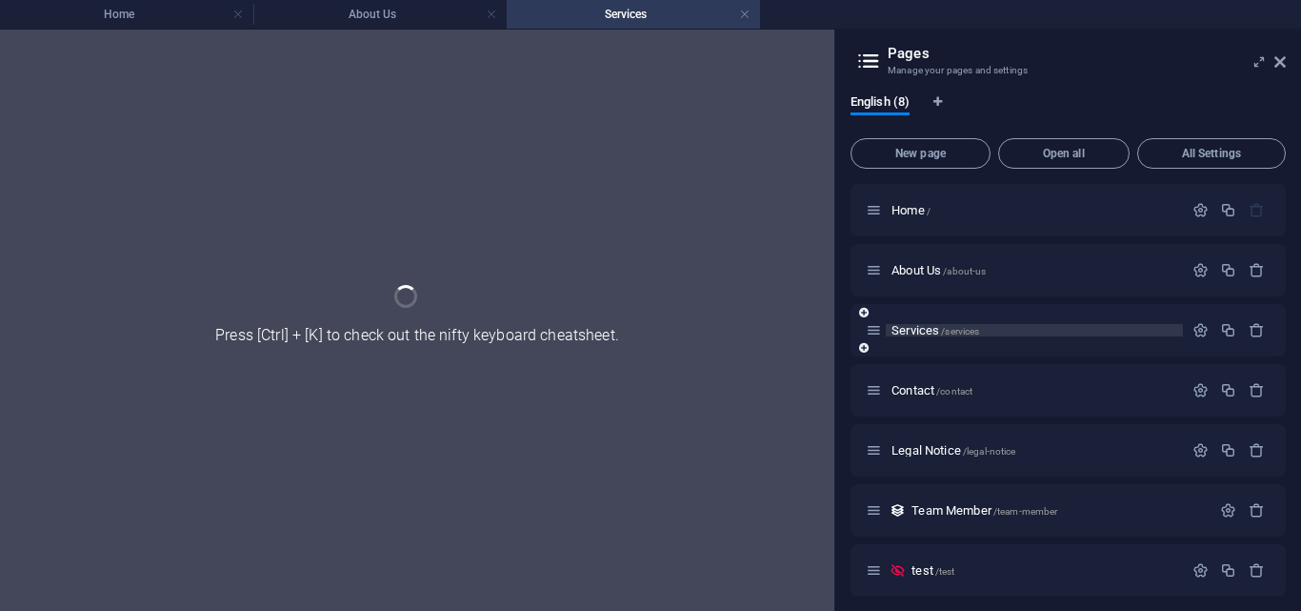
scroll to position [0, 0]
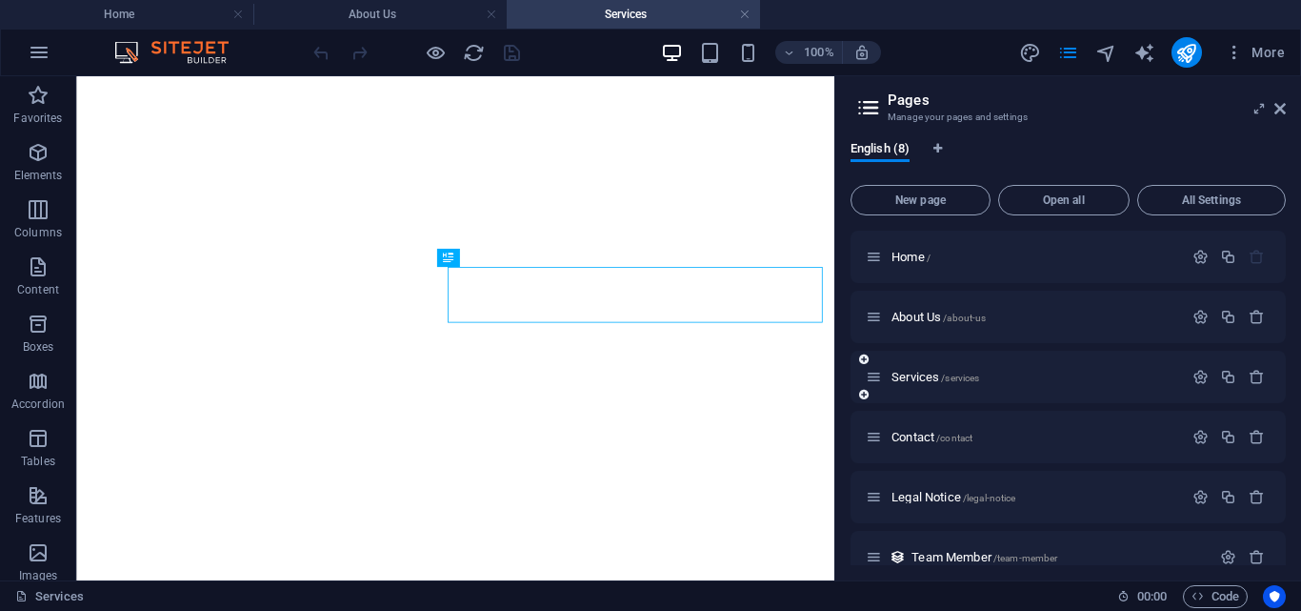
click at [0, 0] on div "Services /services" at bounding box center [0, 0] width 0 height 0
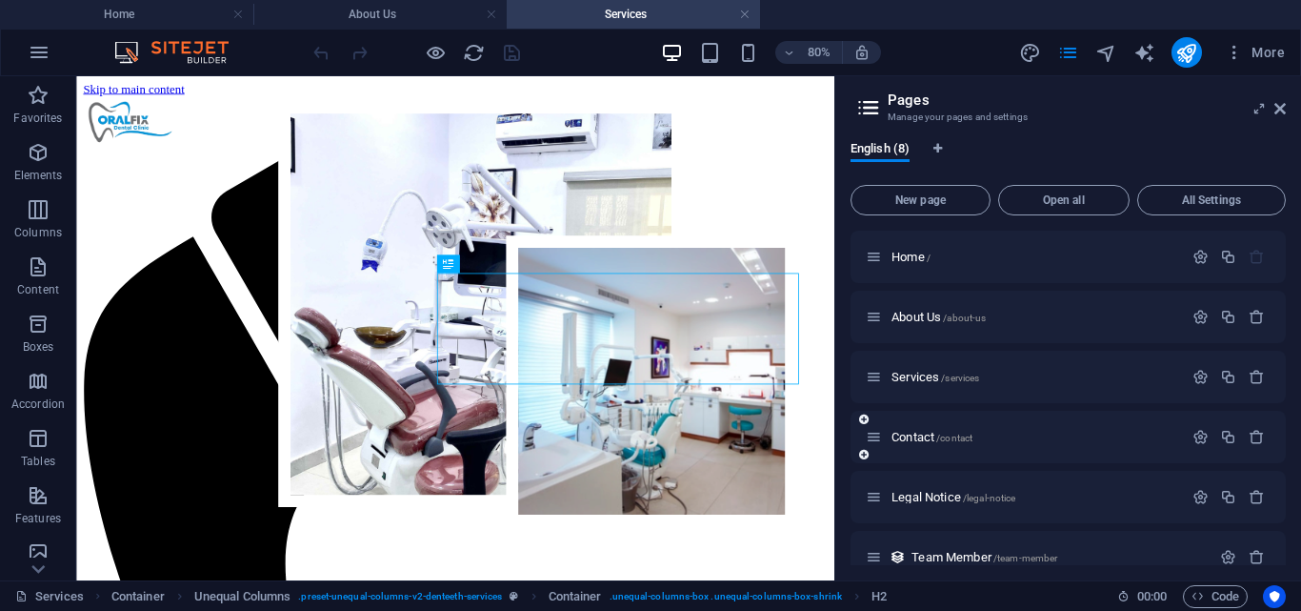
scroll to position [1747, 0]
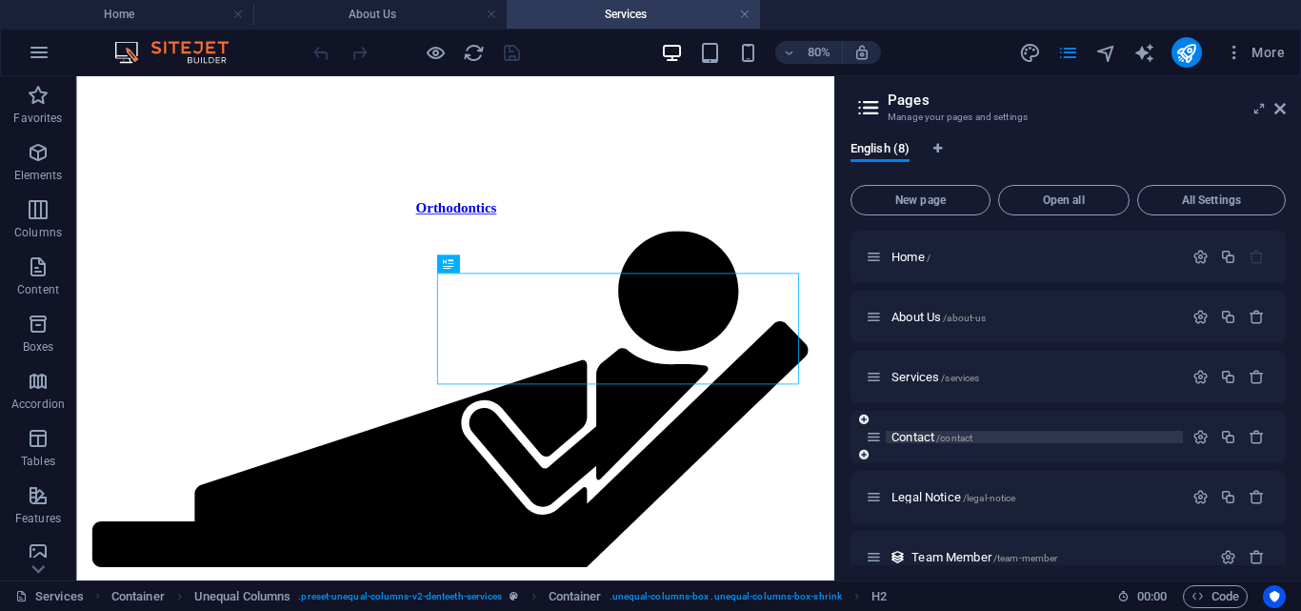
click at [0, 0] on span "Contact /contact" at bounding box center [0, 0] width 0 height 0
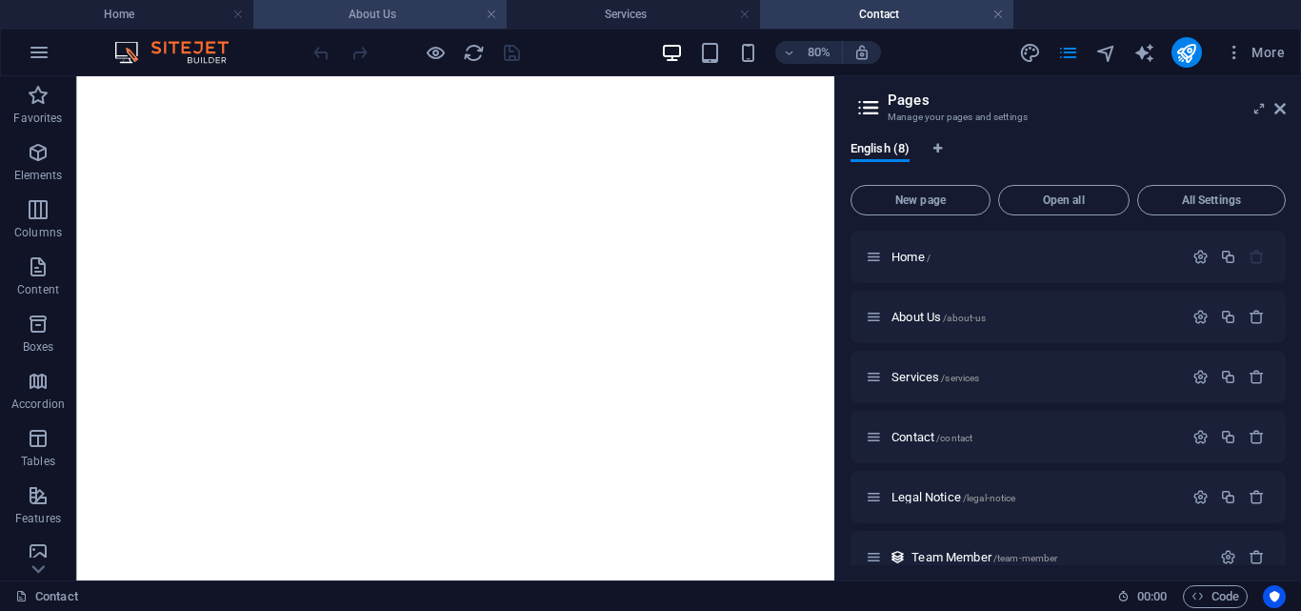
click at [375, 17] on h4 "About Us" at bounding box center [379, 14] width 253 height 21
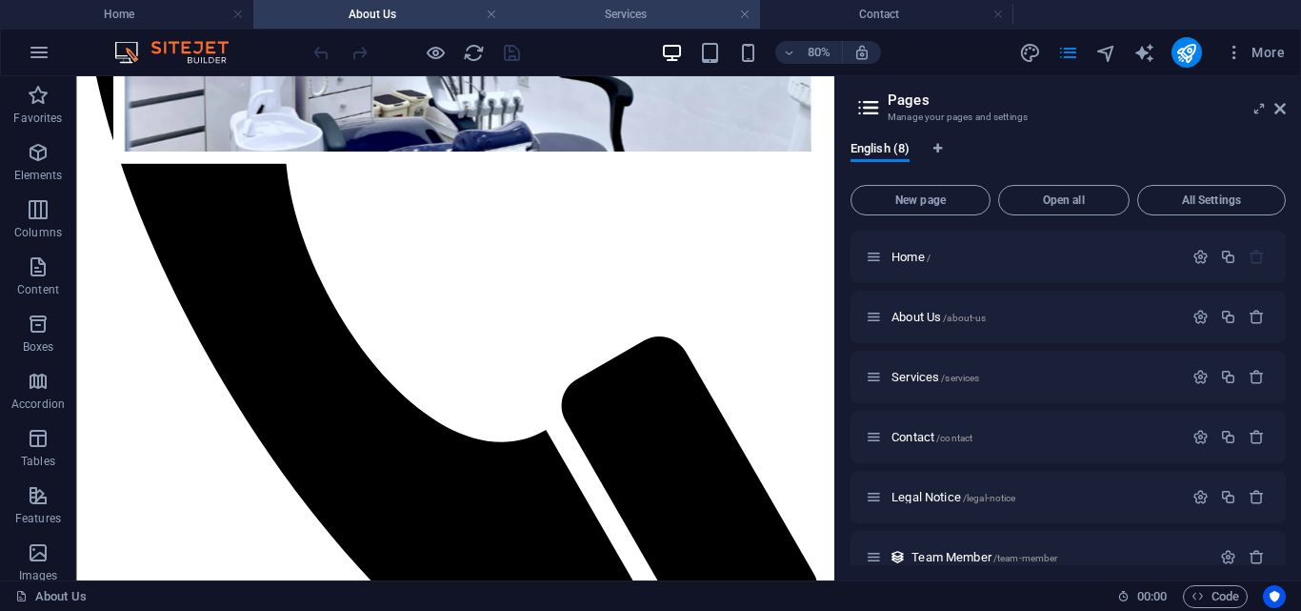
click at [638, 8] on h4 "Services" at bounding box center [633, 14] width 253 height 21
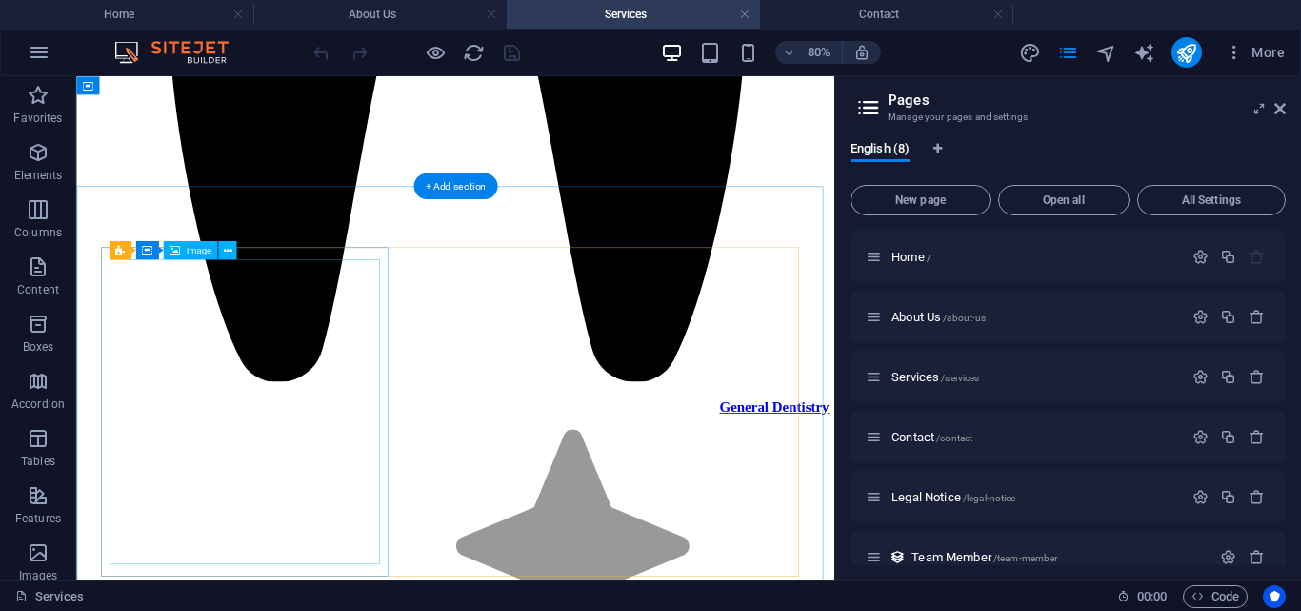
scroll to position [3349, 0]
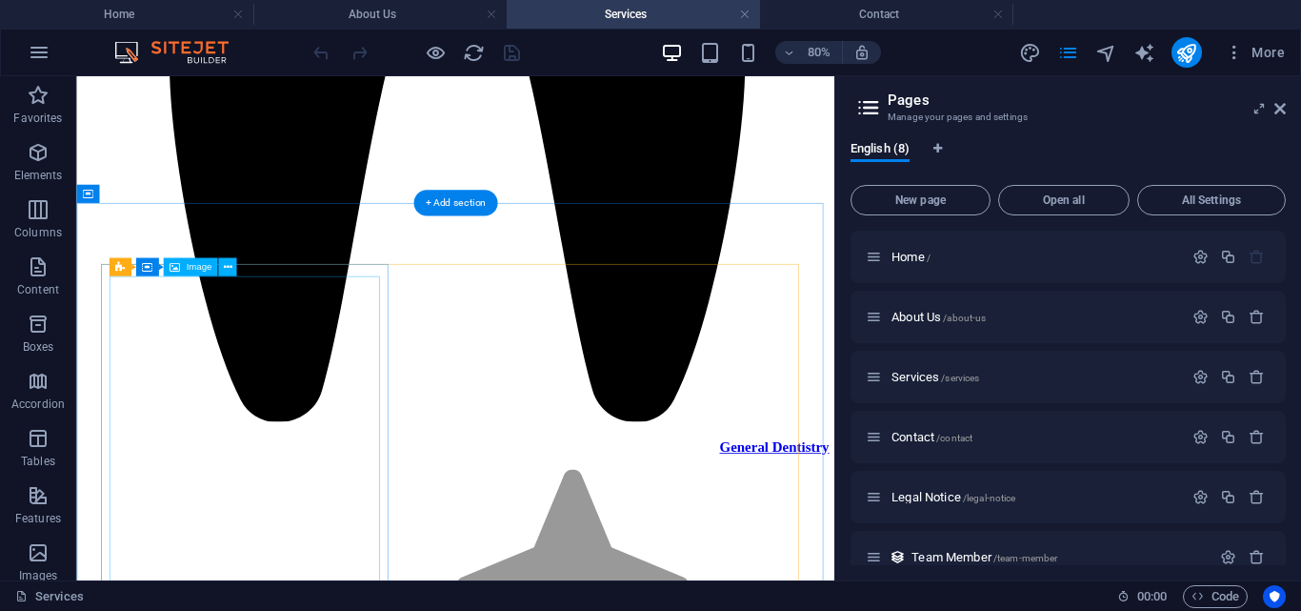
select select "px"
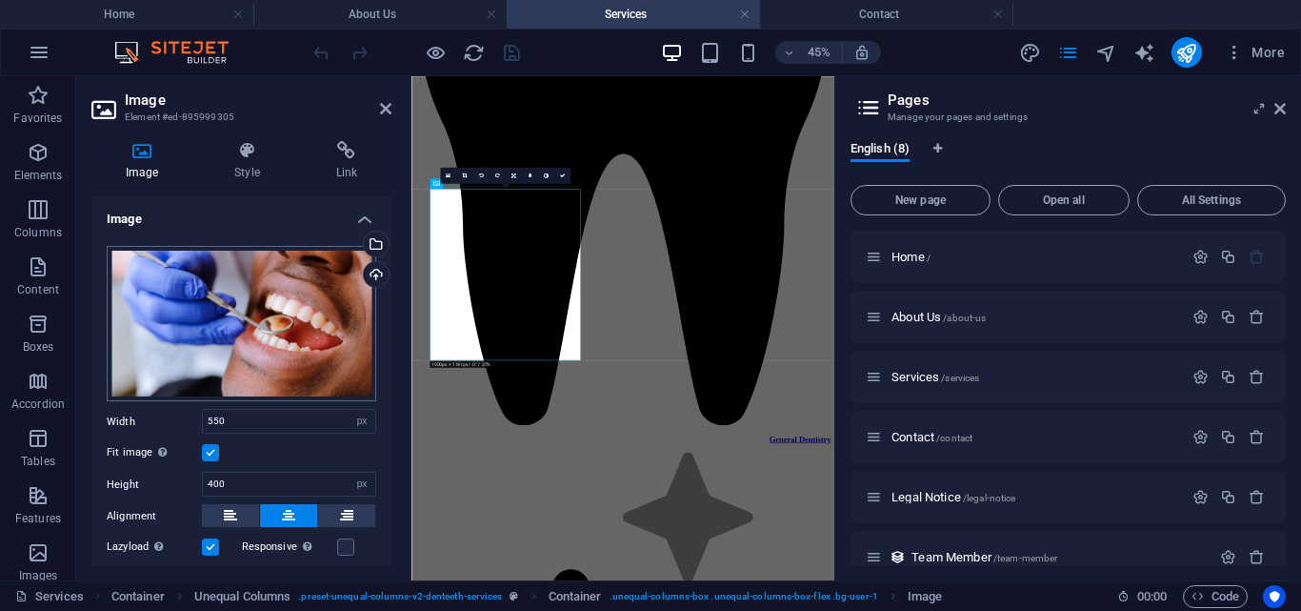
scroll to position [3617, 0]
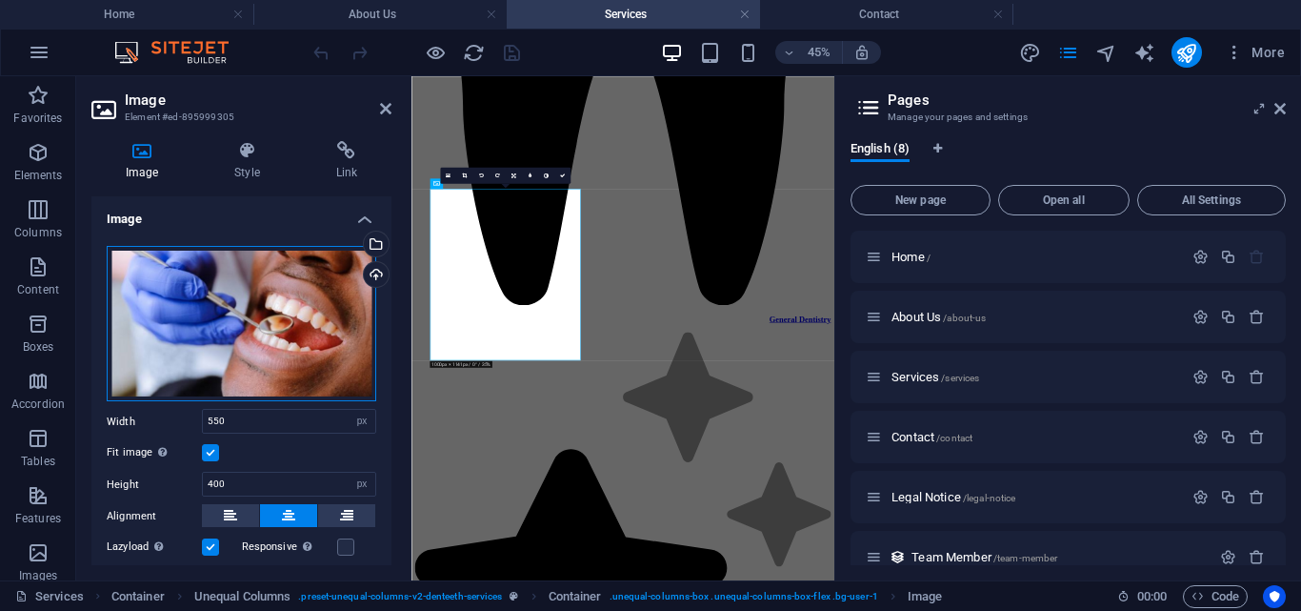
click at [221, 299] on div "Drag files here, click to choose files or select files from Files or our free s…" at bounding box center [242, 324] width 270 height 156
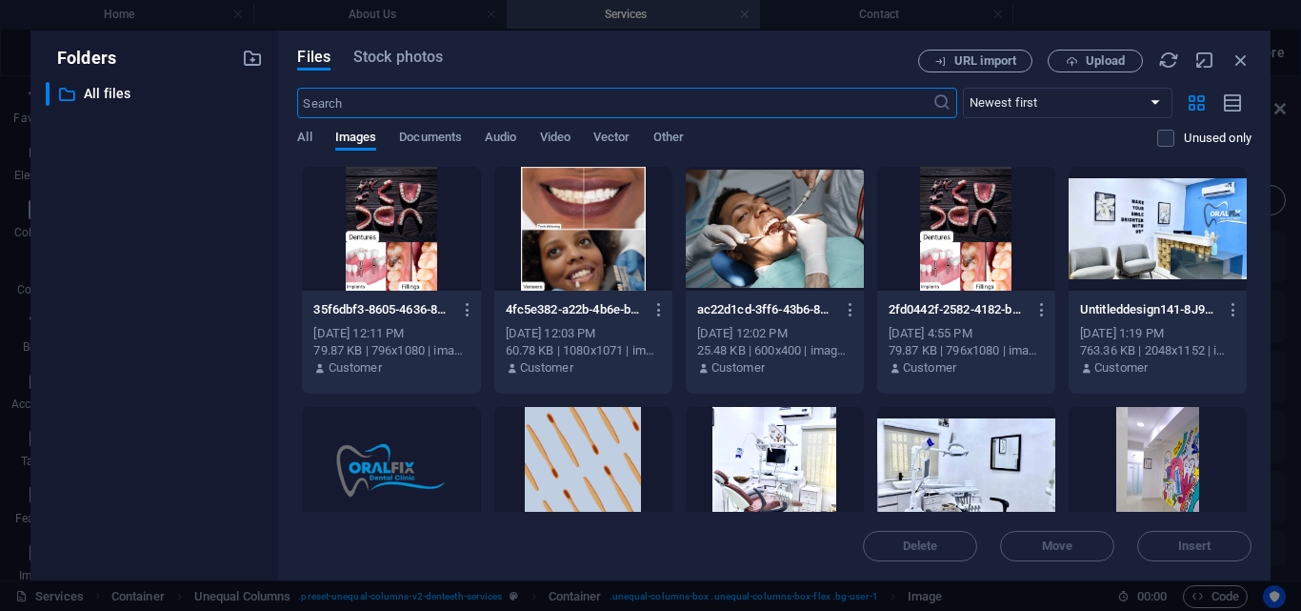
scroll to position [8217, 0]
click at [1092, 55] on span "Upload" at bounding box center [1105, 60] width 39 height 11
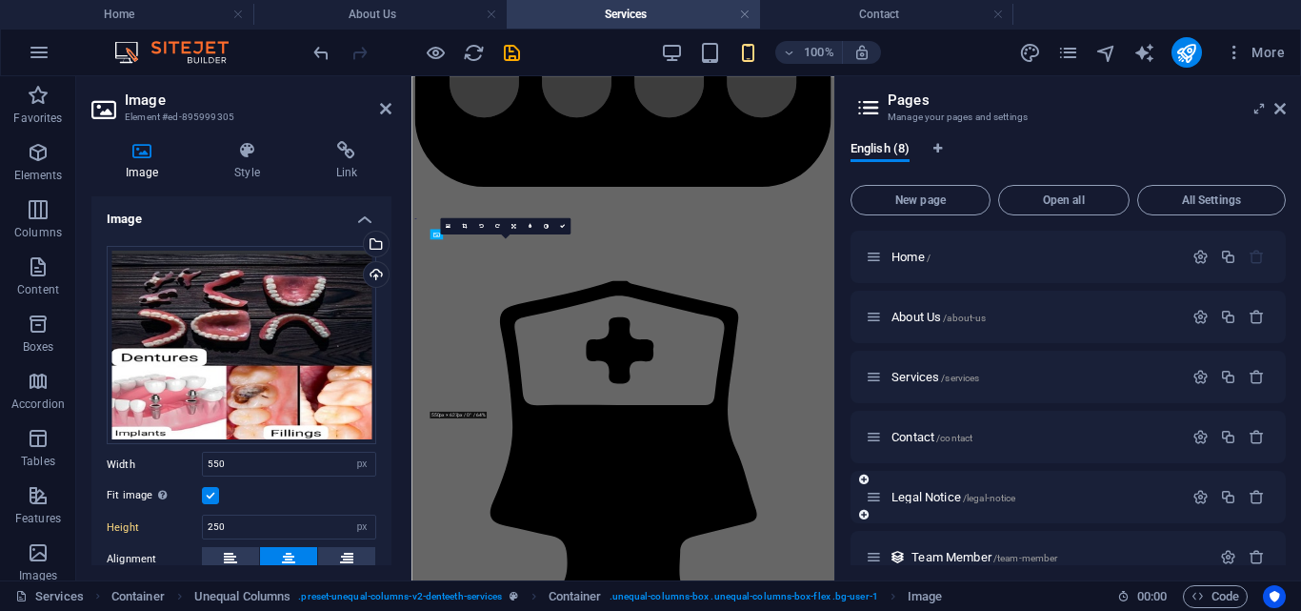
scroll to position [3505, 0]
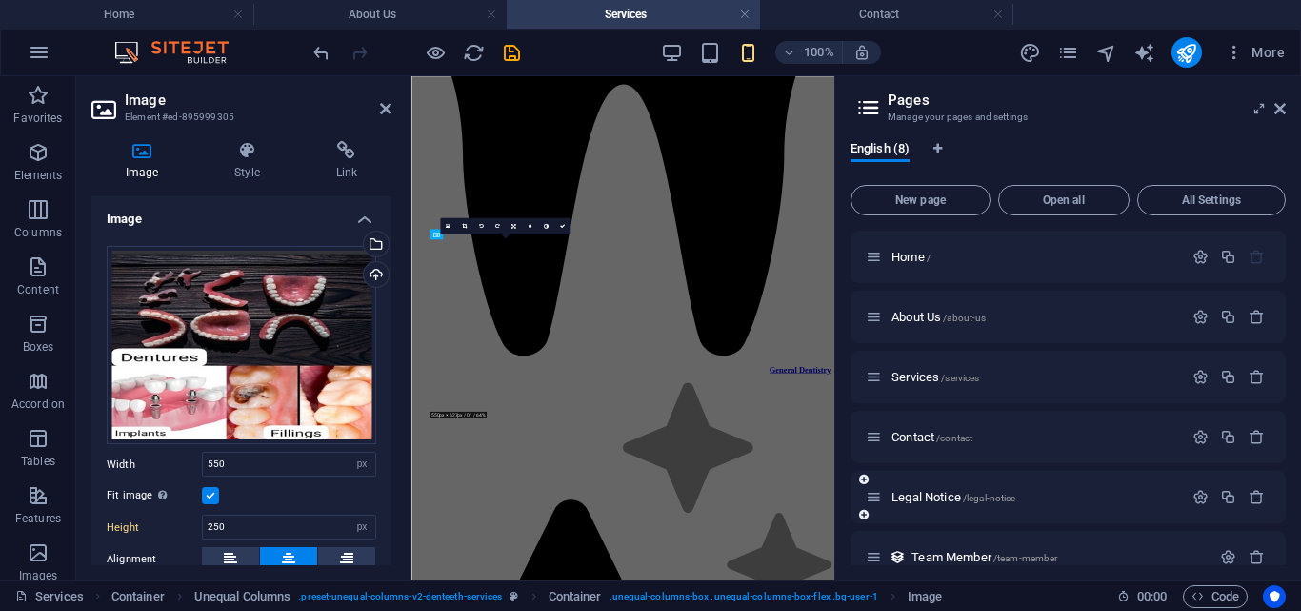
type input "400"
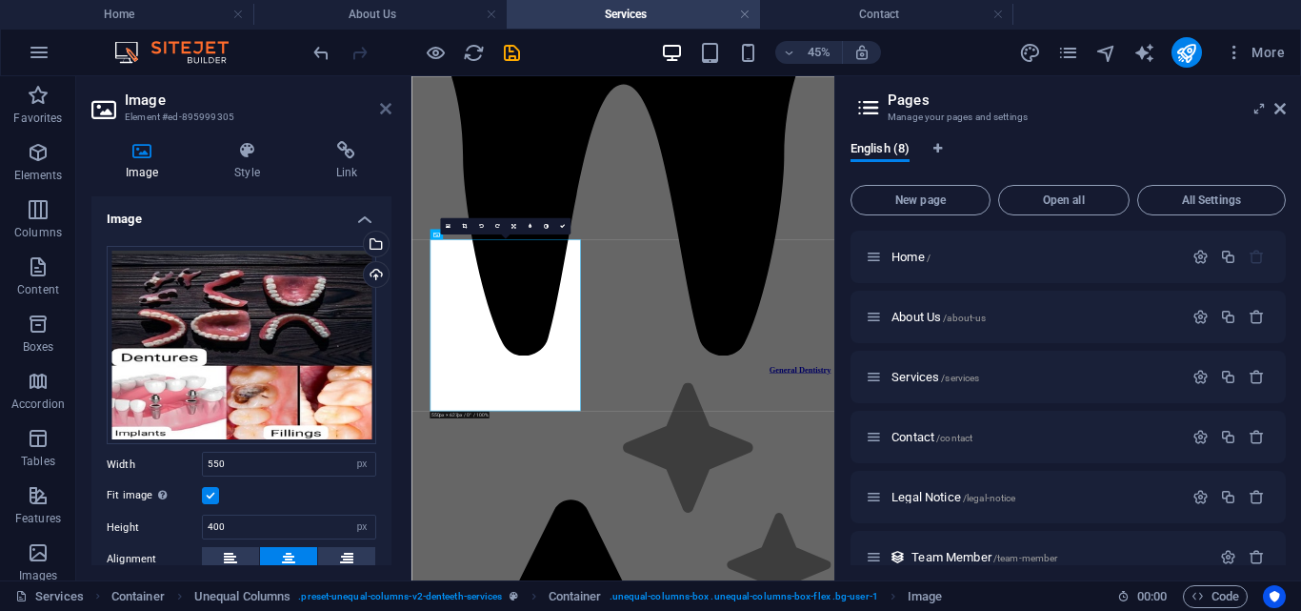
click at [386, 110] on icon at bounding box center [385, 108] width 11 height 15
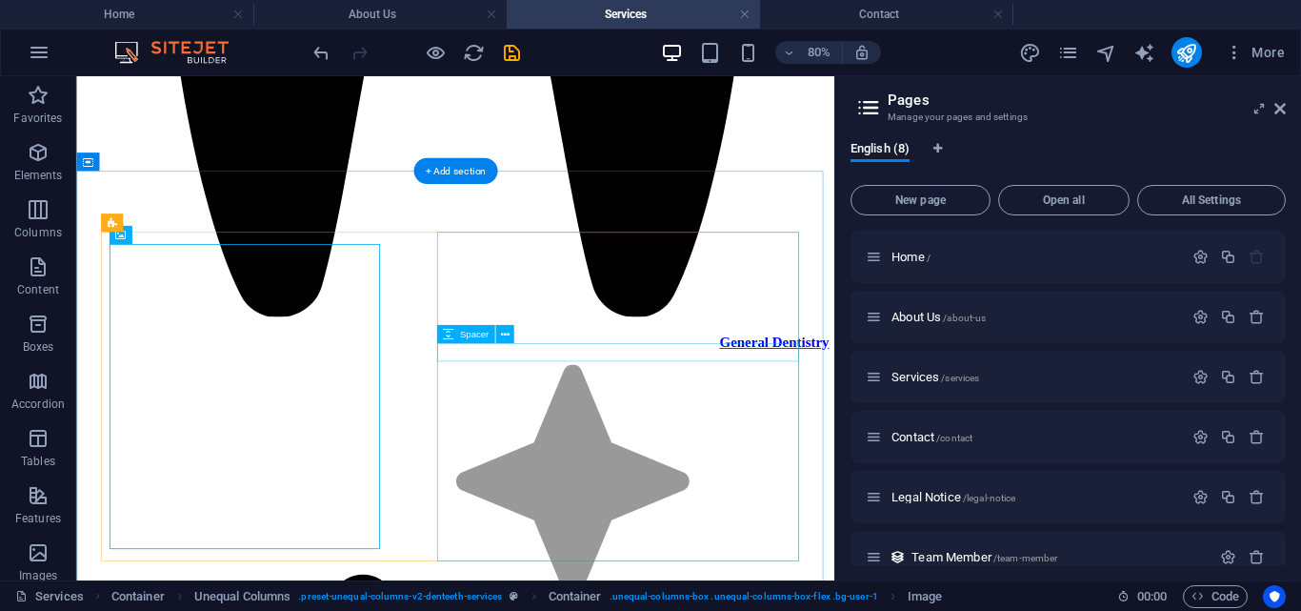
scroll to position [3487, 0]
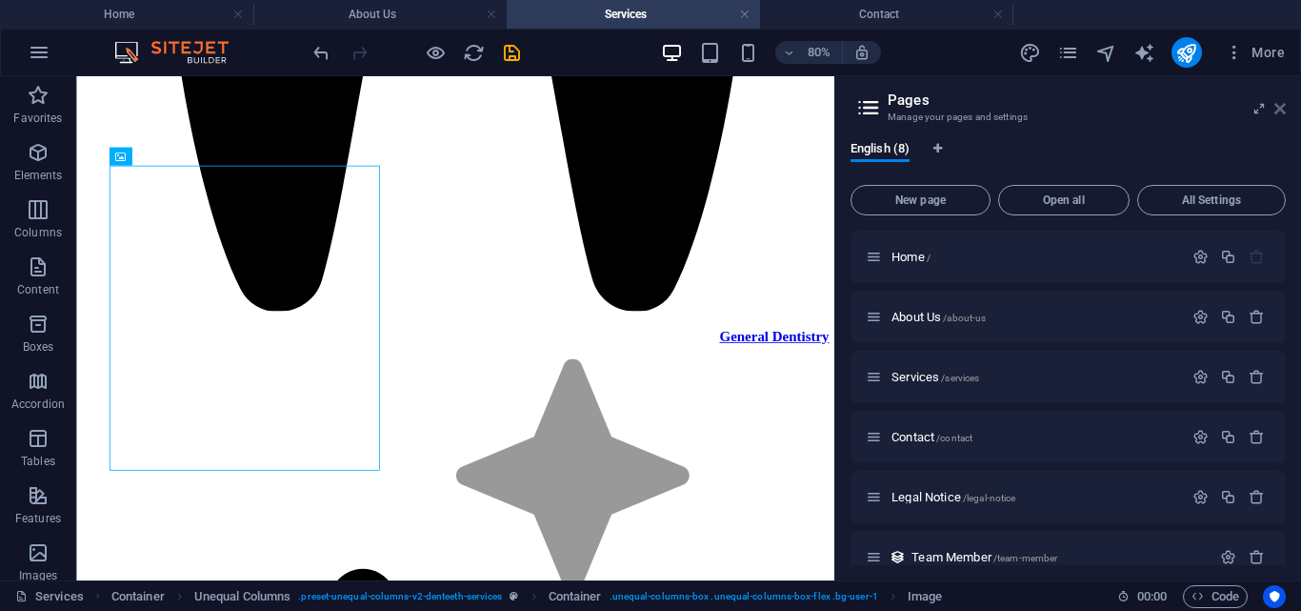
click at [1279, 107] on icon at bounding box center [1280, 108] width 11 height 15
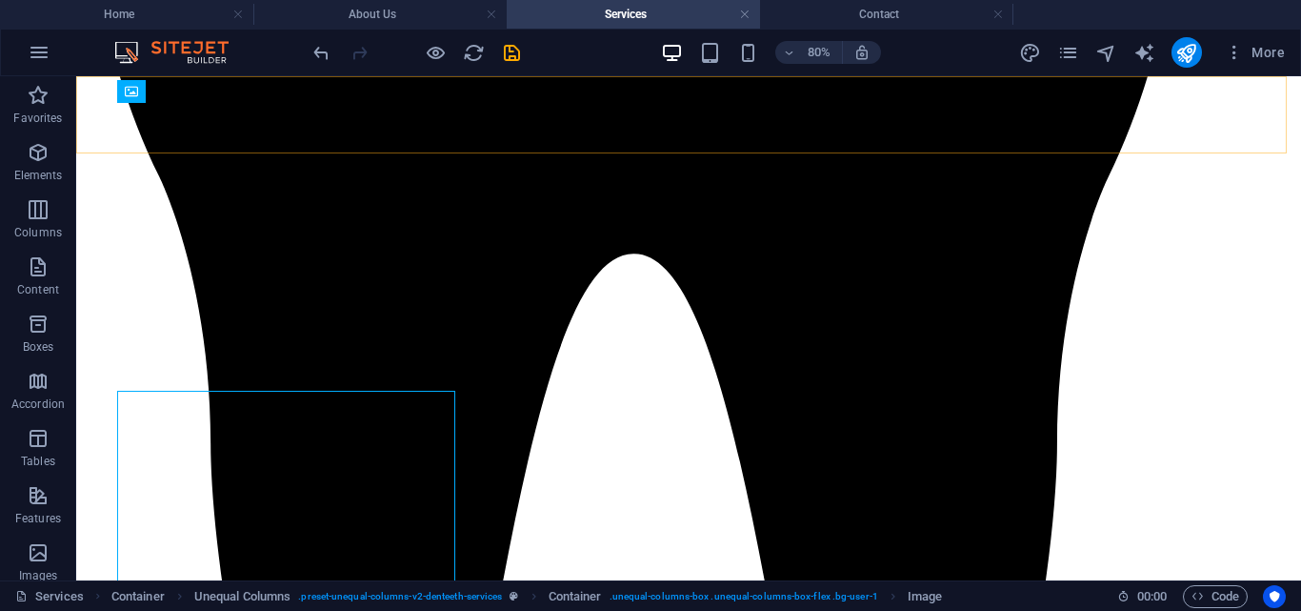
scroll to position [3285, 0]
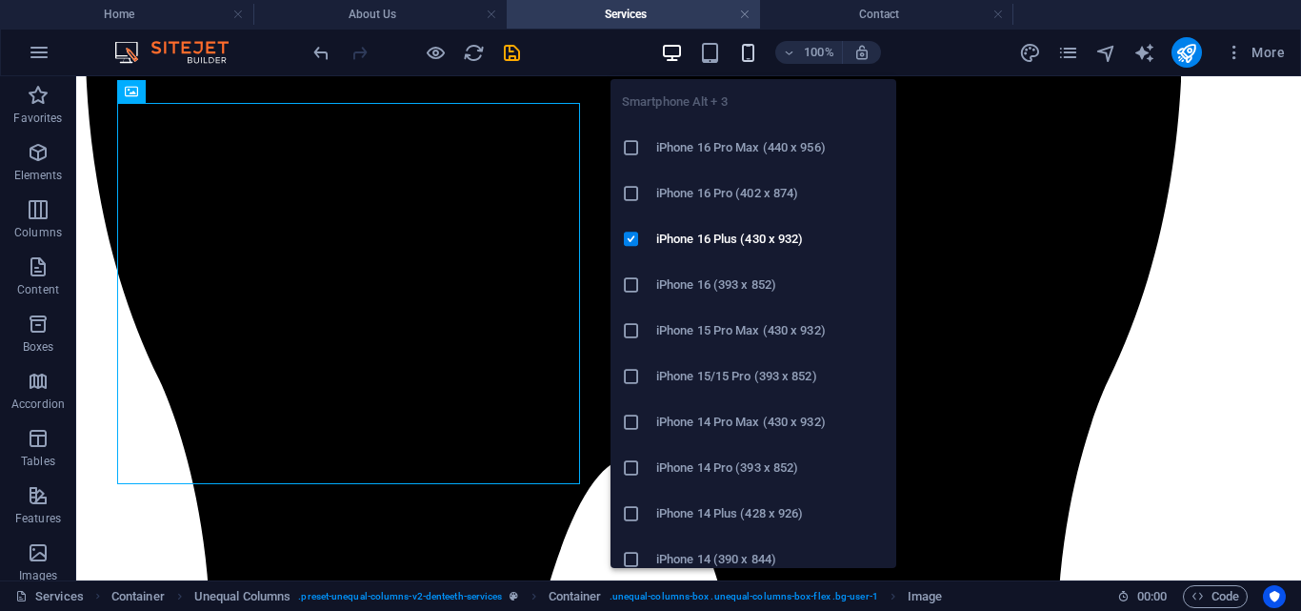
click at [750, 50] on icon "button" at bounding box center [748, 53] width 22 height 22
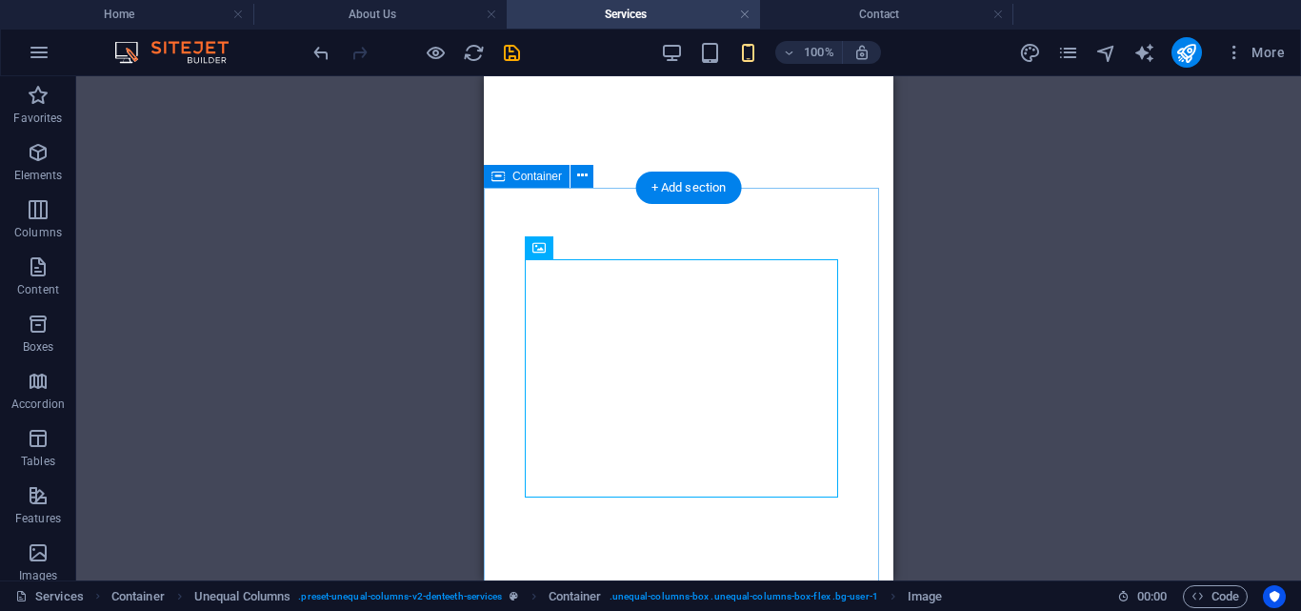
scroll to position [4062, 0]
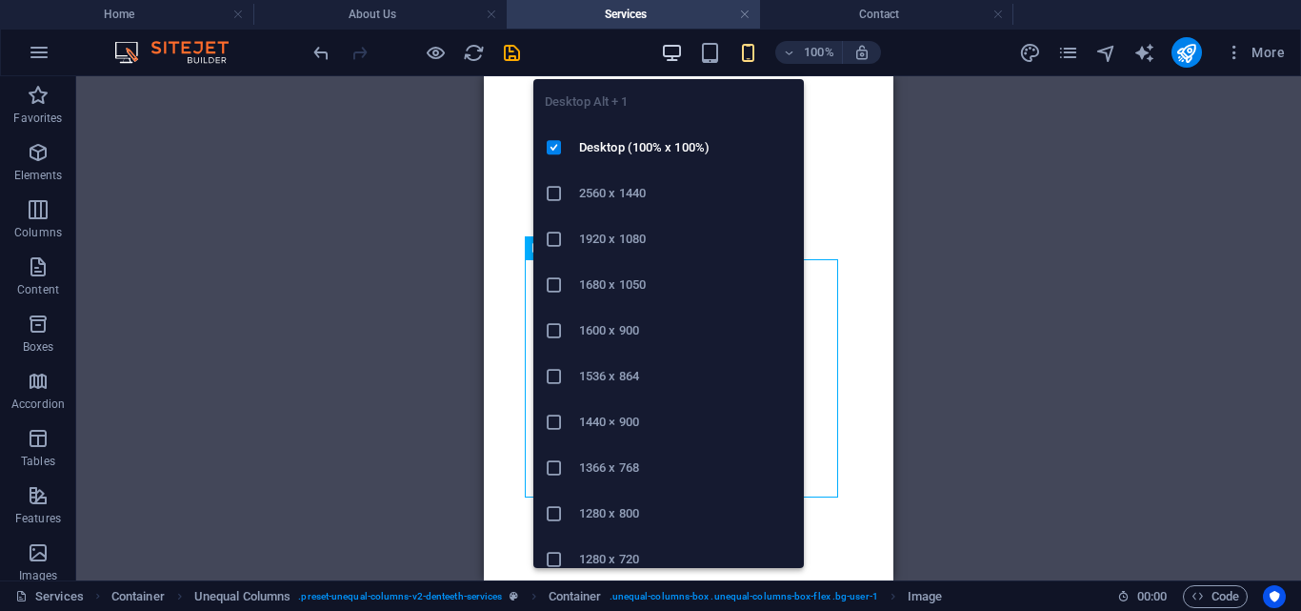
click at [0, 0] on icon "button" at bounding box center [0, 0] width 0 height 0
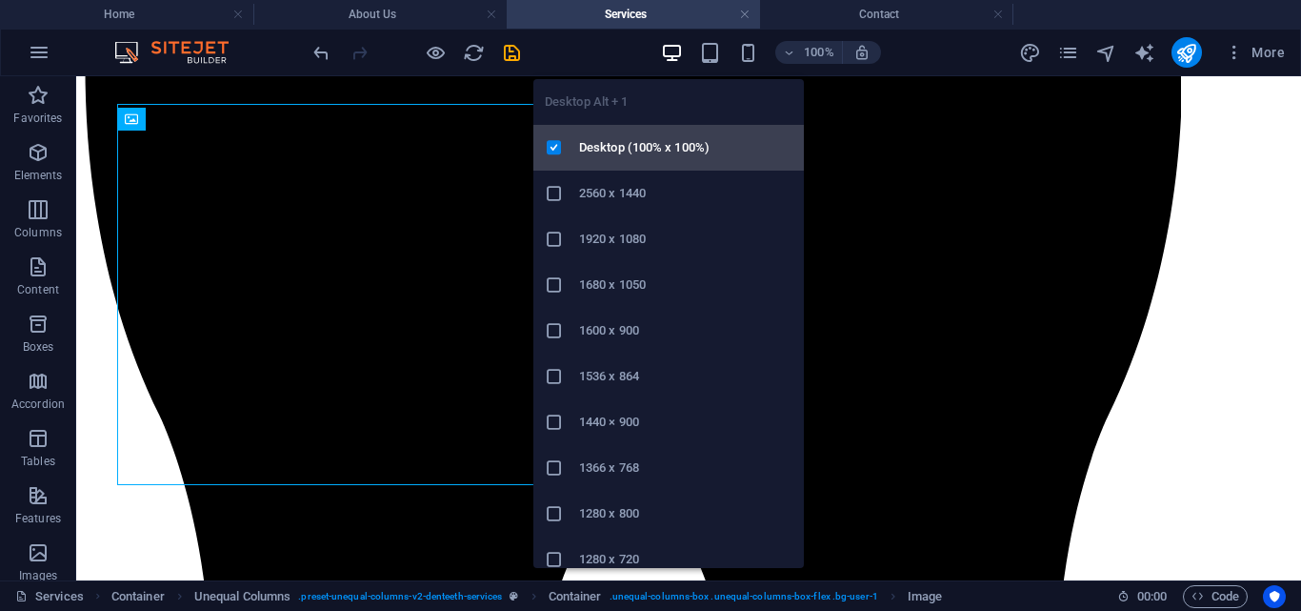
scroll to position [3257, 0]
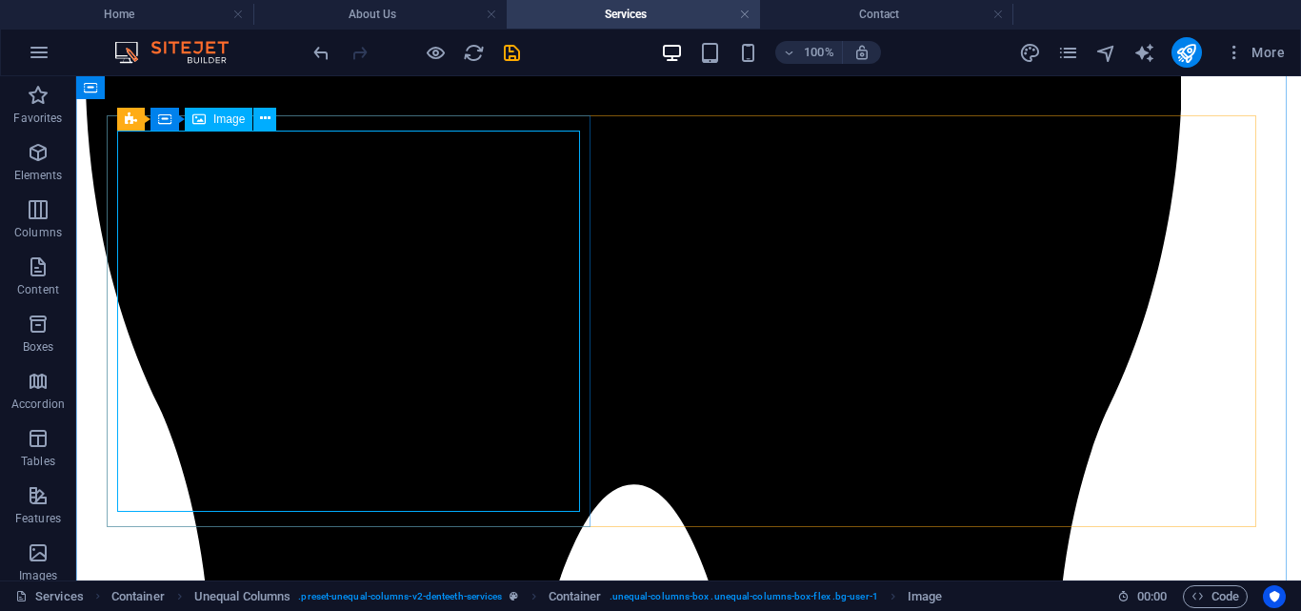
select select "px"
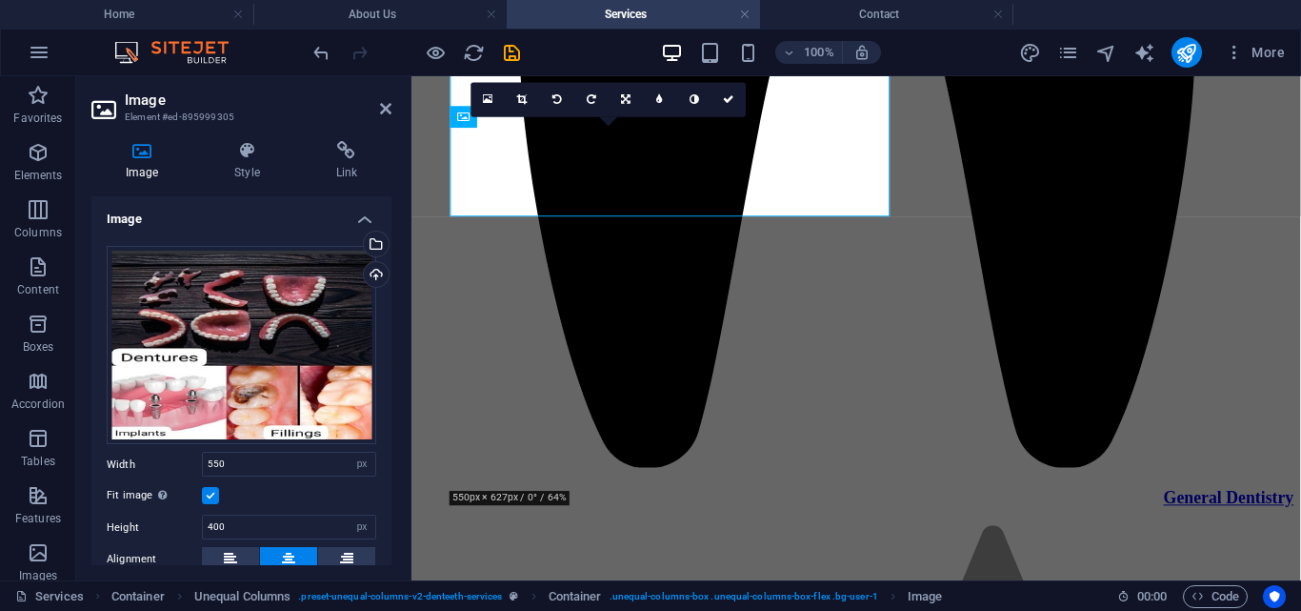
scroll to position [3545, 0]
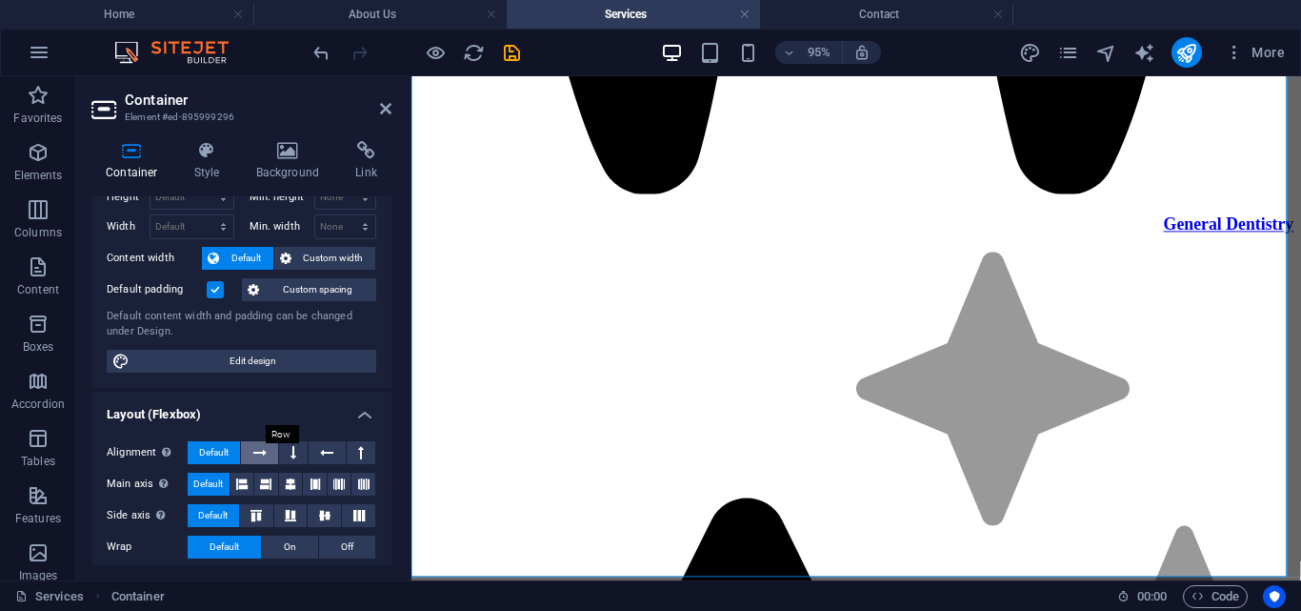
scroll to position [0, 0]
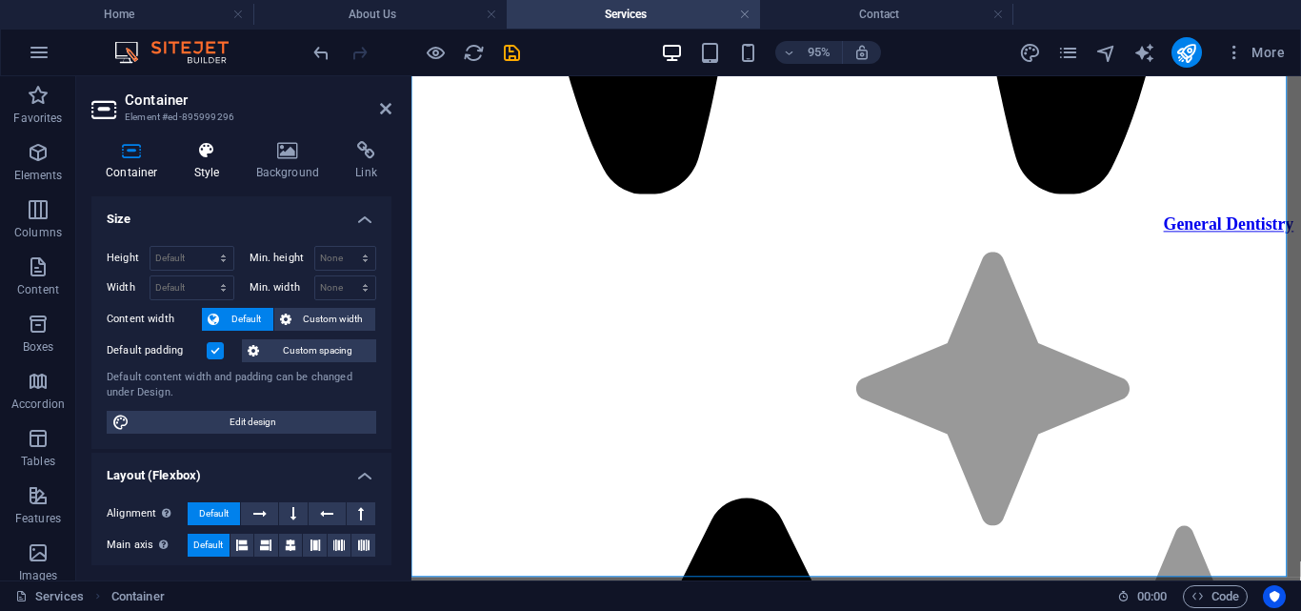
click at [205, 150] on icon at bounding box center [207, 150] width 54 height 19
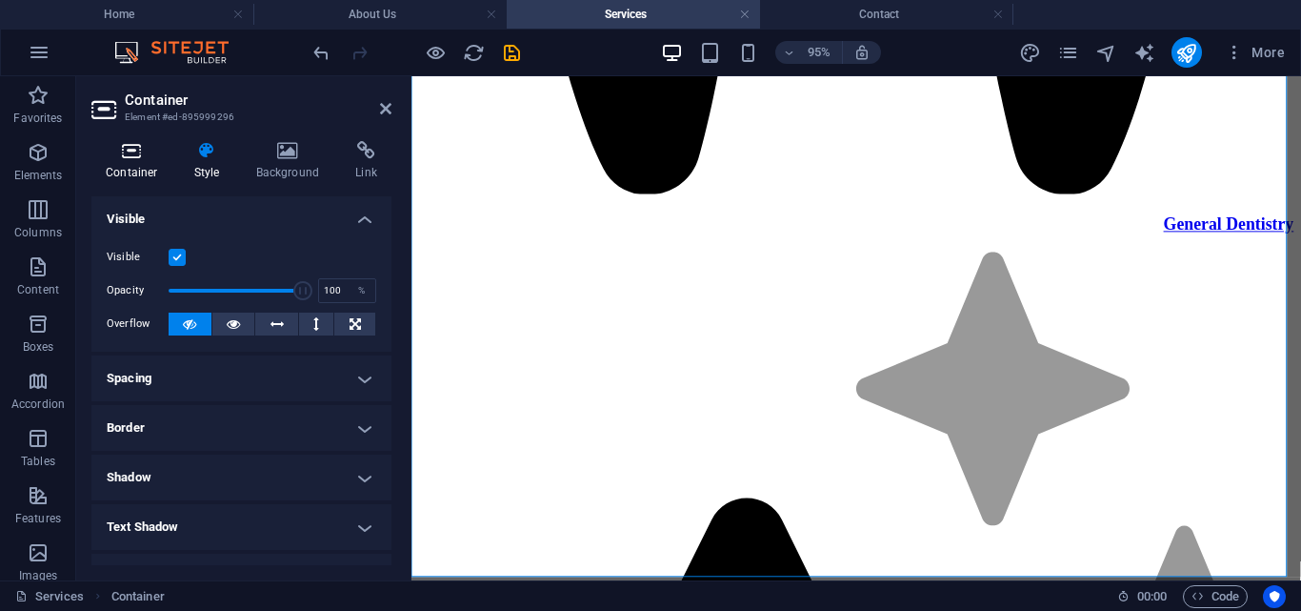
click at [131, 158] on icon at bounding box center [131, 150] width 81 height 19
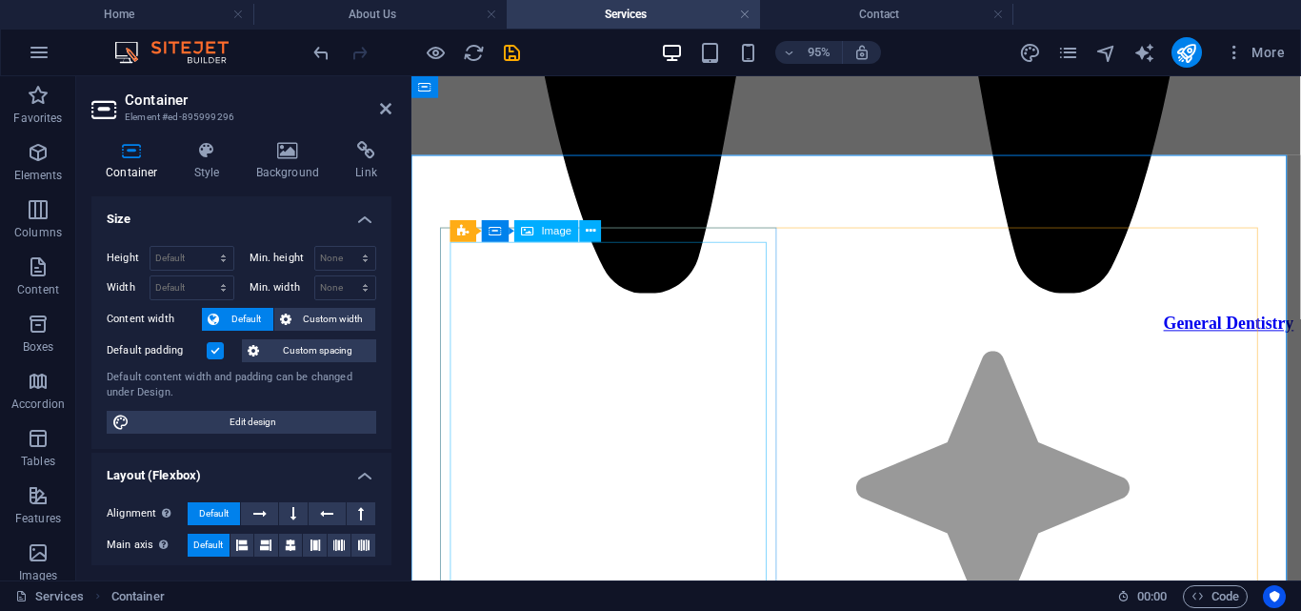
scroll to position [3421, 0]
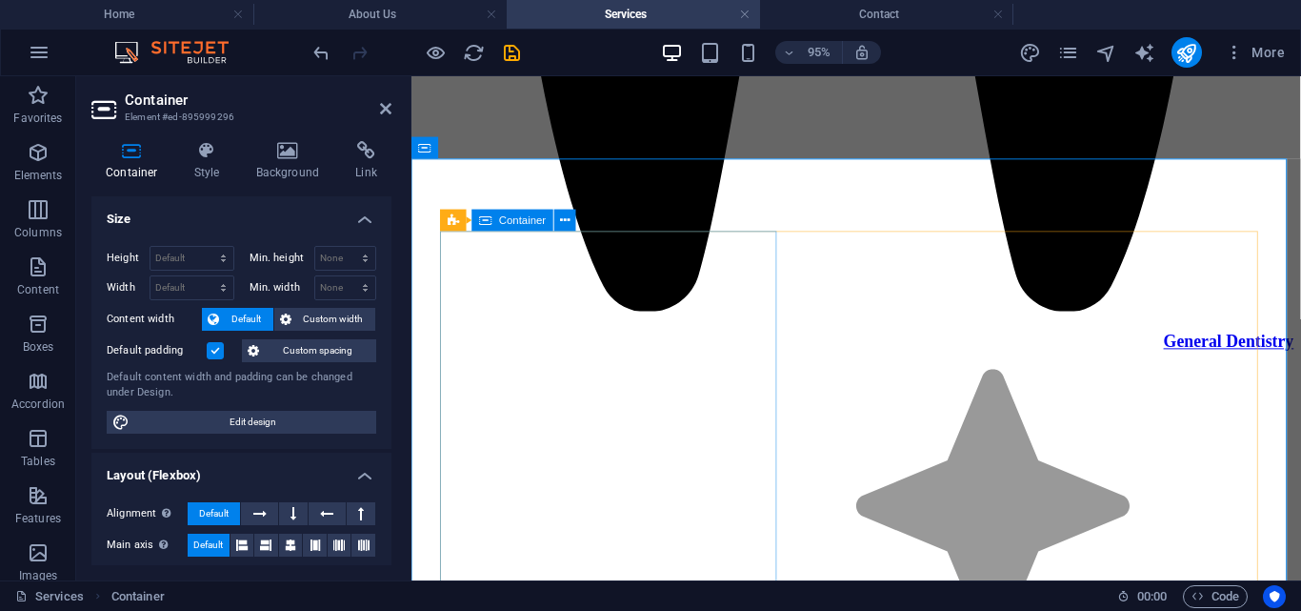
select select "rem"
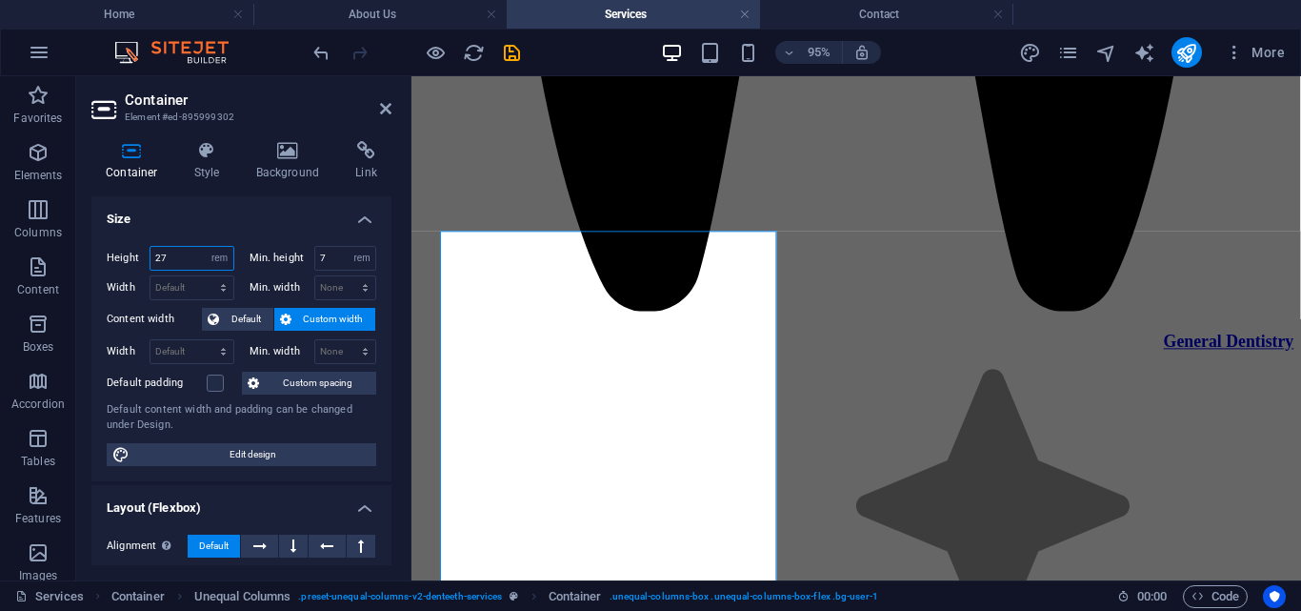
click at [174, 257] on input "27" at bounding box center [192, 258] width 83 height 23
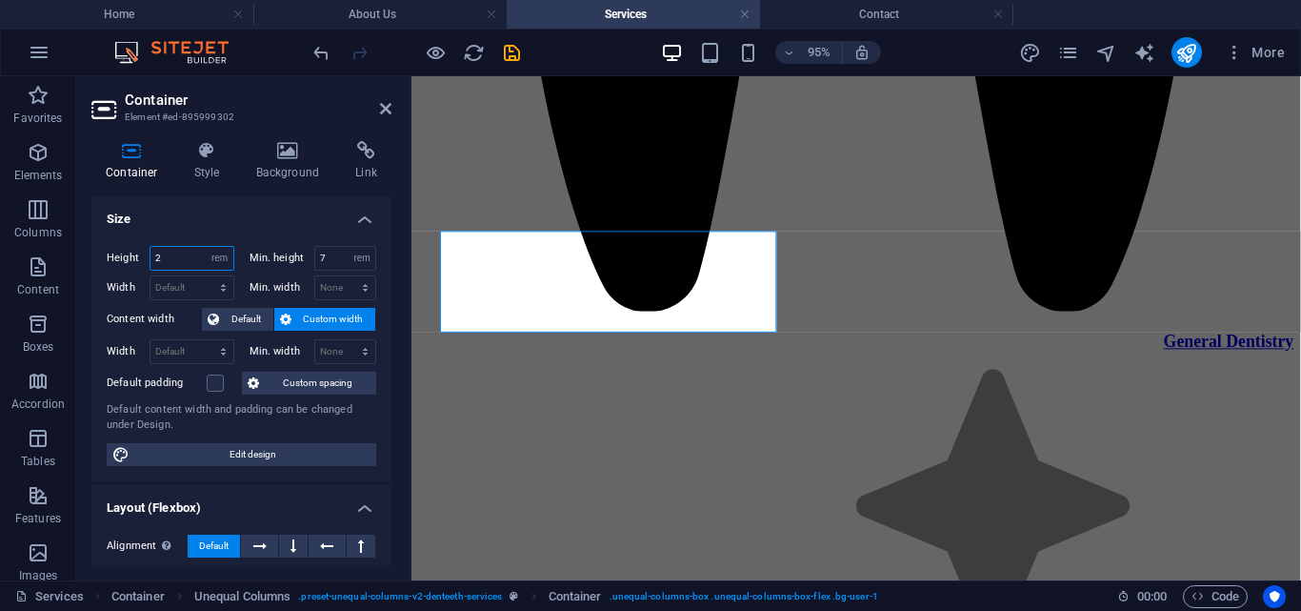
type input "27"
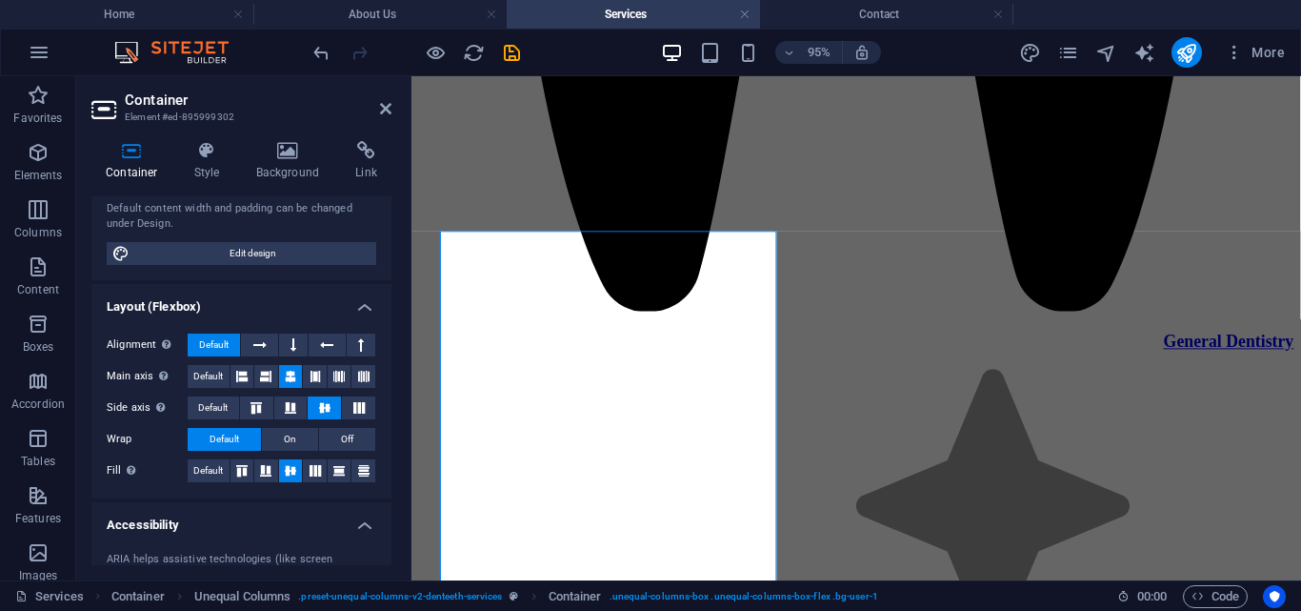
scroll to position [233, 0]
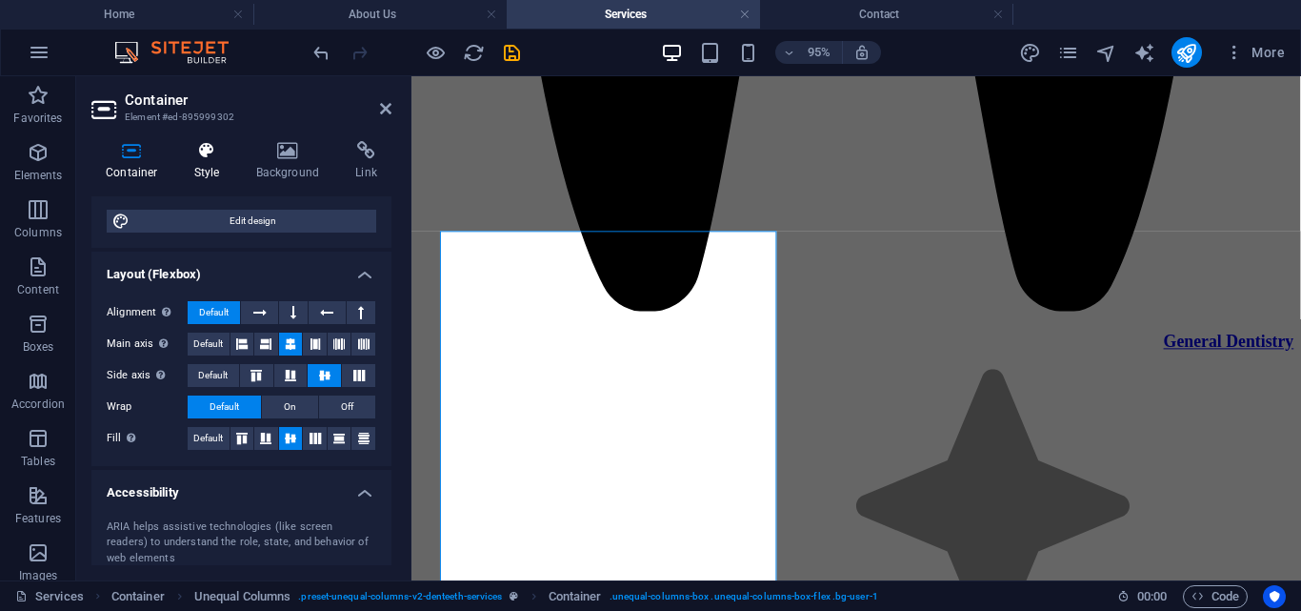
click at [211, 166] on h4 "Style" at bounding box center [211, 161] width 62 height 40
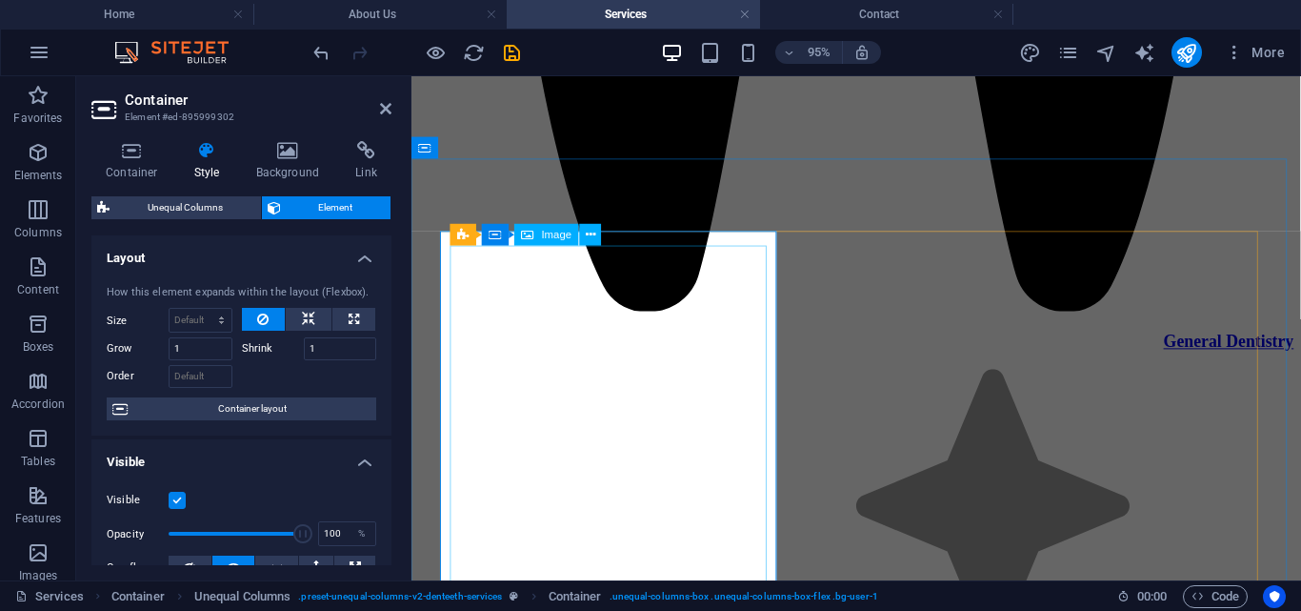
select select "px"
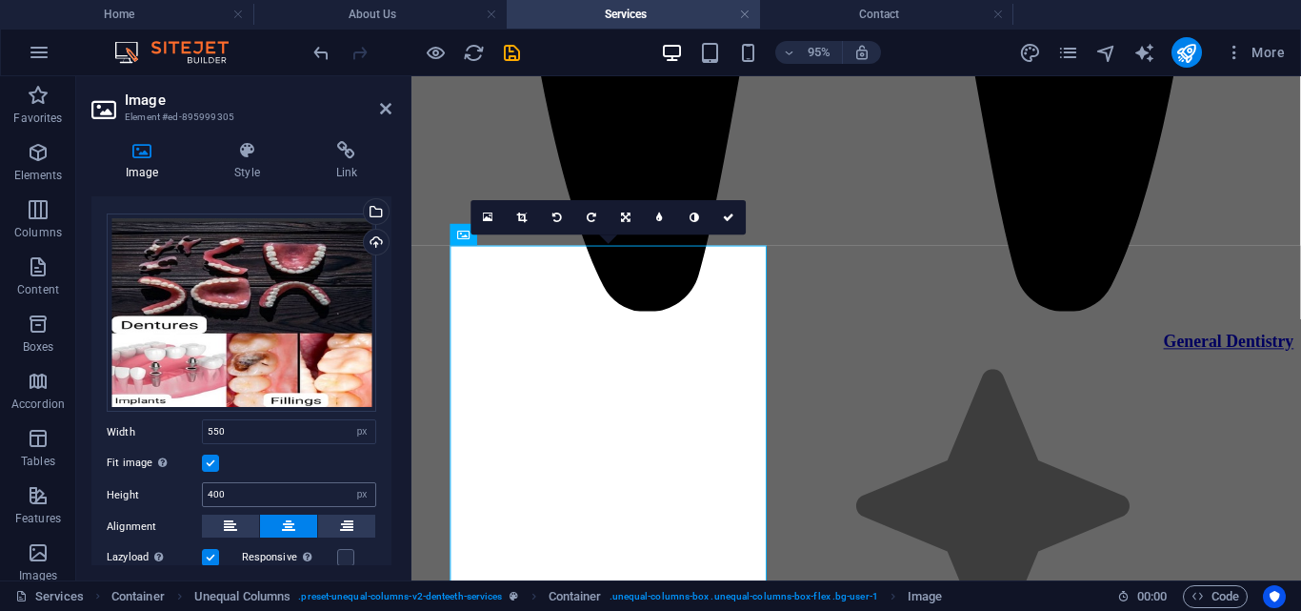
scroll to position [33, 0]
click at [234, 423] on input "550" at bounding box center [289, 430] width 172 height 23
type input "560"
click at [384, 107] on icon at bounding box center [385, 108] width 11 height 15
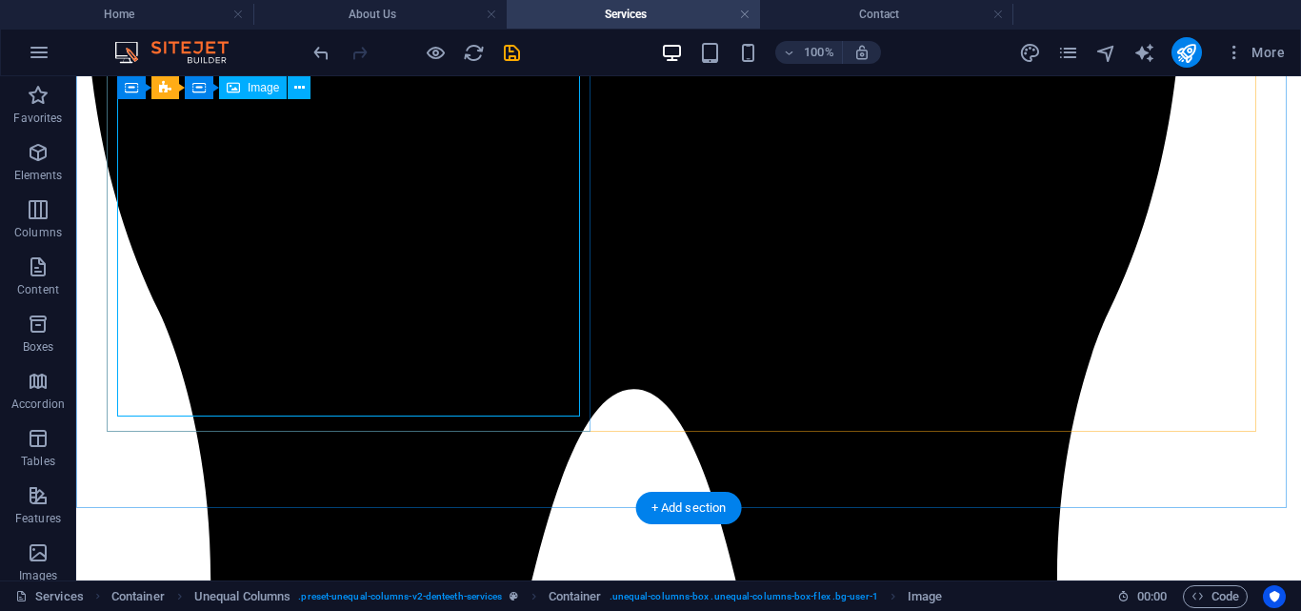
select select "px"
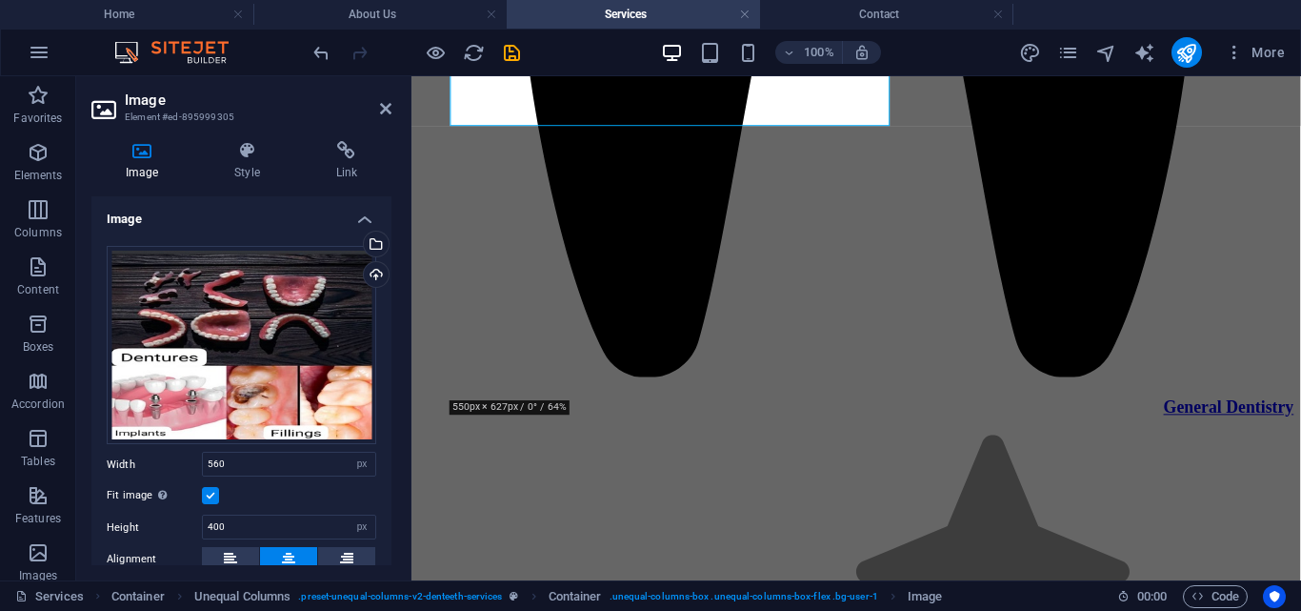
scroll to position [3640, 0]
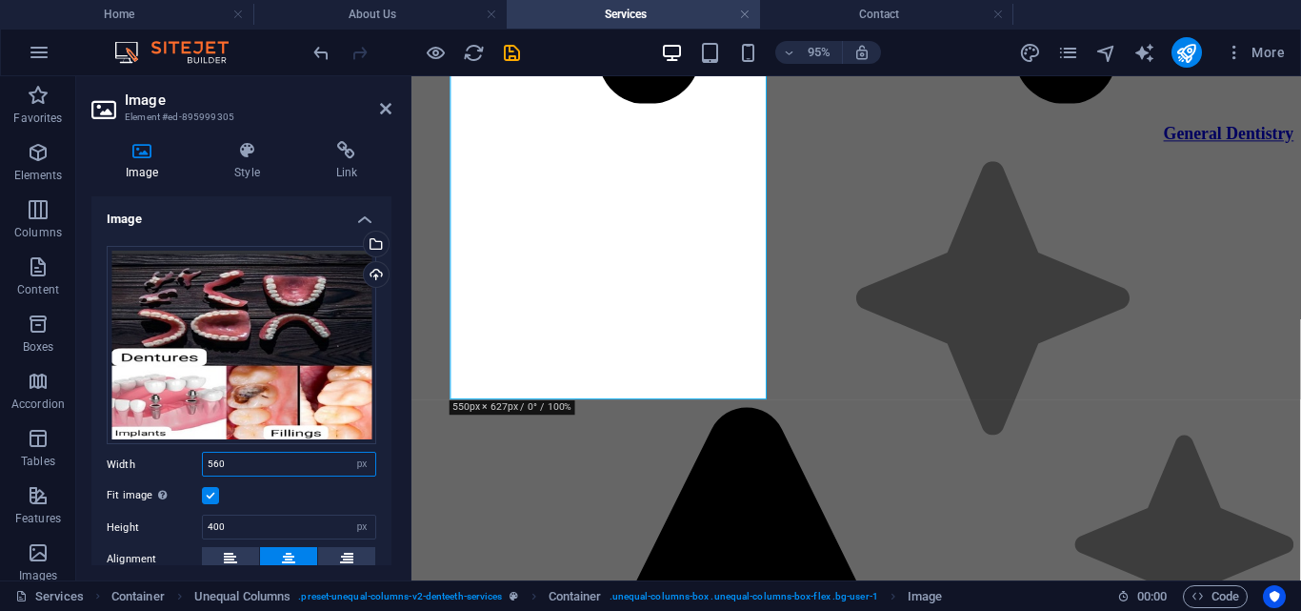
click at [248, 460] on input "560" at bounding box center [289, 463] width 172 height 23
type input "570"
click at [384, 108] on icon at bounding box center [385, 108] width 11 height 15
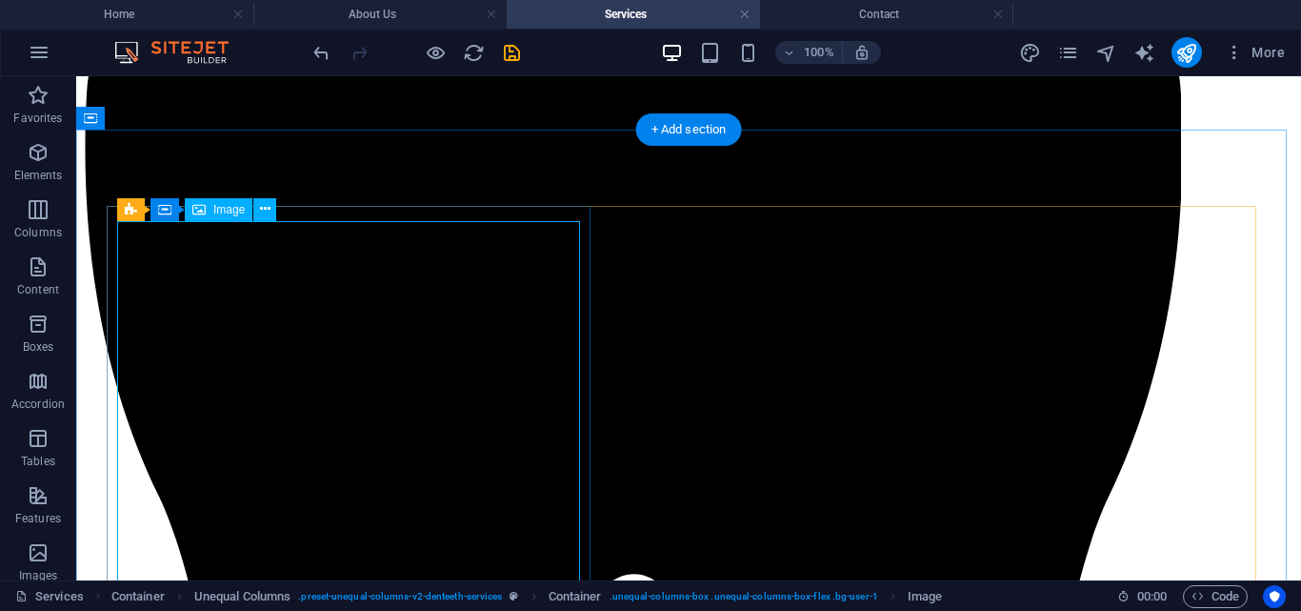
scroll to position [3166, 0]
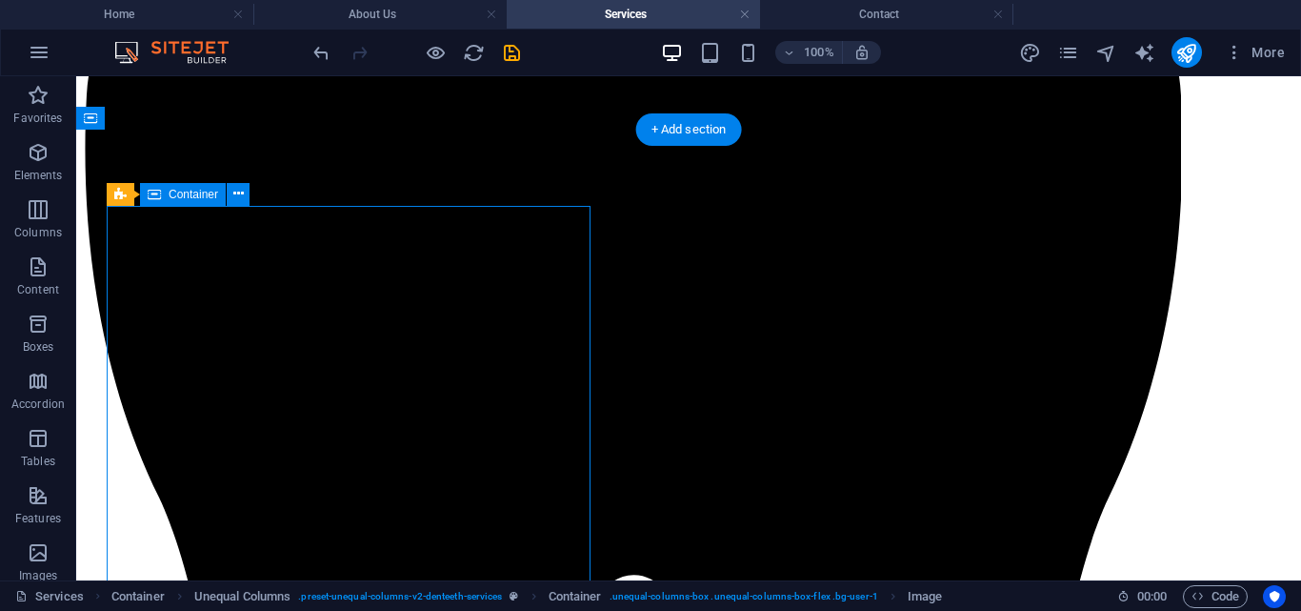
select select "rem"
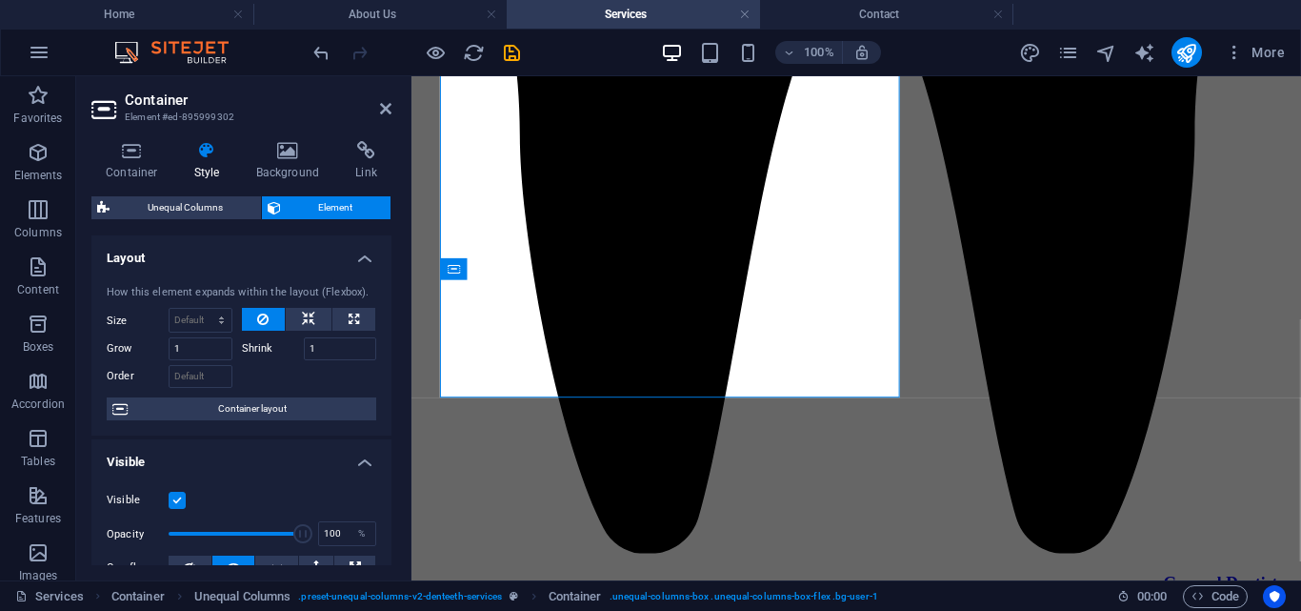
scroll to position [3369, 0]
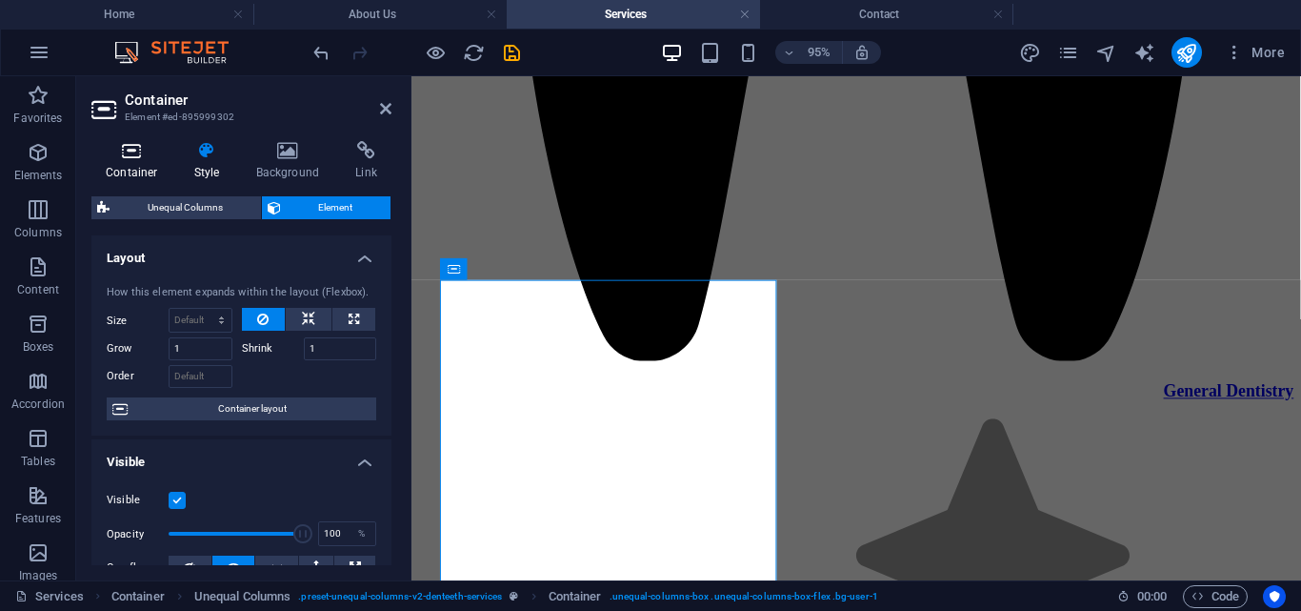
click at [129, 161] on h4 "Container" at bounding box center [135, 161] width 89 height 40
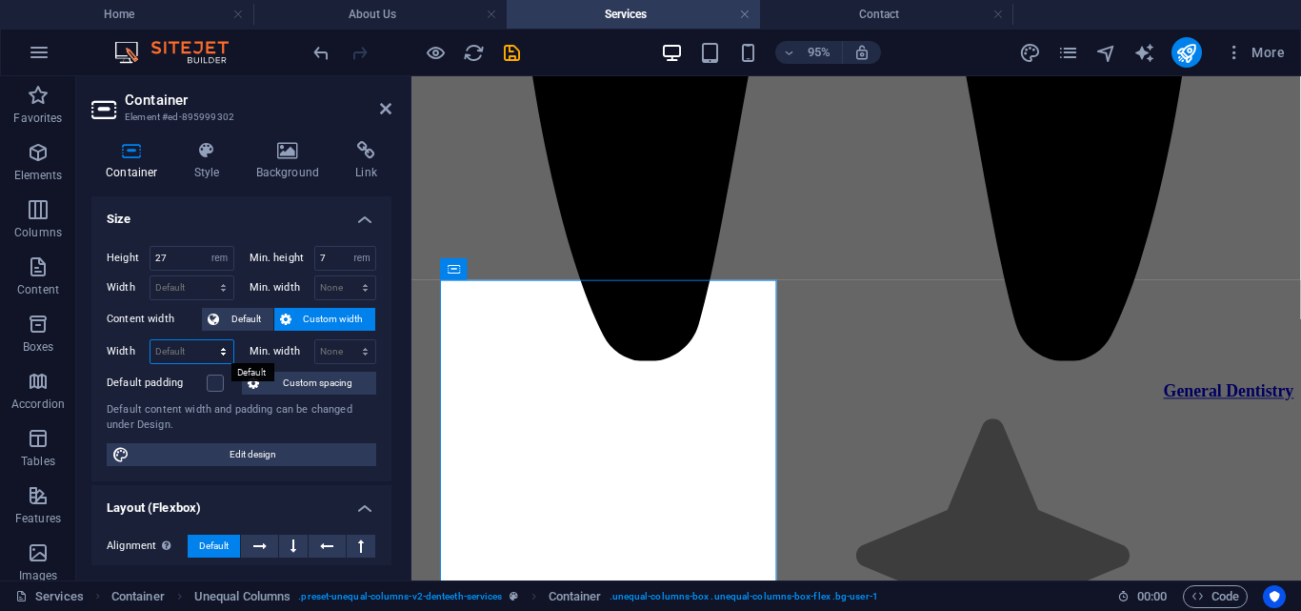
click at [205, 345] on select "Default px rem % em vh vw" at bounding box center [192, 351] width 83 height 23
select select "px"
click at [204, 340] on select "Default px rem % em vh vw" at bounding box center [192, 351] width 83 height 23
click at [186, 357] on input "370" at bounding box center [192, 351] width 83 height 23
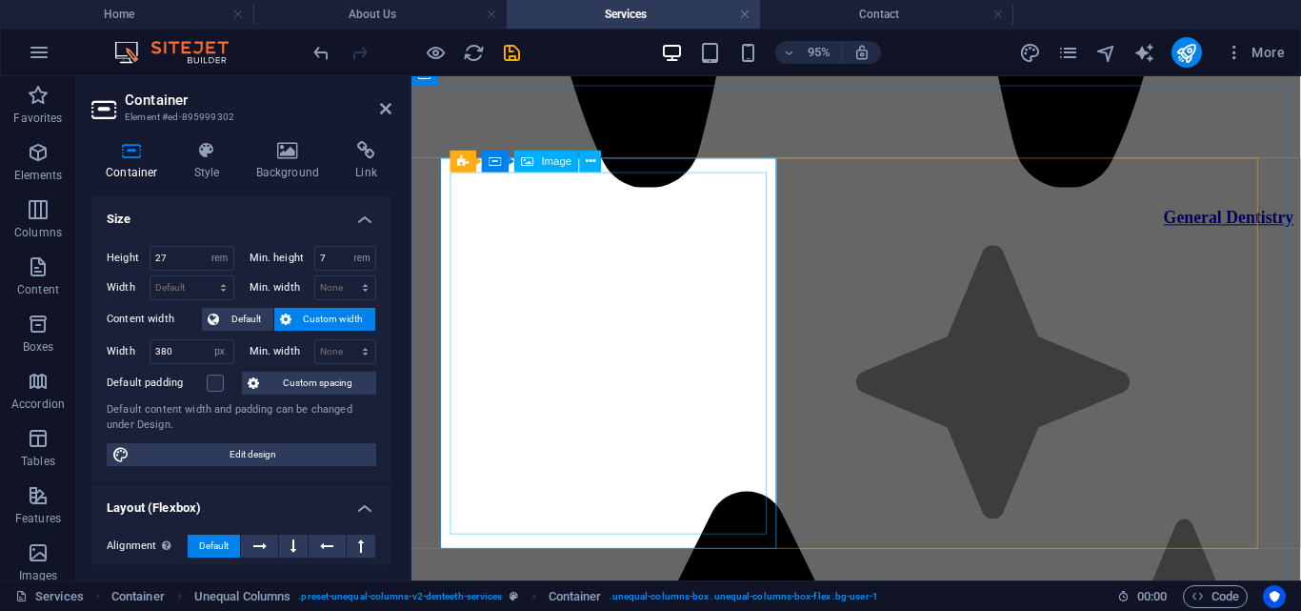
scroll to position [3610, 0]
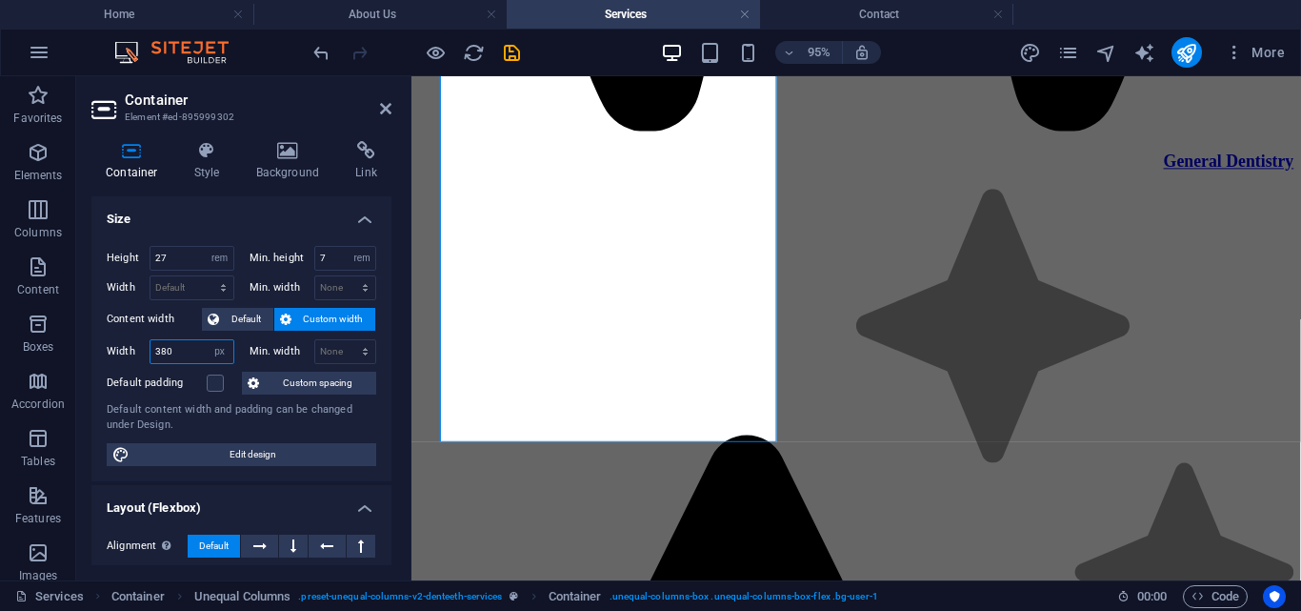
click at [181, 343] on input "380" at bounding box center [192, 351] width 83 height 23
type input "3"
type input "4"
type input "400"
click at [0, 0] on icon "save" at bounding box center [0, 0] width 0 height 0
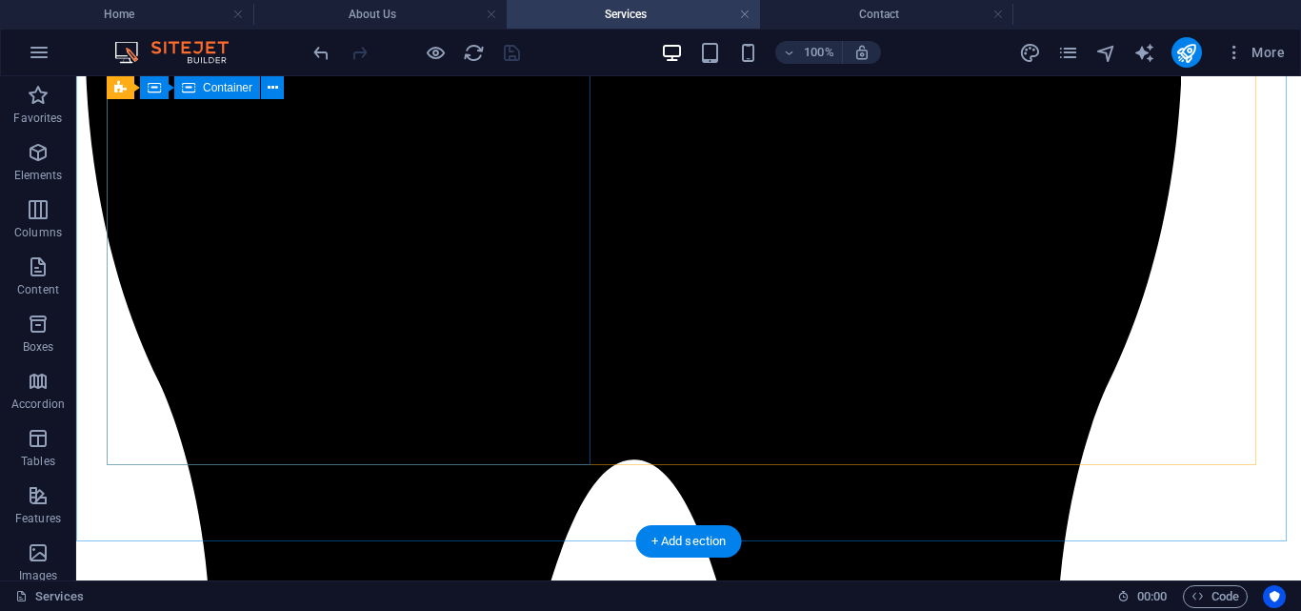
scroll to position [3219, 0]
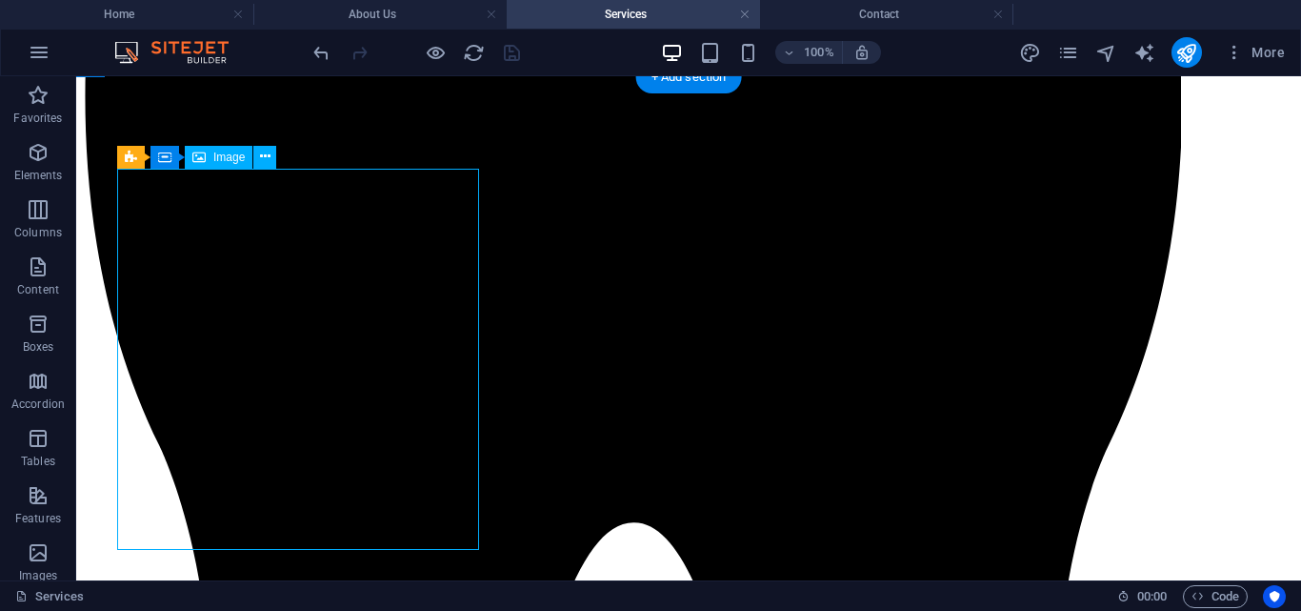
select select "px"
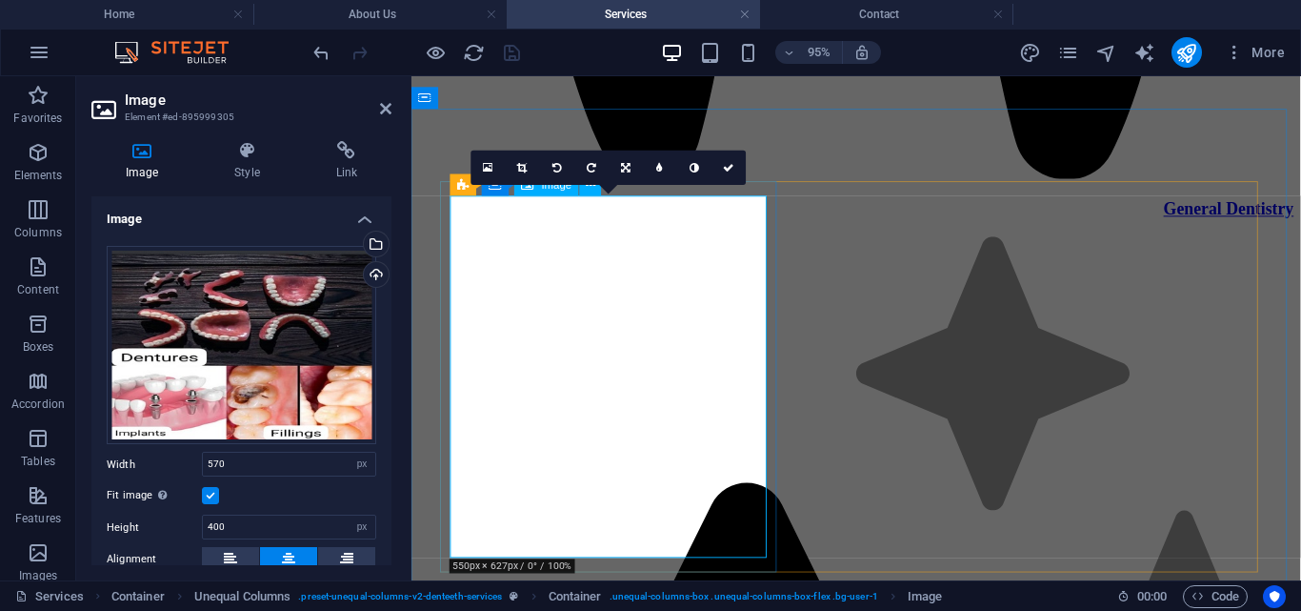
scroll to position [3602, 0]
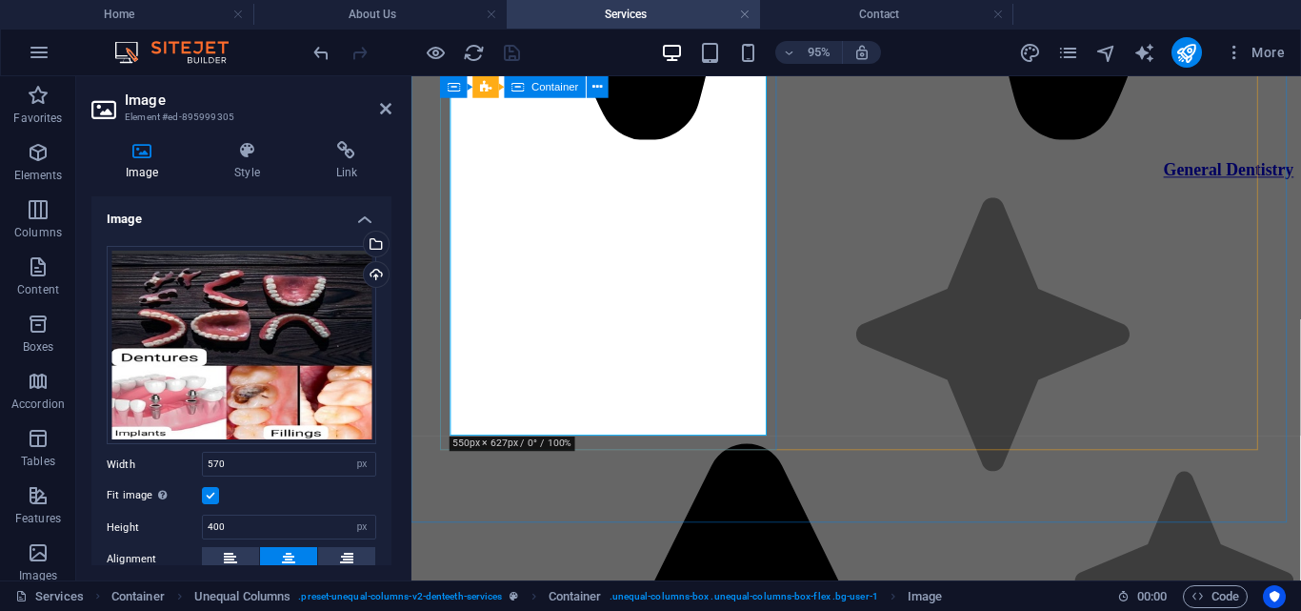
select select "rem"
select select "px"
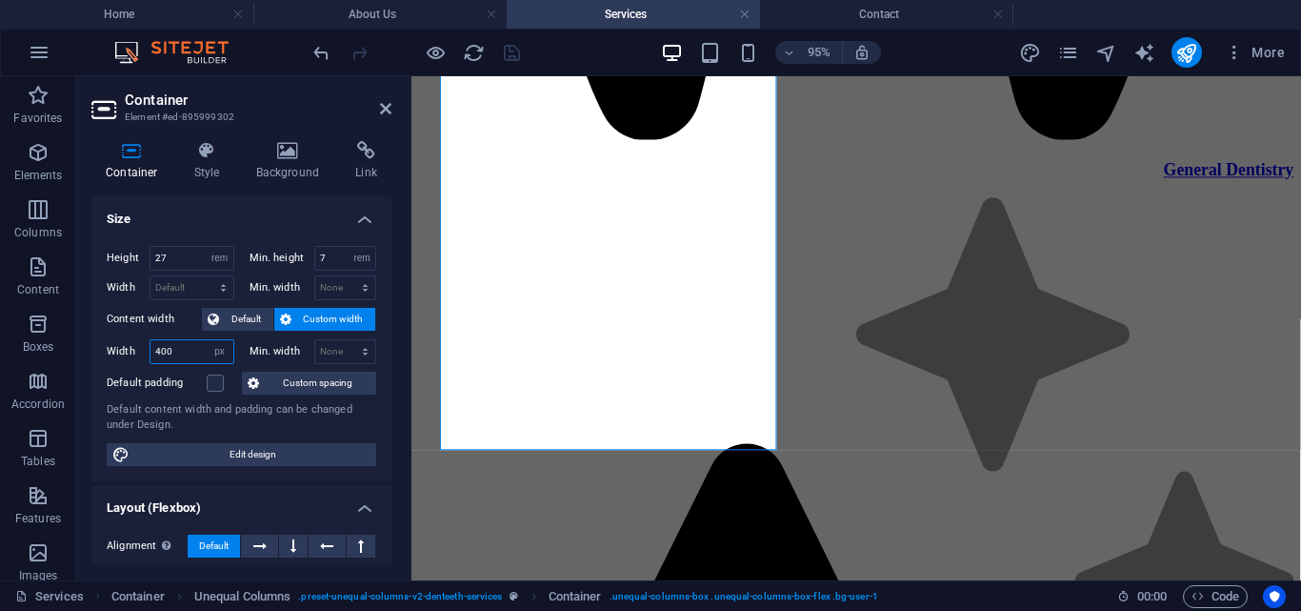
click at [176, 358] on input "400" at bounding box center [192, 351] width 83 height 23
type input "4"
type input "380"
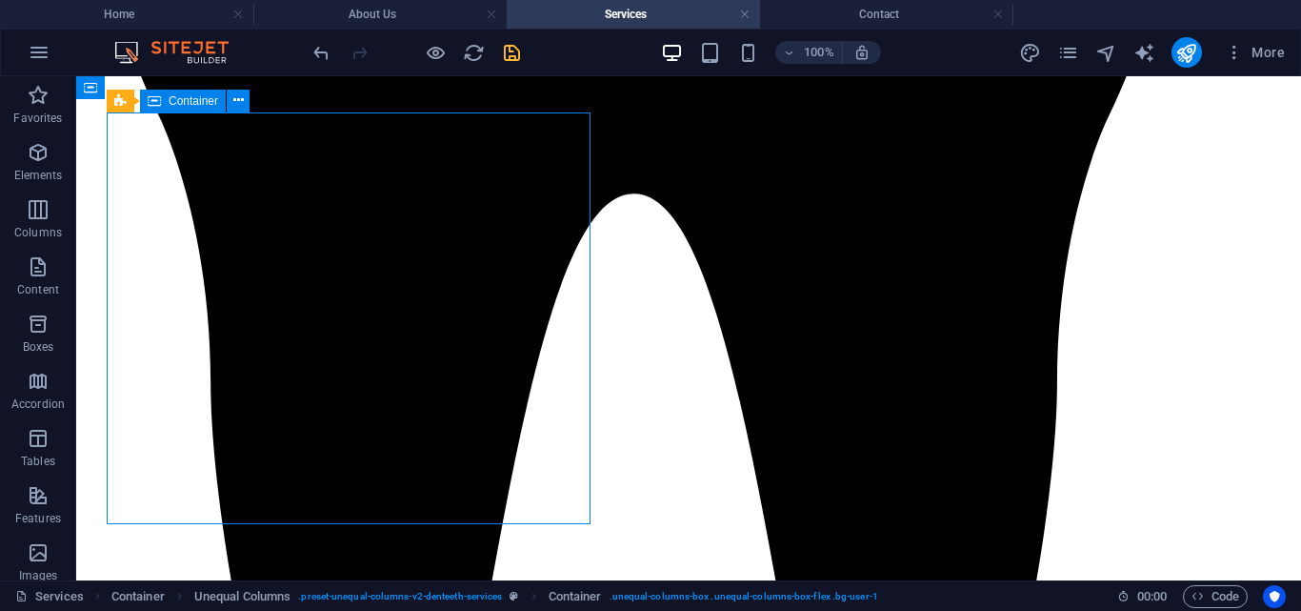
select select "rem"
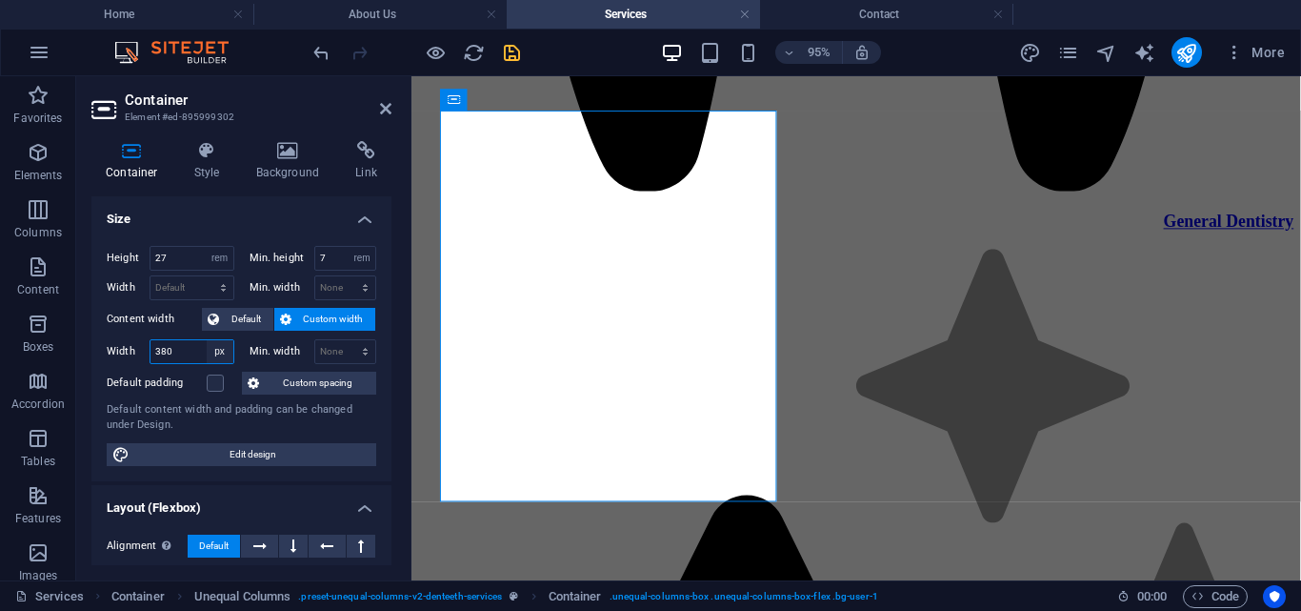
click at [214, 354] on select "Default px rem % em vh vw" at bounding box center [220, 351] width 27 height 23
select select "u7co30h088k"
click at [207, 340] on select "Default px rem % em vh vw" at bounding box center [220, 351] width 27 height 23
select select "DISABLED_OPTION_VALUE"
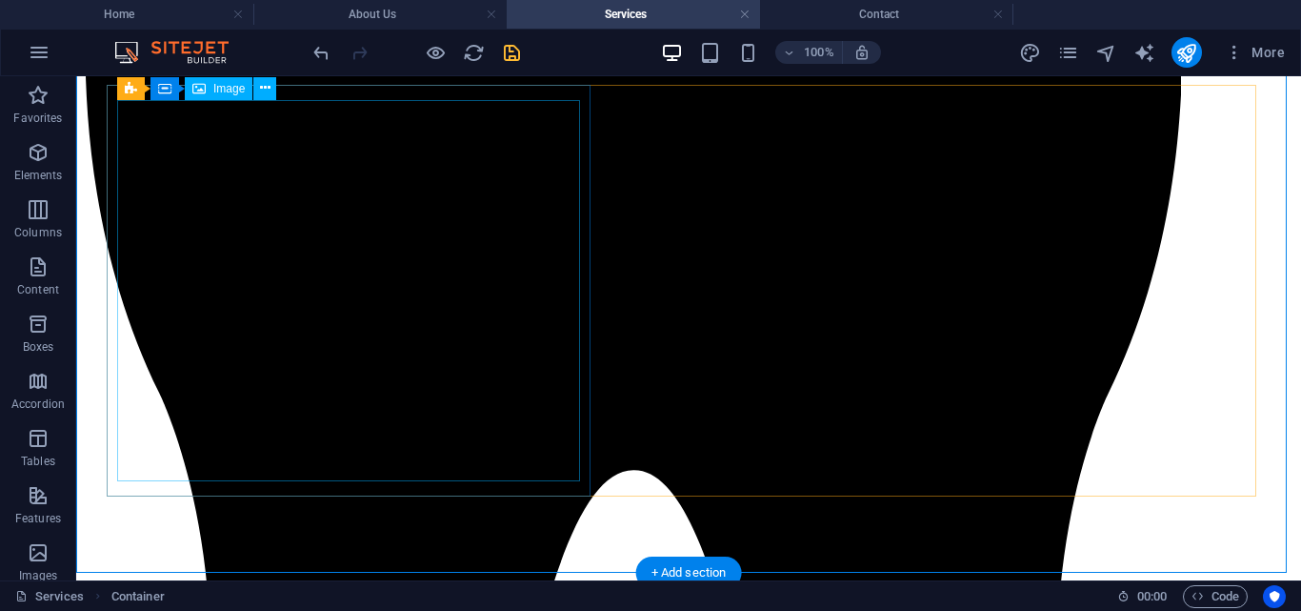
scroll to position [3298, 0]
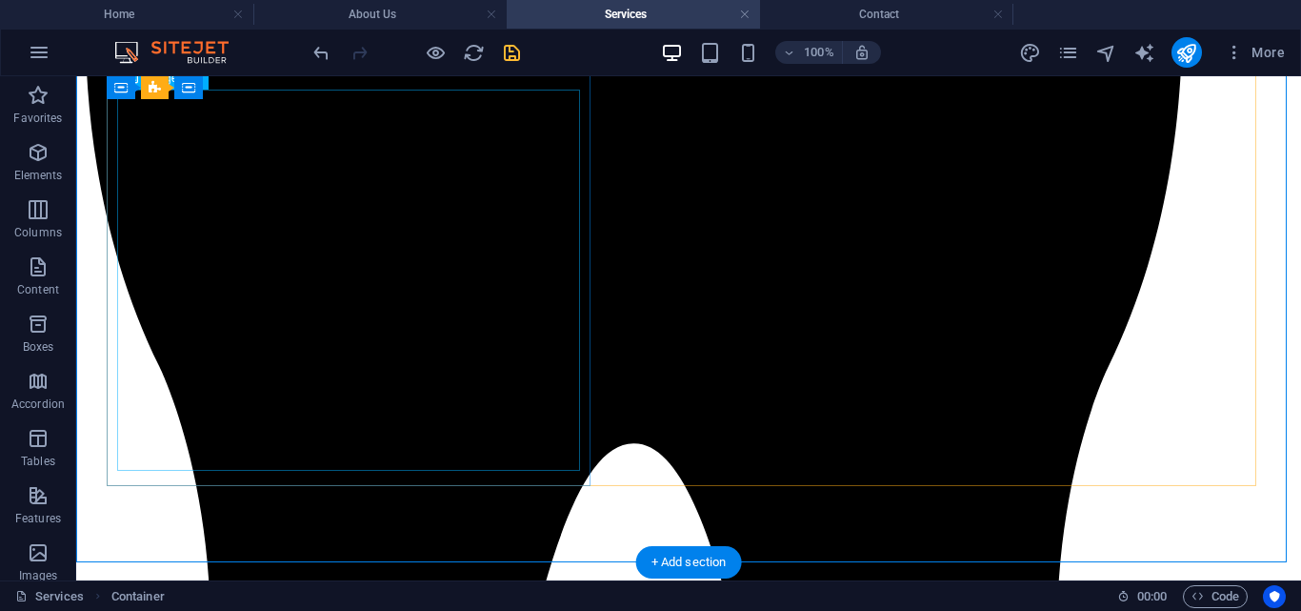
select select "px"
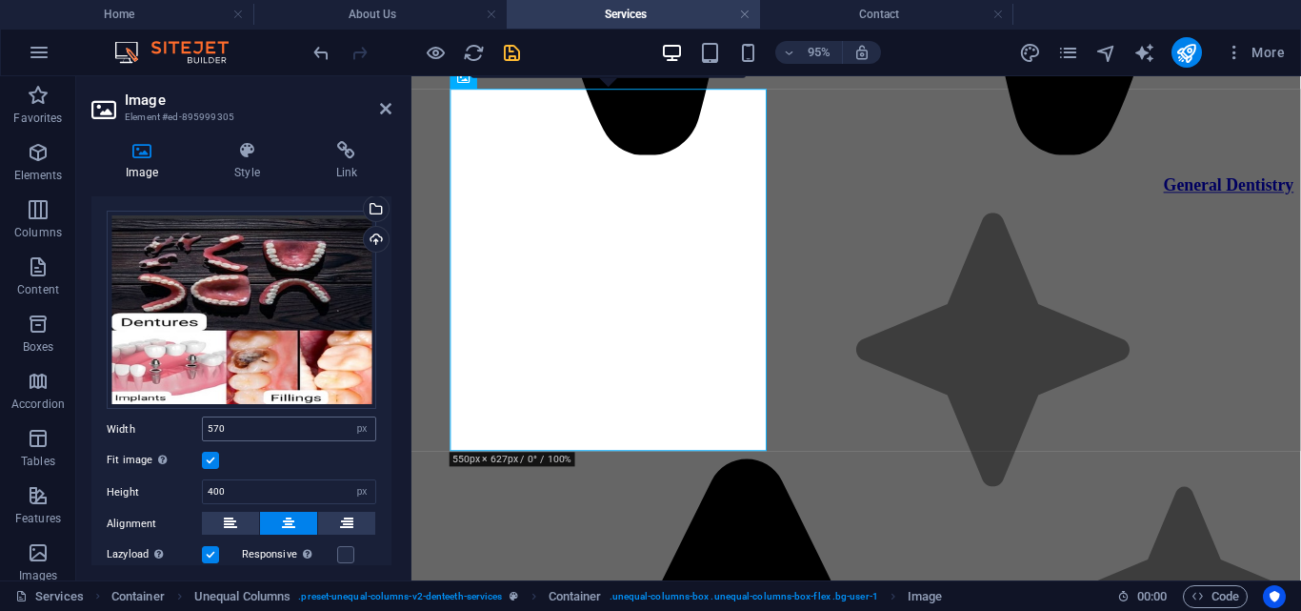
scroll to position [42, 0]
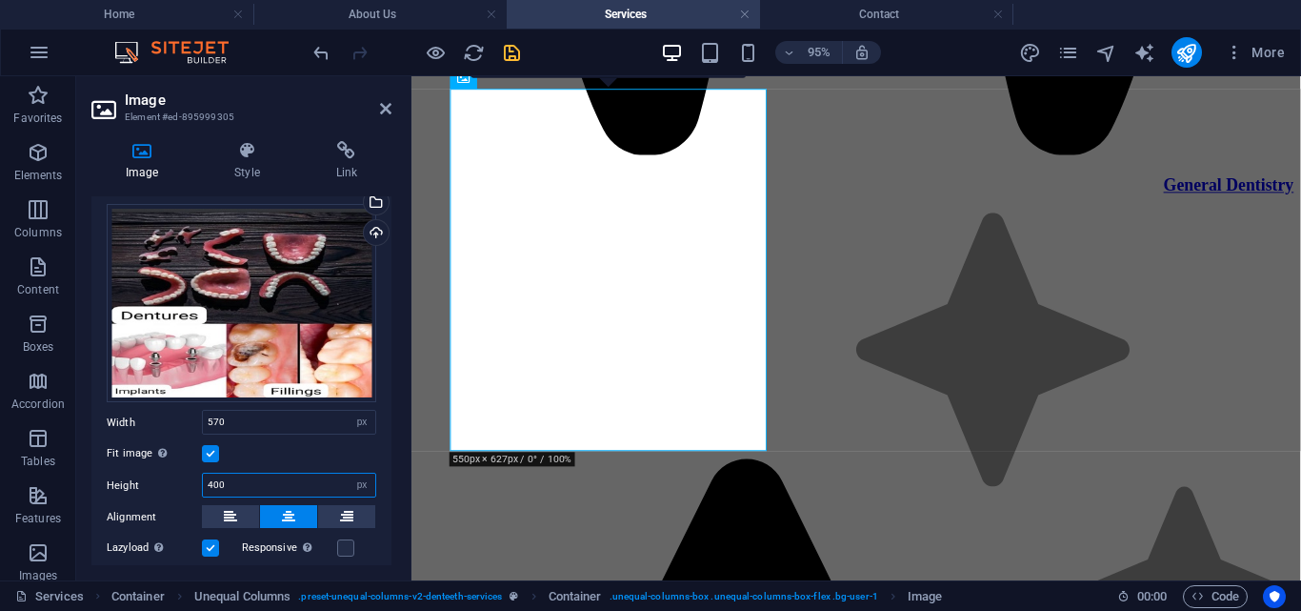
click at [236, 479] on input "400" at bounding box center [289, 484] width 172 height 23
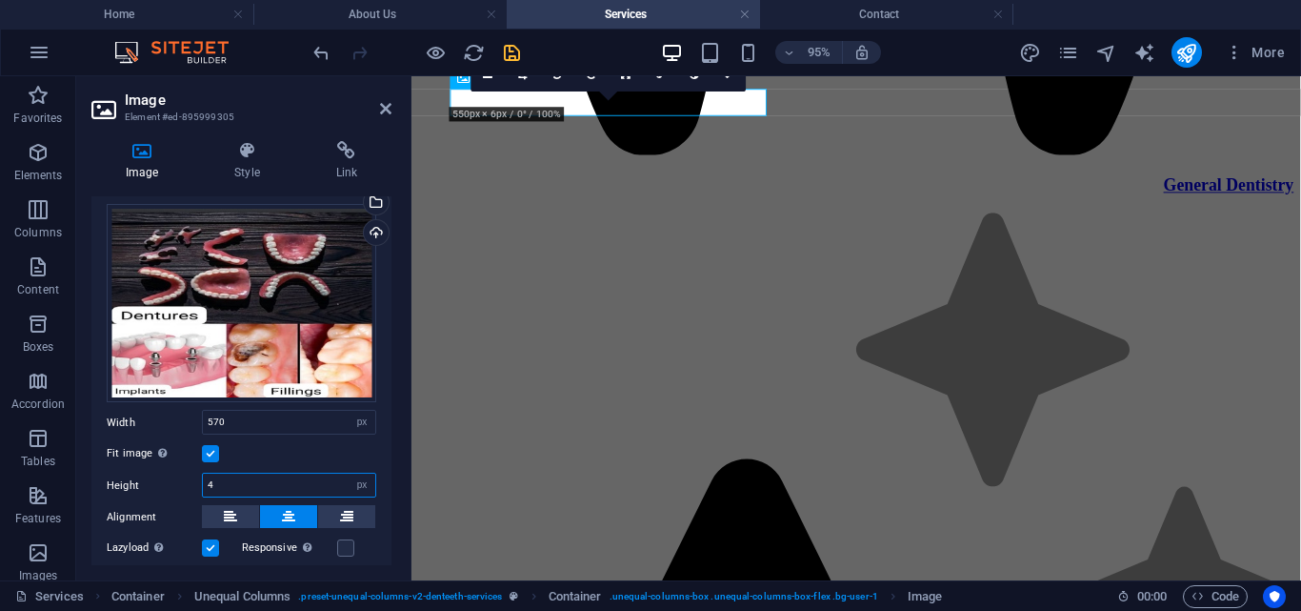
scroll to position [3762, 0]
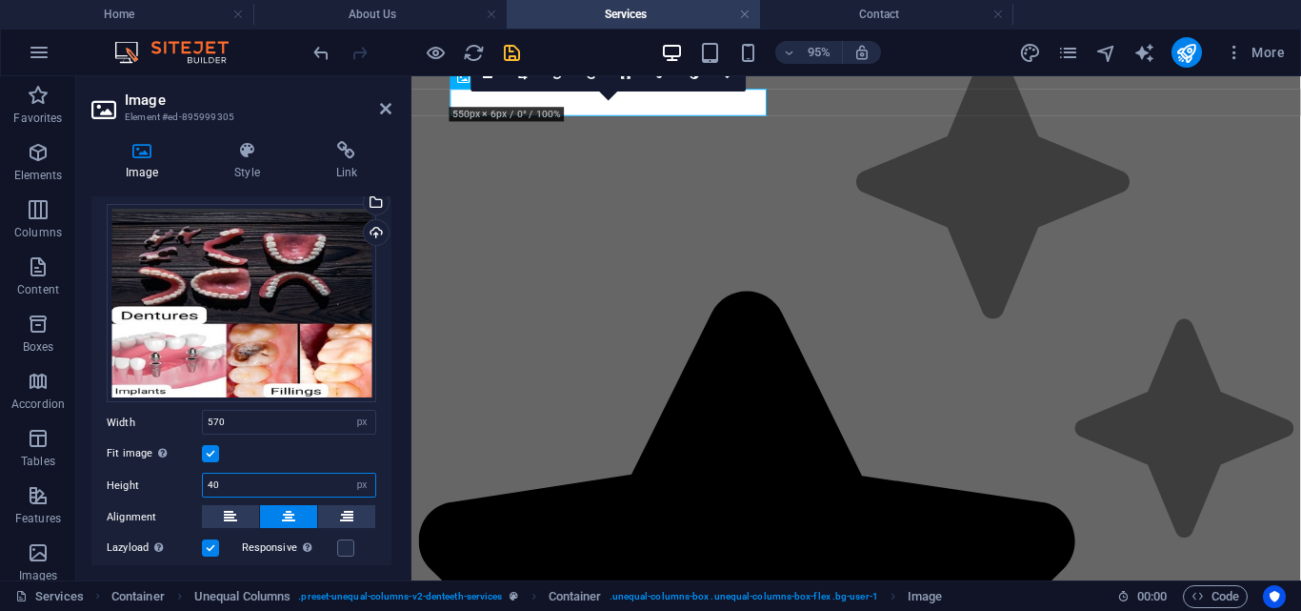
type input "400"
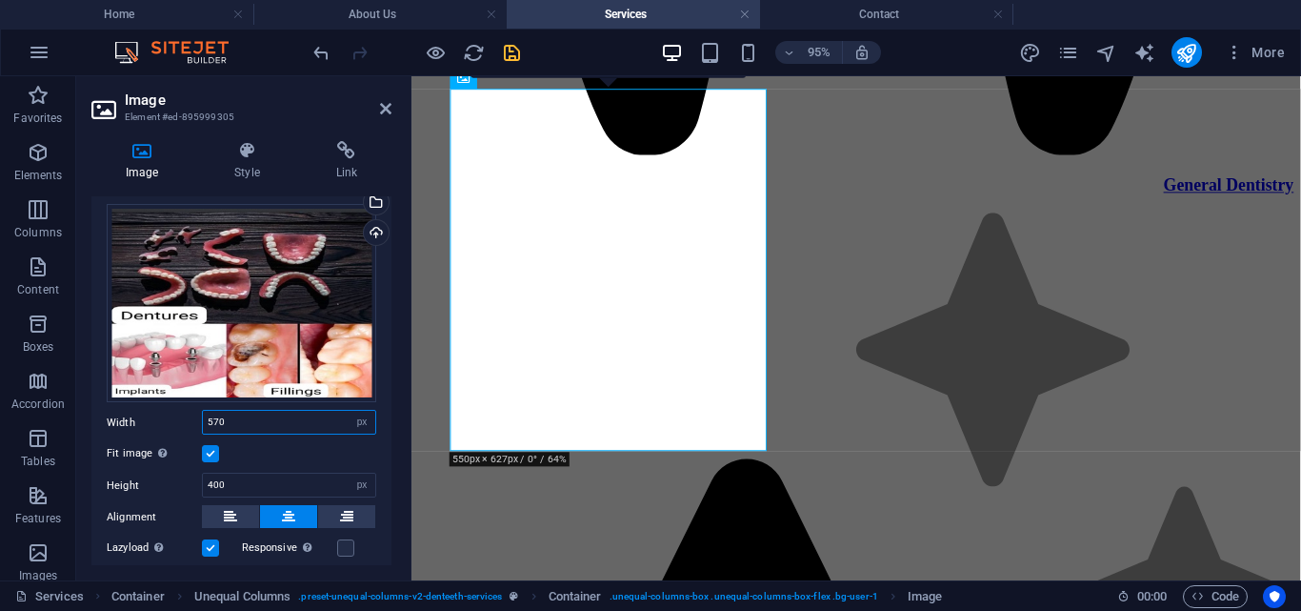
click at [241, 417] on input "570" at bounding box center [289, 422] width 172 height 23
type input "5"
type input "600"
click at [388, 111] on icon at bounding box center [385, 108] width 11 height 15
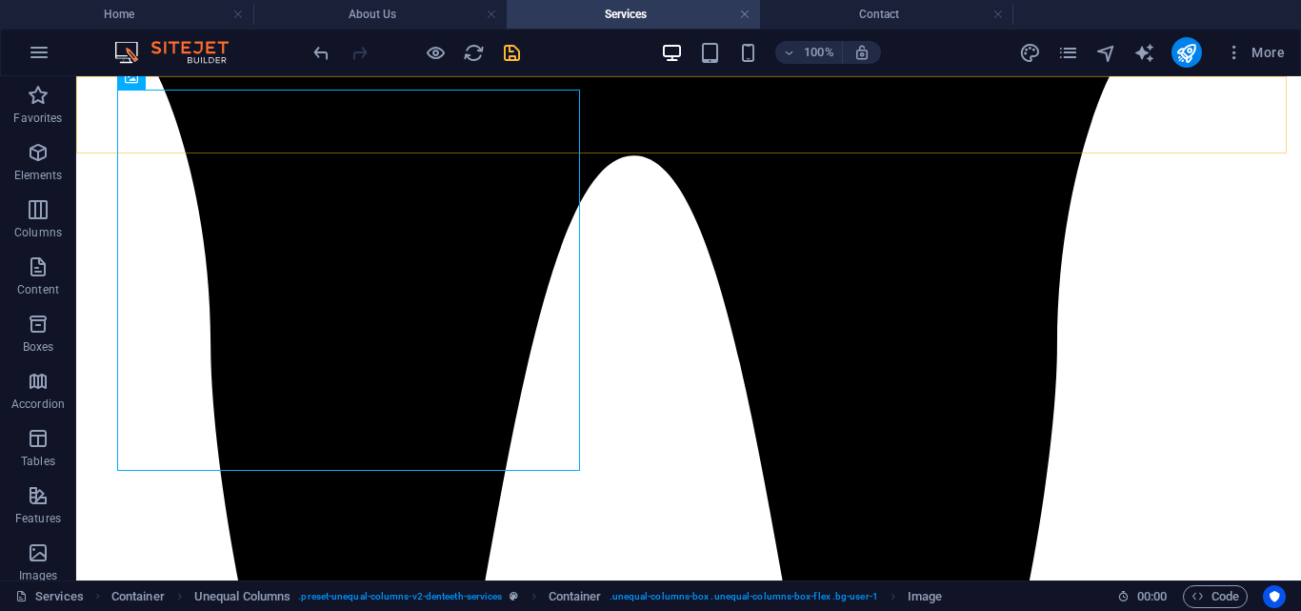
scroll to position [3298, 0]
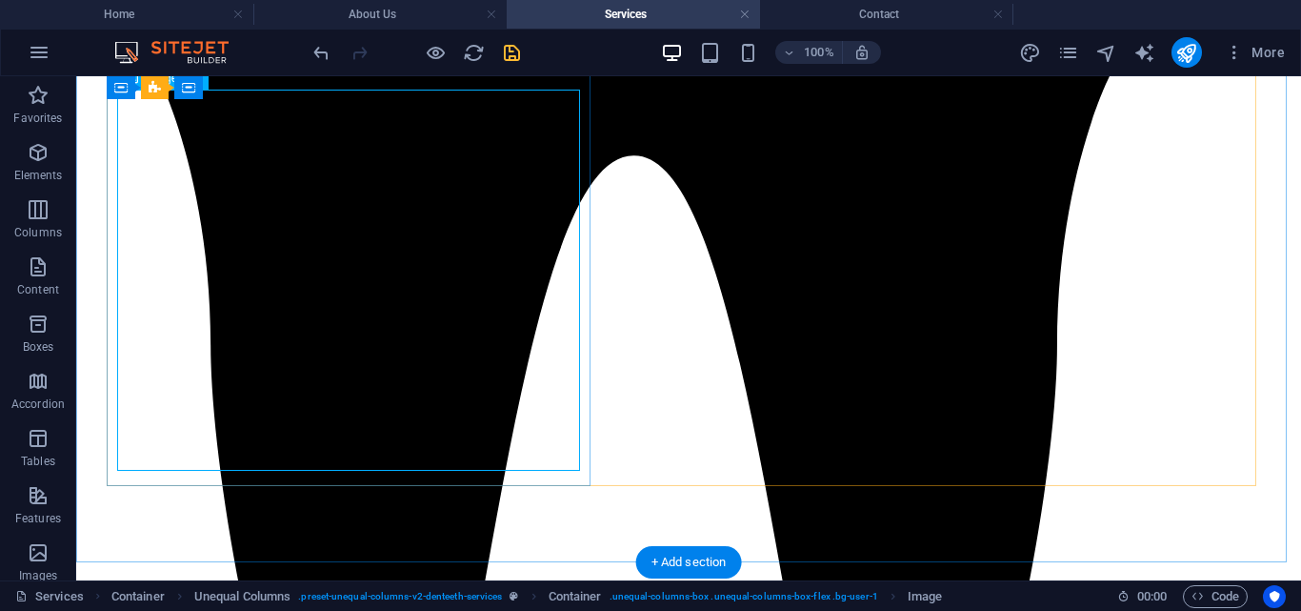
select select "px"
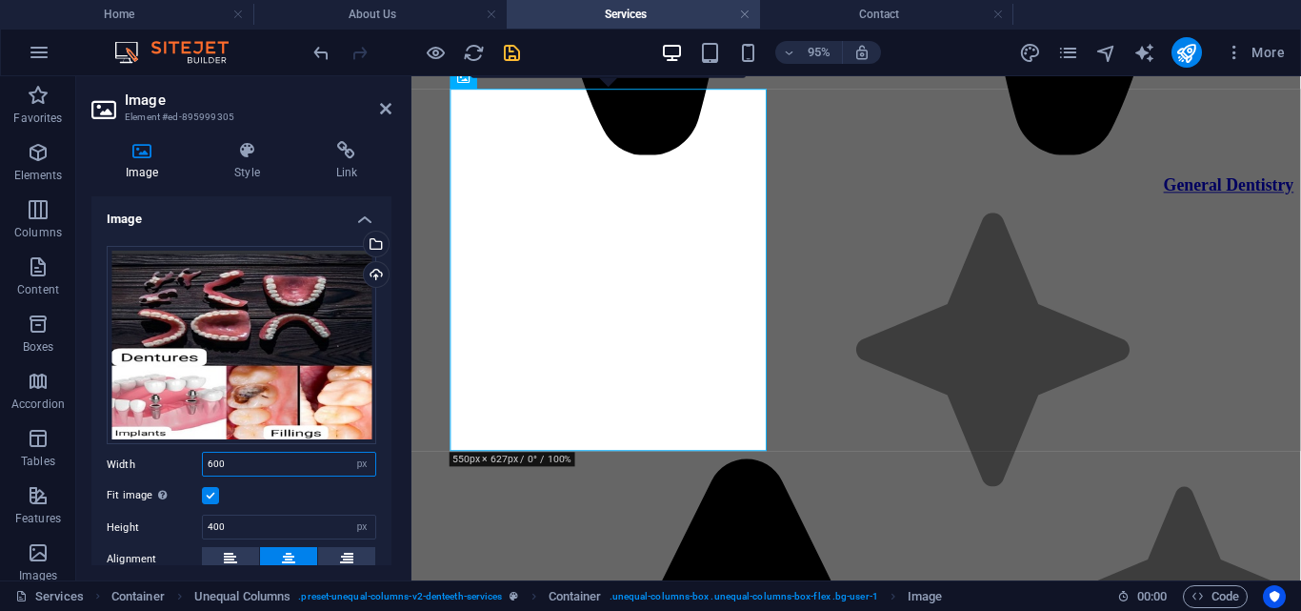
click at [242, 453] on input "600" at bounding box center [289, 463] width 172 height 23
click at [243, 459] on input "600" at bounding box center [289, 463] width 172 height 23
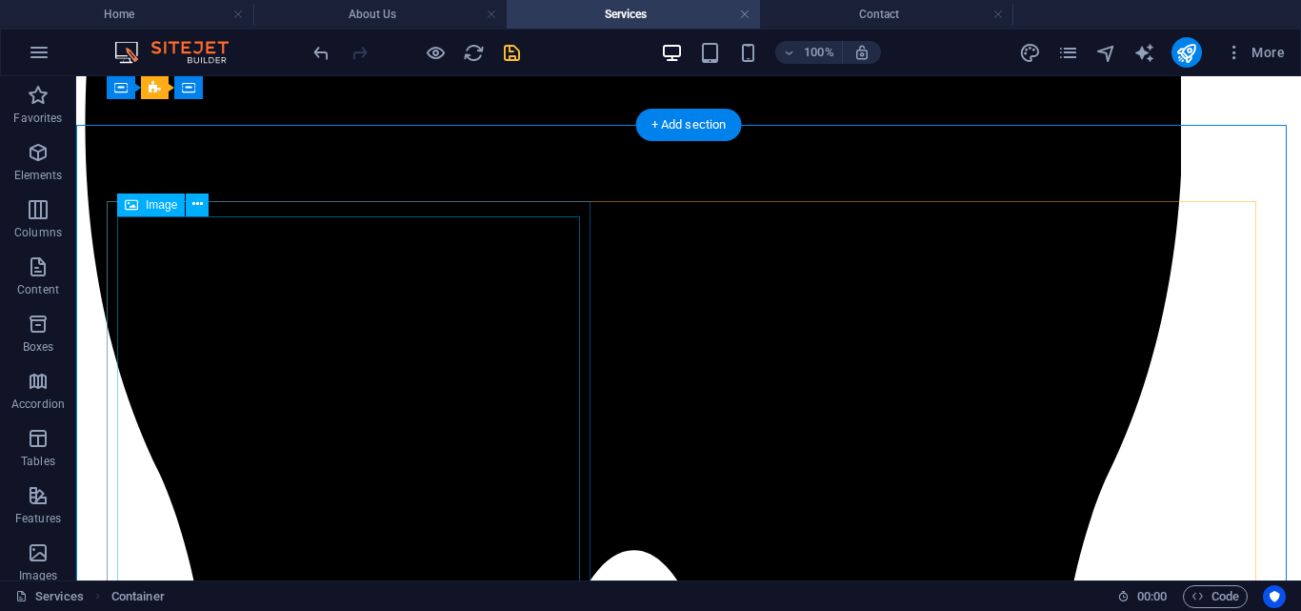
scroll to position [3167, 0]
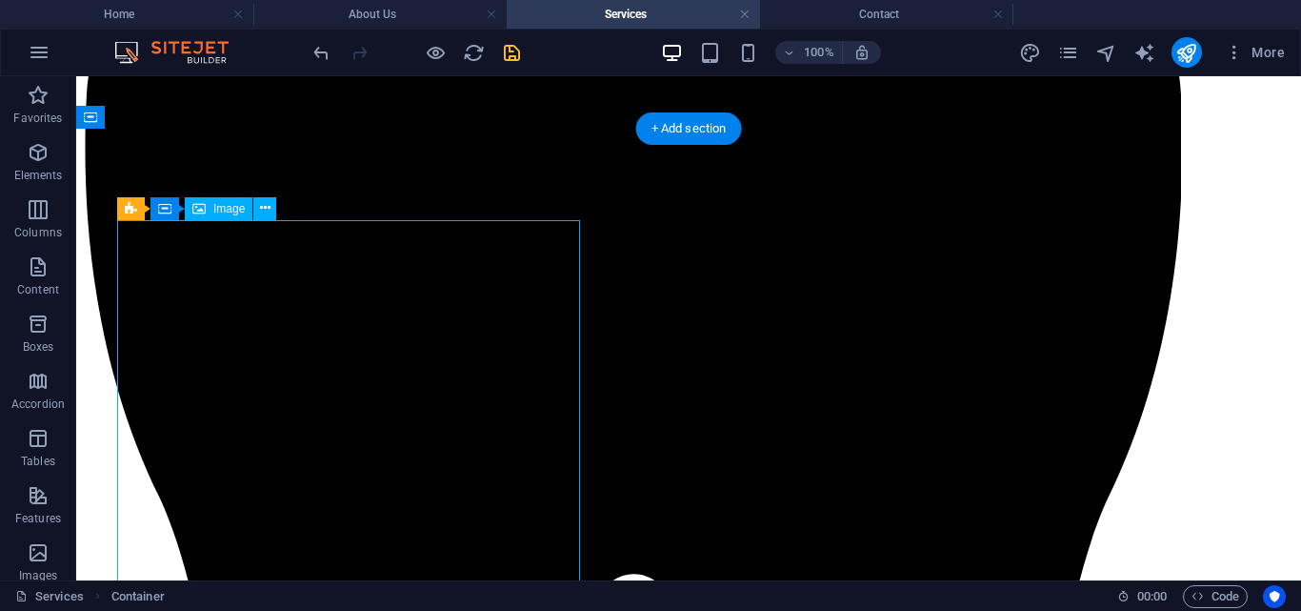
select select "px"
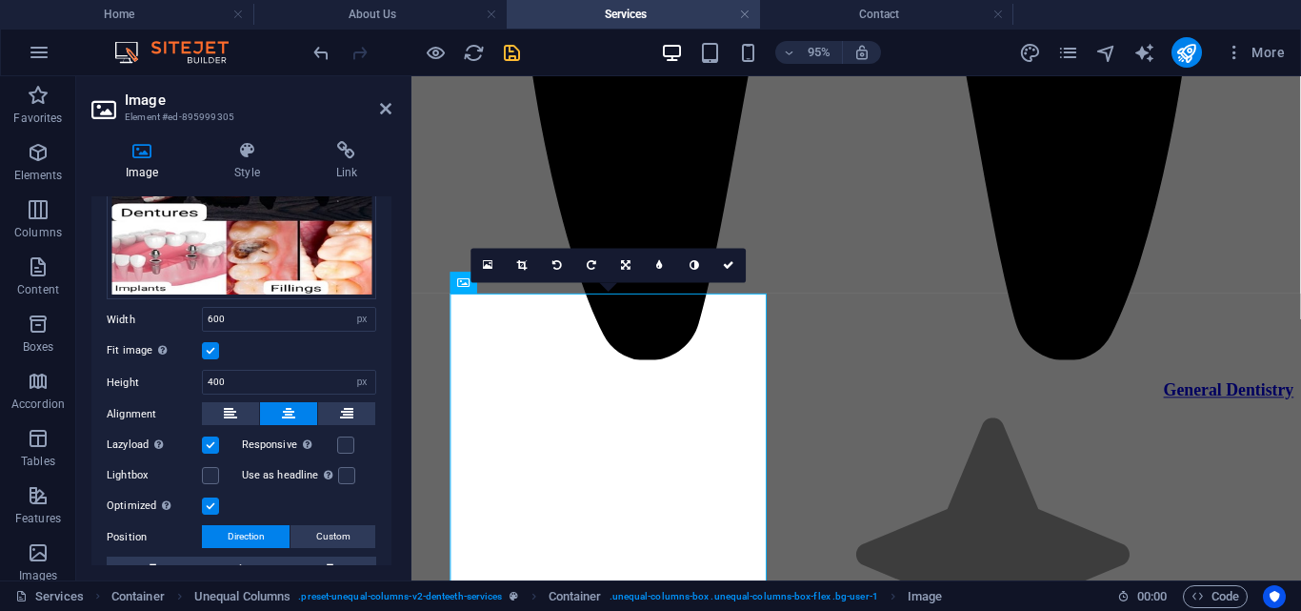
scroll to position [187, 0]
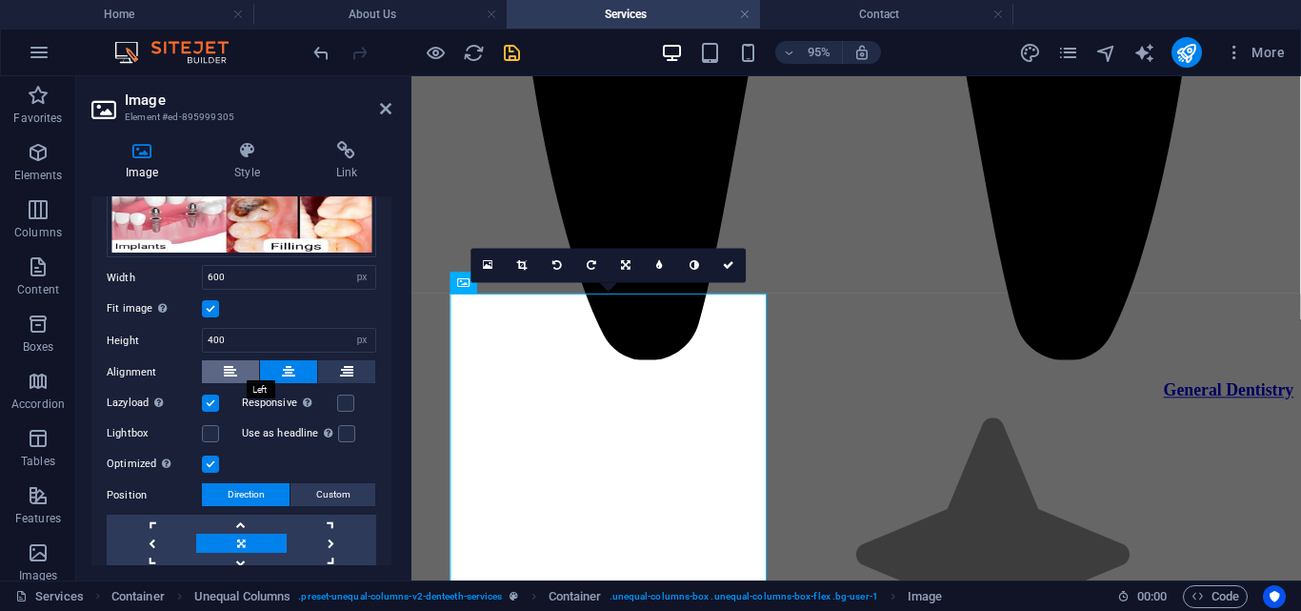
click at [224, 363] on icon at bounding box center [230, 371] width 13 height 23
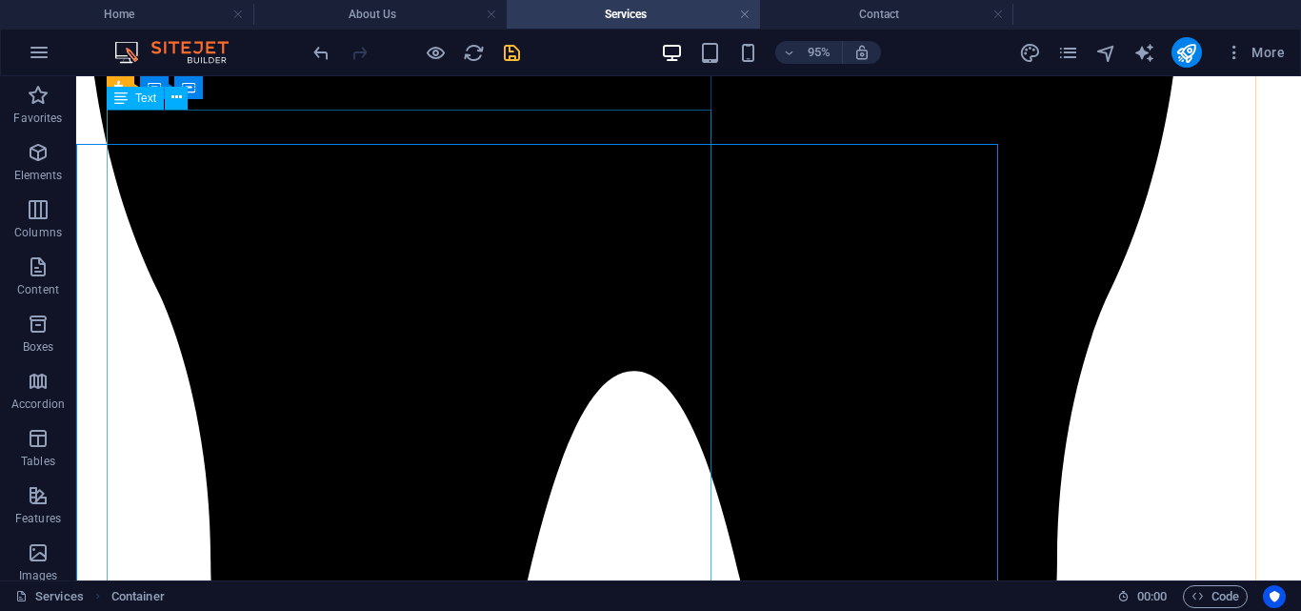
scroll to position [2594, 0]
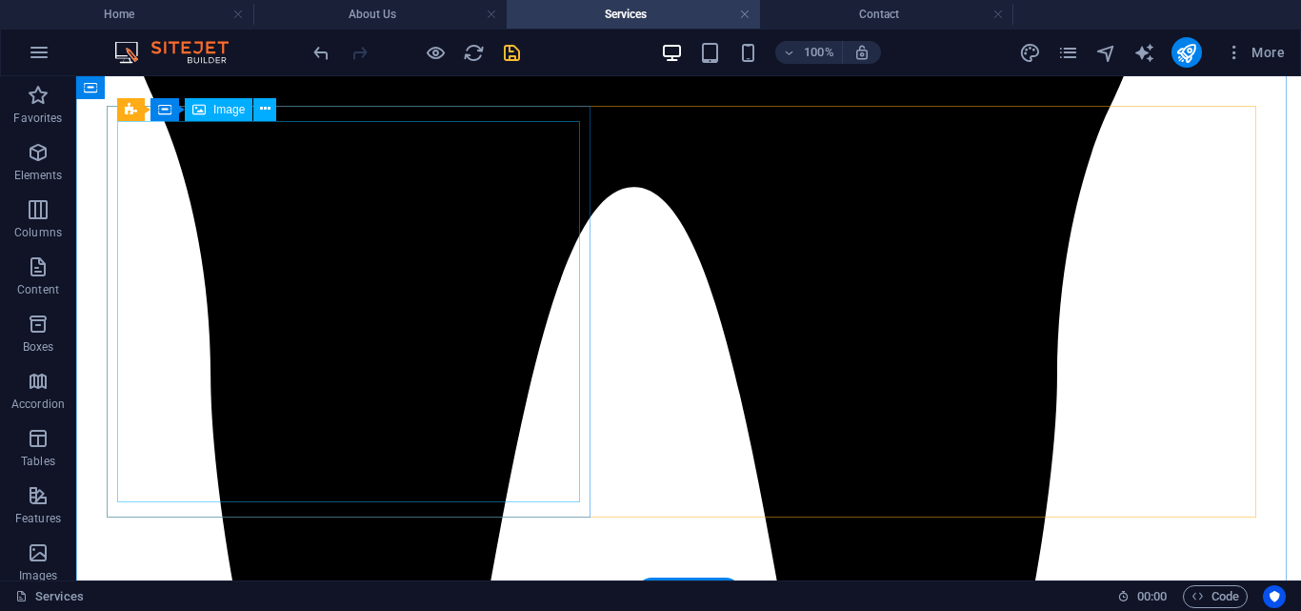
select select "px"
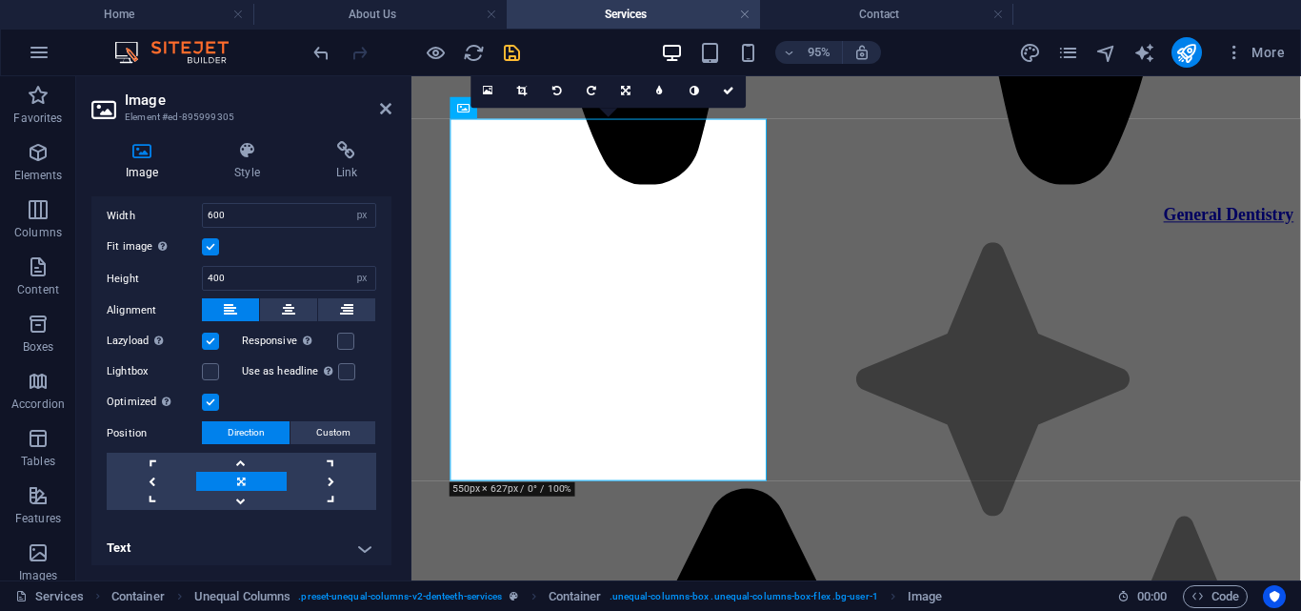
scroll to position [251, 0]
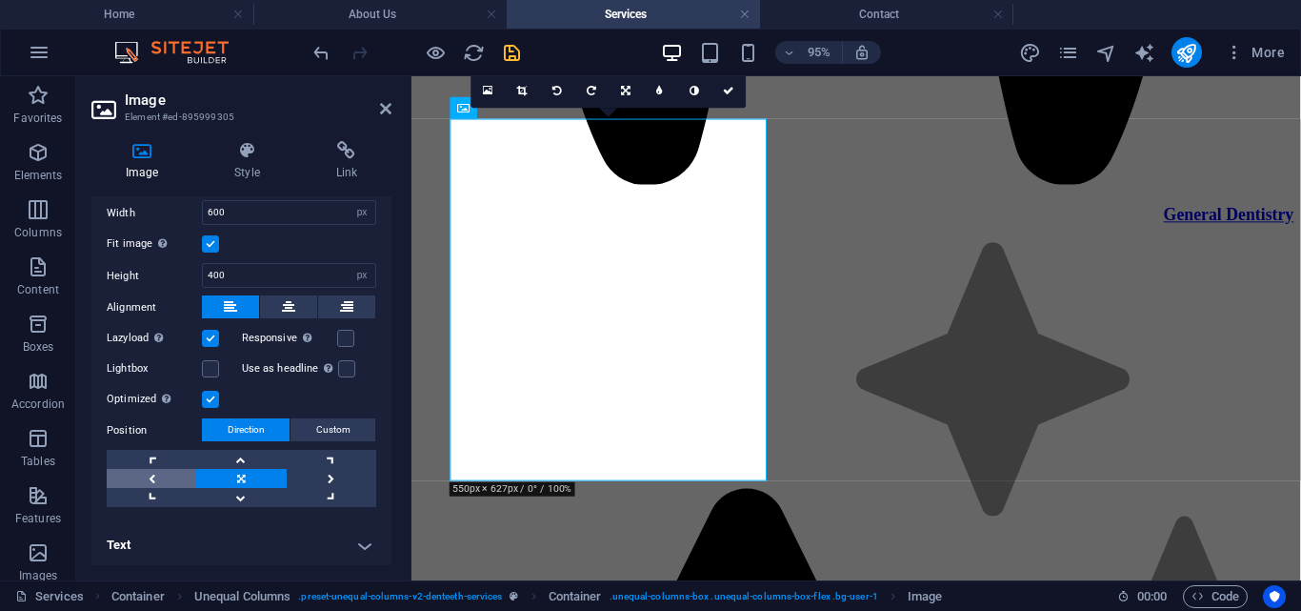
click at [167, 469] on link at bounding box center [152, 478] width 90 height 19
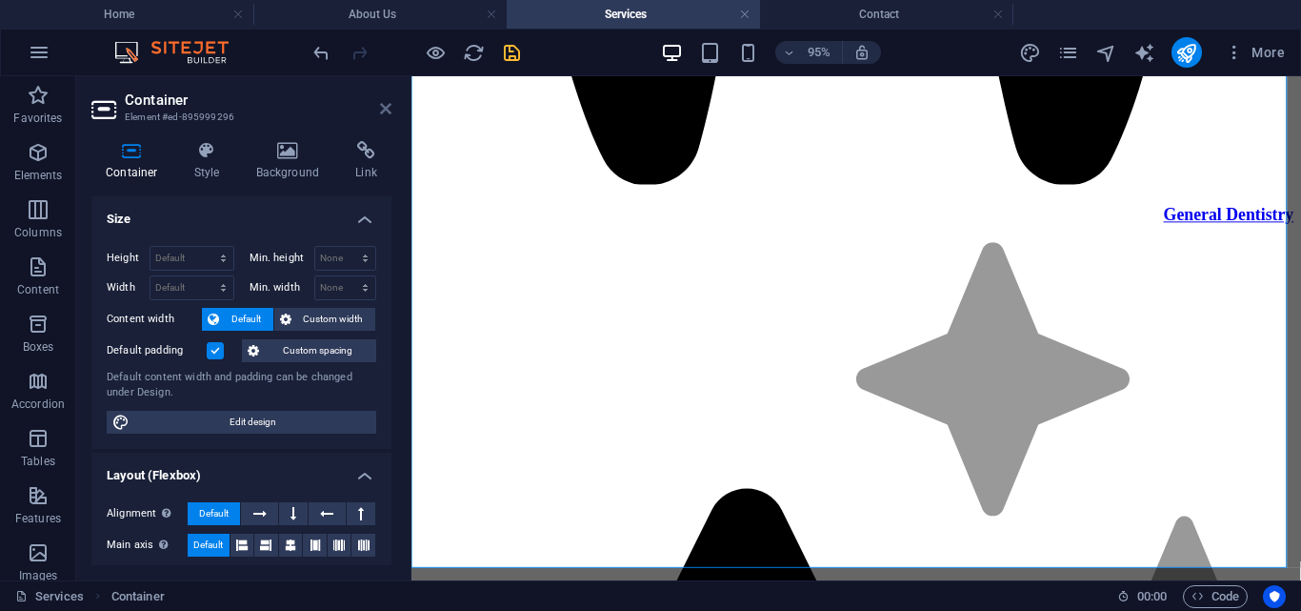
click at [388, 107] on icon at bounding box center [385, 108] width 11 height 15
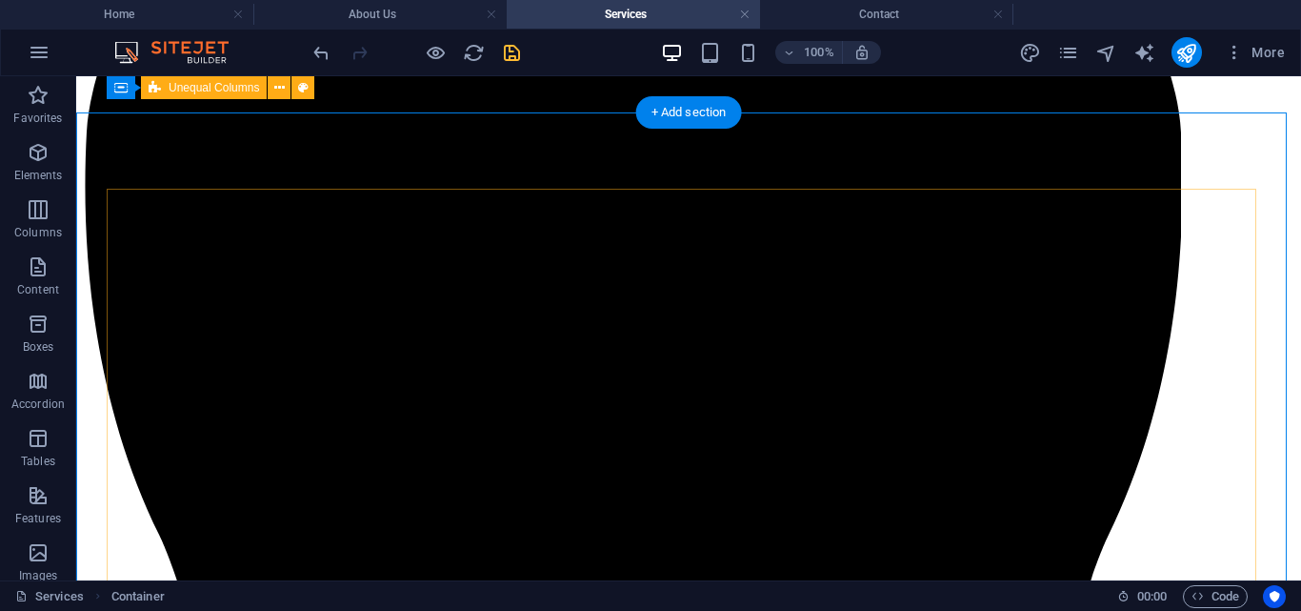
scroll to position [3124, 0]
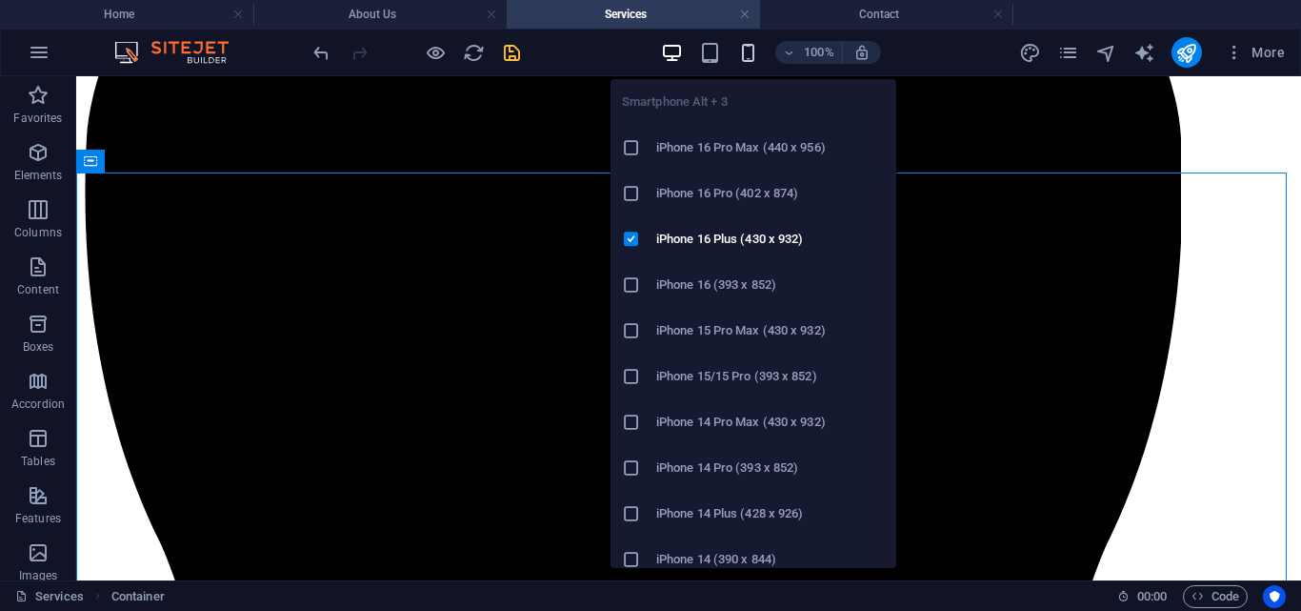
click at [742, 50] on icon "button" at bounding box center [748, 53] width 22 height 22
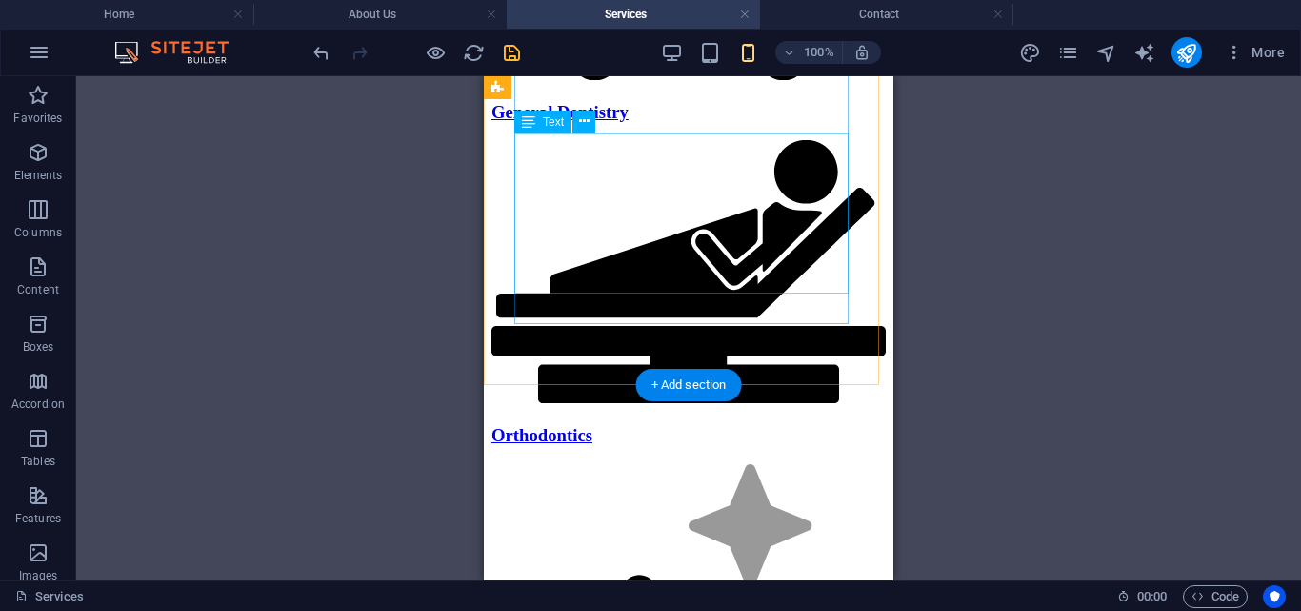
scroll to position [5283, 0]
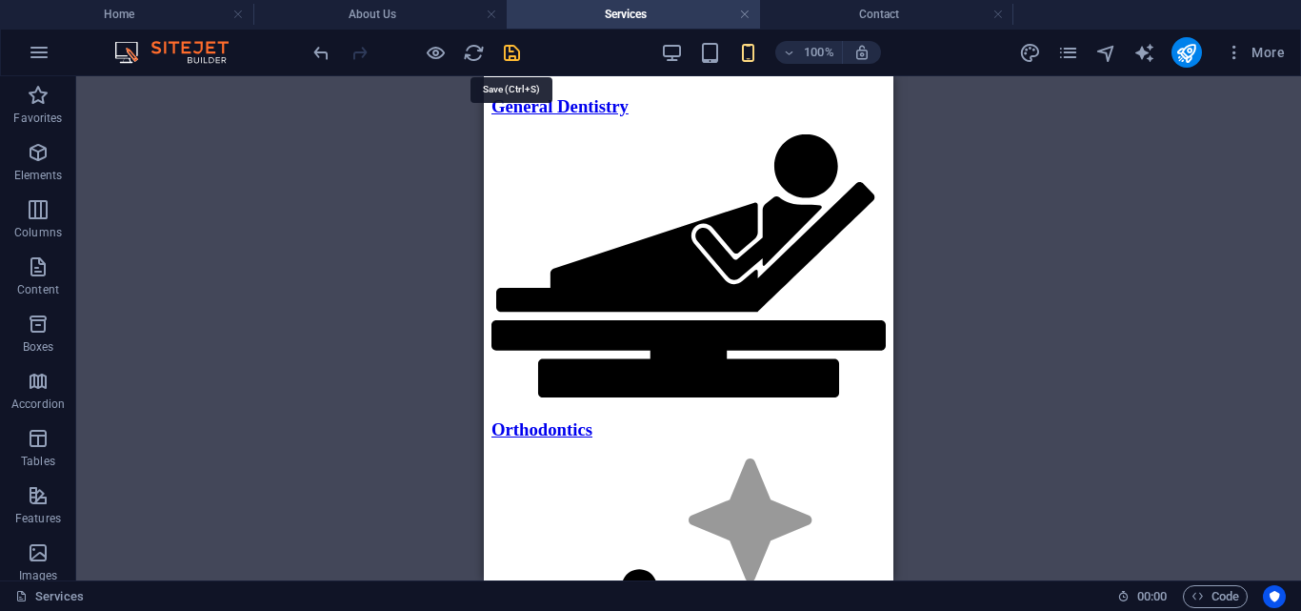
click at [501, 56] on icon "save" at bounding box center [512, 53] width 22 height 22
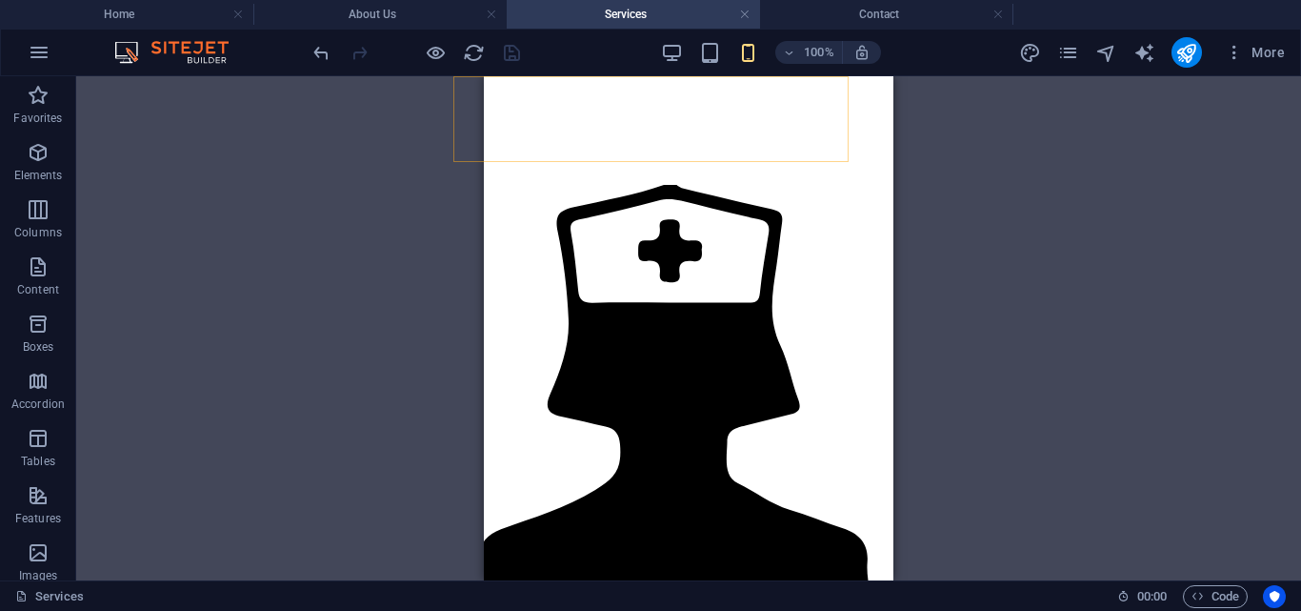
scroll to position [3489, 0]
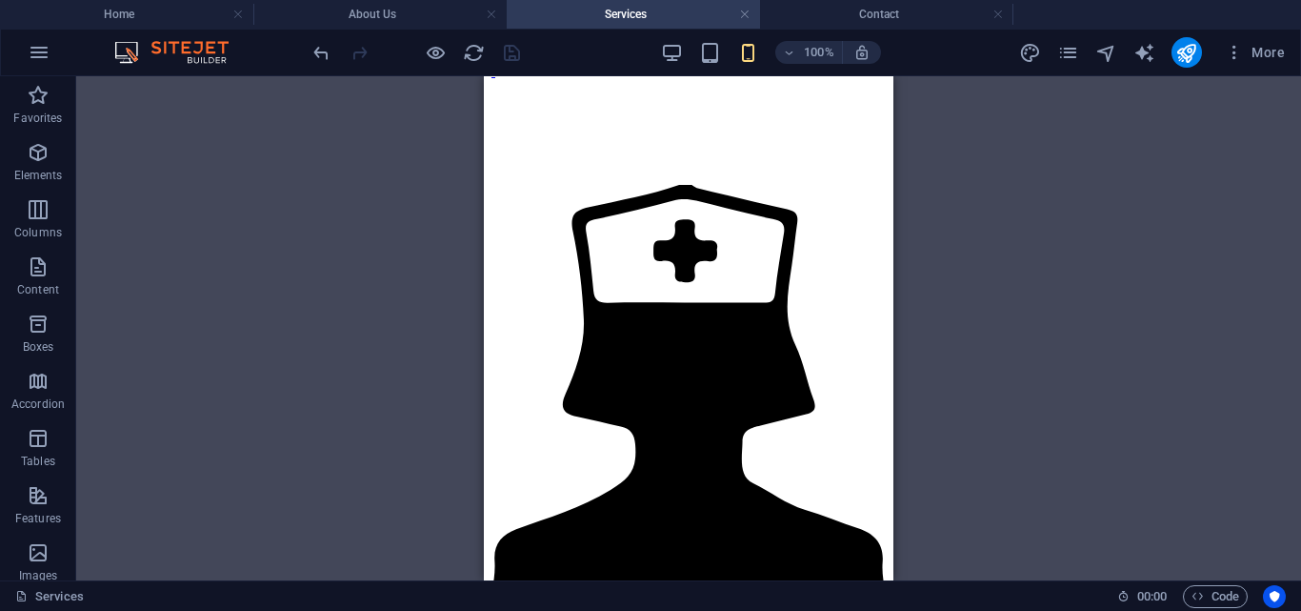
click at [0, 0] on div "Drag here to replace the existing content. Press “Ctrl” if you want to create a…" at bounding box center [0, 0] width 0 height 0
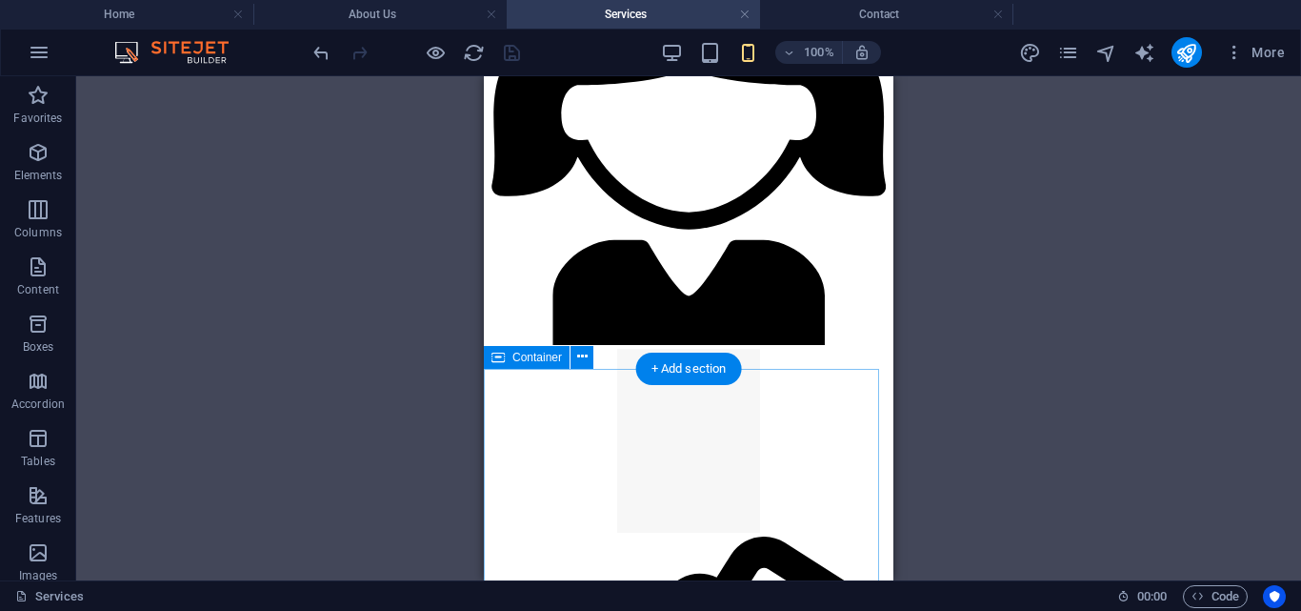
scroll to position [2075, 0]
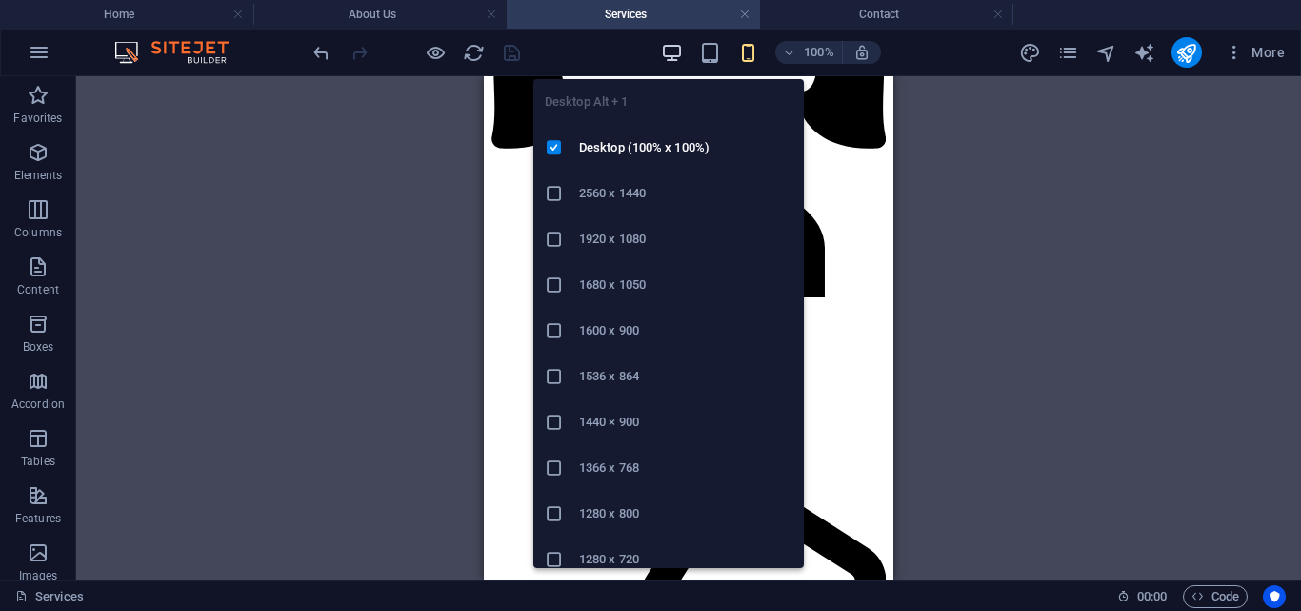
click at [0, 0] on icon "button" at bounding box center [0, 0] width 0 height 0
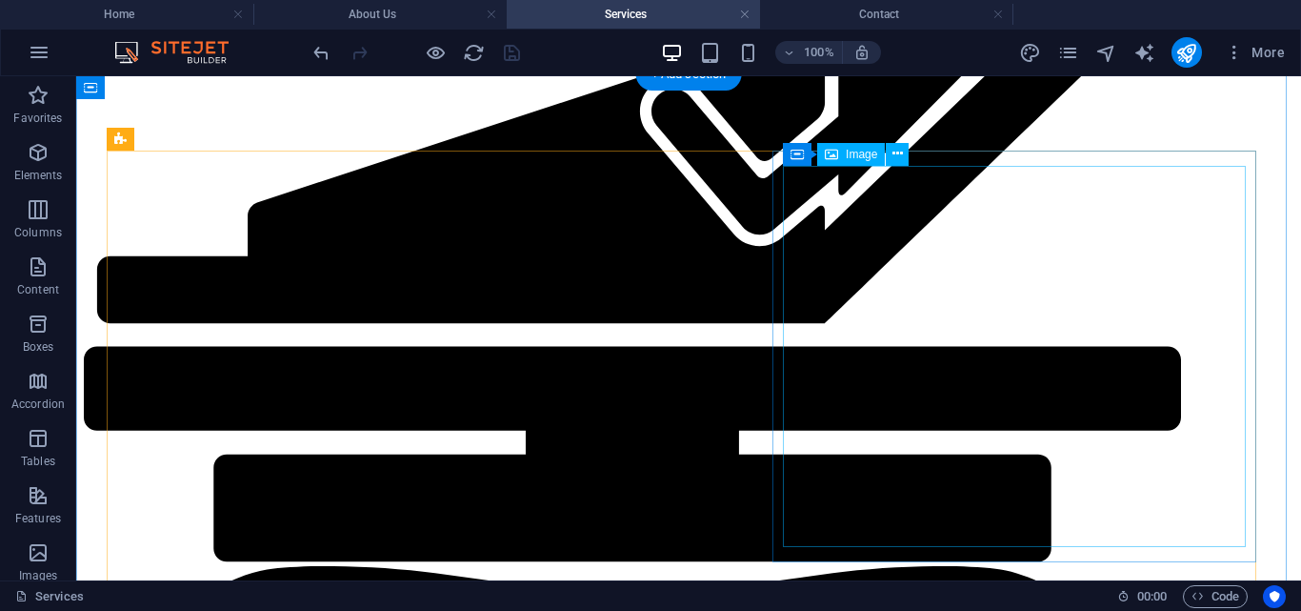
select select "px"
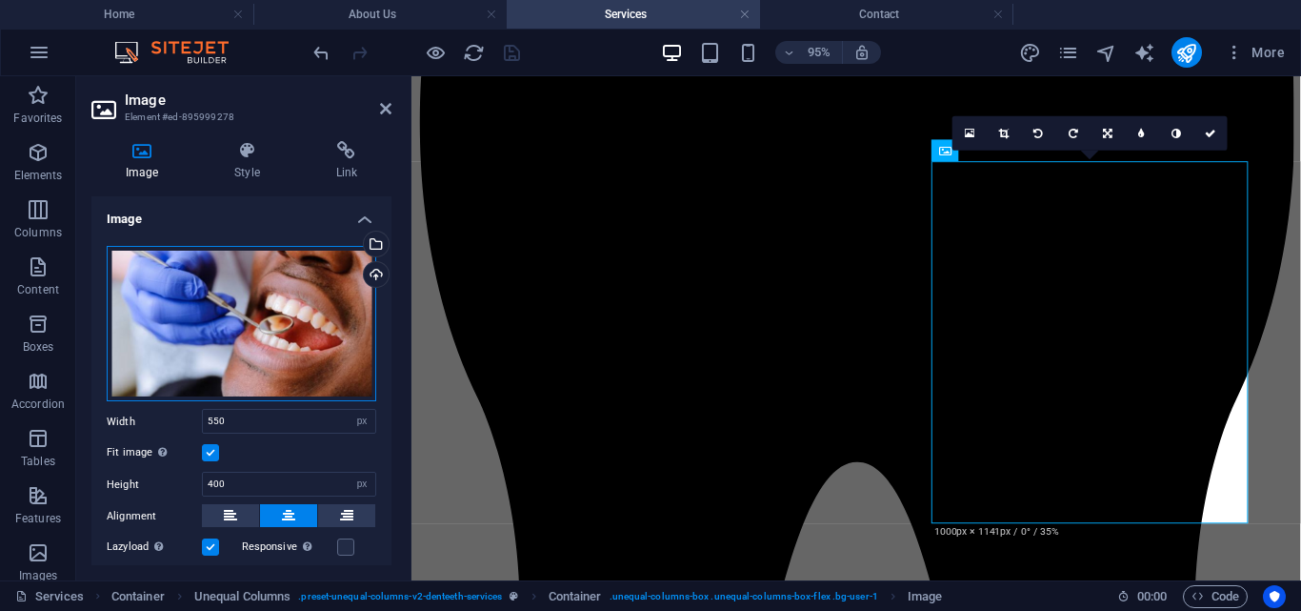
click at [231, 306] on div "Drag files here, click to choose files or select files from Files or our free s…" at bounding box center [242, 324] width 270 height 156
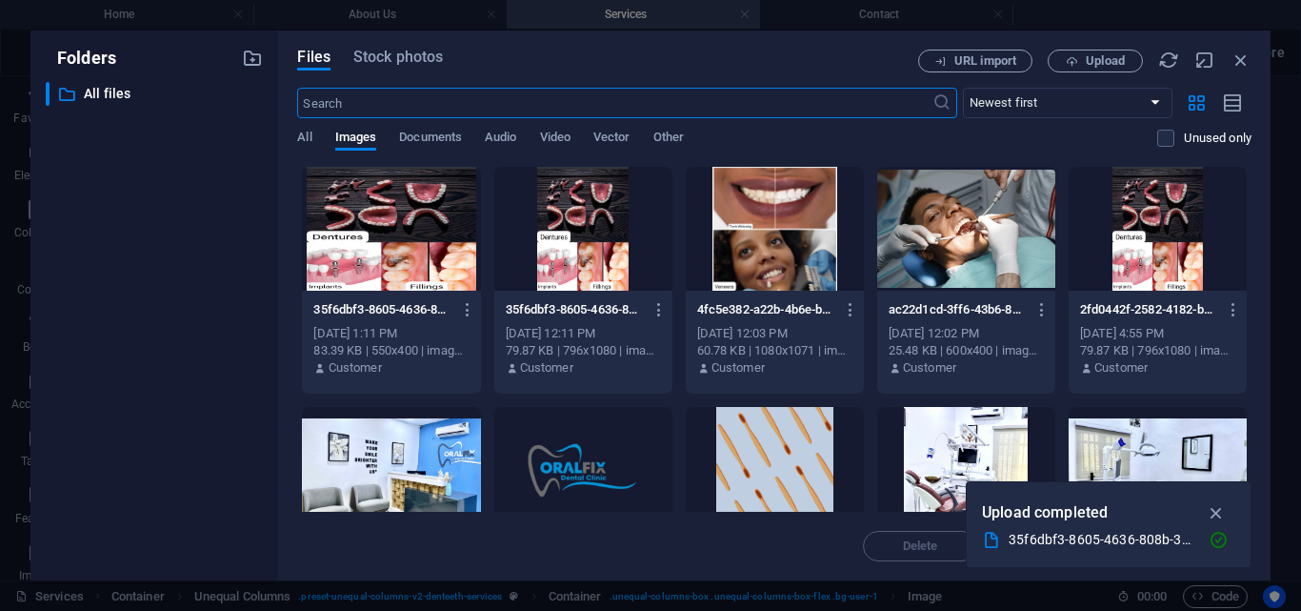
scroll to position [2931, 0]
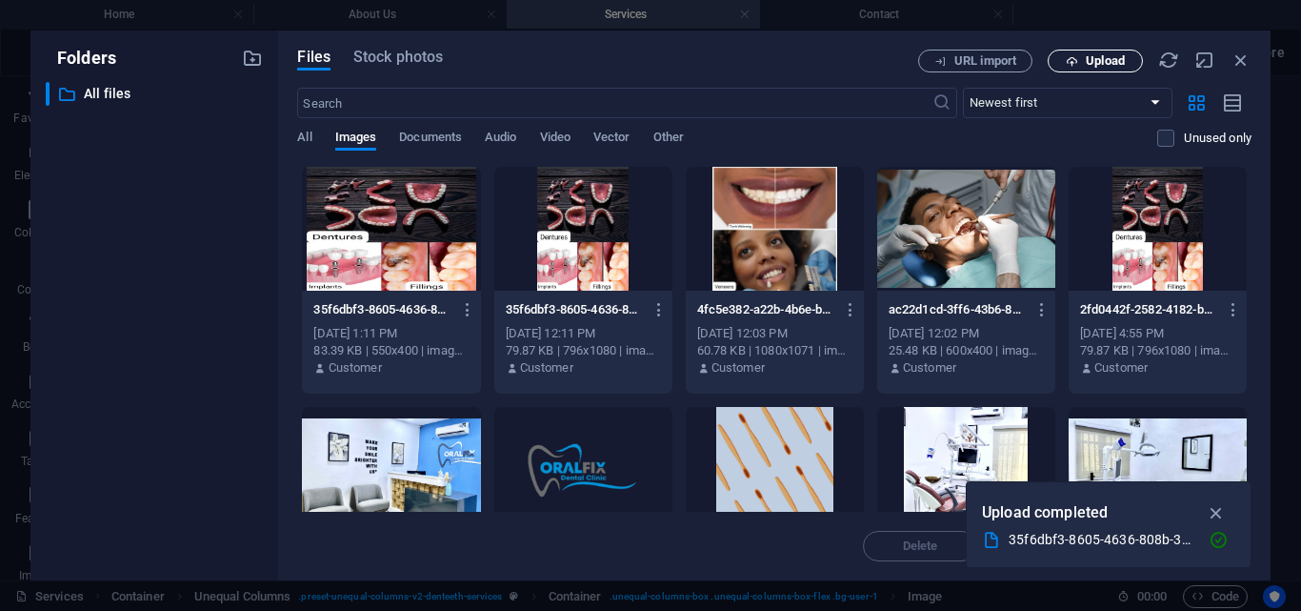
click at [1096, 65] on span "Upload" at bounding box center [1105, 60] width 39 height 11
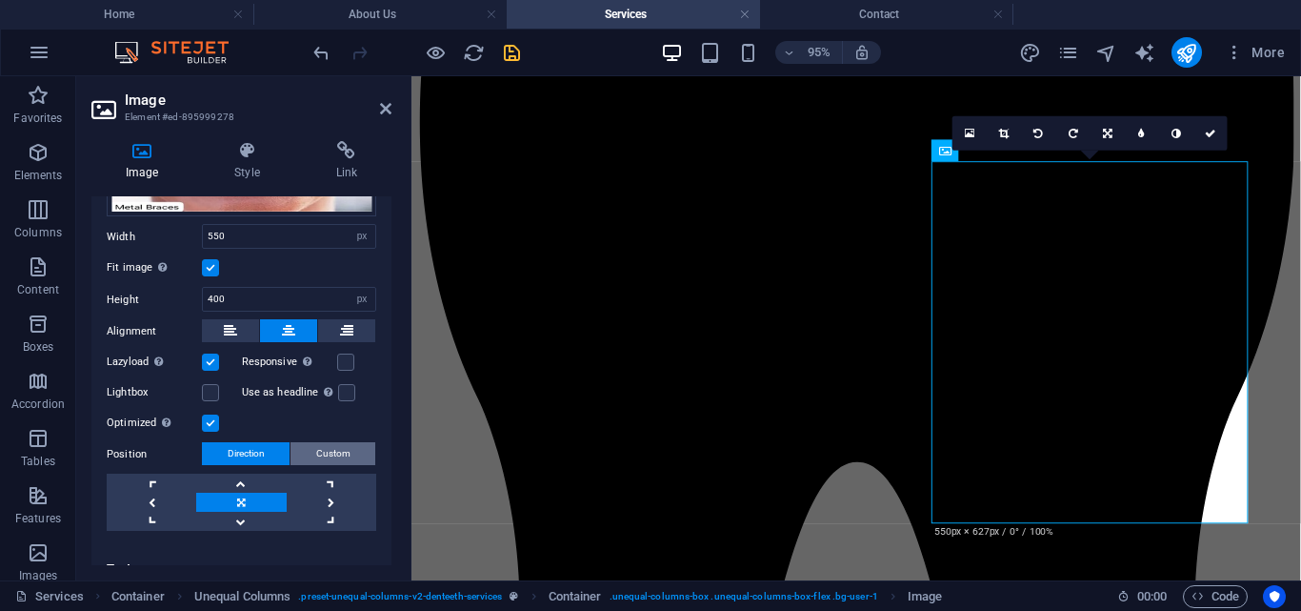
scroll to position [251, 0]
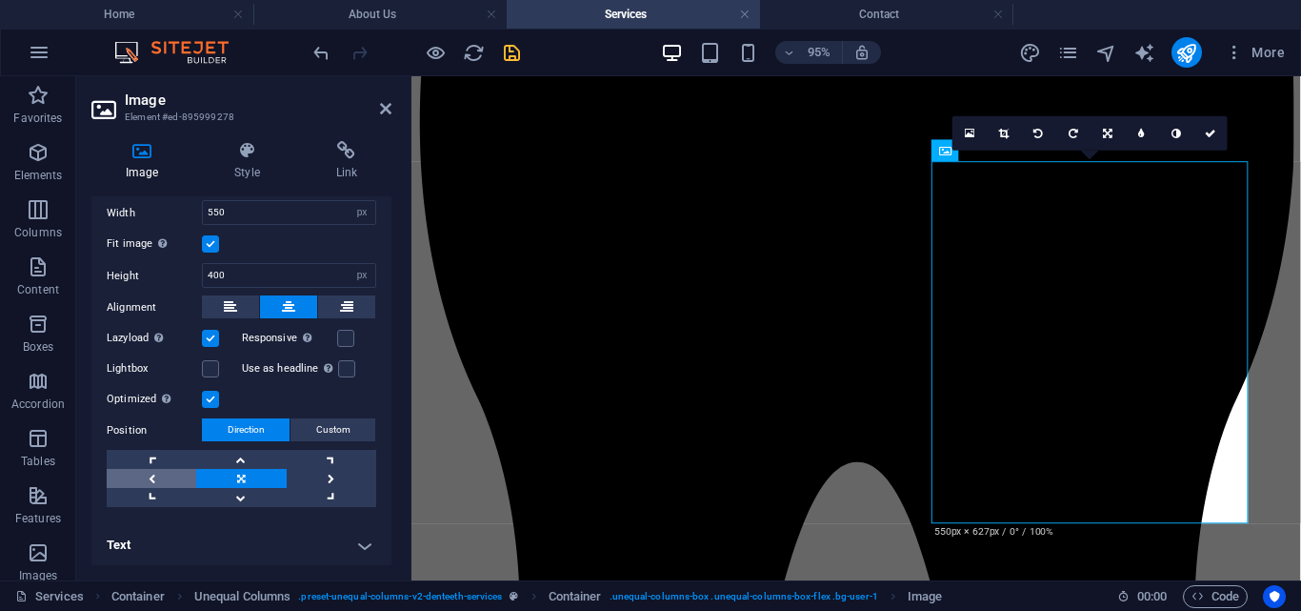
click at [164, 473] on link at bounding box center [152, 478] width 90 height 19
click at [386, 103] on icon at bounding box center [385, 108] width 11 height 15
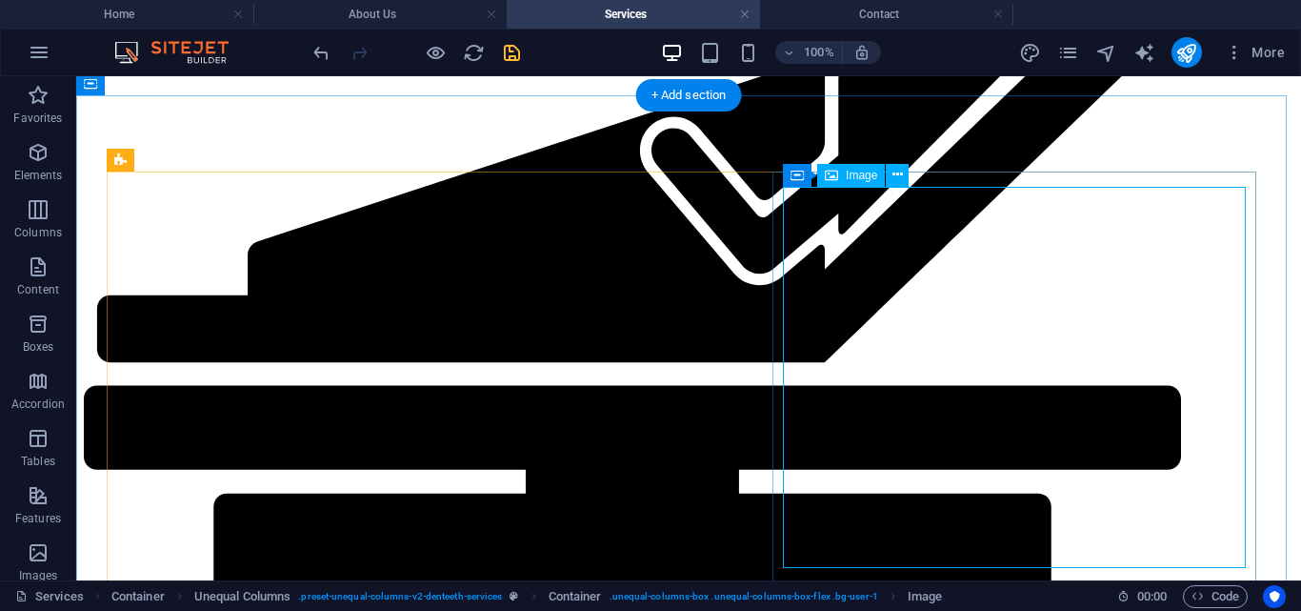
scroll to position [2417, 0]
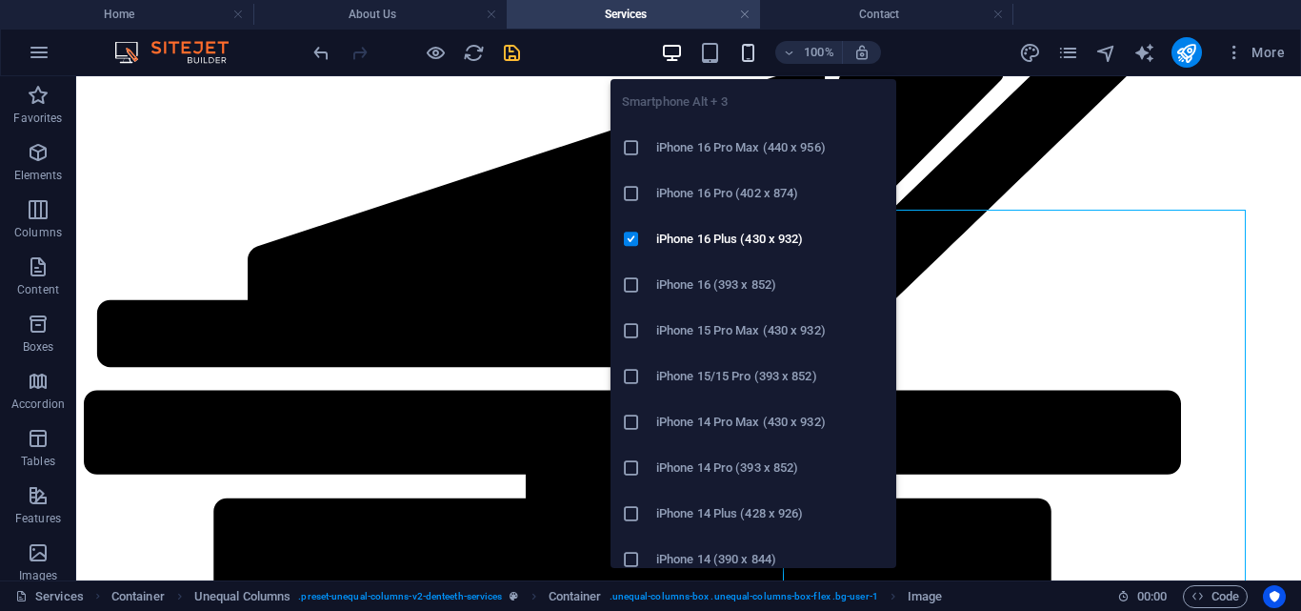
click at [753, 57] on icon "button" at bounding box center [748, 53] width 22 height 22
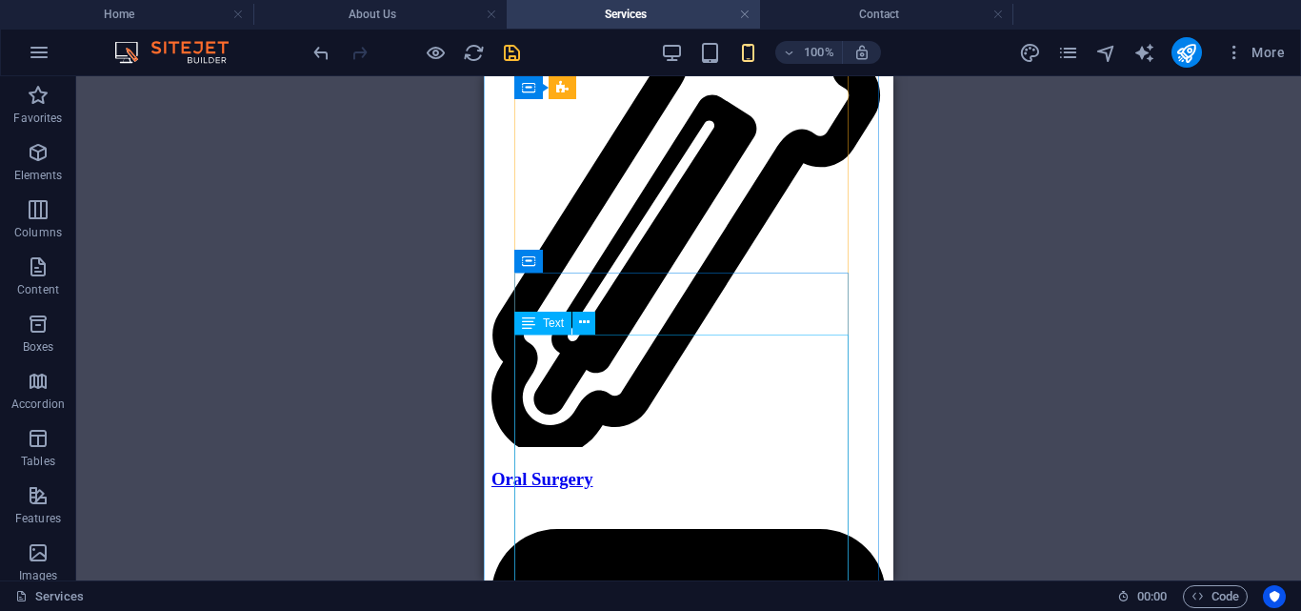
scroll to position [6726, 0]
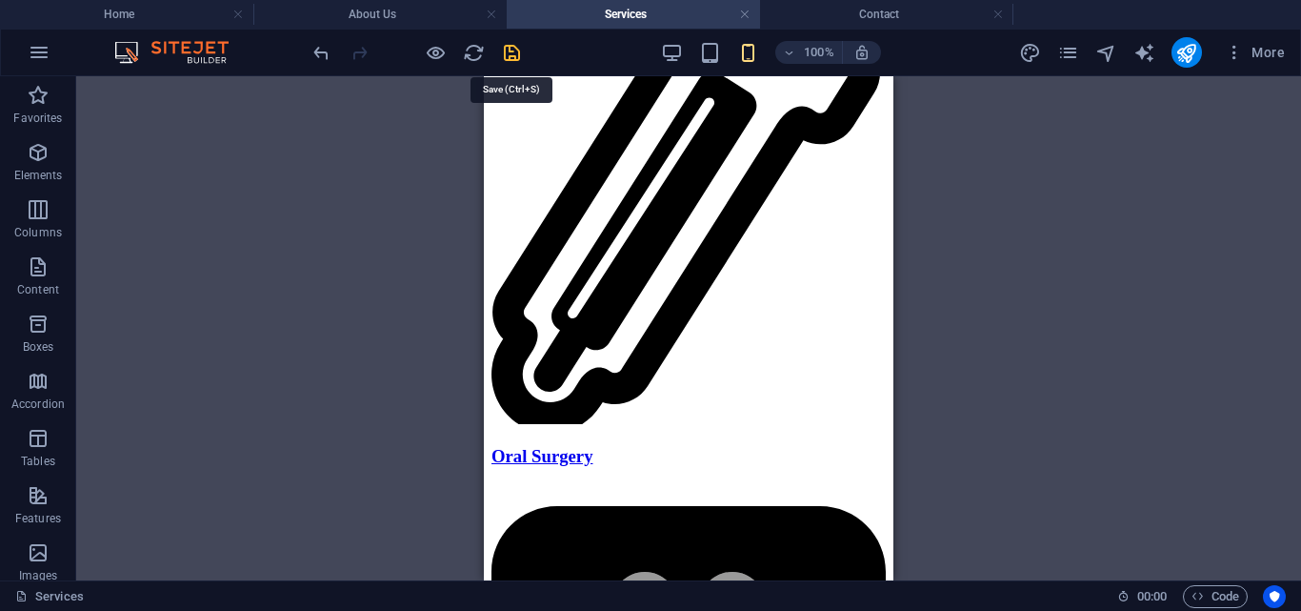
click at [512, 63] on icon "save" at bounding box center [512, 53] width 22 height 22
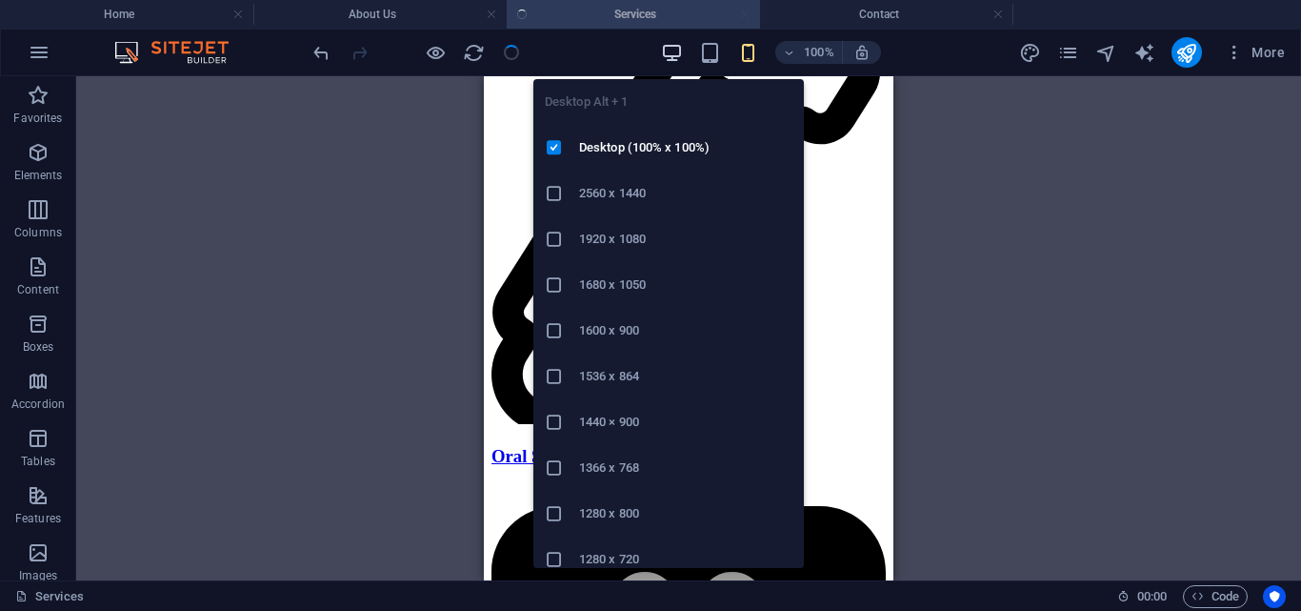
click at [0, 0] on icon "button" at bounding box center [0, 0] width 0 height 0
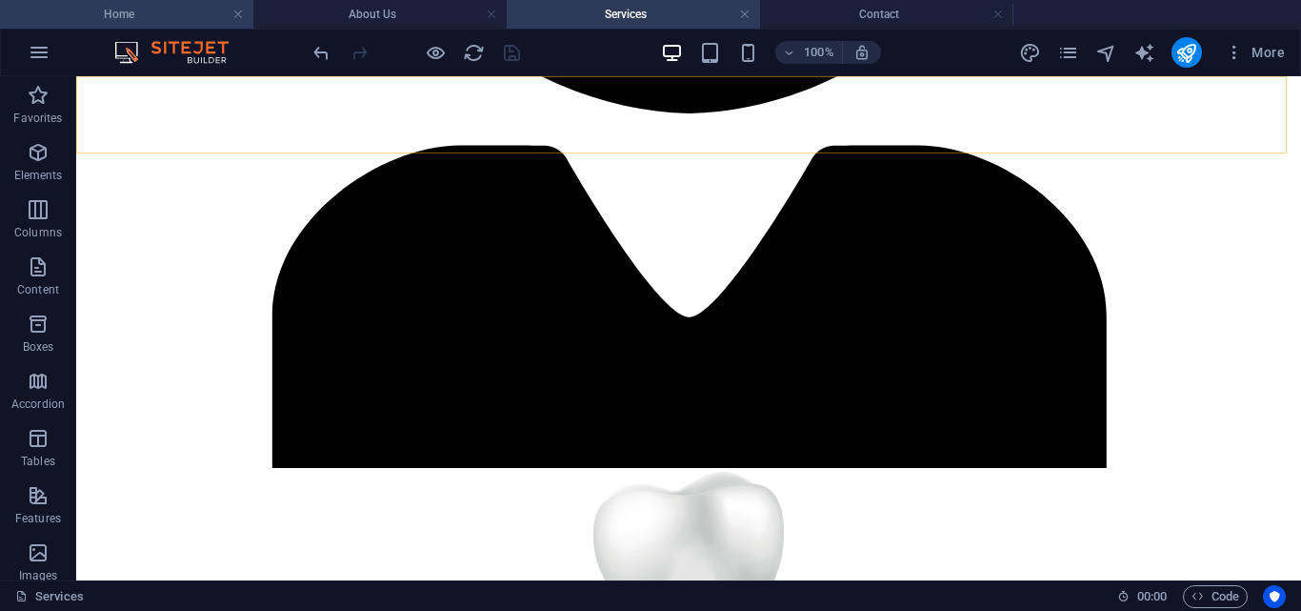
scroll to position [6351, 0]
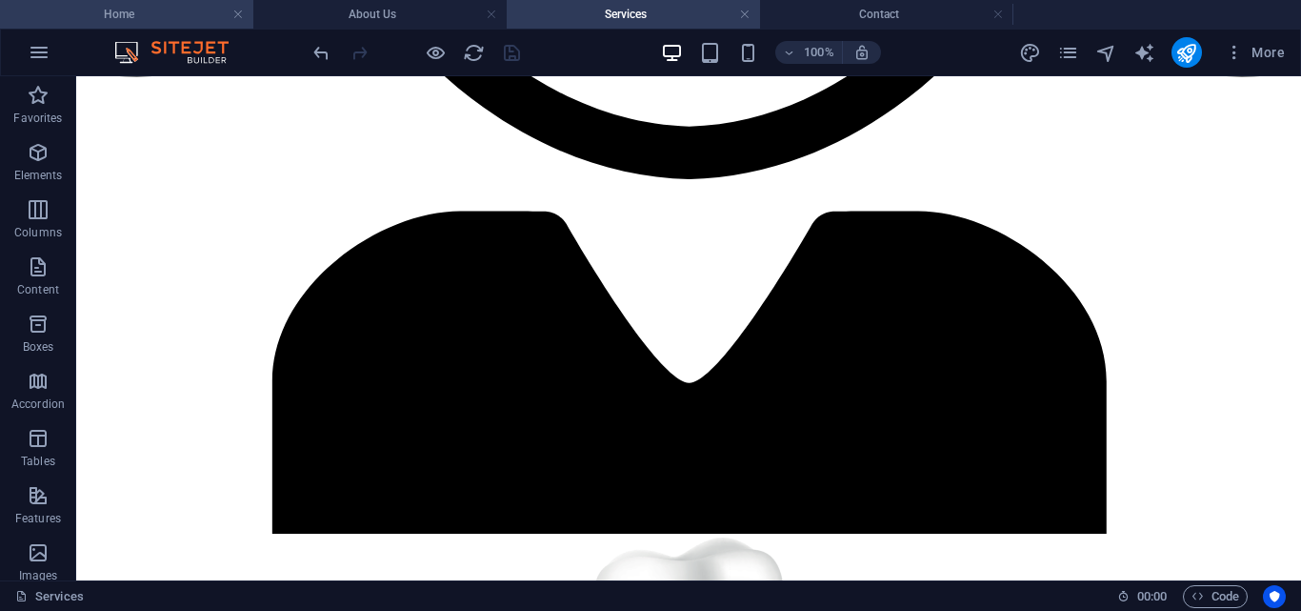
click at [110, 9] on h4 "Home" at bounding box center [126, 14] width 253 height 21
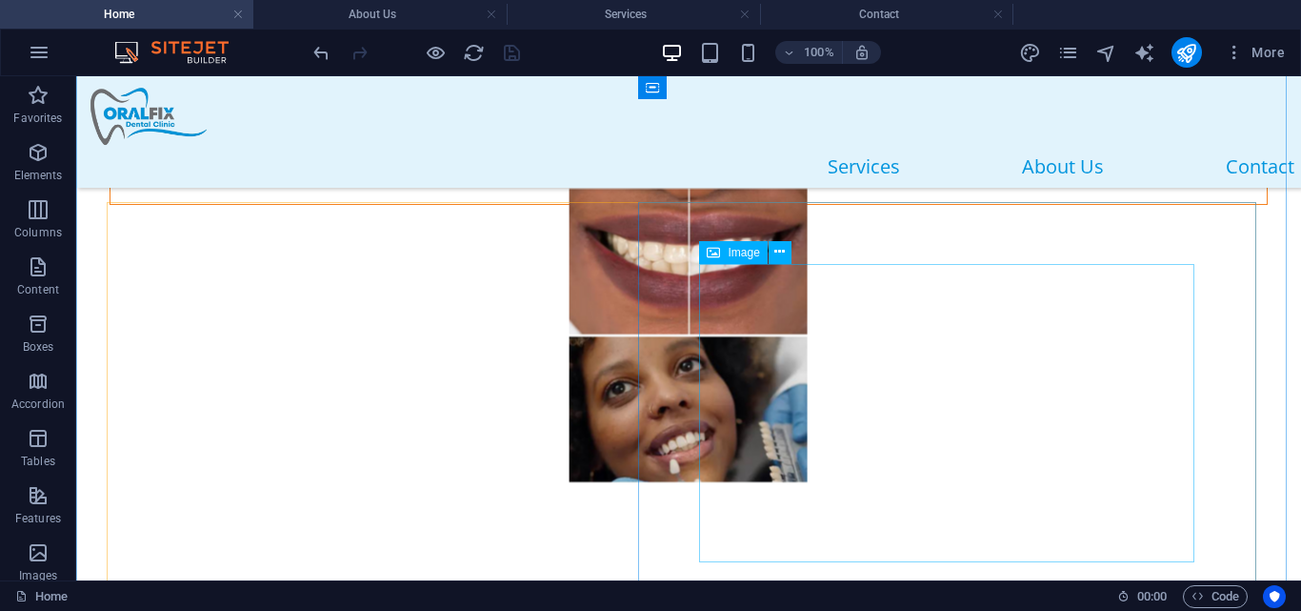
scroll to position [1057, 0]
click at [906, 415] on figure at bounding box center [689, 337] width 927 height 298
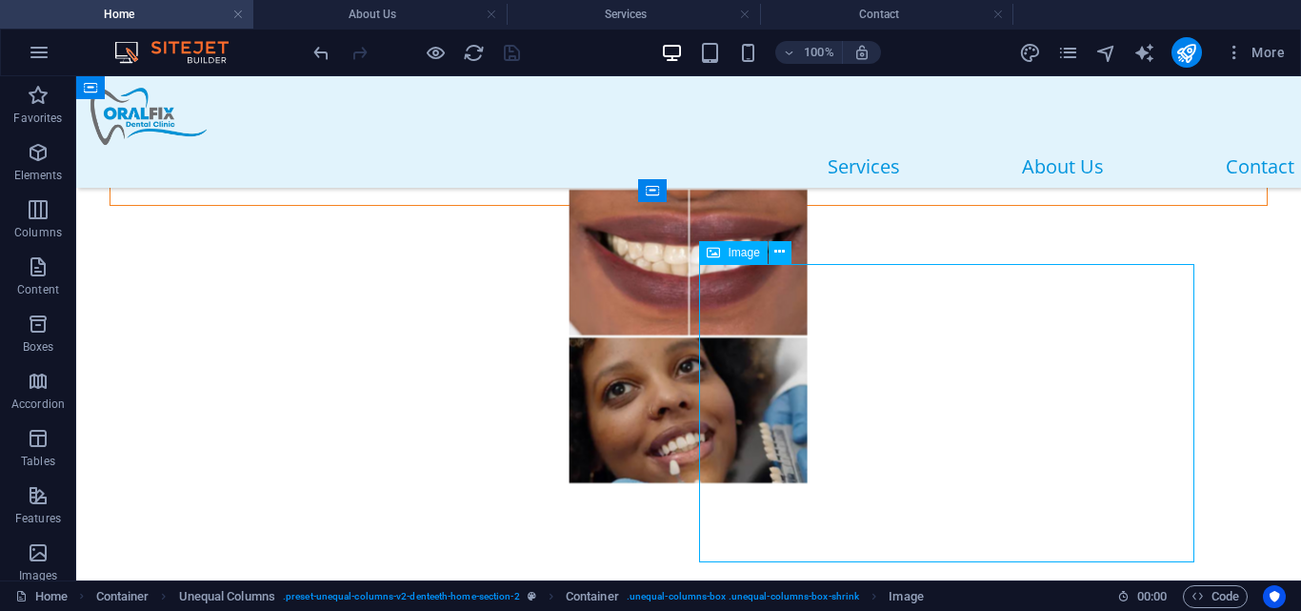
click at [906, 415] on figure at bounding box center [689, 337] width 927 height 298
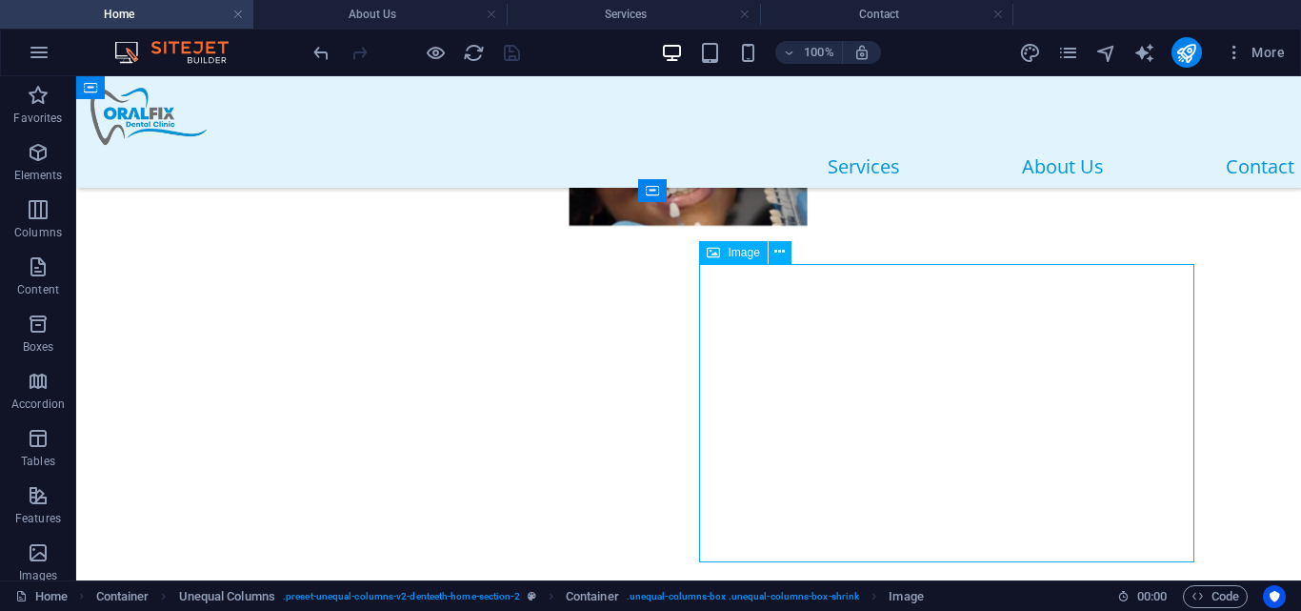
select select "px"
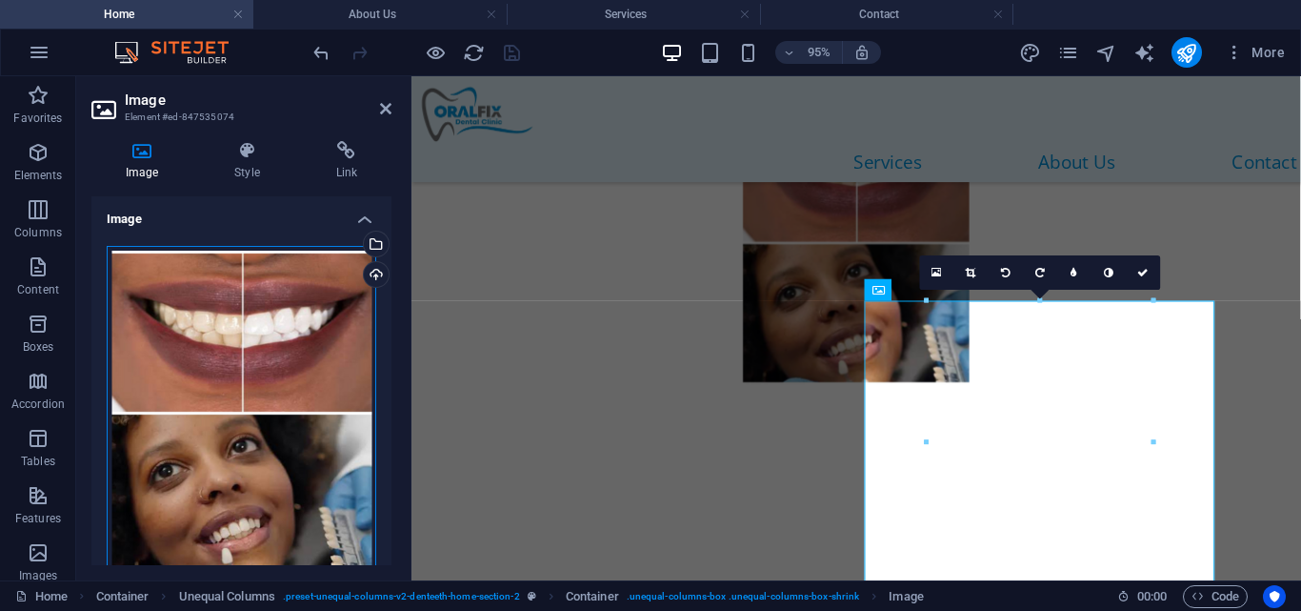
click at [208, 317] on div "Drag files here, click to choose files or select files from Files or our free s…" at bounding box center [242, 413] width 270 height 334
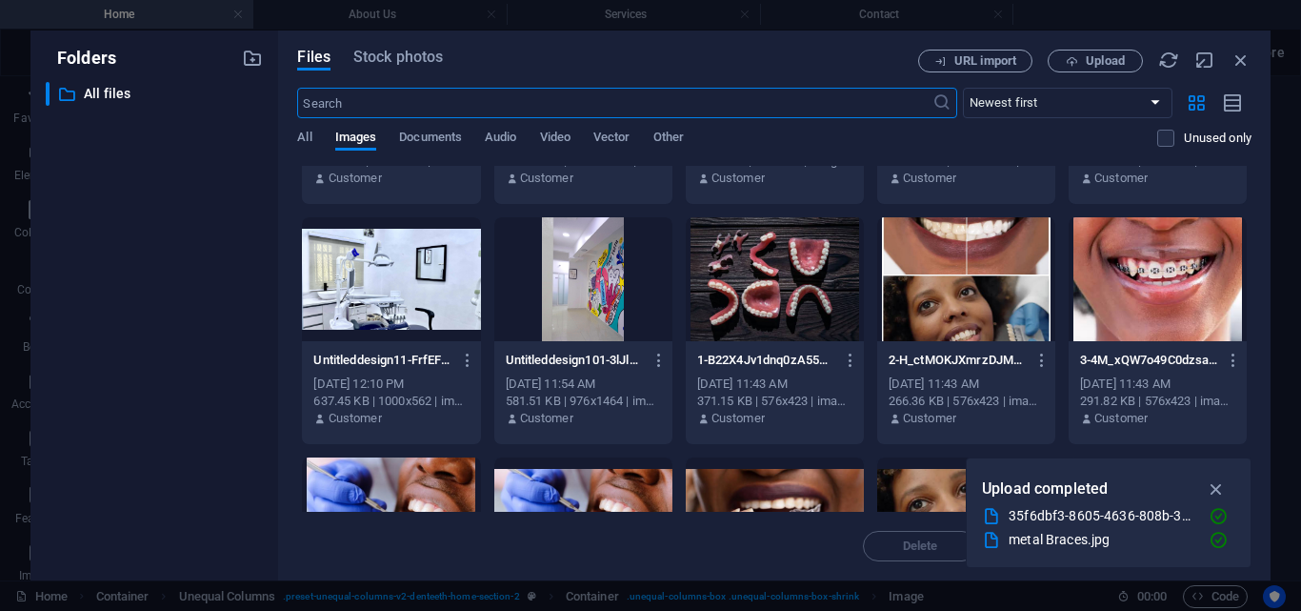
scroll to position [468, 0]
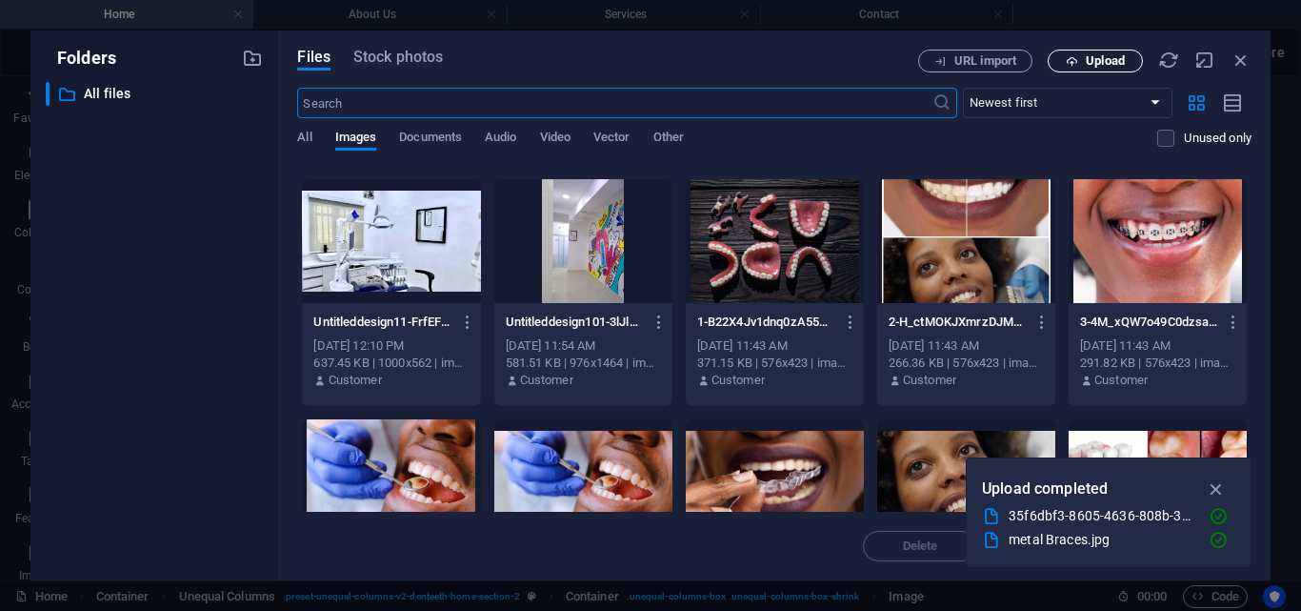
click at [1086, 59] on span "Upload" at bounding box center [1105, 60] width 39 height 11
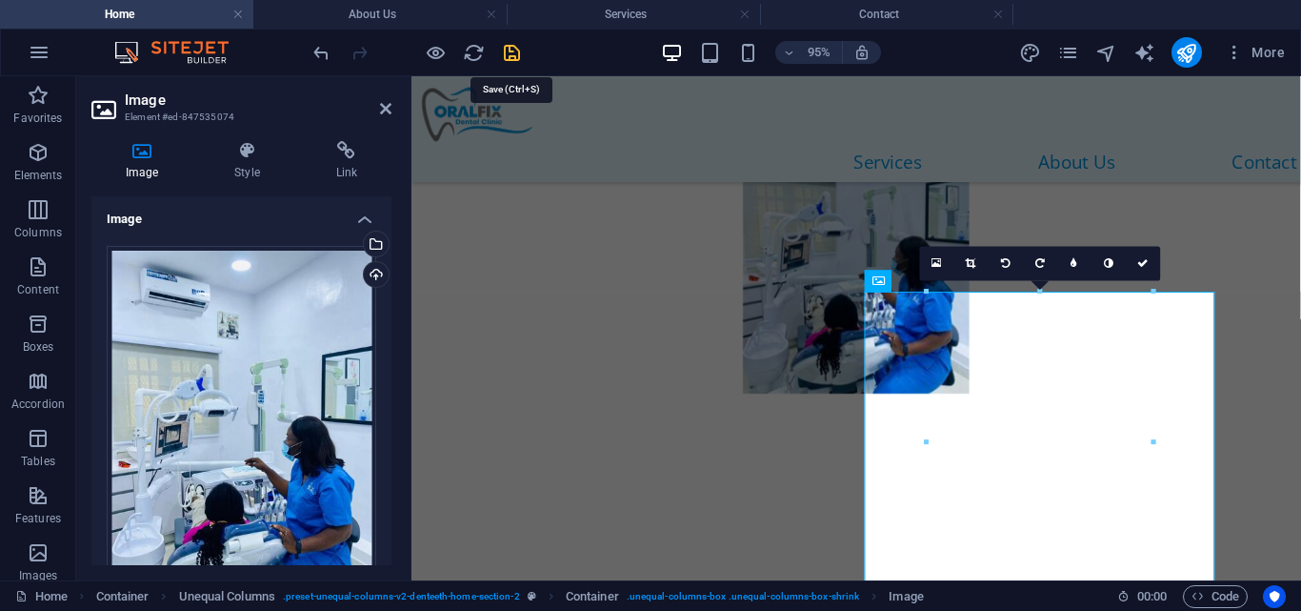
drag, startPoint x: 504, startPoint y: 61, endPoint x: 479, endPoint y: 54, distance: 25.6
click at [504, 61] on icon "save" at bounding box center [512, 53] width 22 height 22
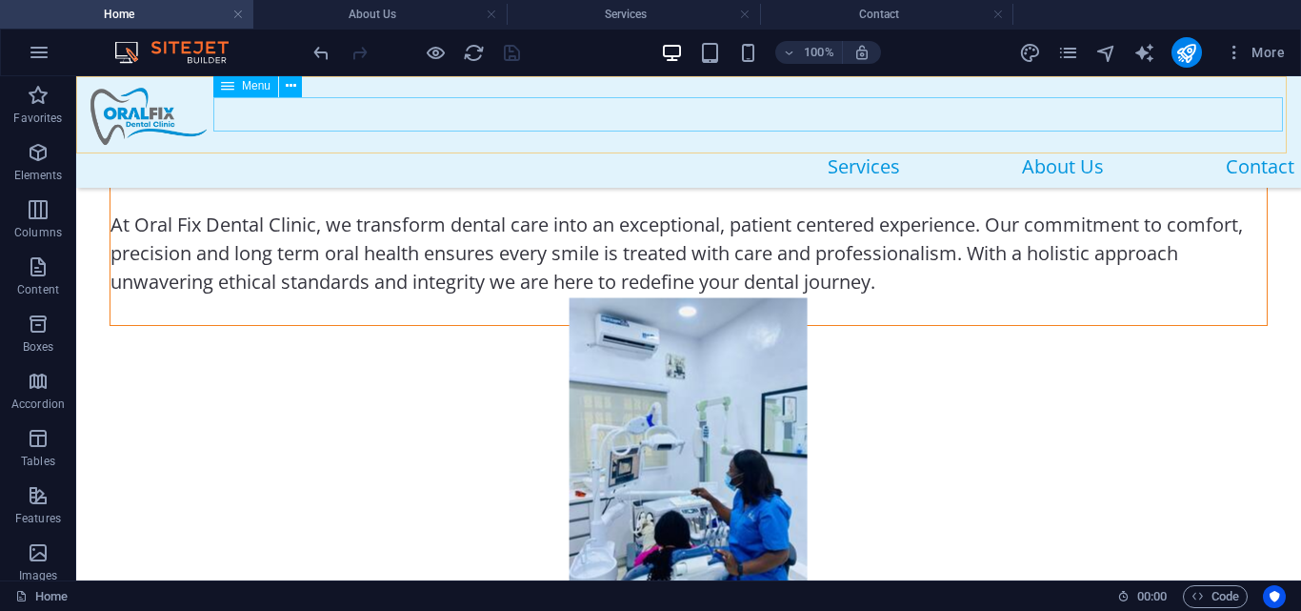
scroll to position [902, 0]
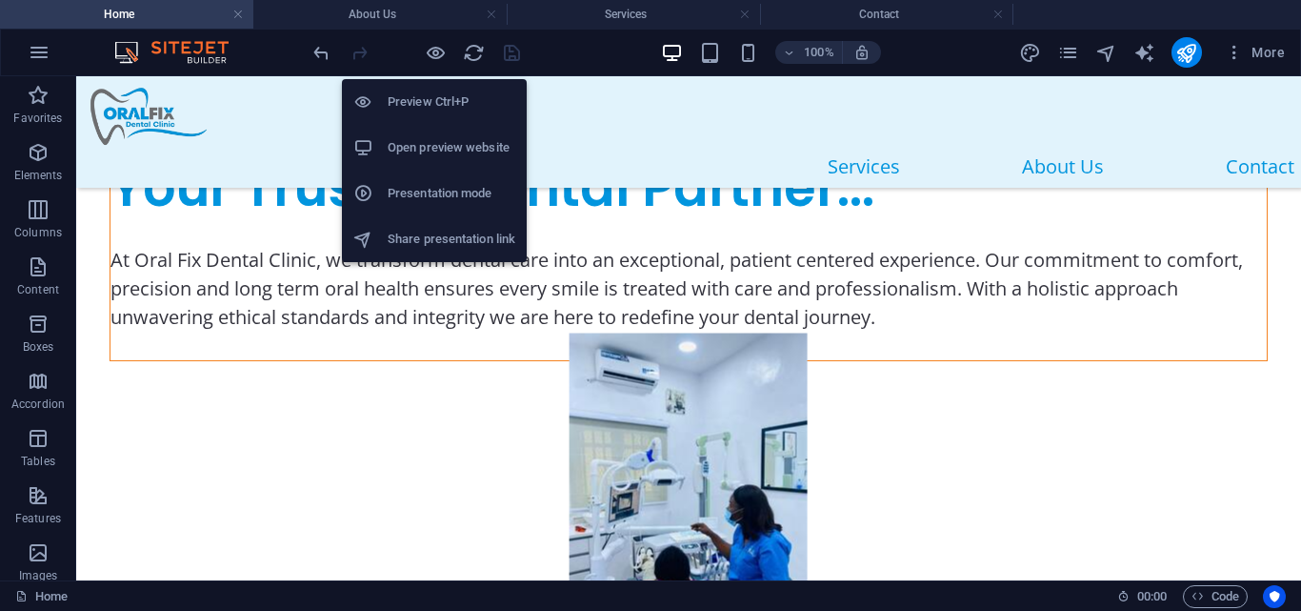
drag, startPoint x: 439, startPoint y: 51, endPoint x: 427, endPoint y: 146, distance: 95.1
click at [427, 146] on body "oralfixdental.com.ng Home About Us Services Contact Favorites Elements Columns …" at bounding box center [650, 305] width 1301 height 611
click at [427, 146] on h6 "Open preview website" at bounding box center [452, 147] width 128 height 23
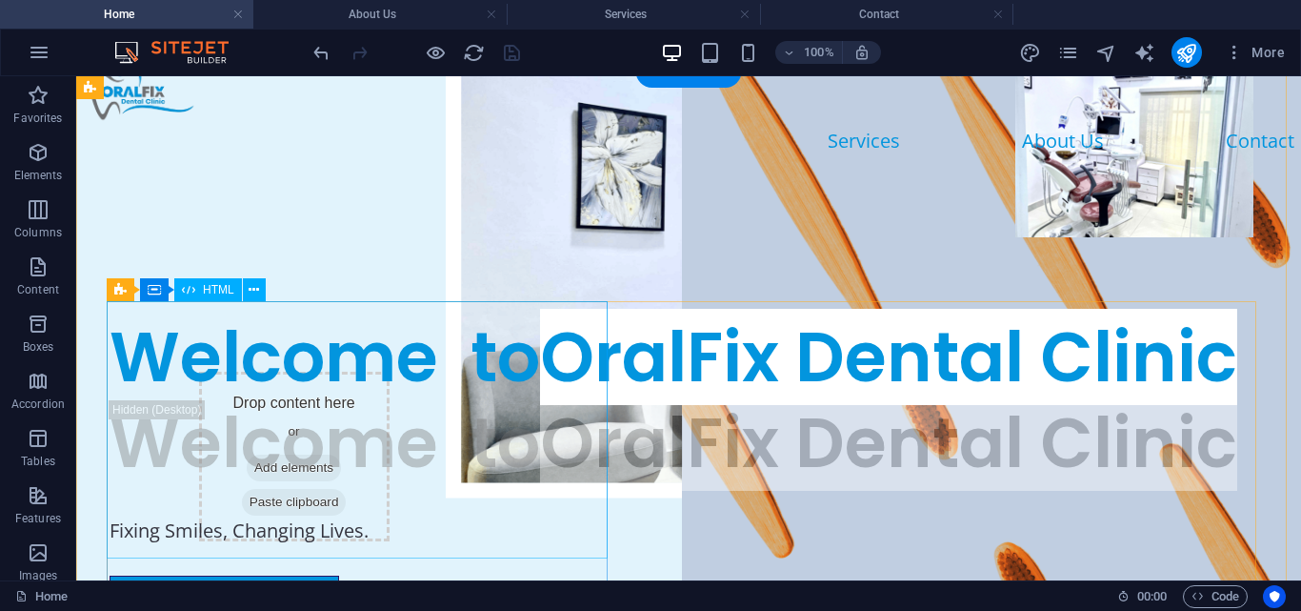
scroll to position [0, 0]
